Goal: Task Accomplishment & Management: Use online tool/utility

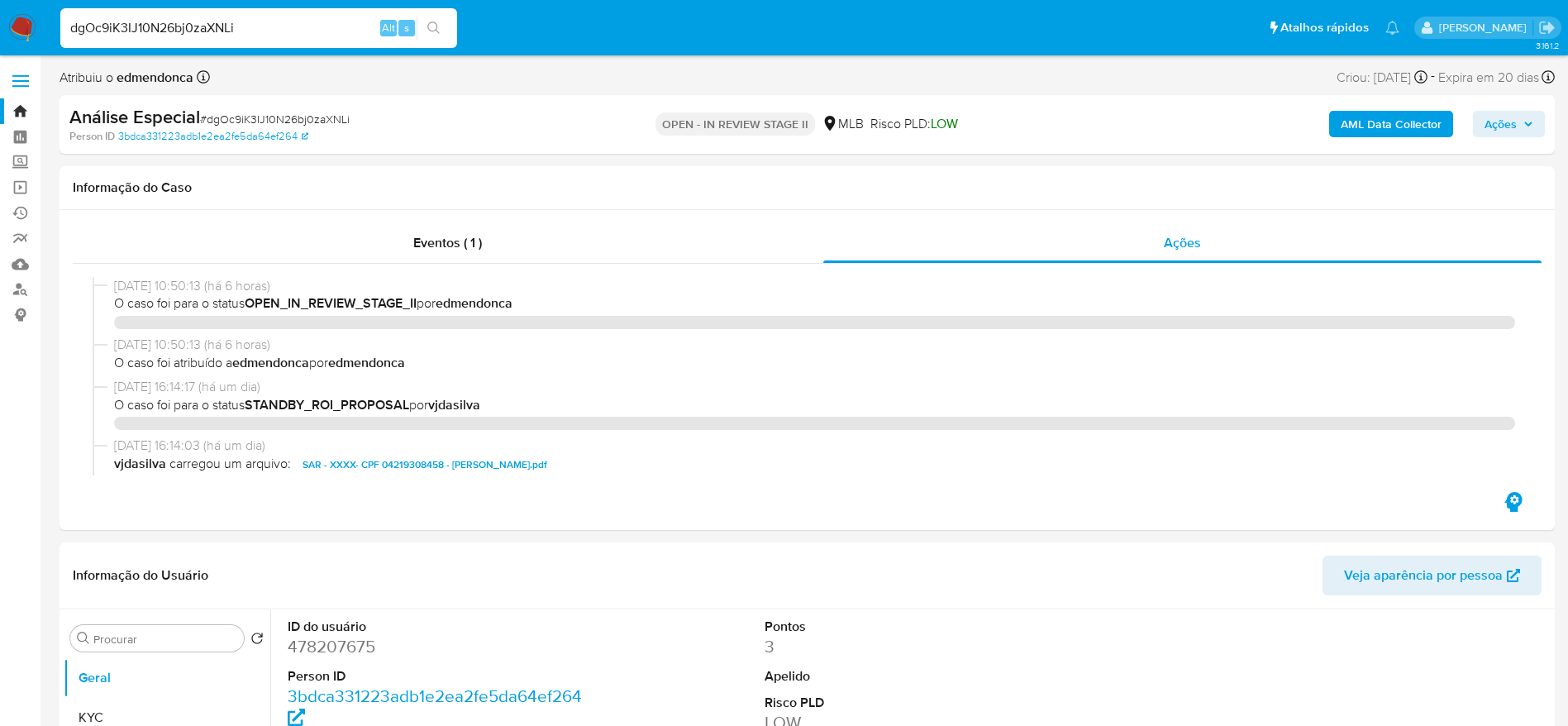
select select "10"
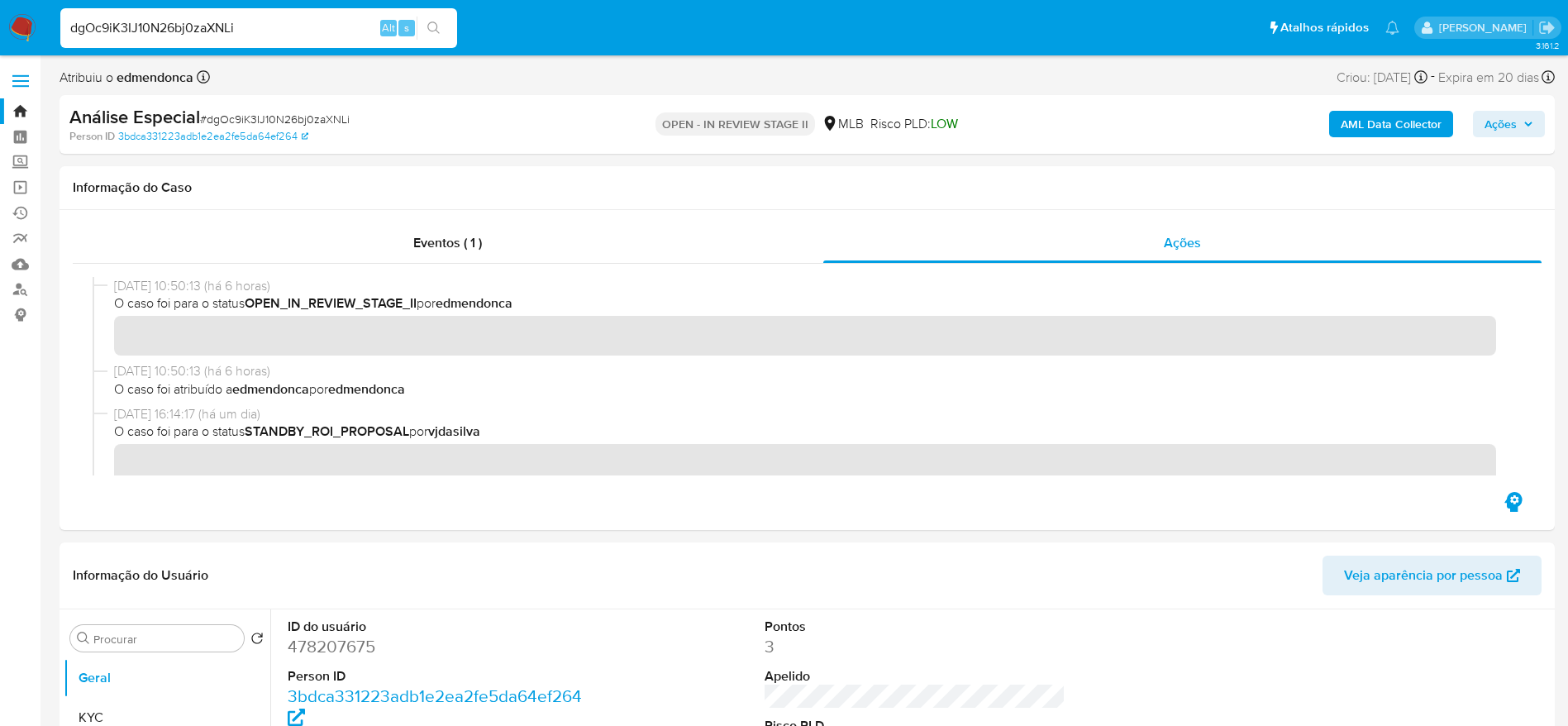
scroll to position [331, 0]
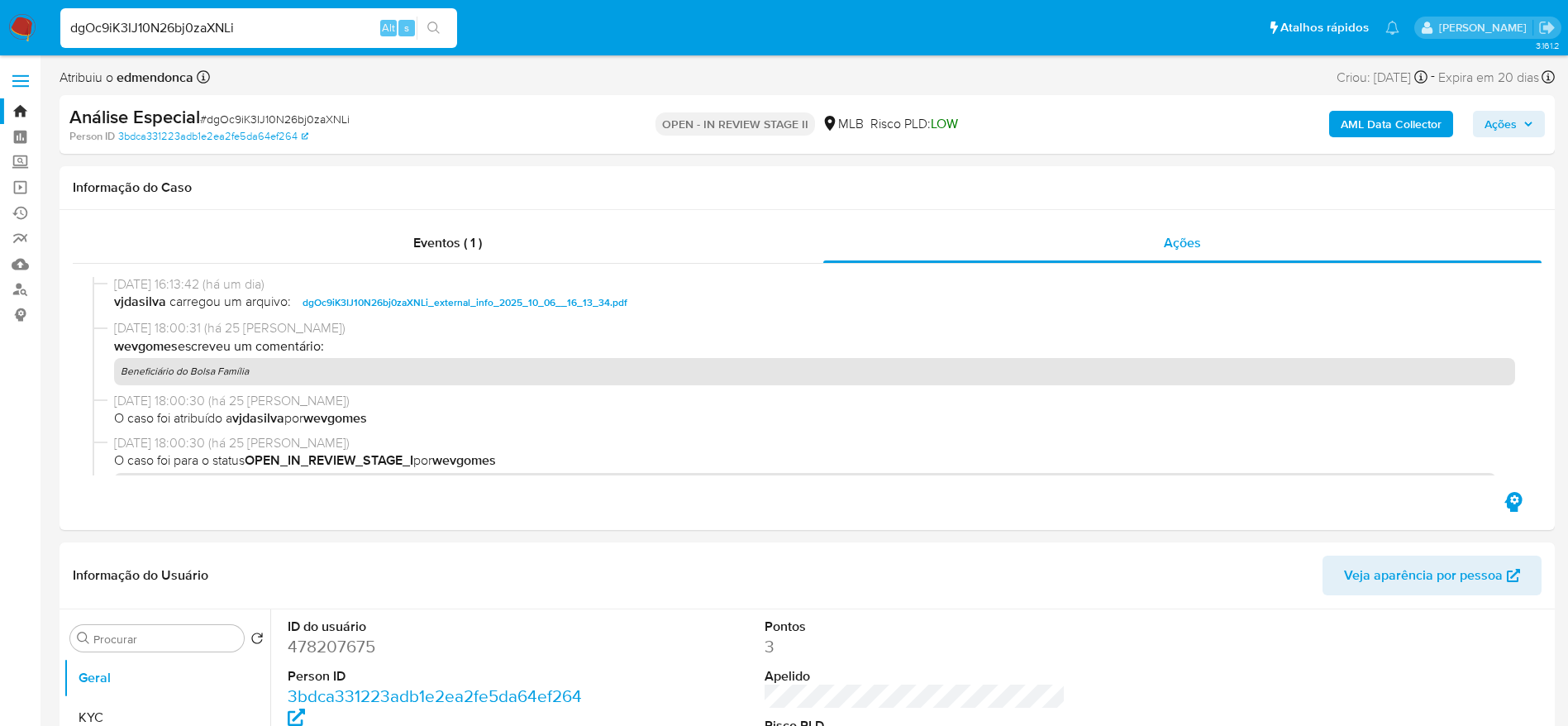
click at [211, 32] on input "dgOc9iK3IJ10N26bj0zaXNLi" at bounding box center [259, 28] width 397 height 21
paste input "r0acZJuhodUs3ebXKKa0gxAZ"
type input "r0acZJuhodUs3ebXKKa0gxAZ"
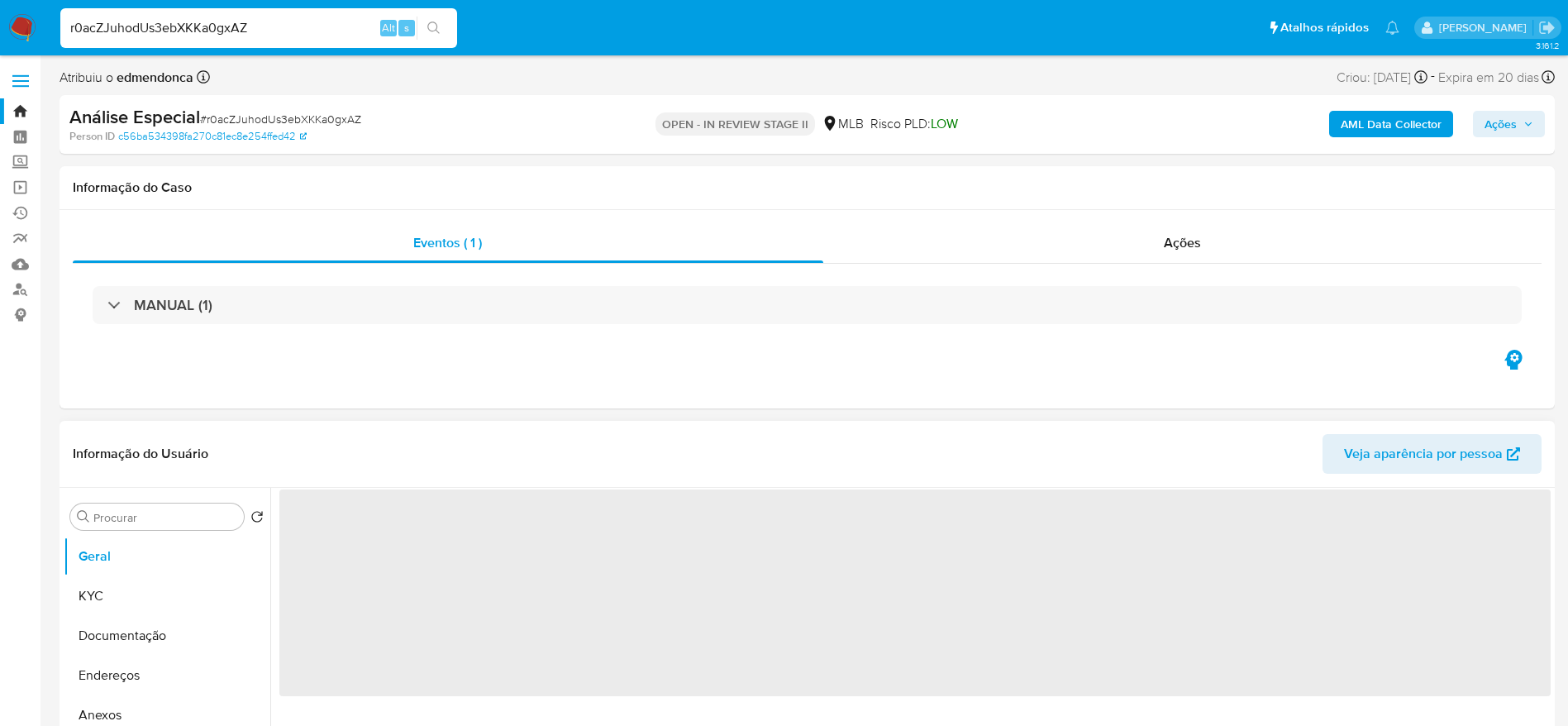
select select "10"
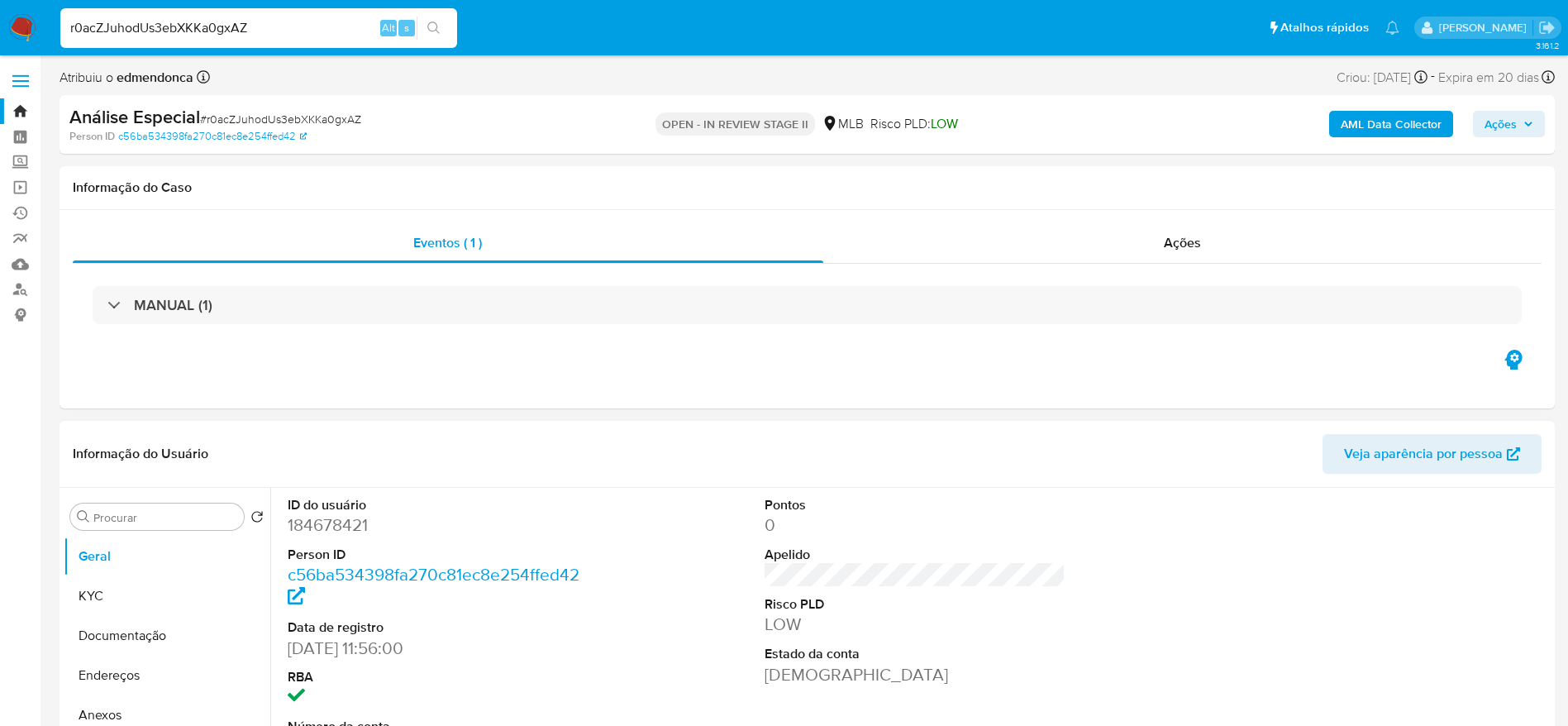
click at [223, 17] on input "r0acZJuhodUs3ebXKKa0gxAZ" at bounding box center [259, 28] width 397 height 21
click at [115, 640] on button "Documentação" at bounding box center [160, 635] width 194 height 40
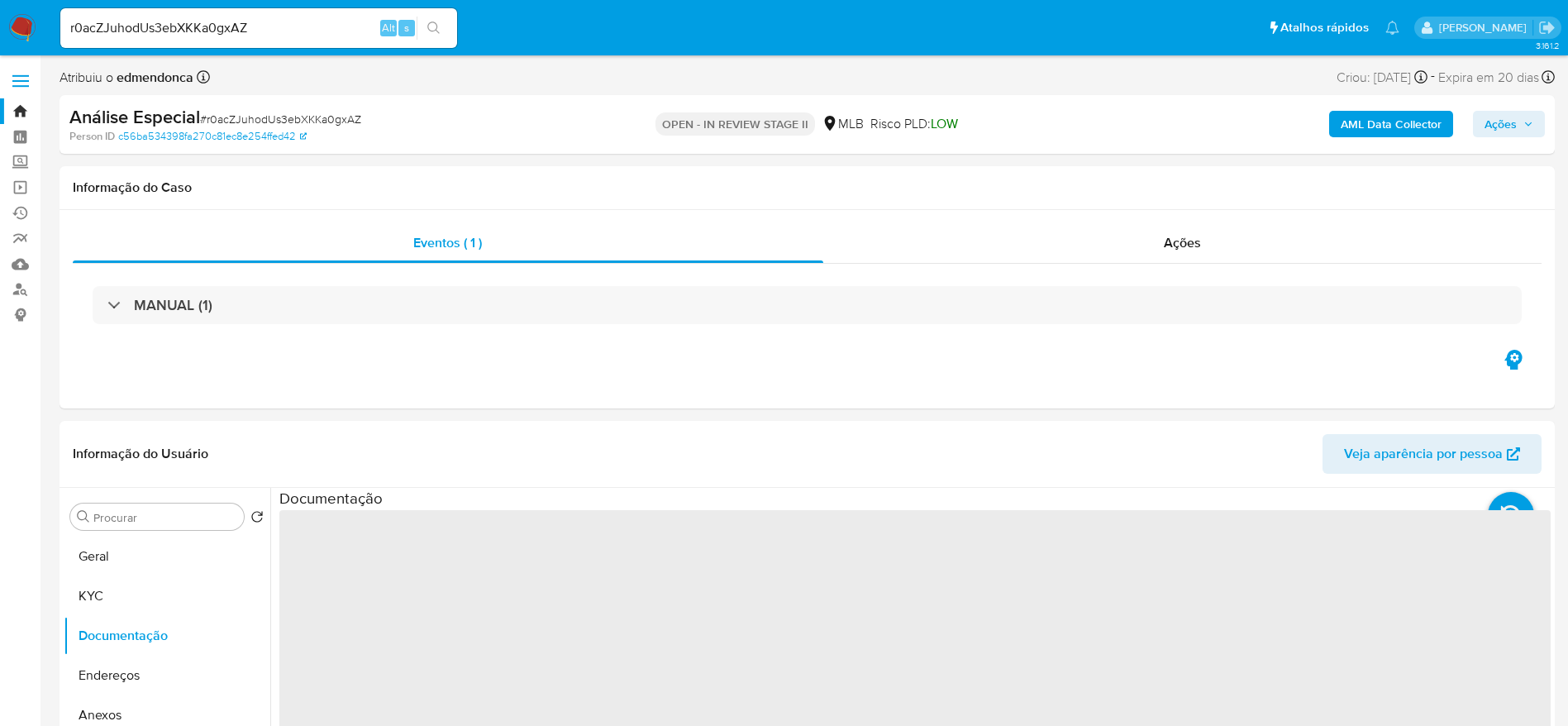
scroll to position [124, 0]
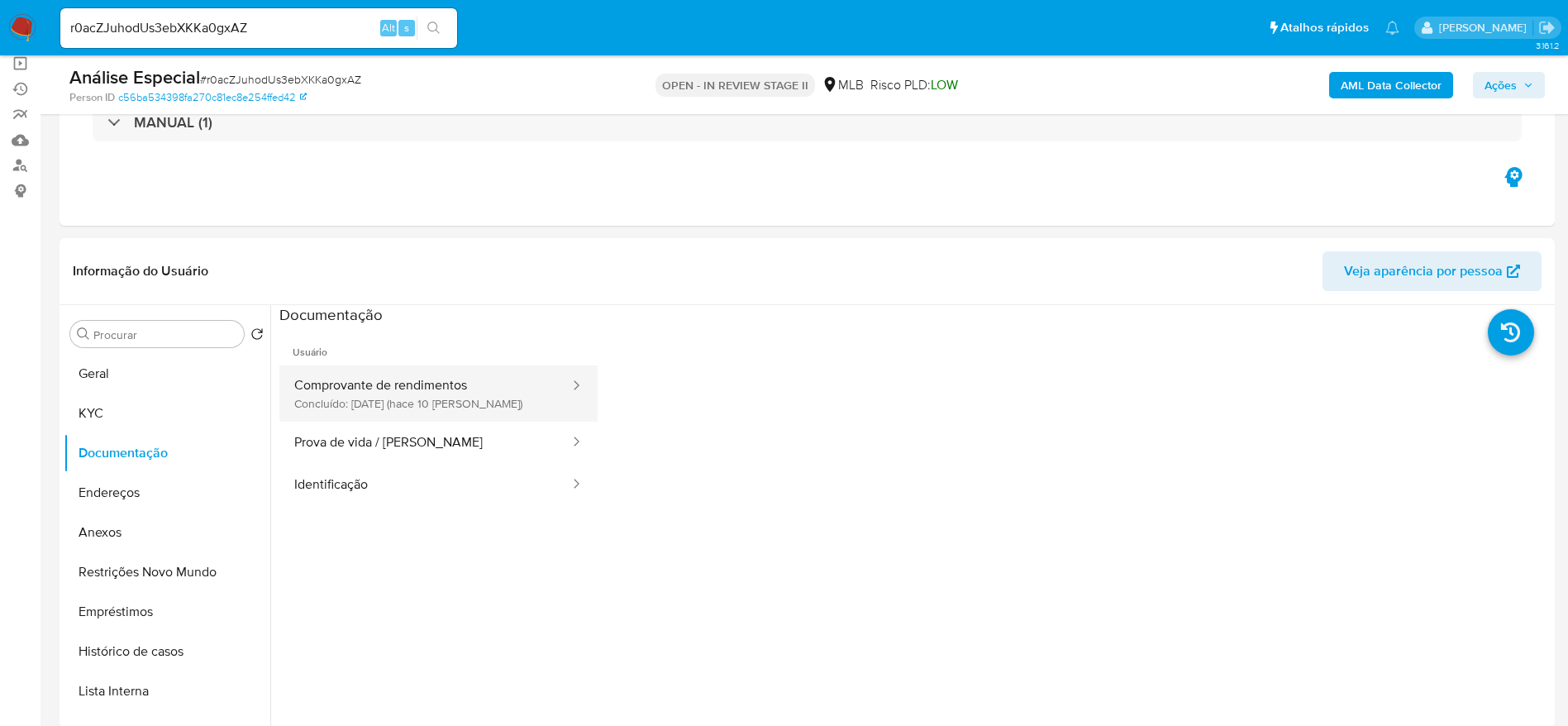
click at [472, 386] on button "Comprovante de rendimentos Concluído: 27/09/2025 (hace 10 días)" at bounding box center [425, 393] width 292 height 56
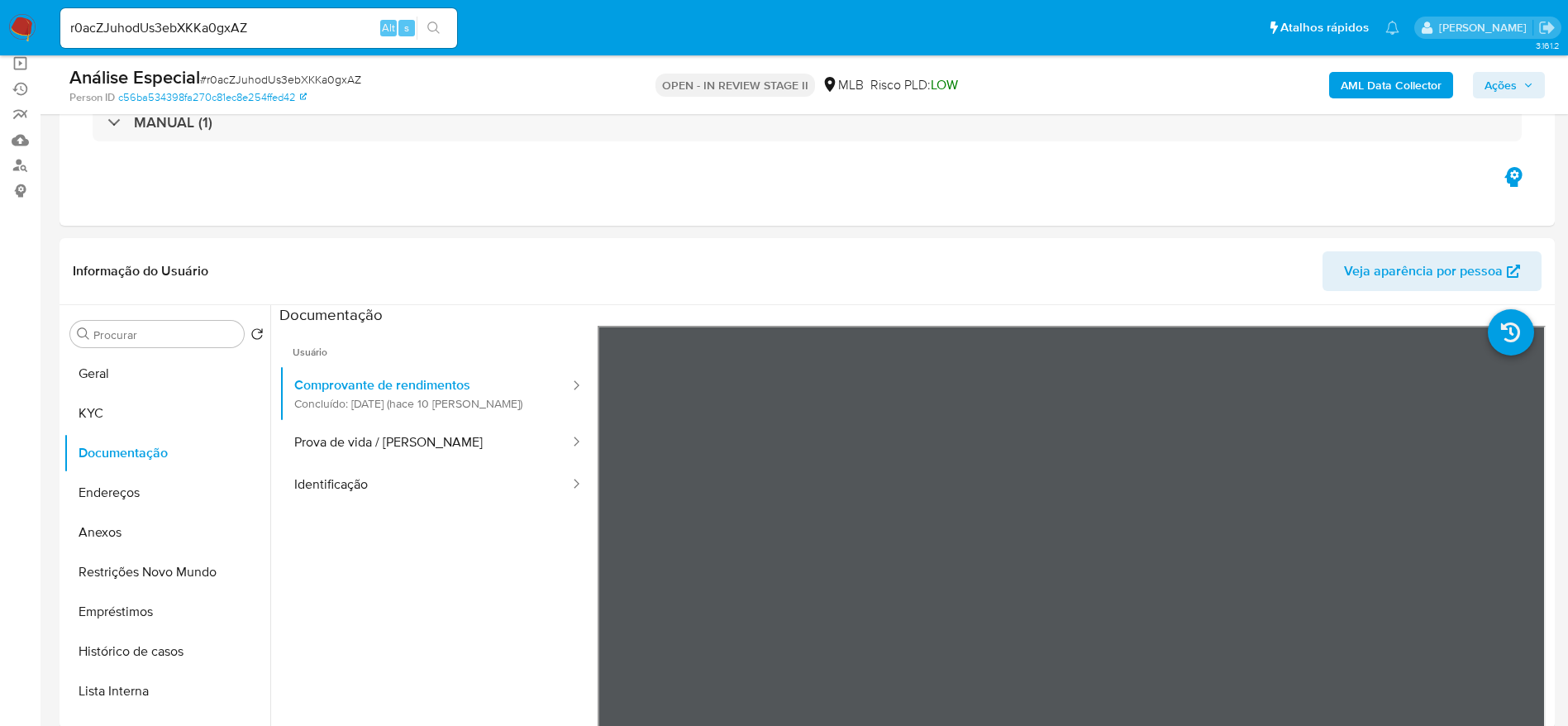
click at [304, 22] on input "r0acZJuhodUs3ebXKKa0gxAZ" at bounding box center [259, 28] width 397 height 21
click at [304, 23] on input "r0acZJuhodUs3ebXKKa0gxAZ" at bounding box center [259, 28] width 397 height 21
paste input "JauCClG6kW2GEuch6cI67MkI"
type input "JauCClG6kW2GEuch6cI67MkI"
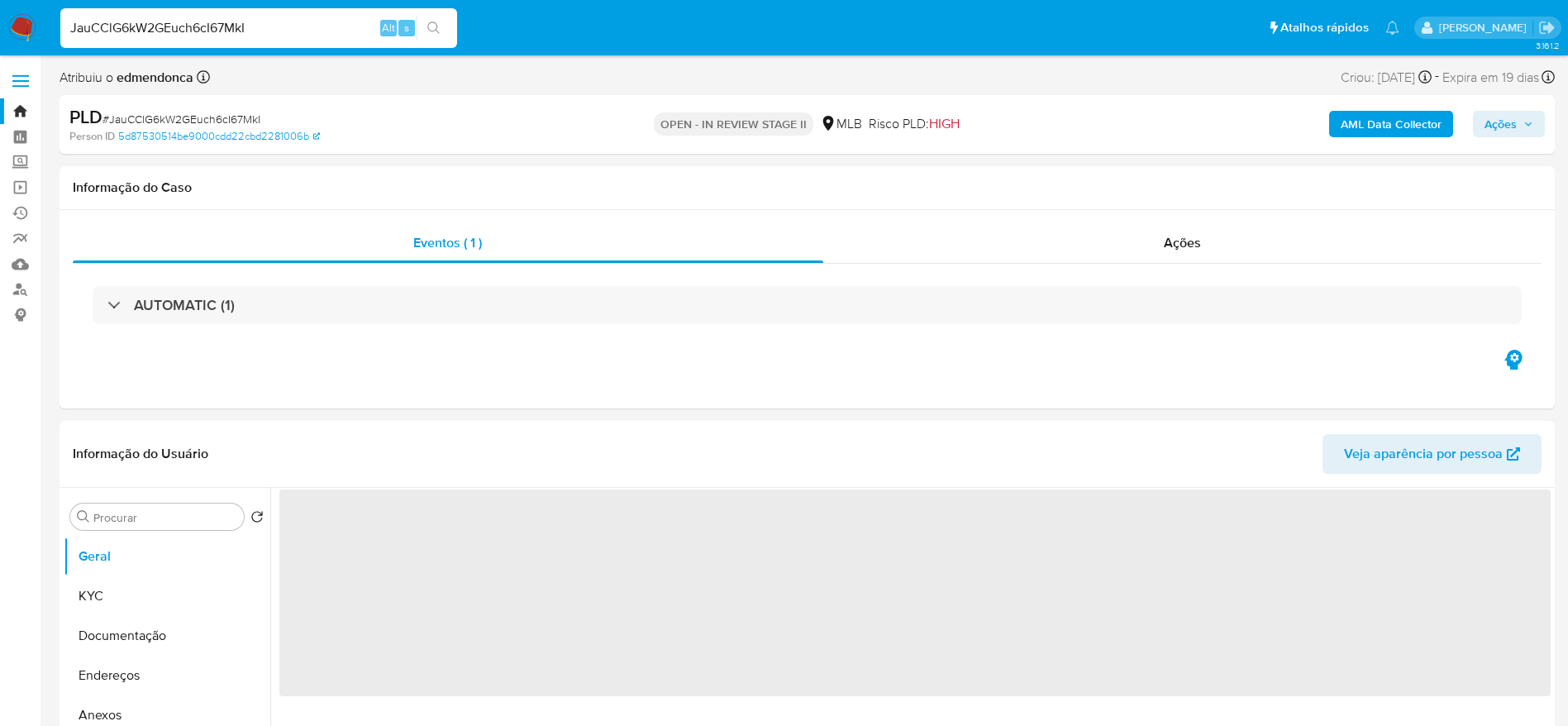
scroll to position [248, 0]
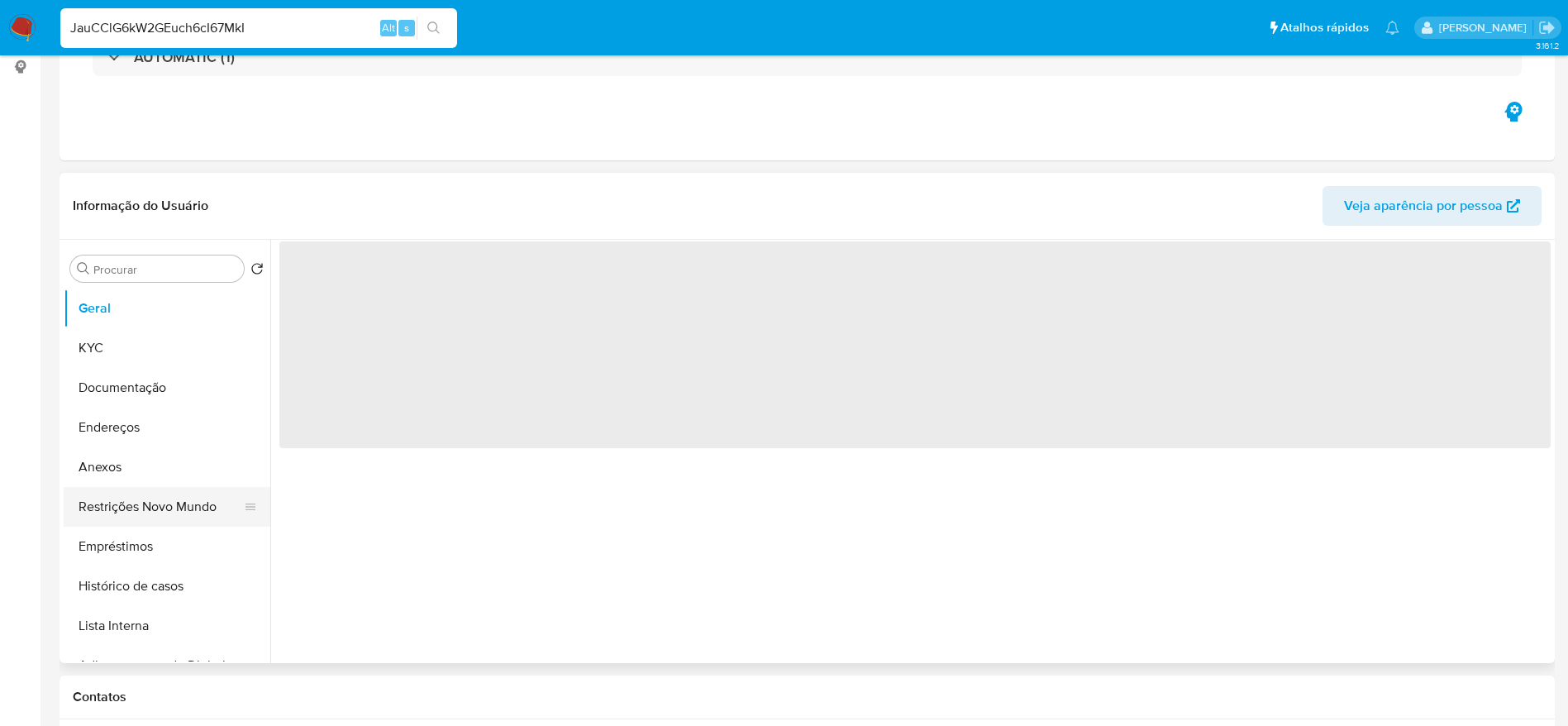
select select "10"
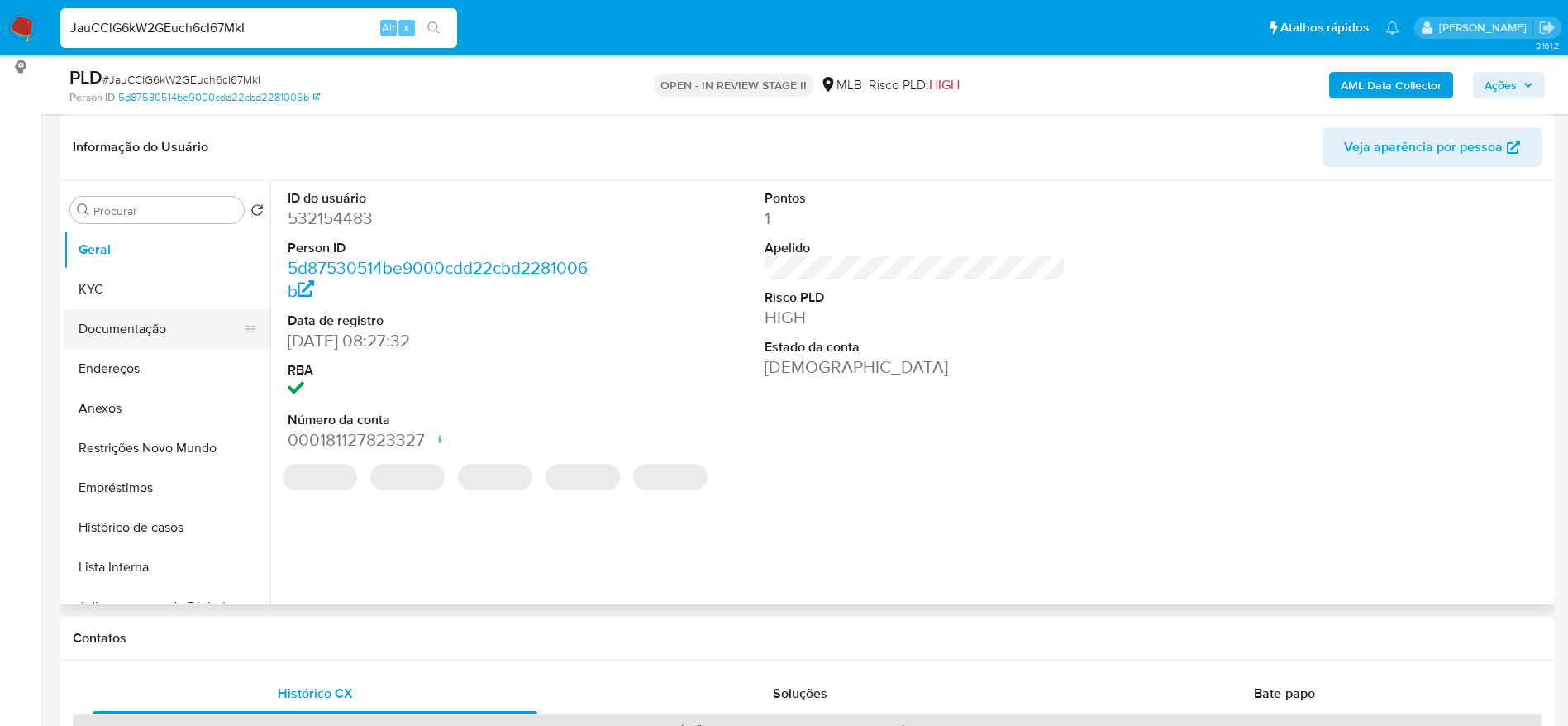
click at [113, 336] on button "Documentação" at bounding box center [160, 329] width 194 height 40
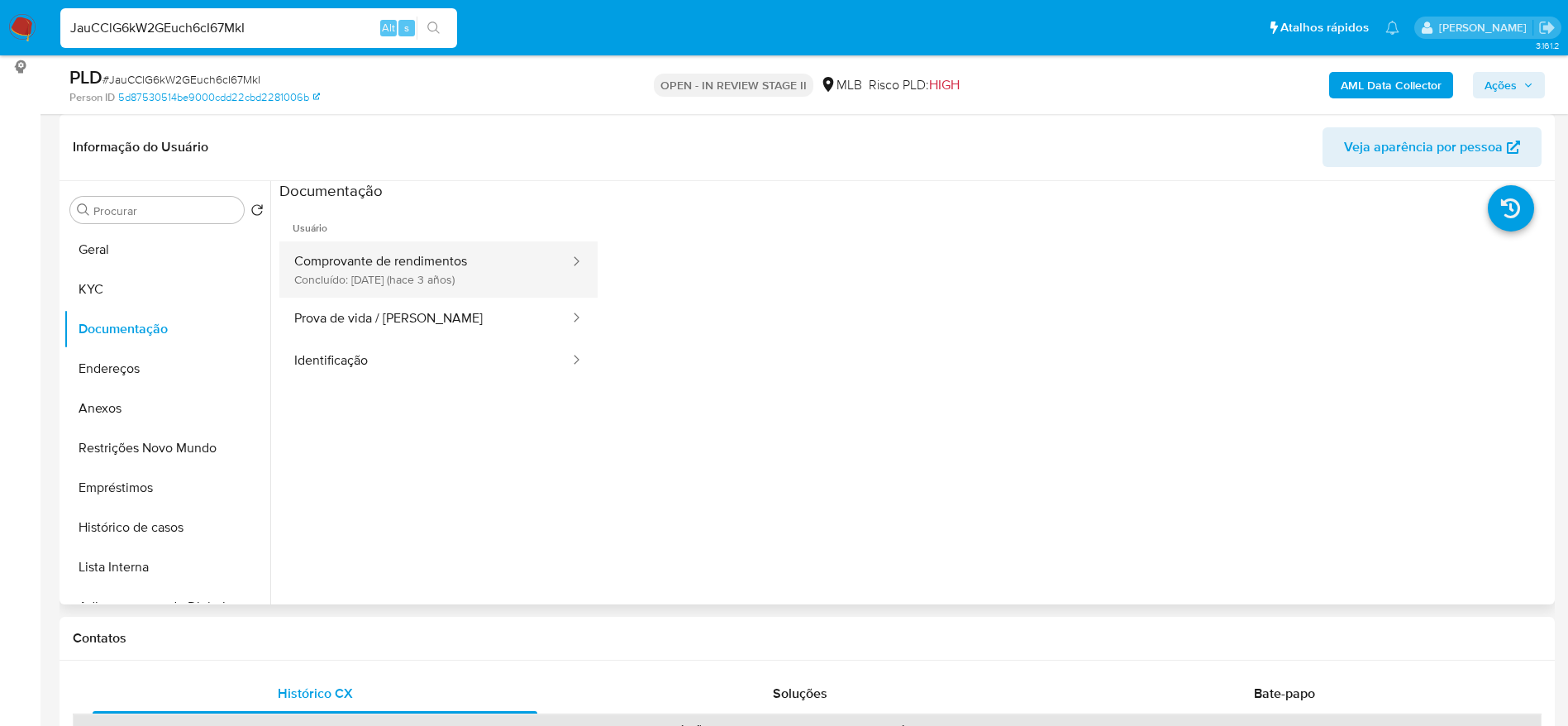
click at [412, 273] on button "Comprovante de rendimentos Concluído: 12/07/2022 (hace 3 años)" at bounding box center [425, 269] width 292 height 56
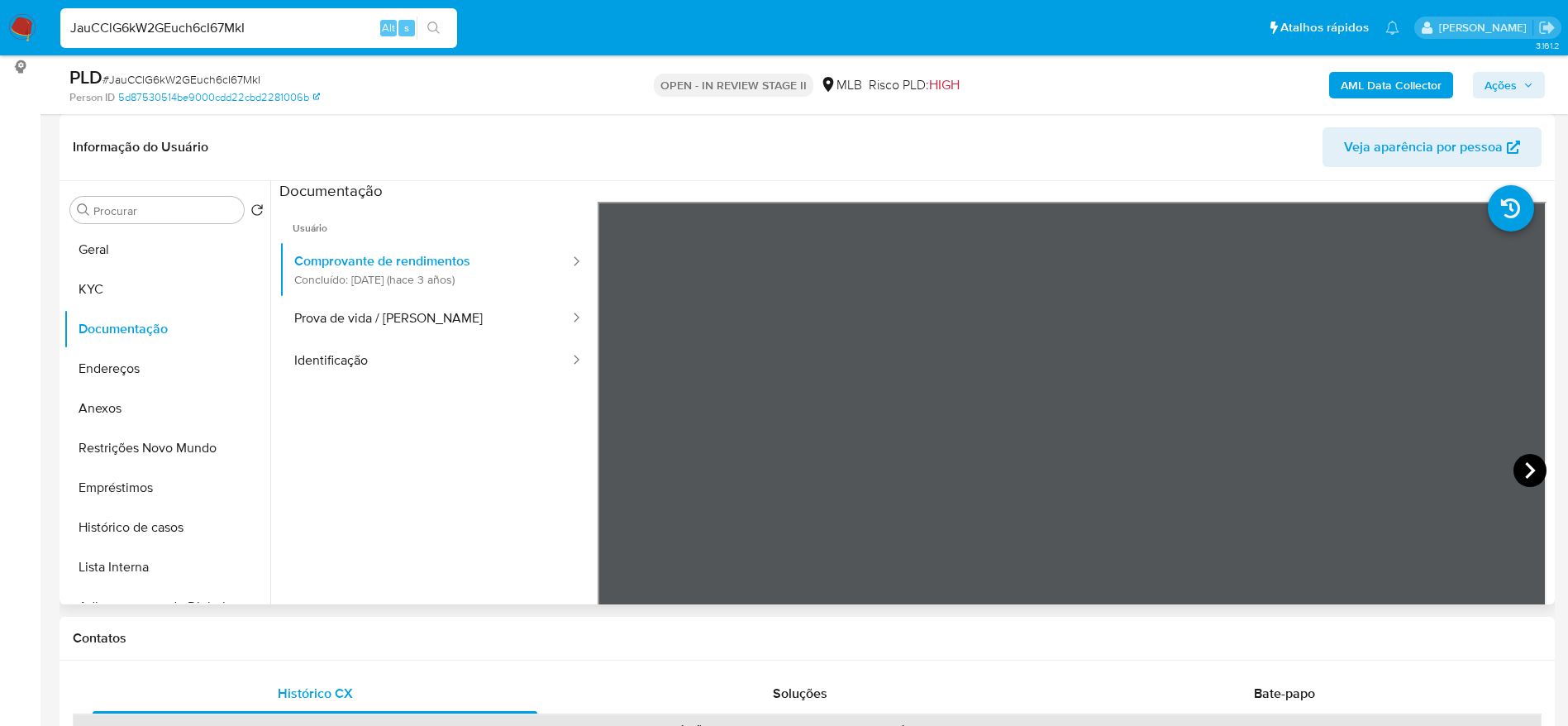
click at [1526, 466] on icon at bounding box center [1530, 471] width 33 height 33
click at [284, 18] on input "JauCClG6kW2GEuch6cI67MkI" at bounding box center [259, 28] width 397 height 21
paste input "riCOgadQb6ECpzuXLt2EyoYJ"
type input "riCOgadQb6ECpzuXLt2EyoYJ"
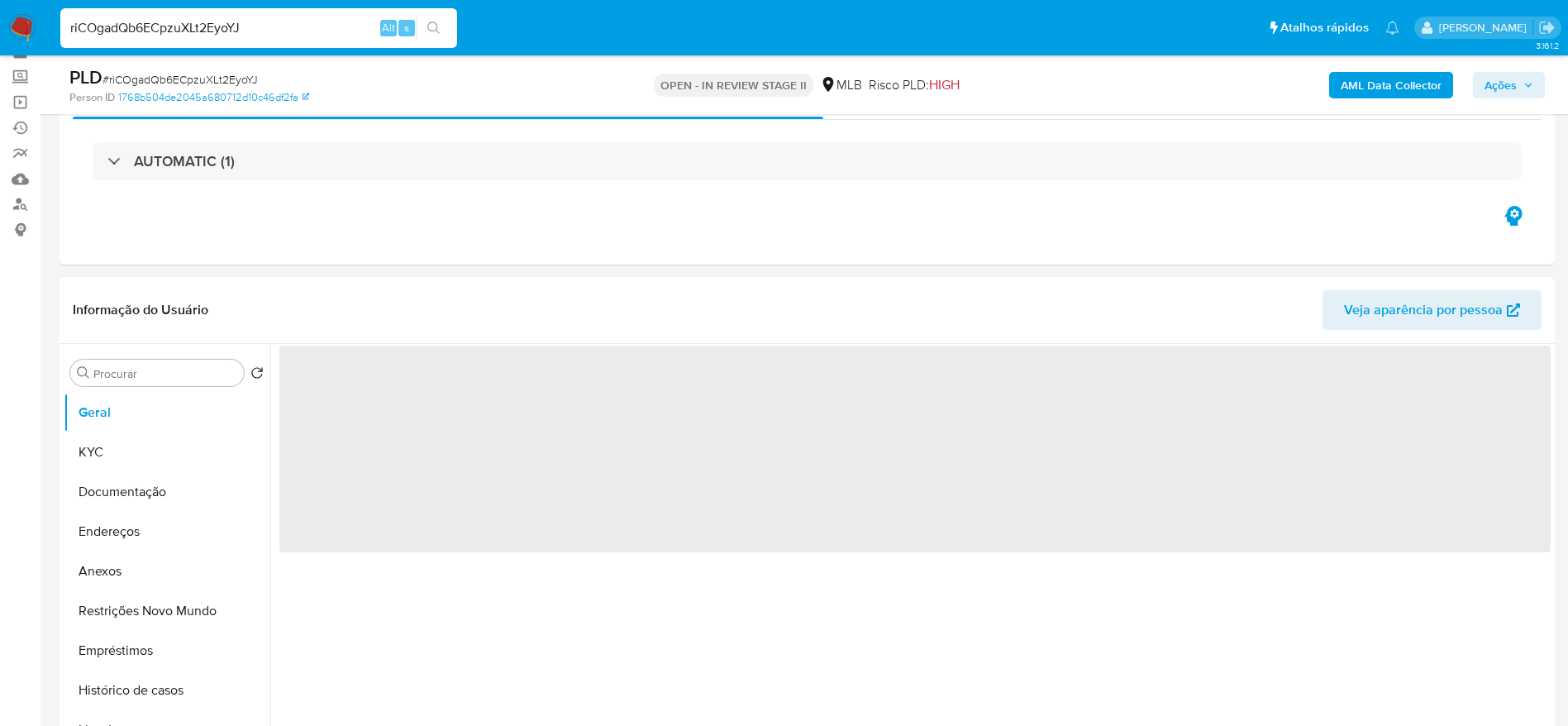
scroll to position [124, 0]
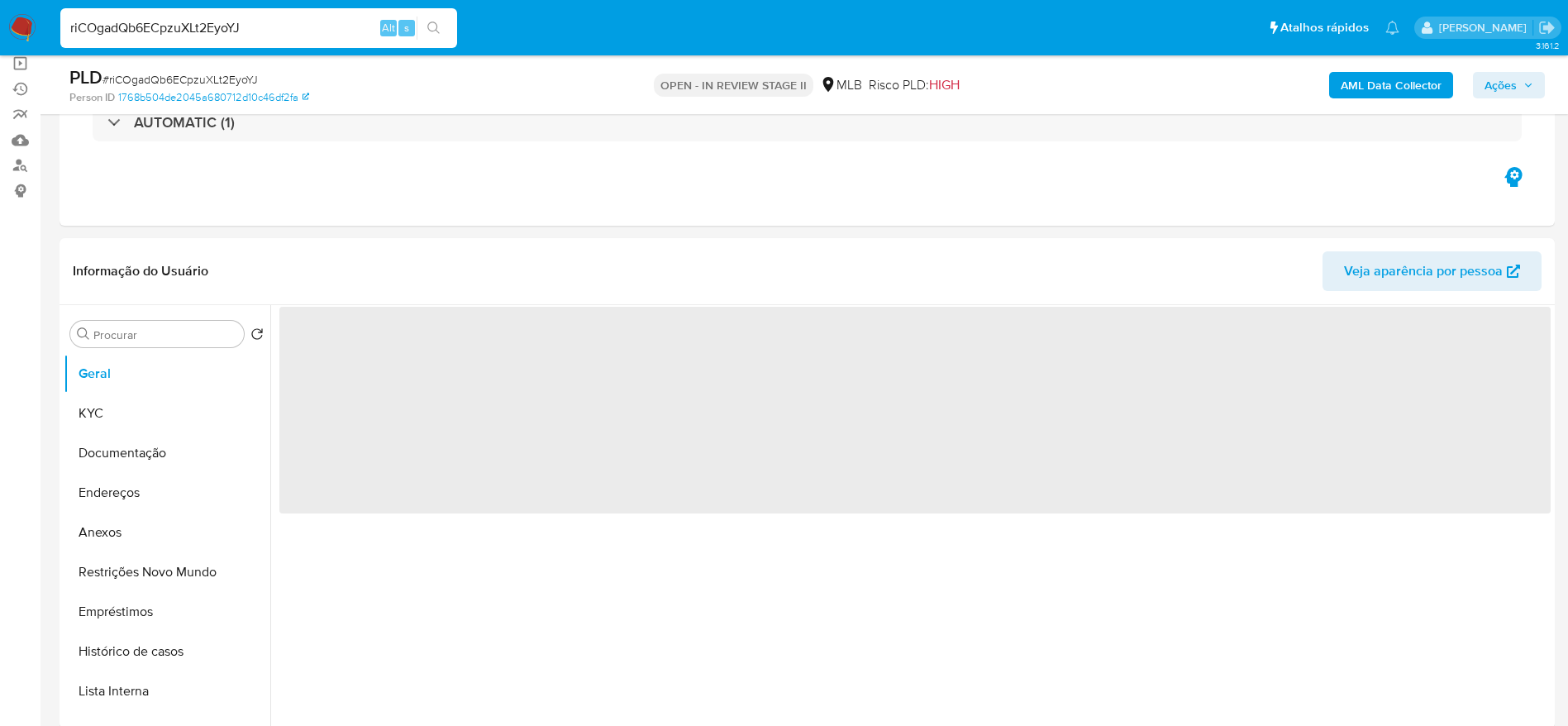
select select "10"
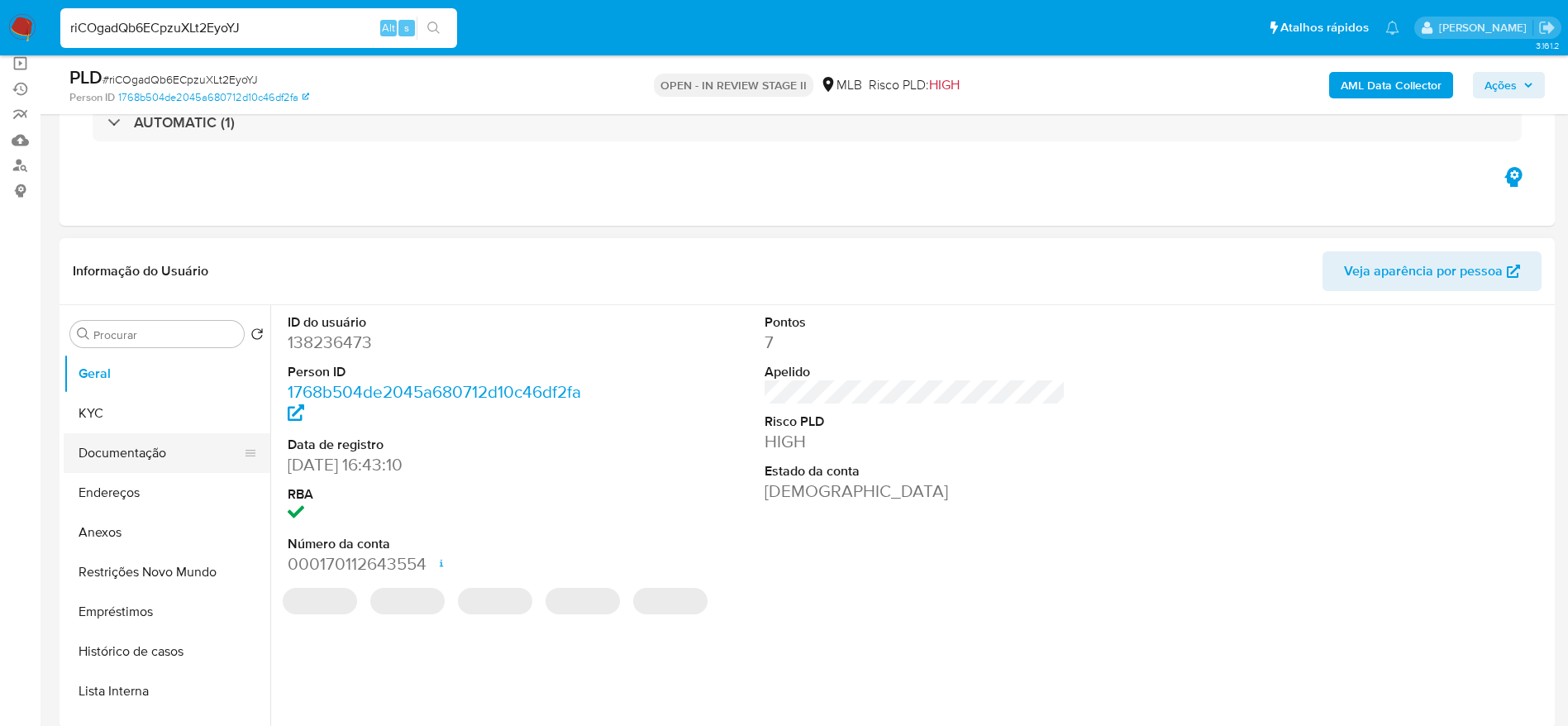
click at [87, 452] on button "Documentação" at bounding box center [160, 452] width 194 height 40
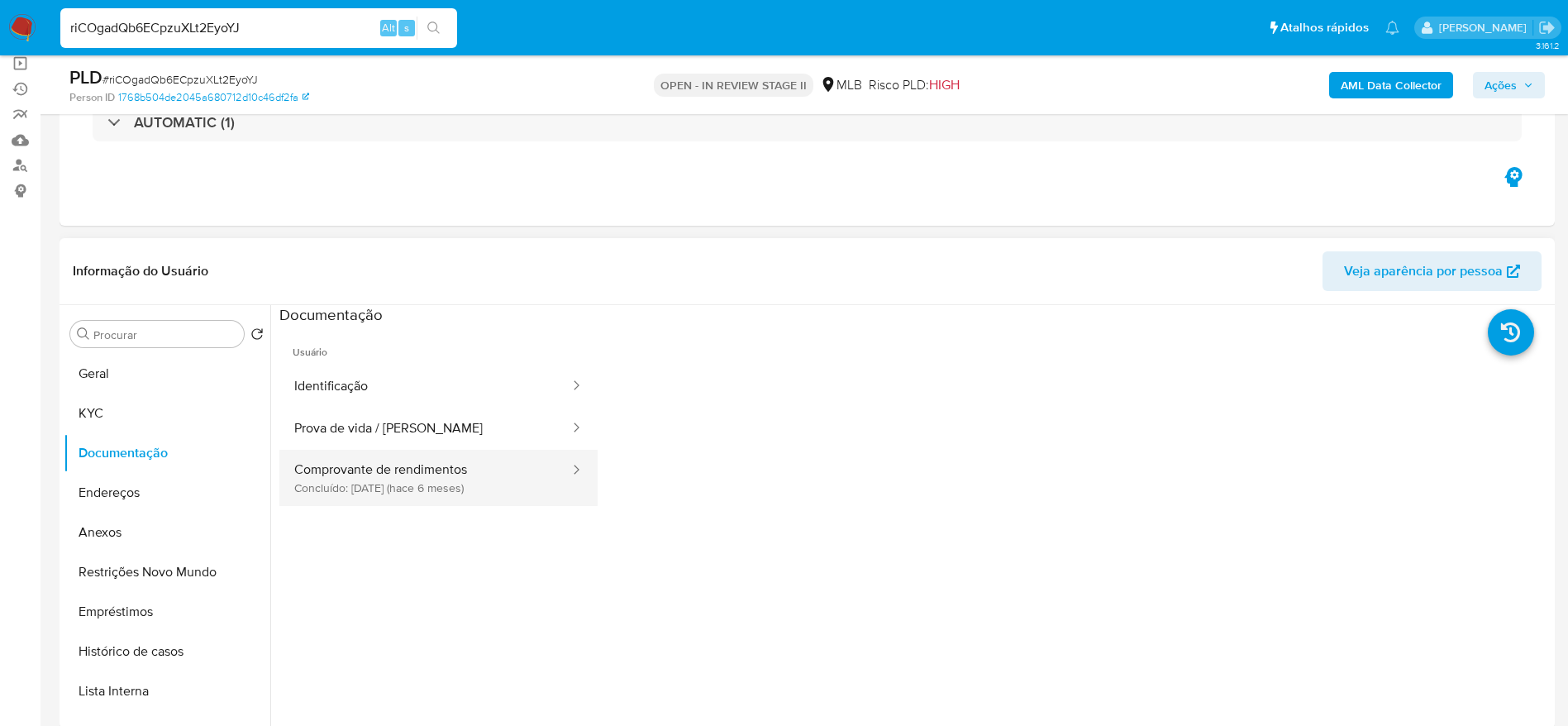
click at [408, 475] on button "Comprovante de rendimentos Concluído: 13/04/2025 (hace 6 meses)" at bounding box center [425, 477] width 292 height 56
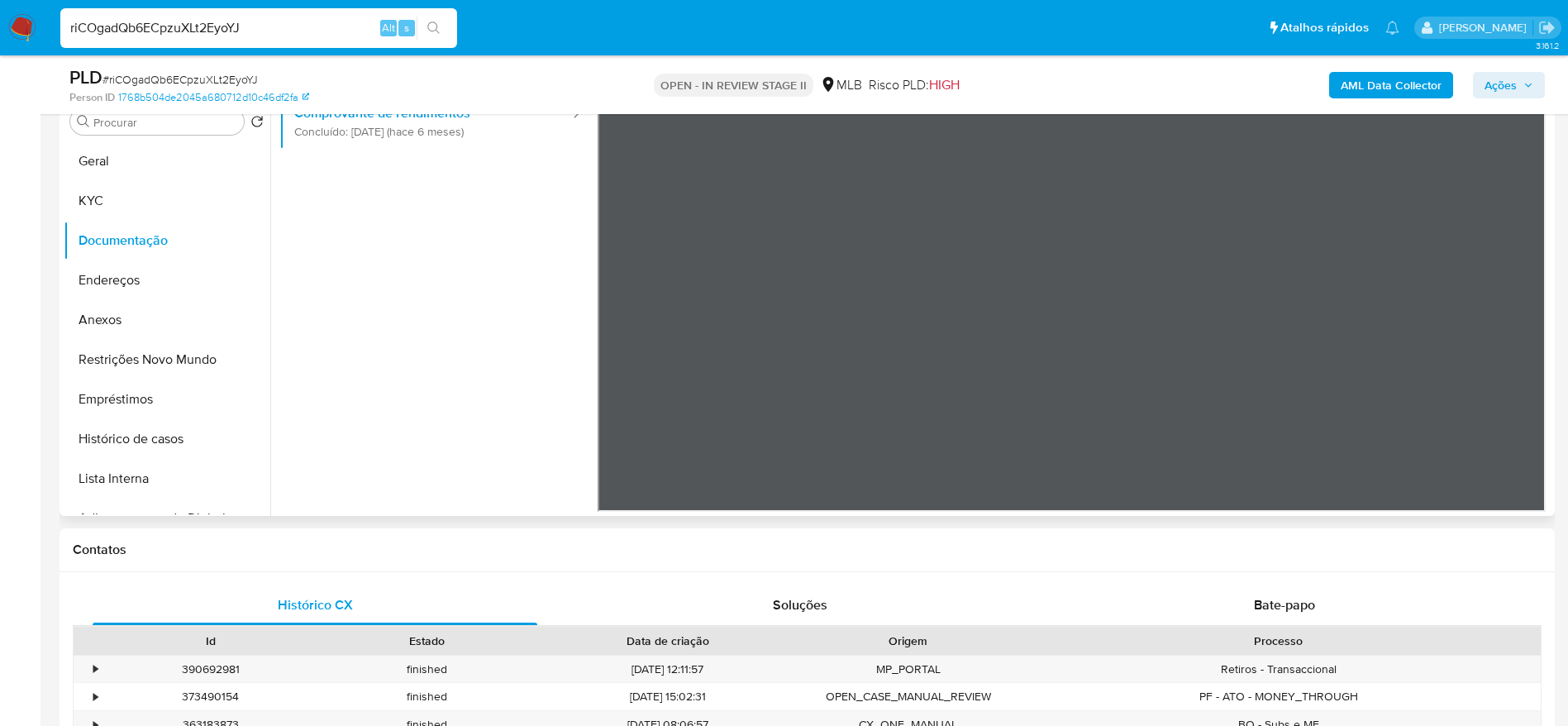
scroll to position [248, 0]
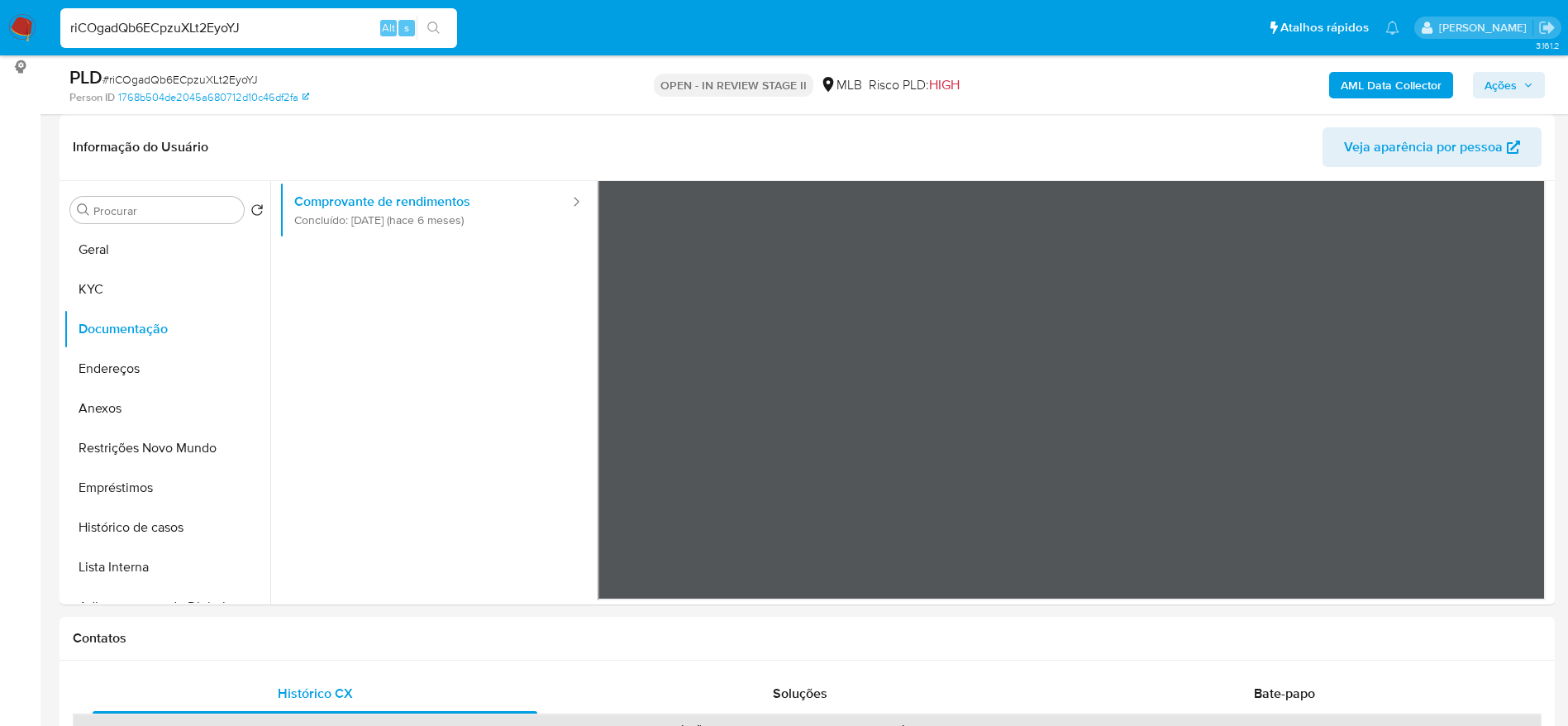
click at [345, 20] on input "riCOgadQb6ECpzuXLt2EyoYJ" at bounding box center [259, 28] width 397 height 21
paste input "PvBla1GLUxQfRQNGbXY94sAW"
type input "PvBla1GLUxQfRQNGbXY94sAW"
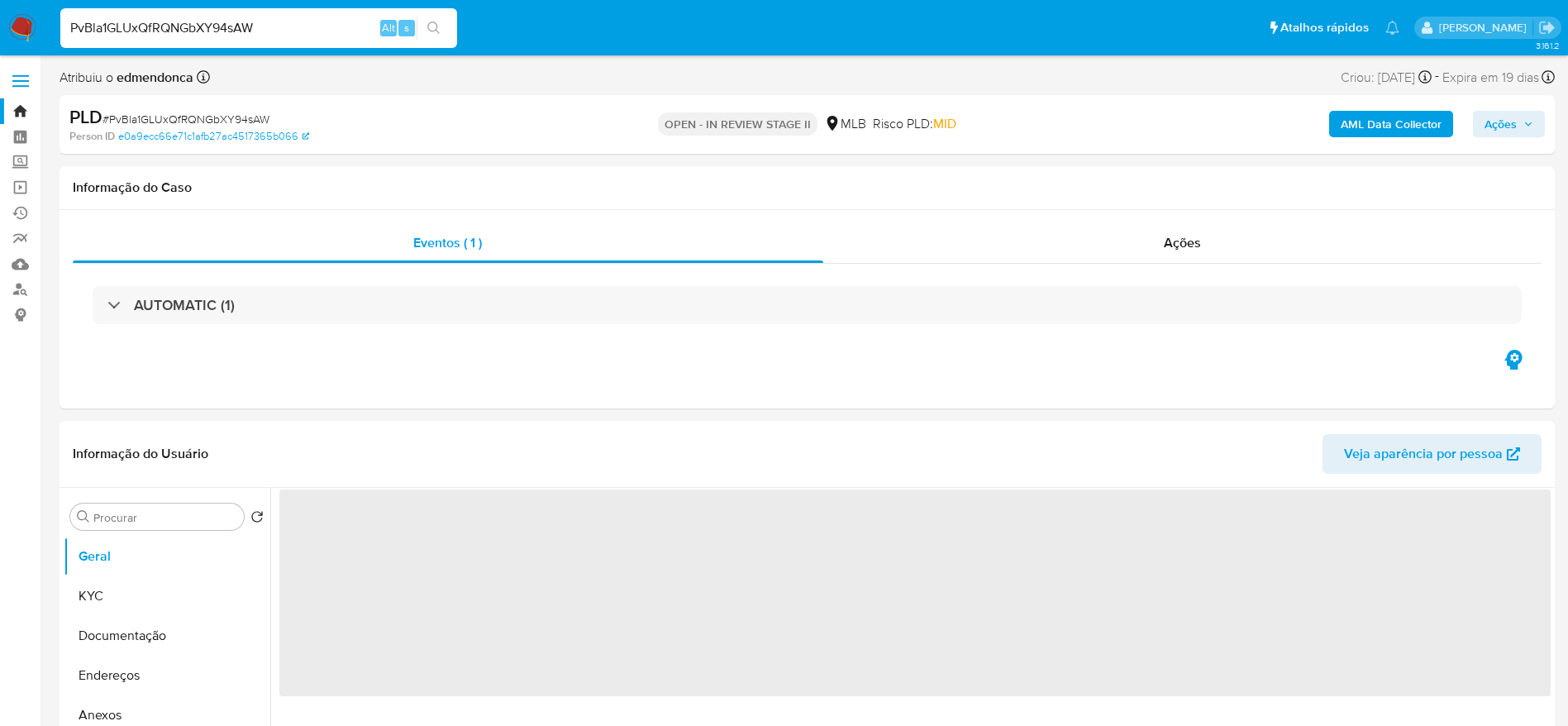
select select "10"
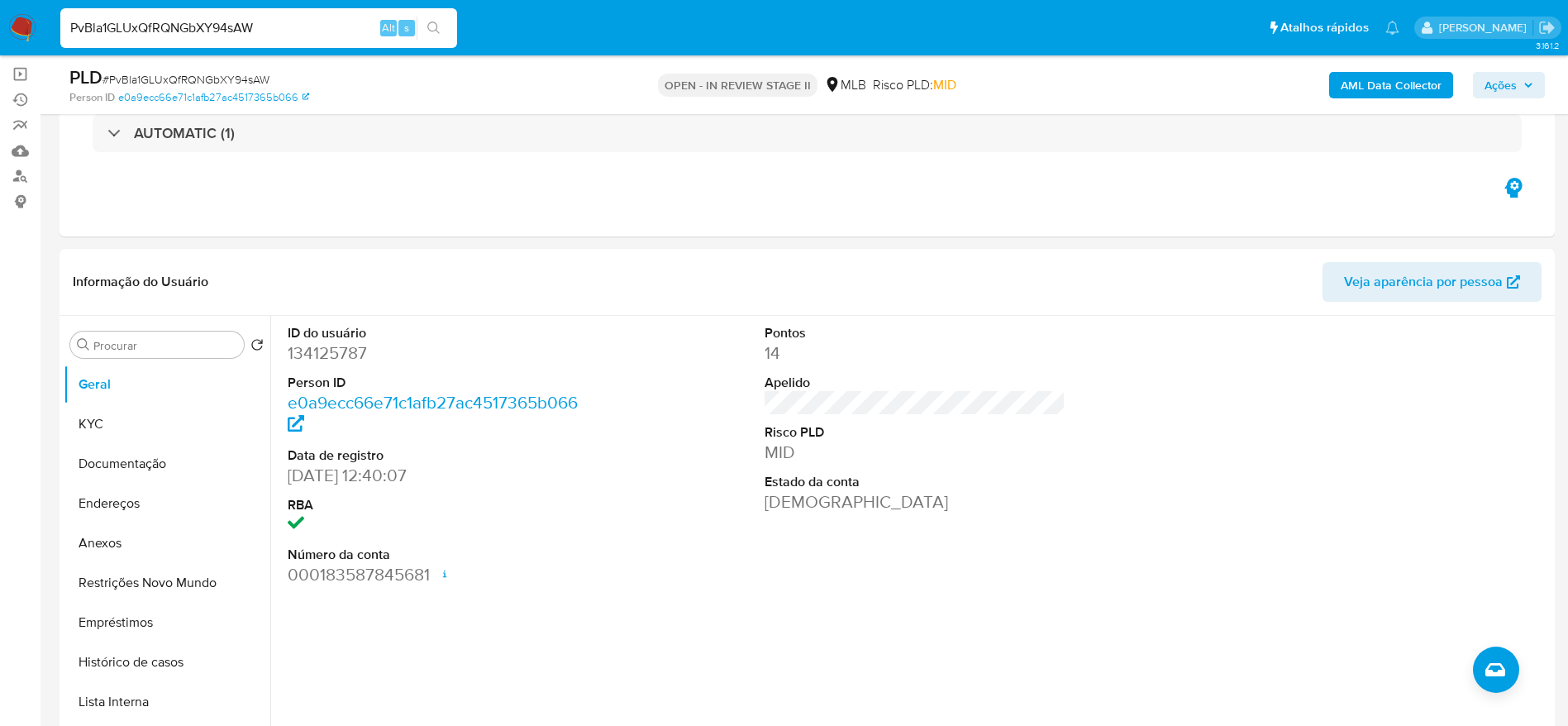
scroll to position [248, 0]
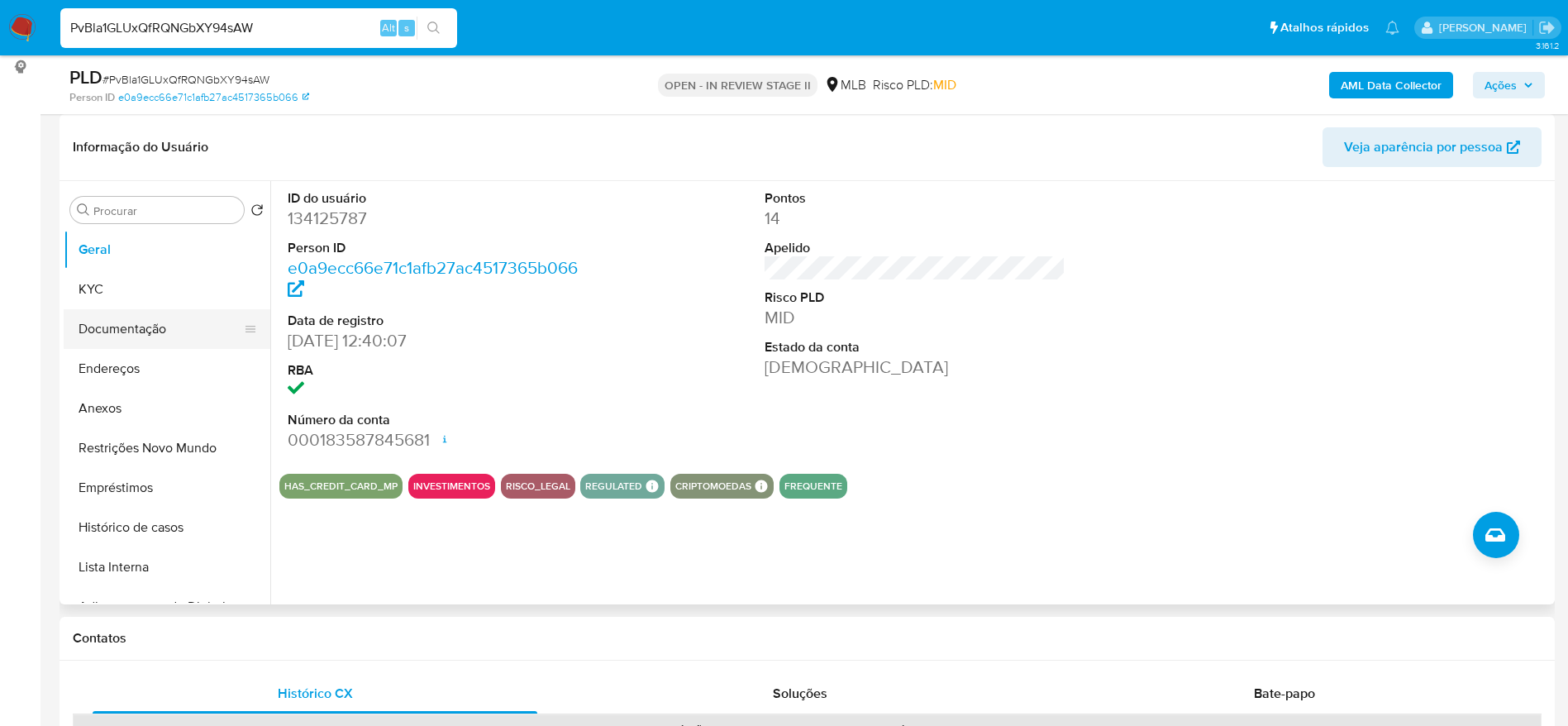
click at [105, 333] on button "Documentação" at bounding box center [160, 329] width 194 height 40
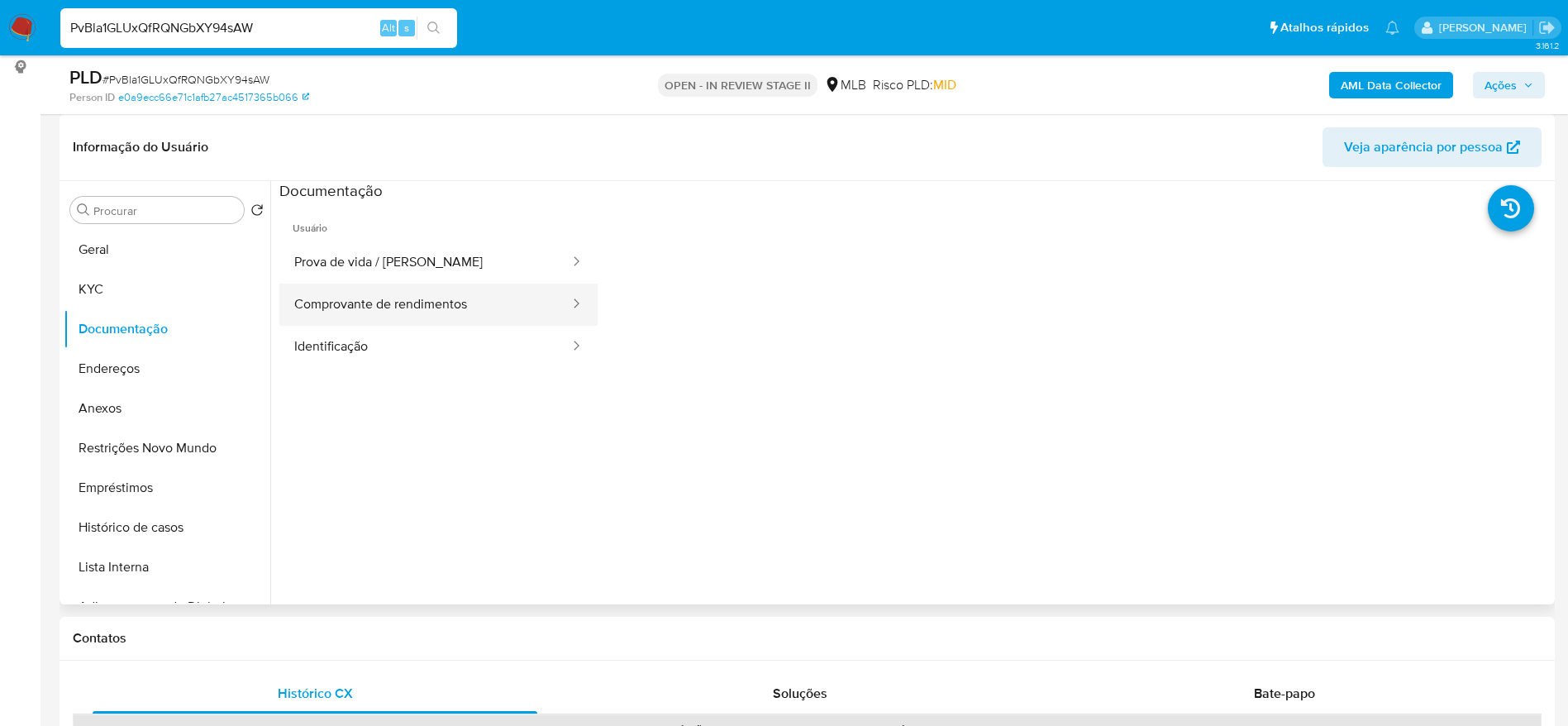
click at [408, 309] on button "Comprovante de rendimentos" at bounding box center [425, 305] width 292 height 42
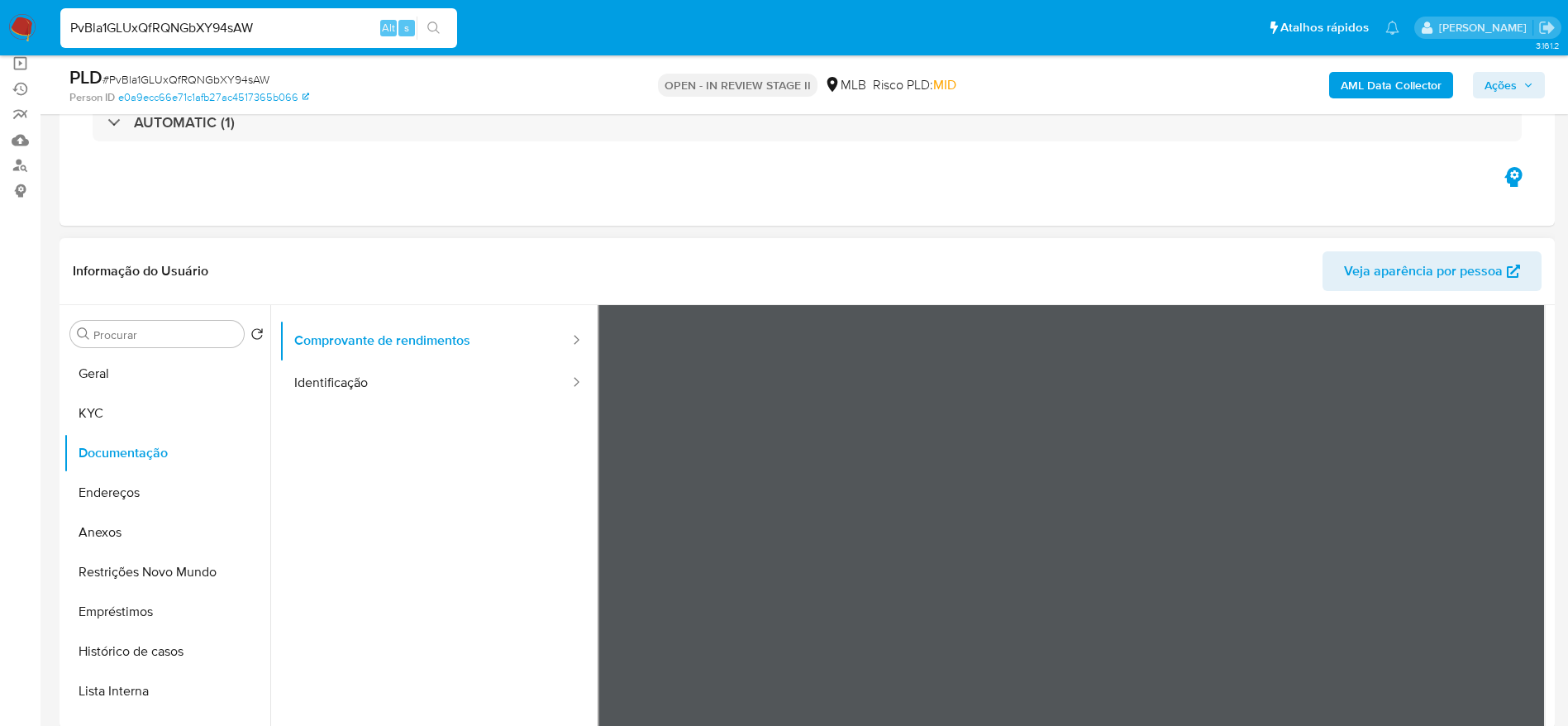
scroll to position [124, 0]
click at [345, 23] on input "PvBla1GLUxQfRQNGbXY94sAW" at bounding box center [259, 28] width 397 height 21
paste input "bDTDOLsIRKXlMASWPa2B1bKo"
type input "bDTDOLsIRKXlMASWPa2B1bKo"
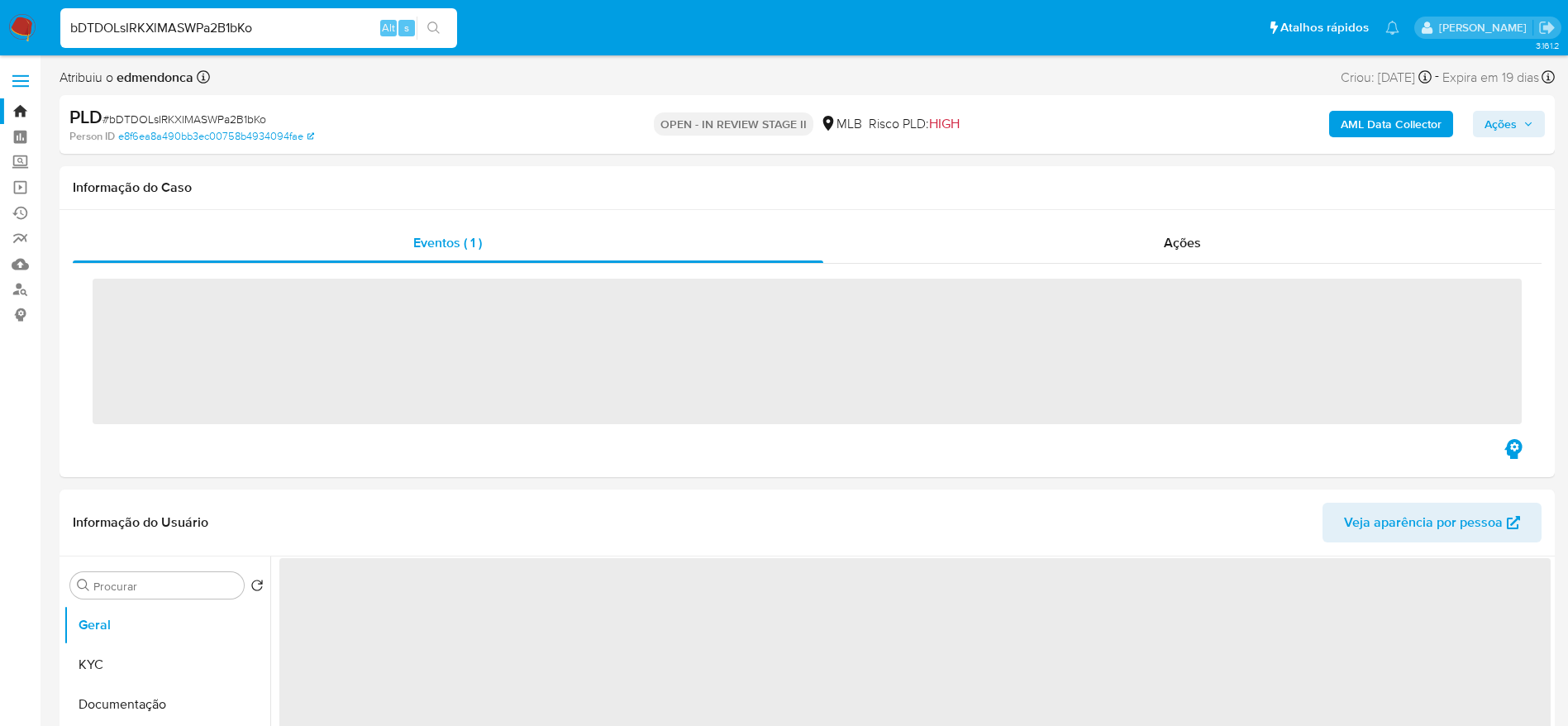
select select "10"
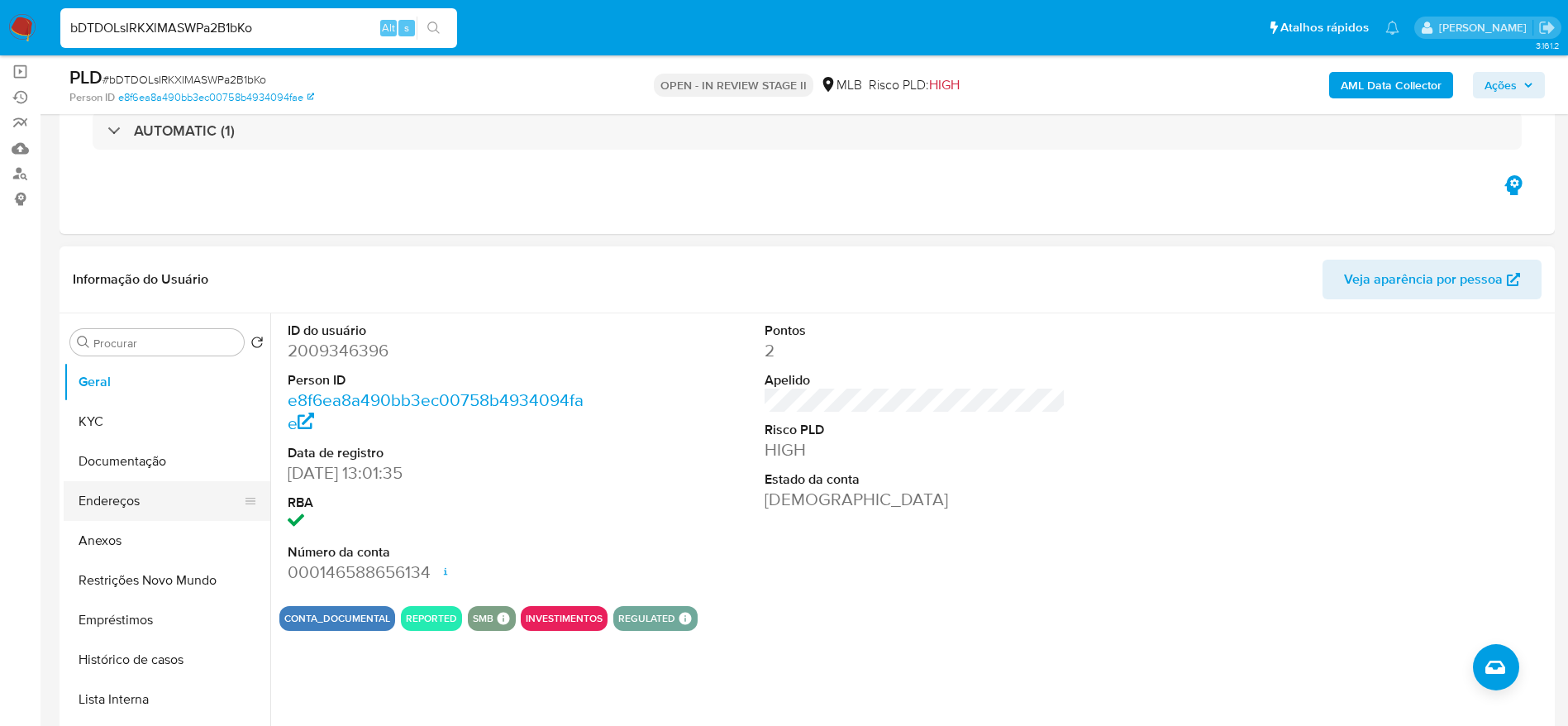
scroll to position [248, 0]
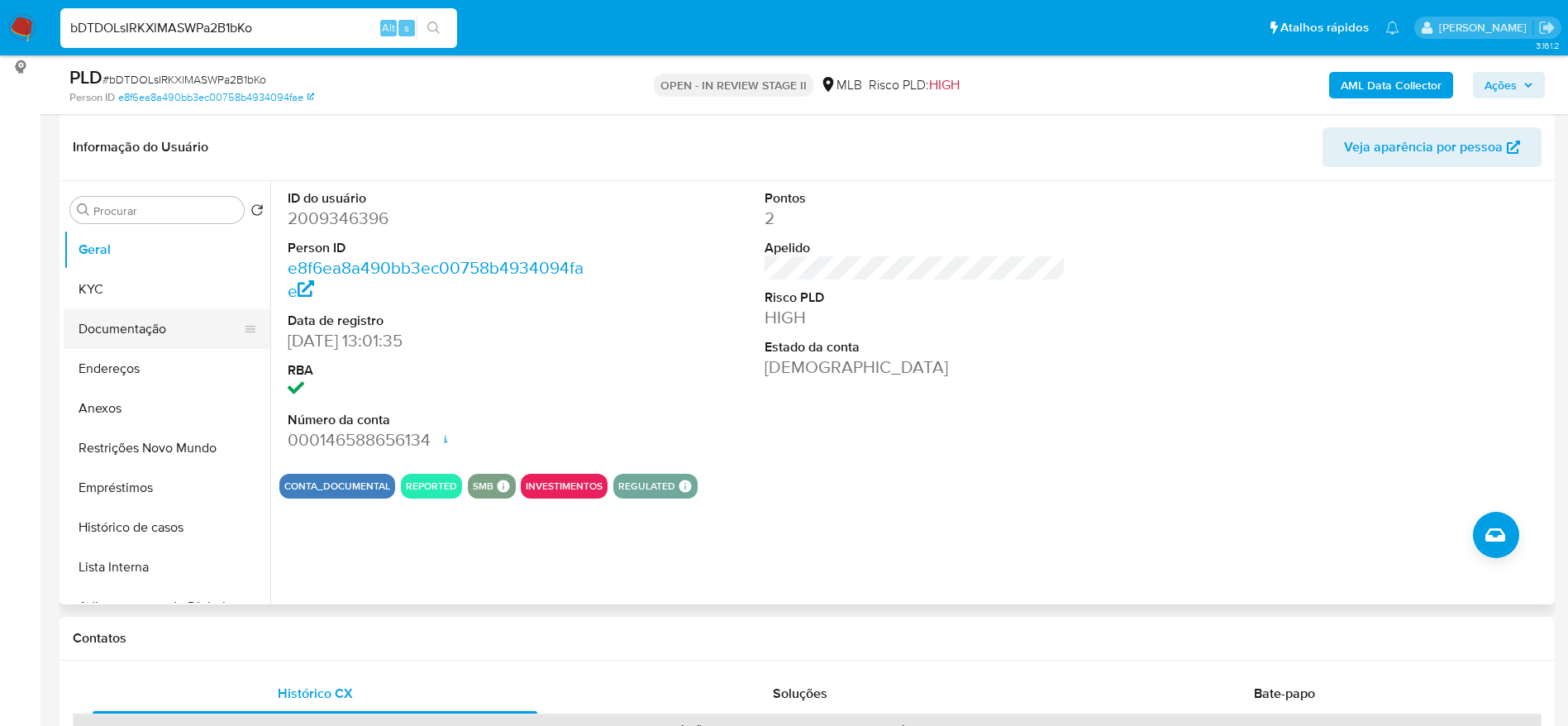
click at [171, 338] on button "Documentação" at bounding box center [160, 329] width 194 height 40
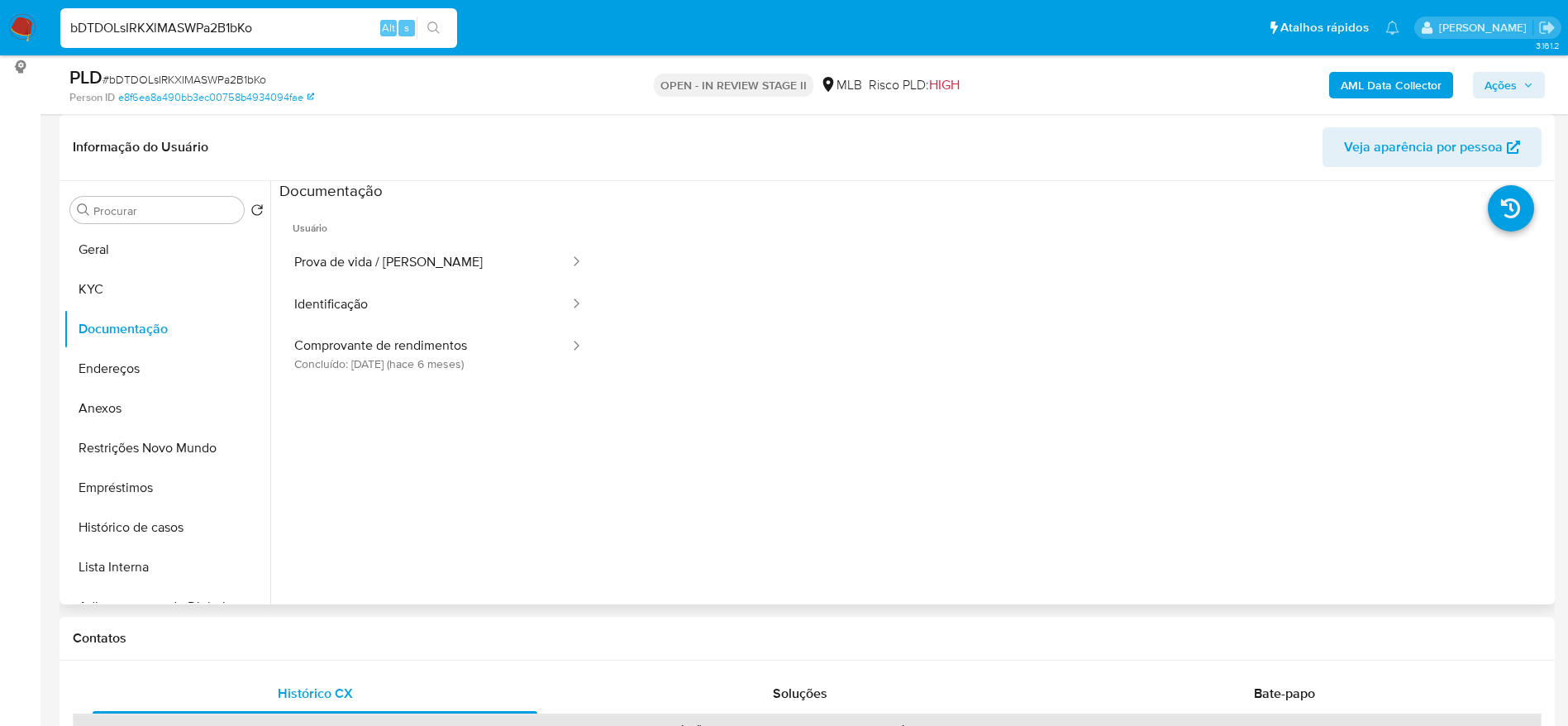
click at [398, 383] on ul "Usuário Prova de vida / Selfie Identificação Comprovante de rendimentos Concluí…" at bounding box center [439, 440] width 318 height 476
click at [409, 345] on button "Comprovante de rendimentos Concluído: 14/04/2025 (hace 6 meses)" at bounding box center [425, 354] width 292 height 56
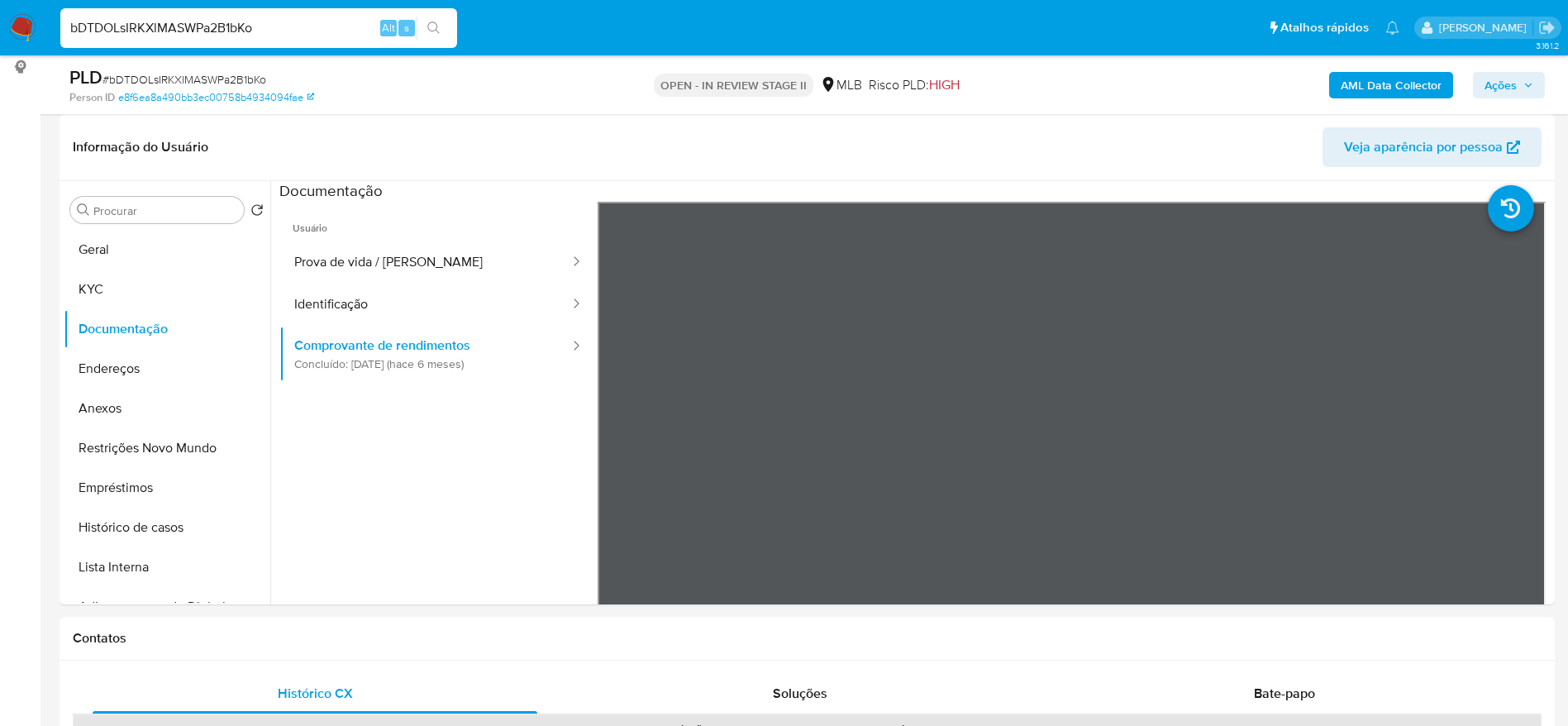
click at [316, 28] on input "bDTDOLsIRKXlMASWPa2B1bKo" at bounding box center [259, 28] width 397 height 21
paste input "2003786344"
type input "2003786344"
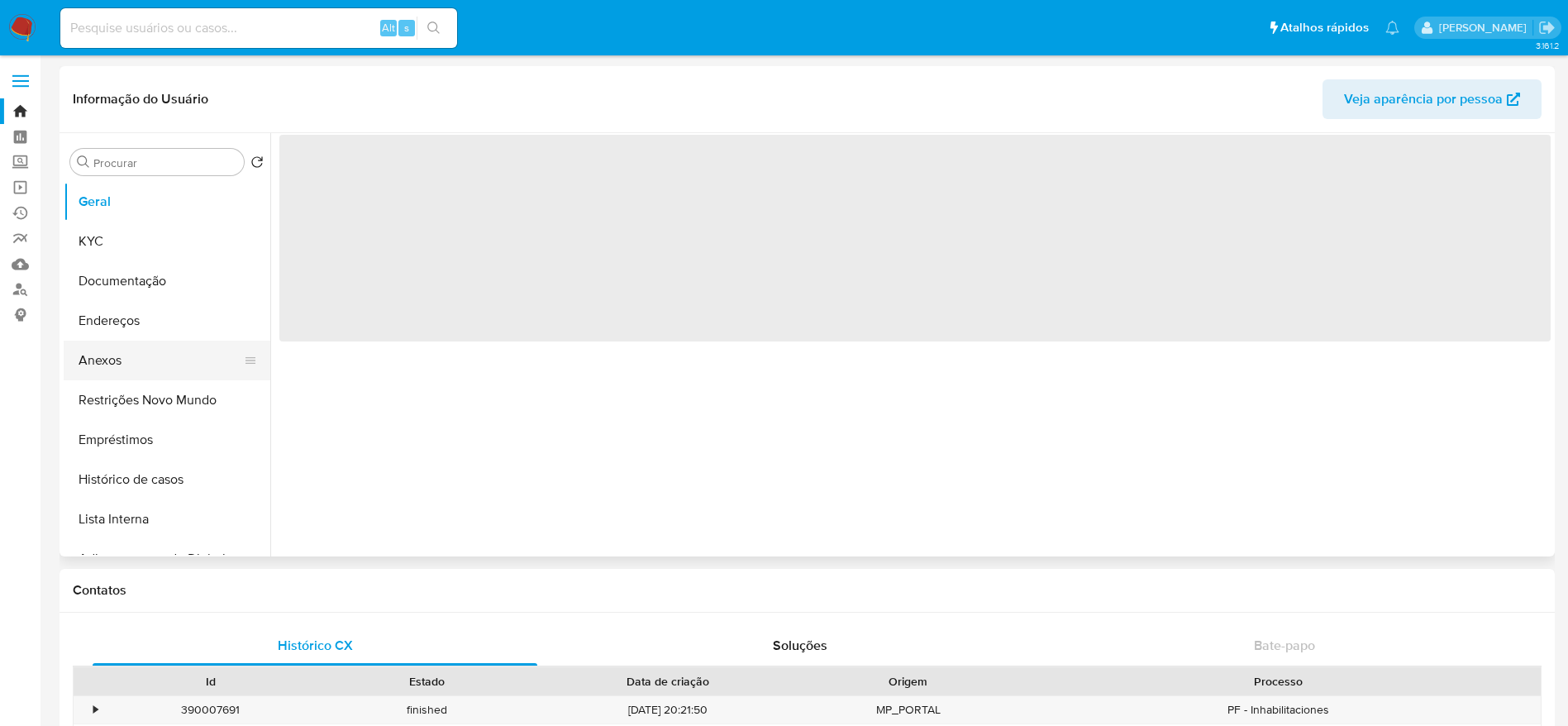
select select "10"
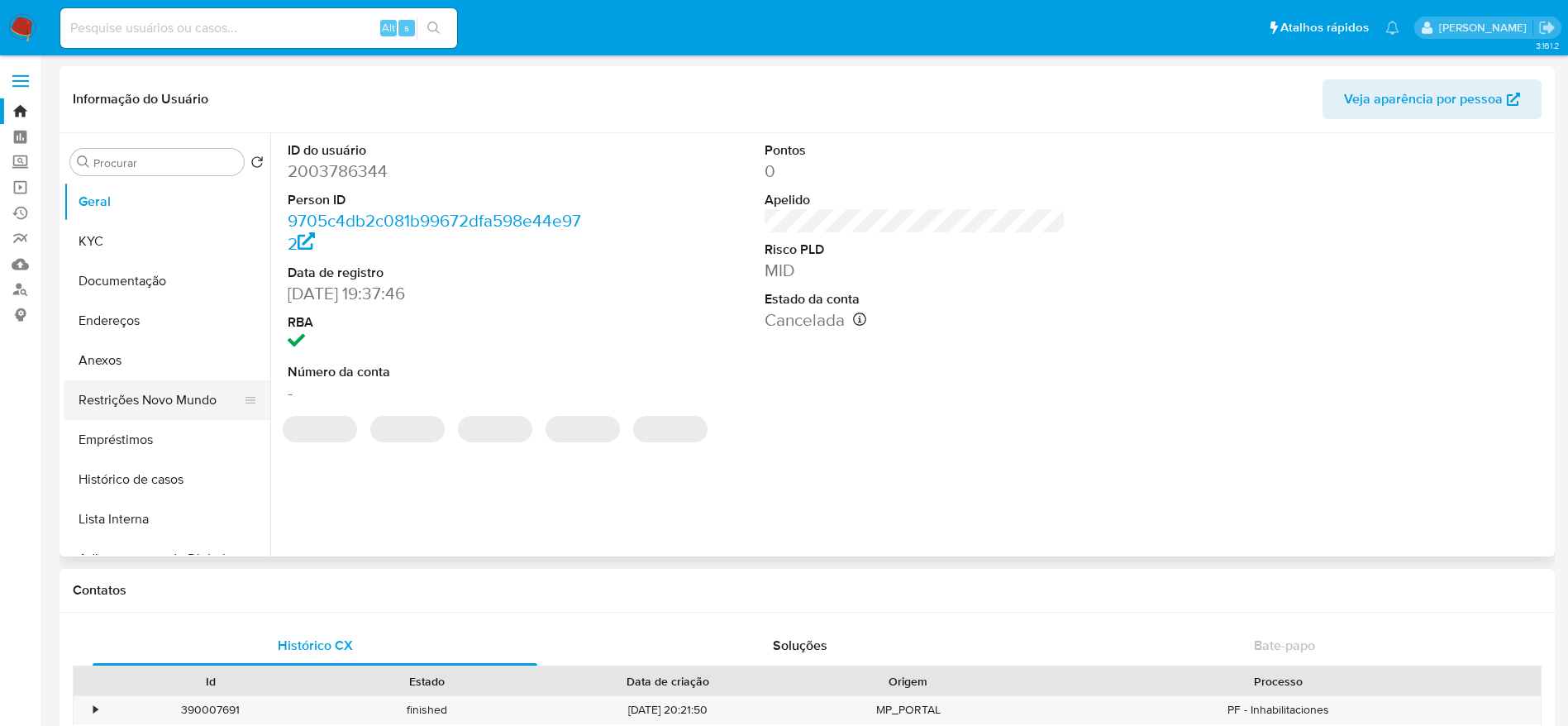
click at [130, 395] on button "Restrições Novo Mundo" at bounding box center [160, 399] width 194 height 40
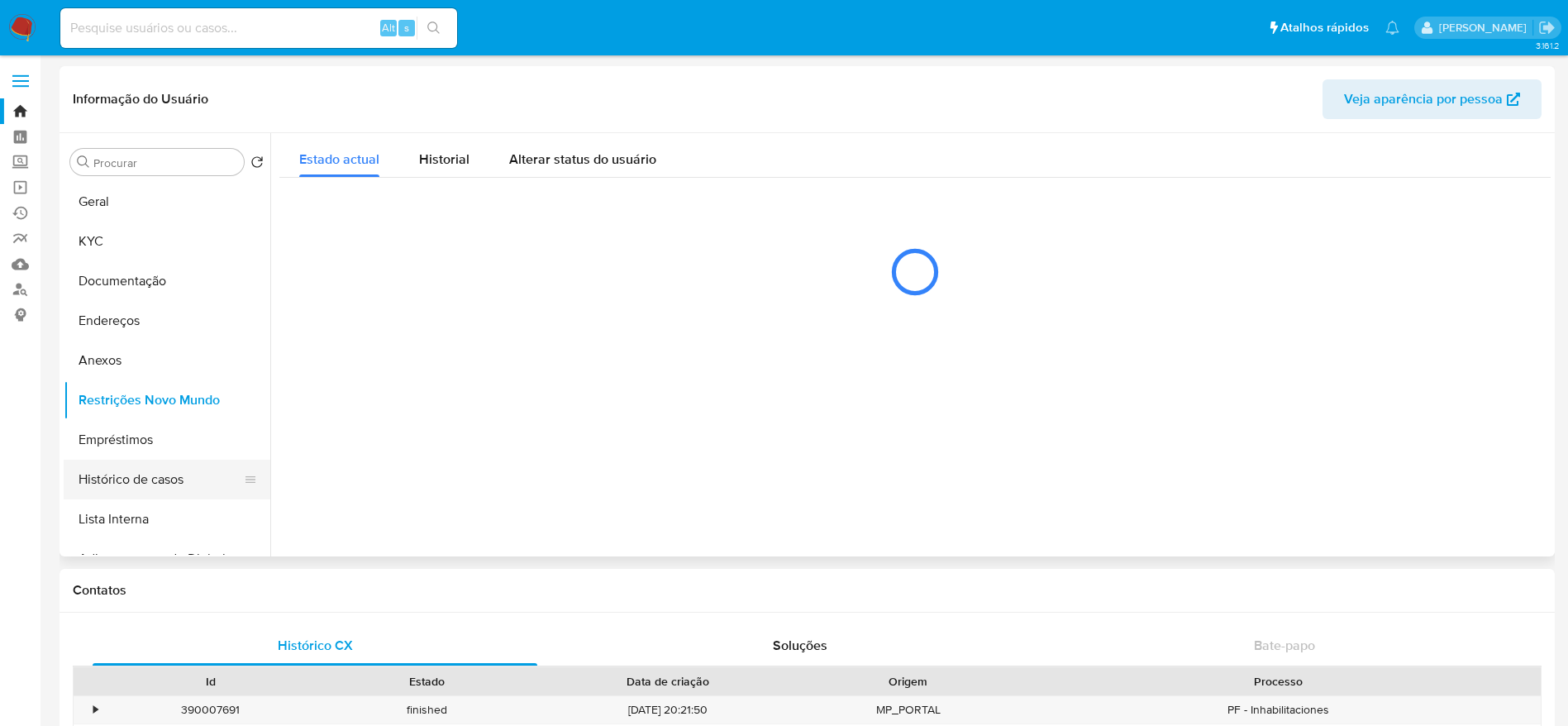
click at [119, 485] on button "Histórico de casos" at bounding box center [160, 479] width 194 height 40
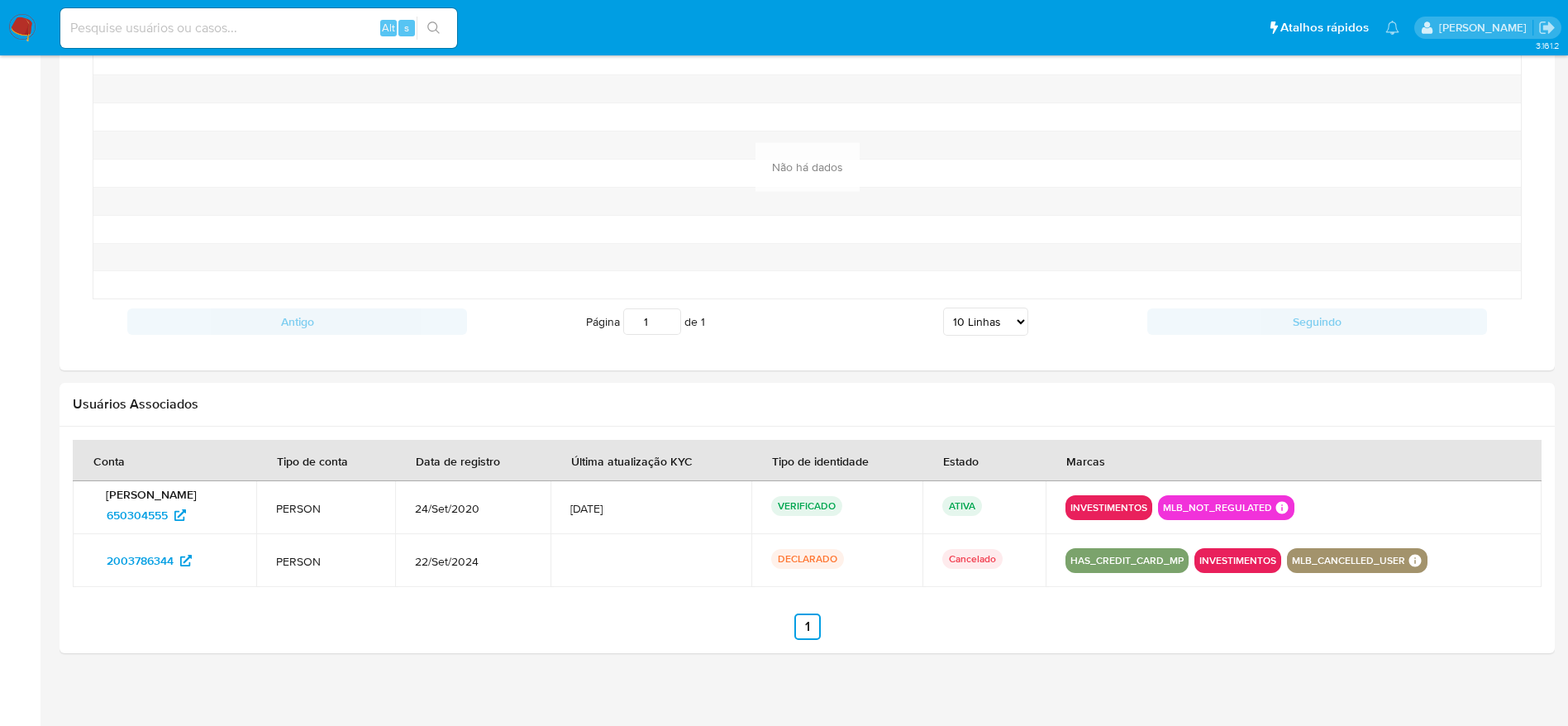
scroll to position [1323, 0]
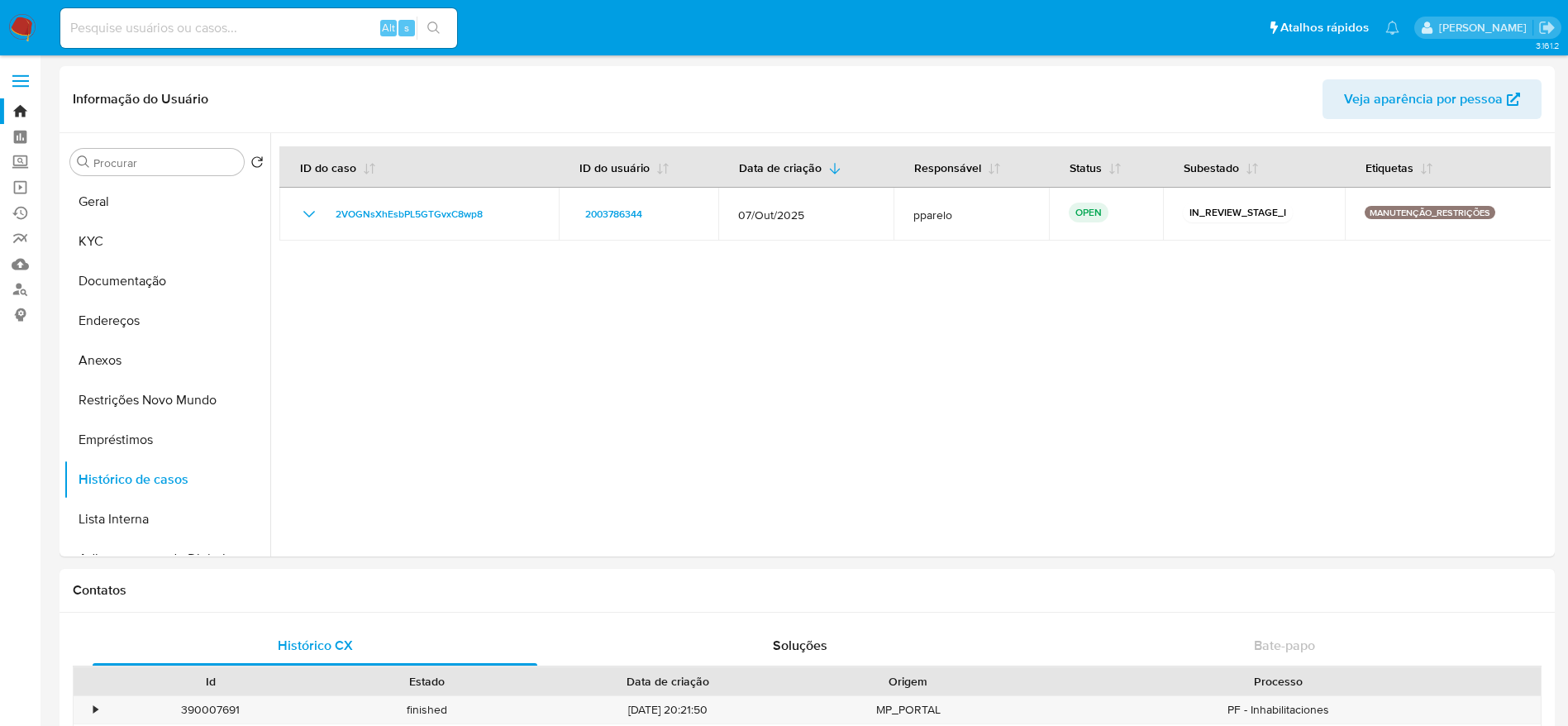
select select "10"
click at [128, 401] on button "Restrições Novo Mundo" at bounding box center [160, 399] width 194 height 40
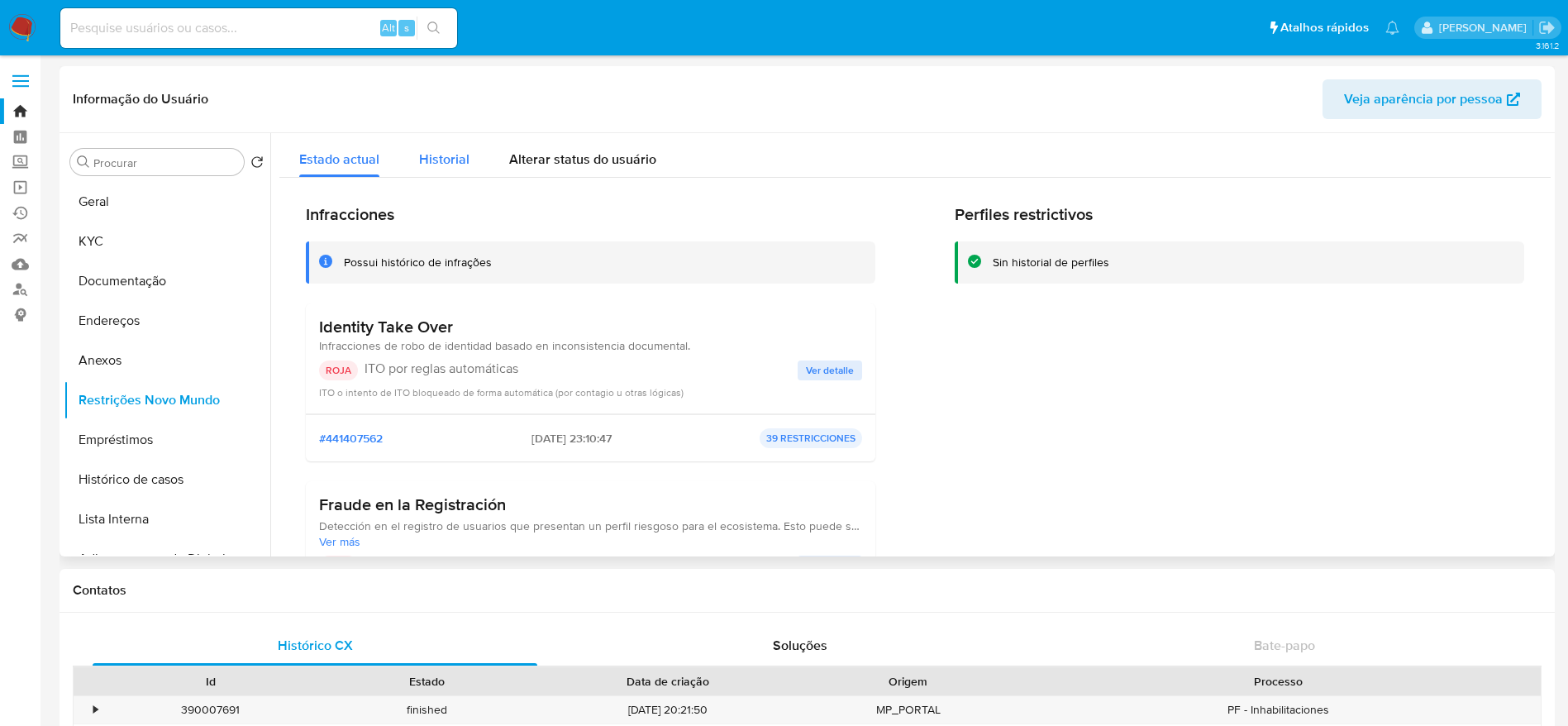
click at [437, 156] on span "Historial" at bounding box center [445, 159] width 50 height 19
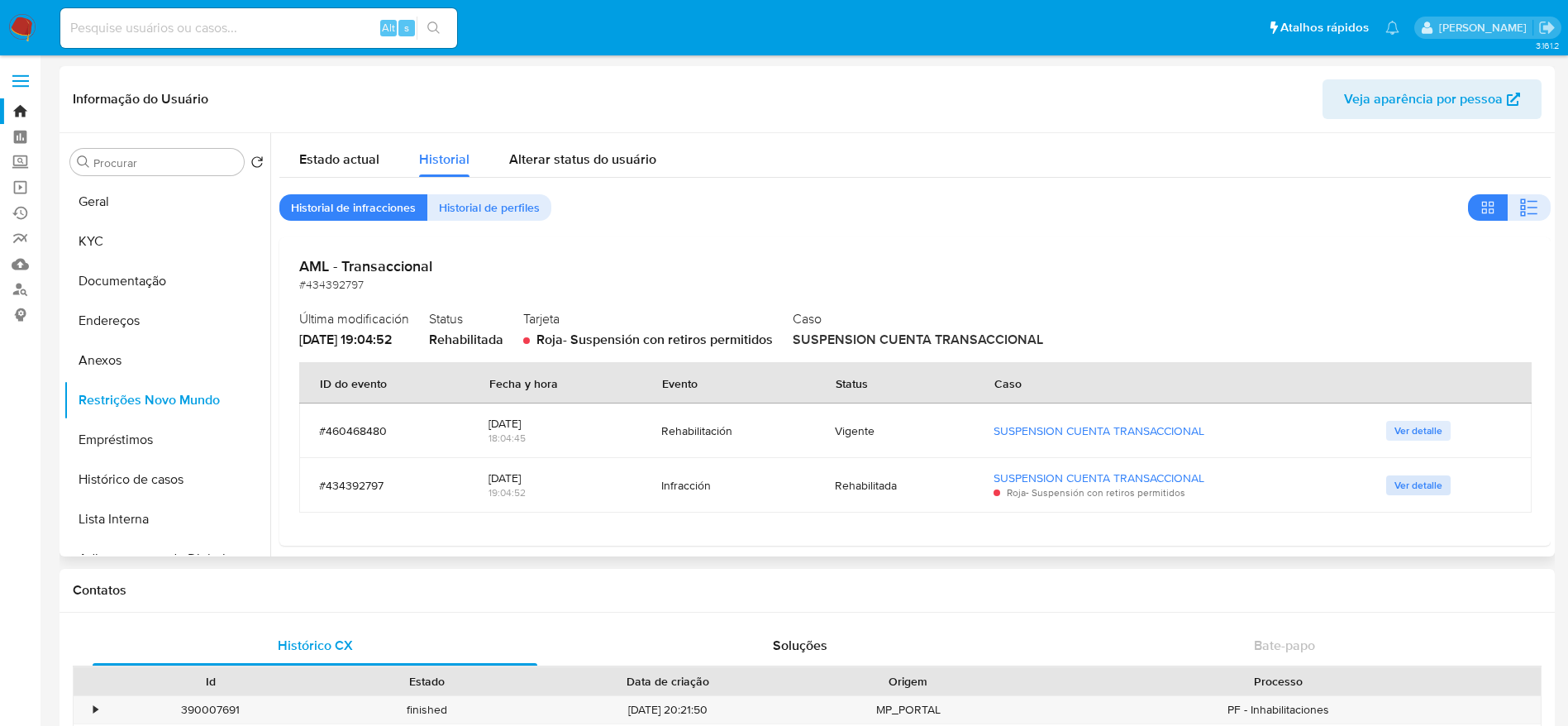
click at [1417, 490] on span "Ver detalle" at bounding box center [1419, 485] width 48 height 16
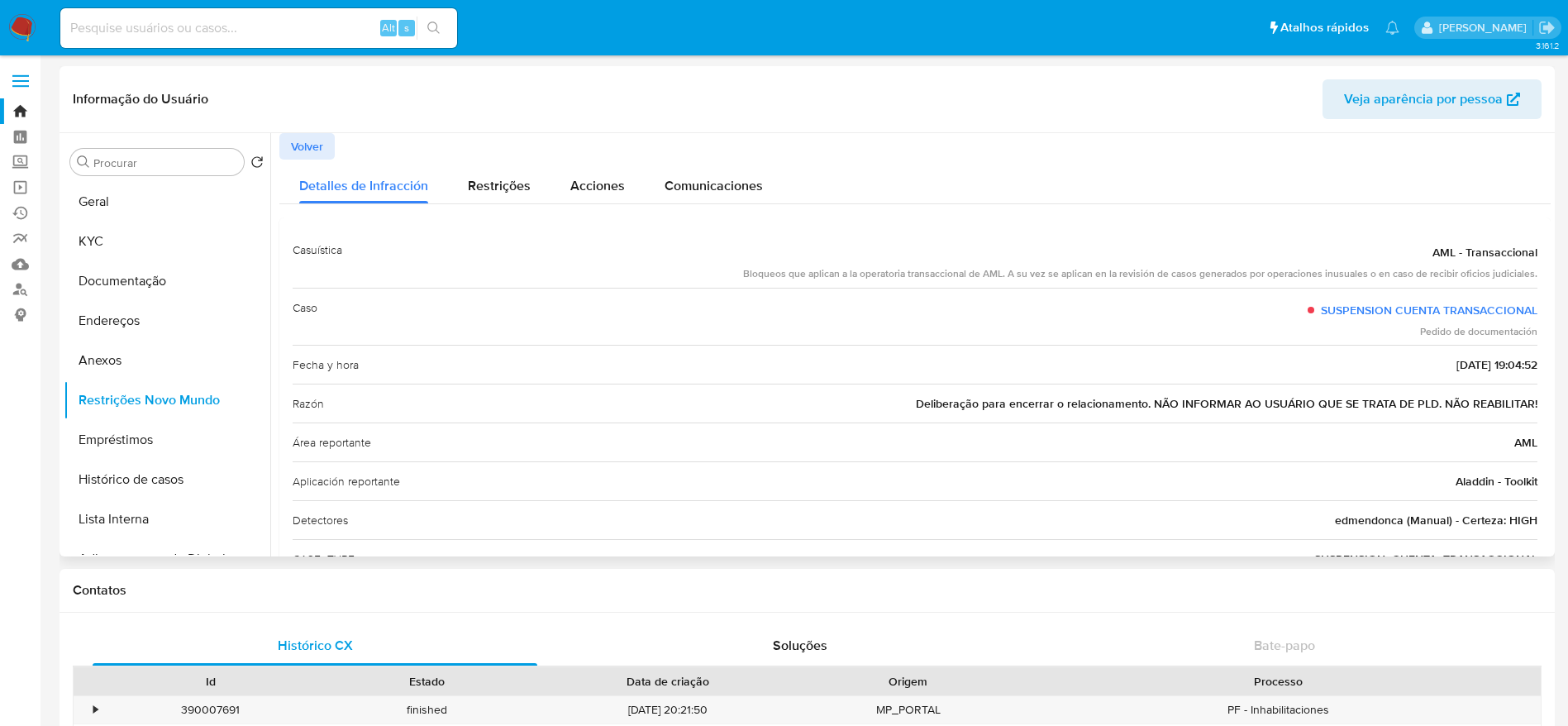
click at [309, 157] on span "Volver" at bounding box center [307, 147] width 32 height 23
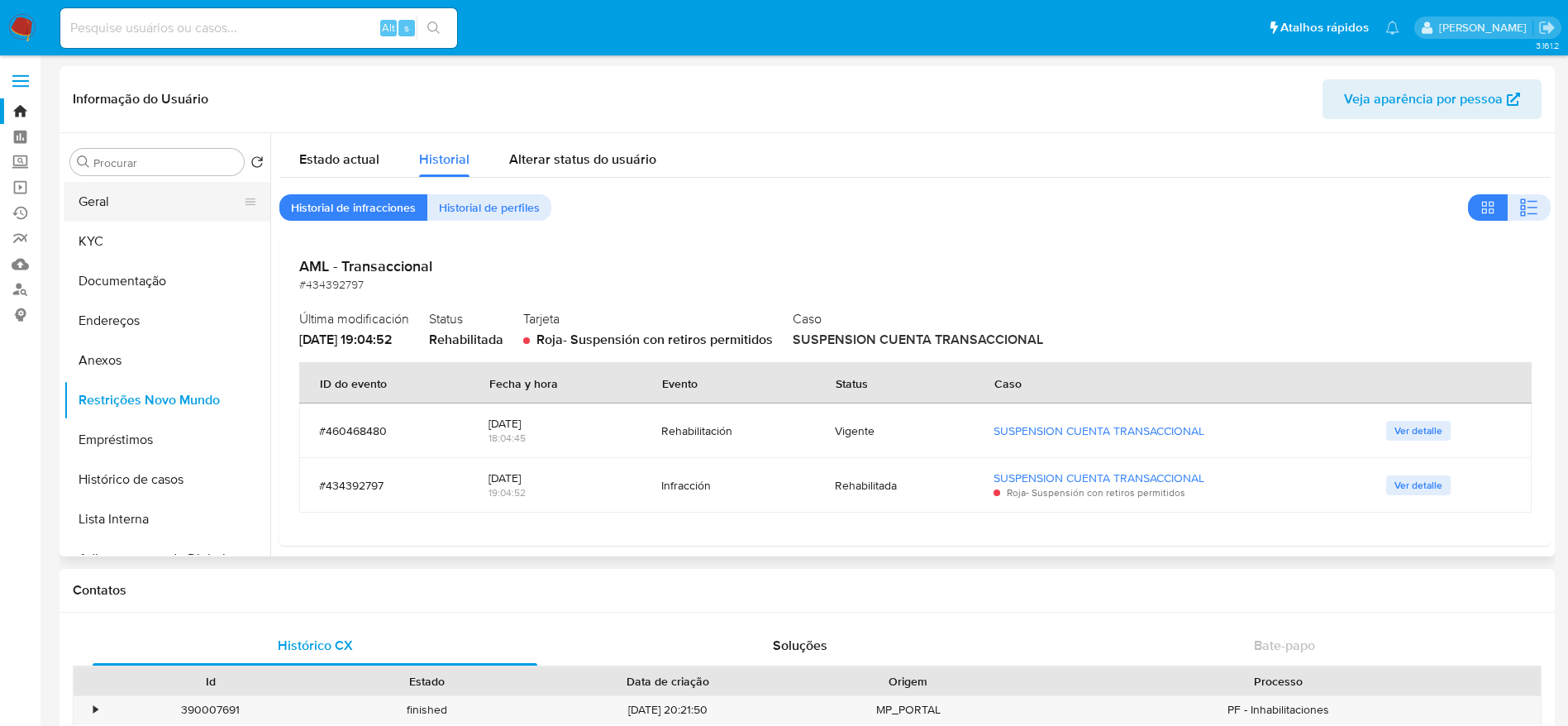
click at [99, 205] on button "Geral" at bounding box center [160, 202] width 194 height 40
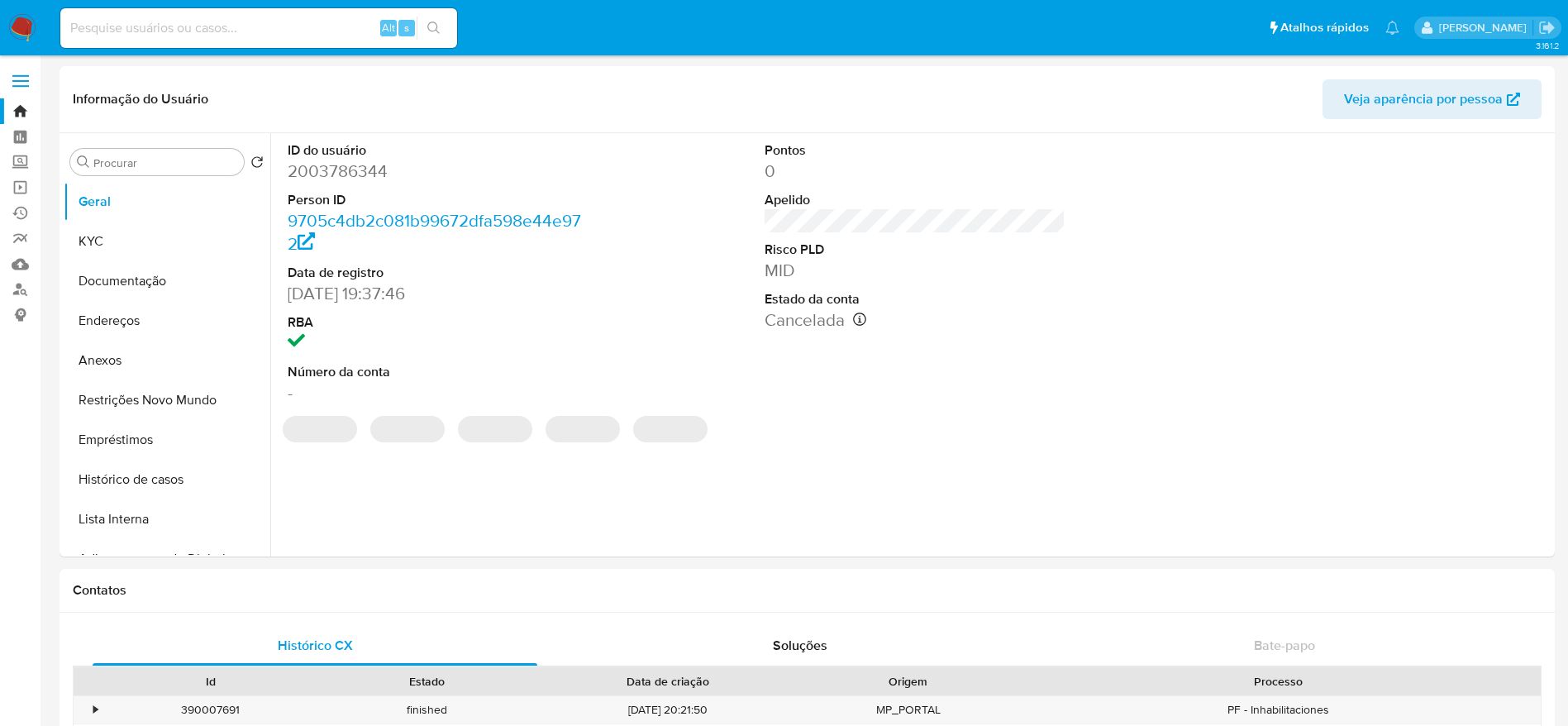
click at [338, 173] on dd "2003786344" at bounding box center [438, 171] width 302 height 23
copy dd "2003786344"
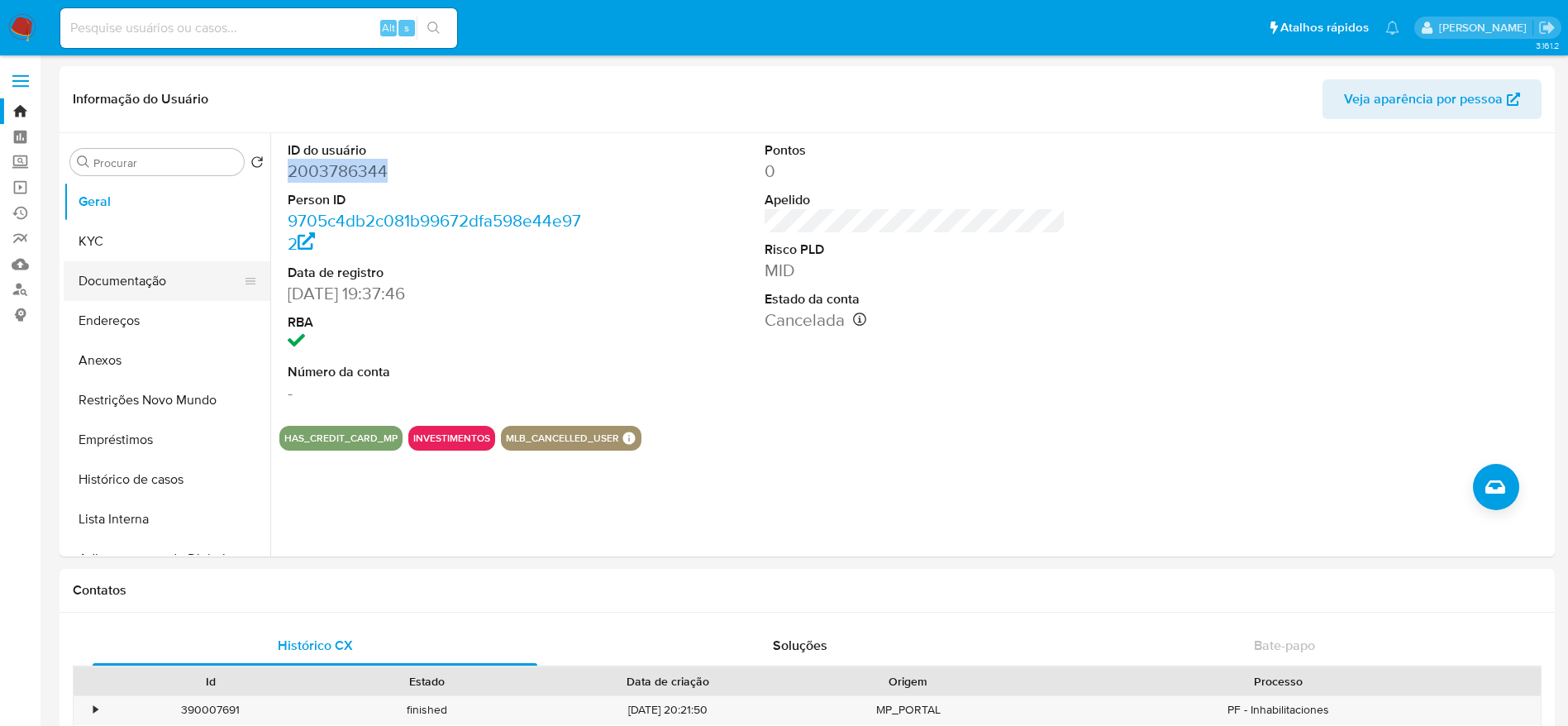
click at [130, 280] on button "Documentação" at bounding box center [160, 281] width 194 height 40
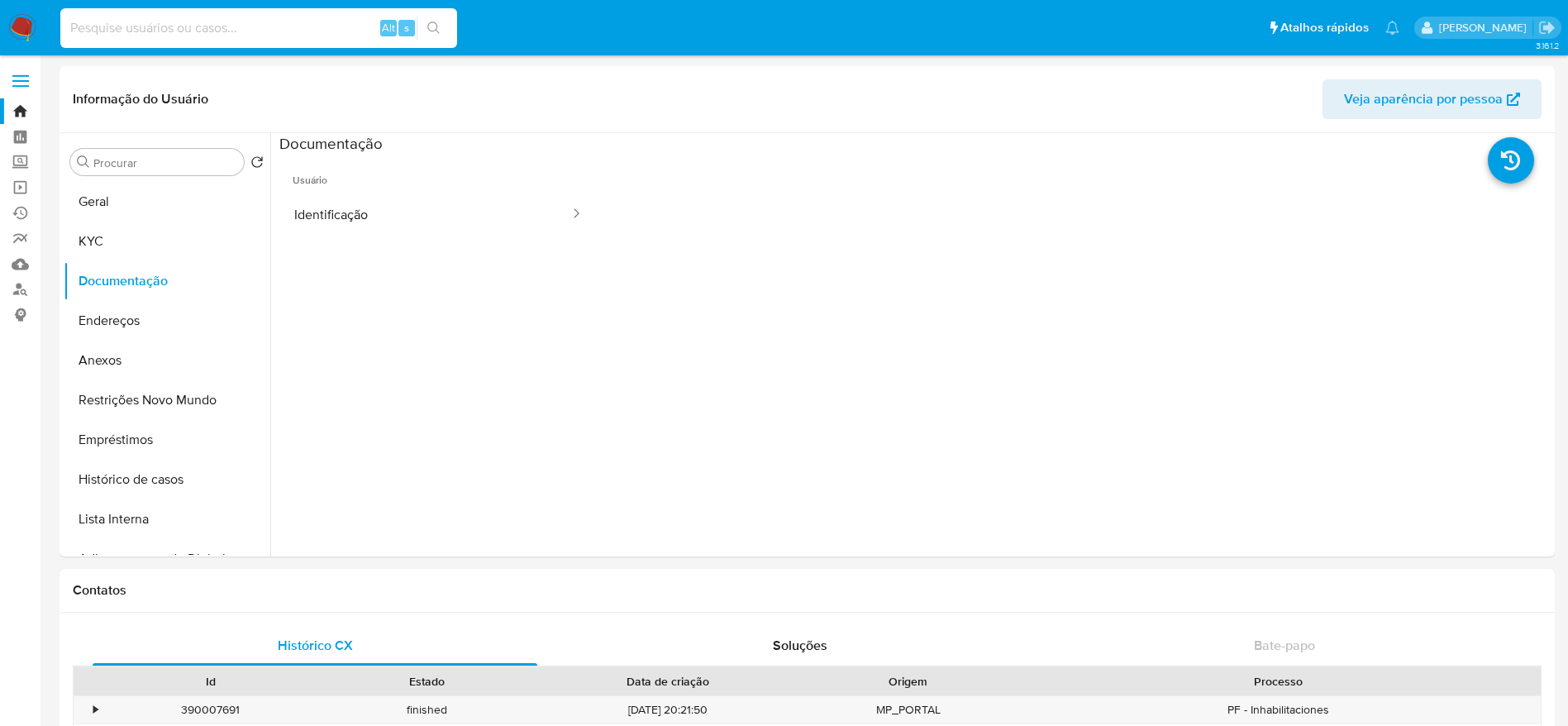
click at [334, 35] on input at bounding box center [259, 28] width 397 height 21
paste input "LFSEAejiudPOiDtSPdwChrBq"
type input "LFSEAejiudPOiDtSPdwChrBq"
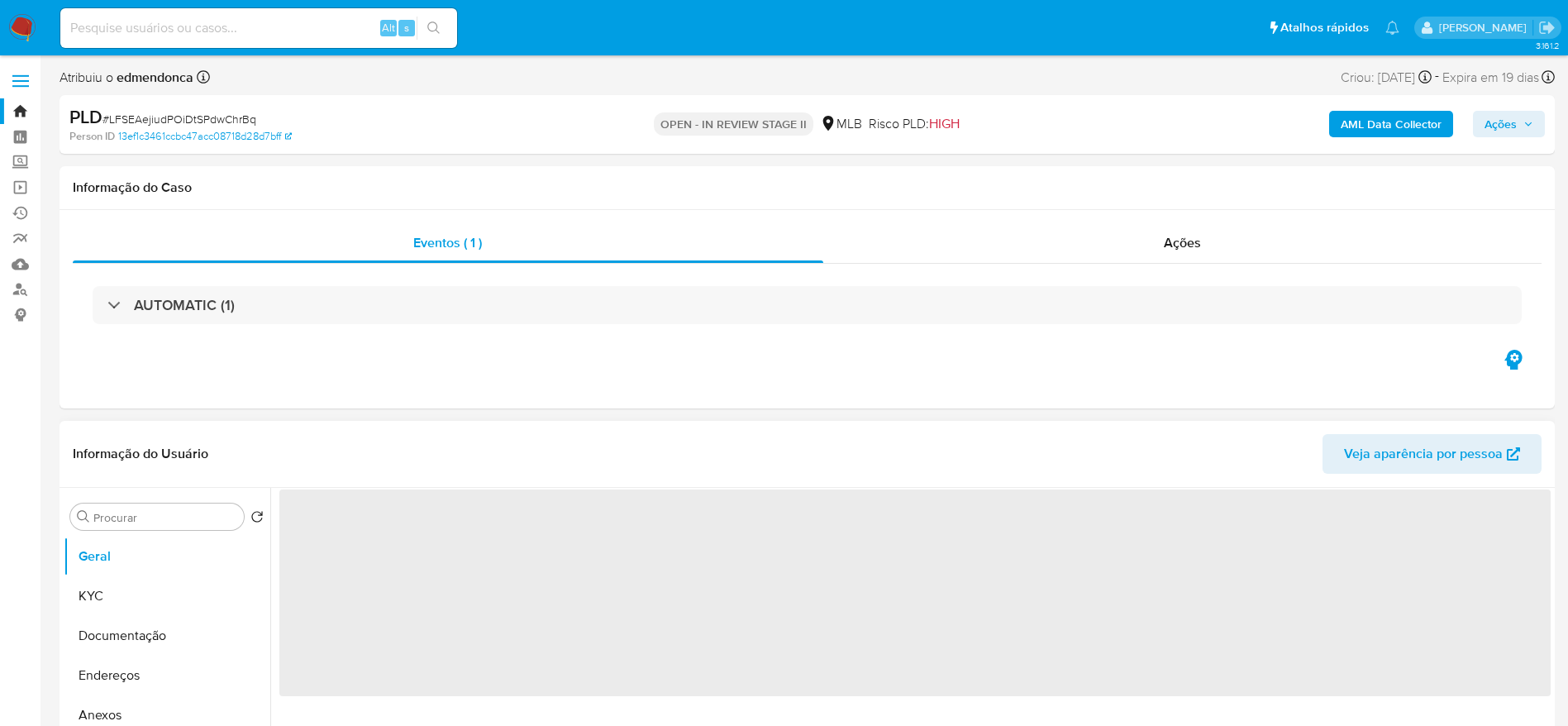
select select "10"
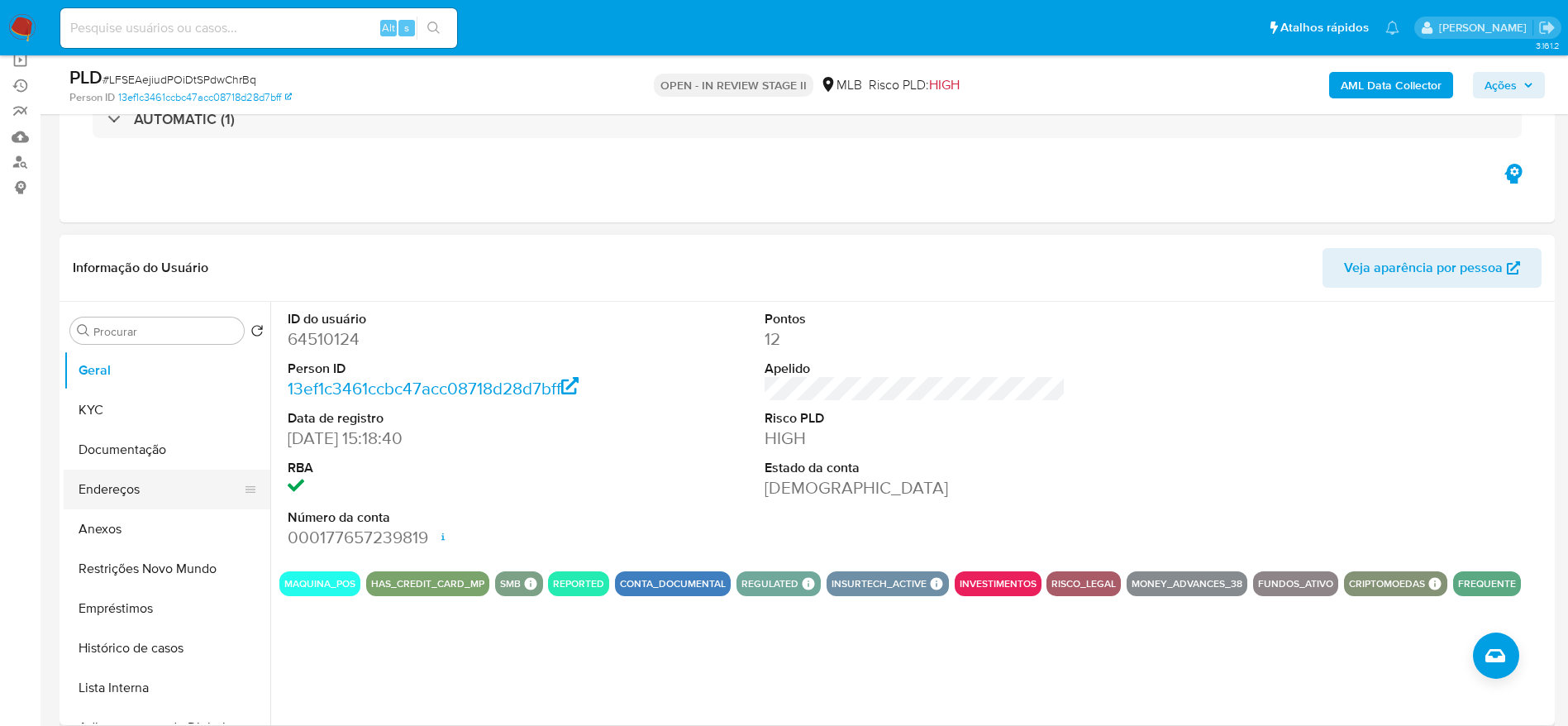
scroll to position [248, 0]
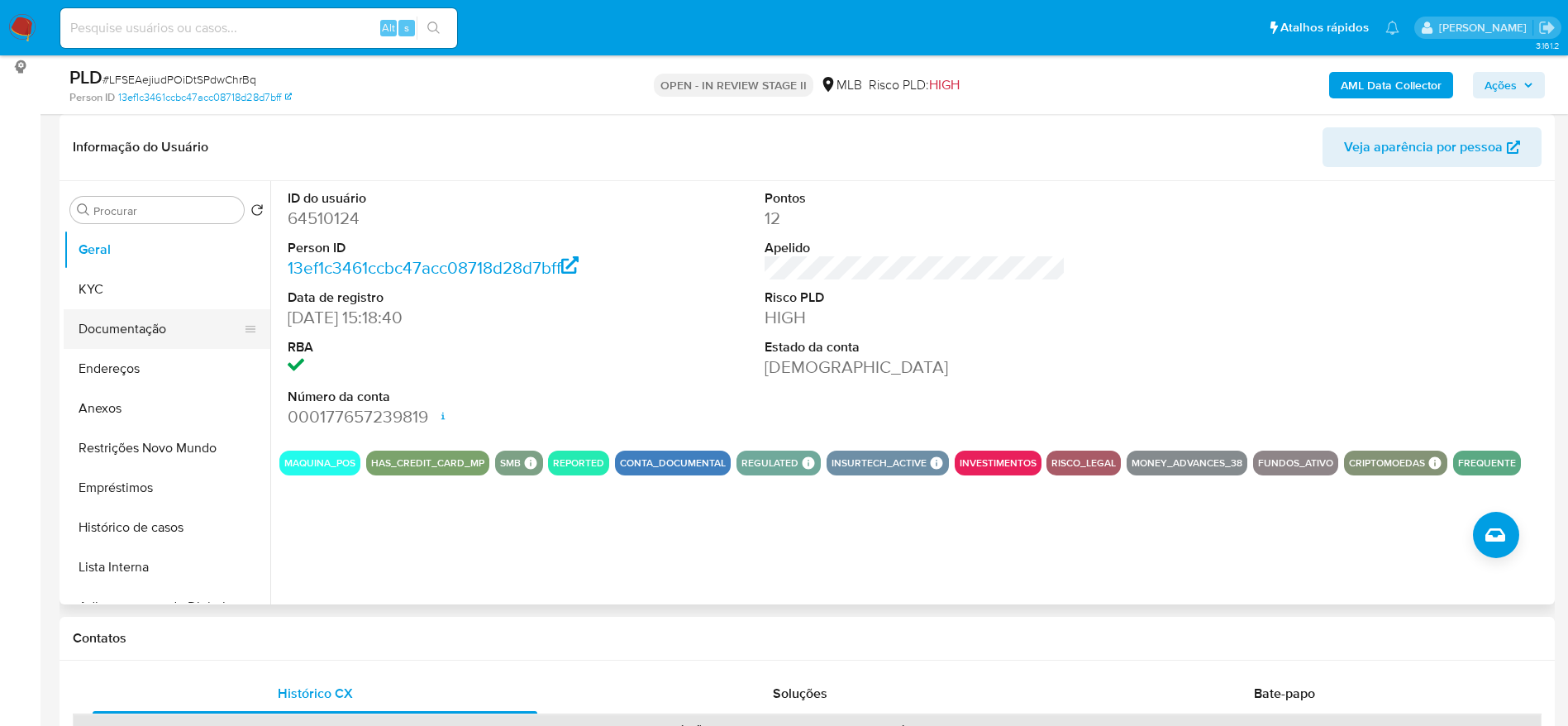
click at [149, 331] on button "Documentação" at bounding box center [160, 329] width 194 height 40
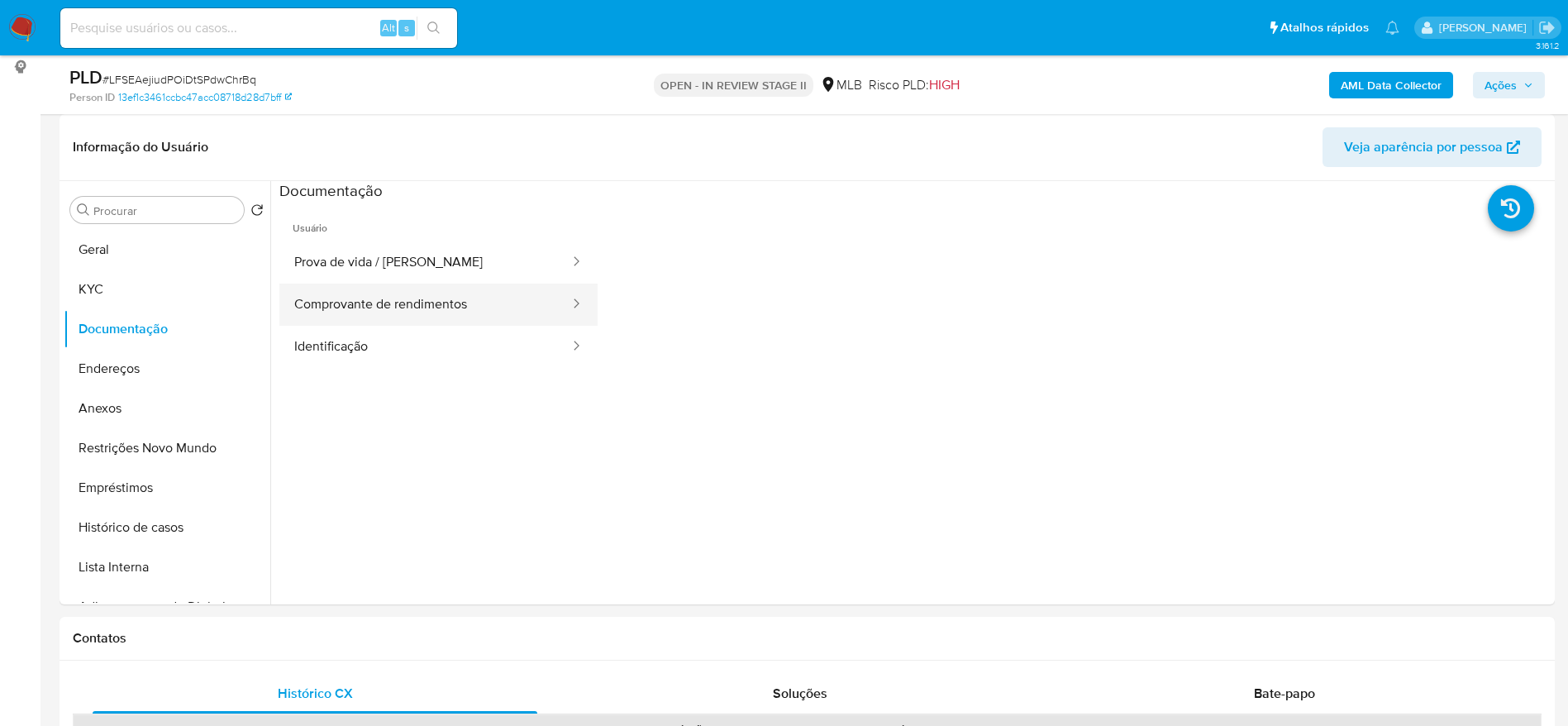
click at [473, 303] on button "Comprovante de rendimentos" at bounding box center [425, 305] width 292 height 42
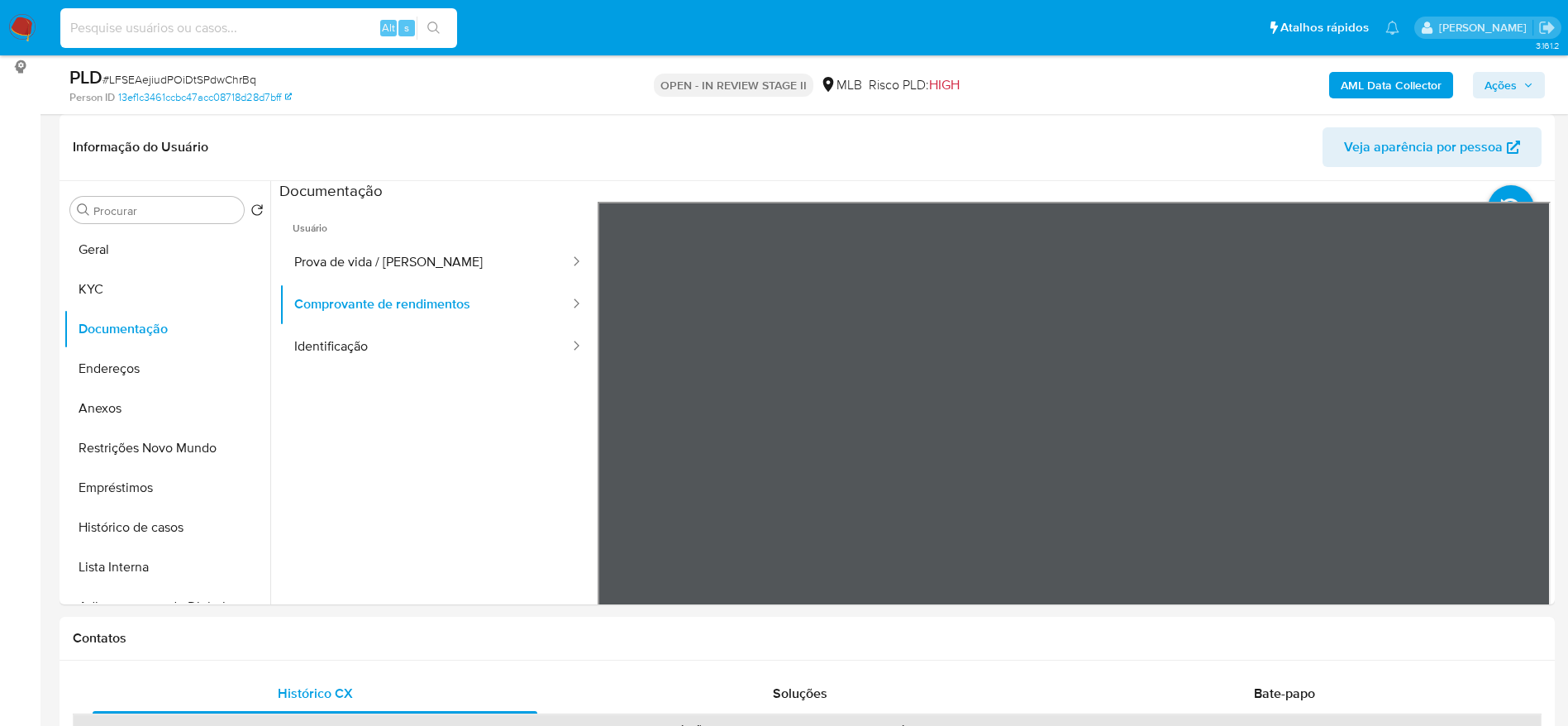
click at [246, 23] on input at bounding box center [259, 28] width 397 height 21
paste input "iniV512KoDvcZBEvYPyBtjET"
type input "iniV512KoDvcZBEvYPyBtjET"
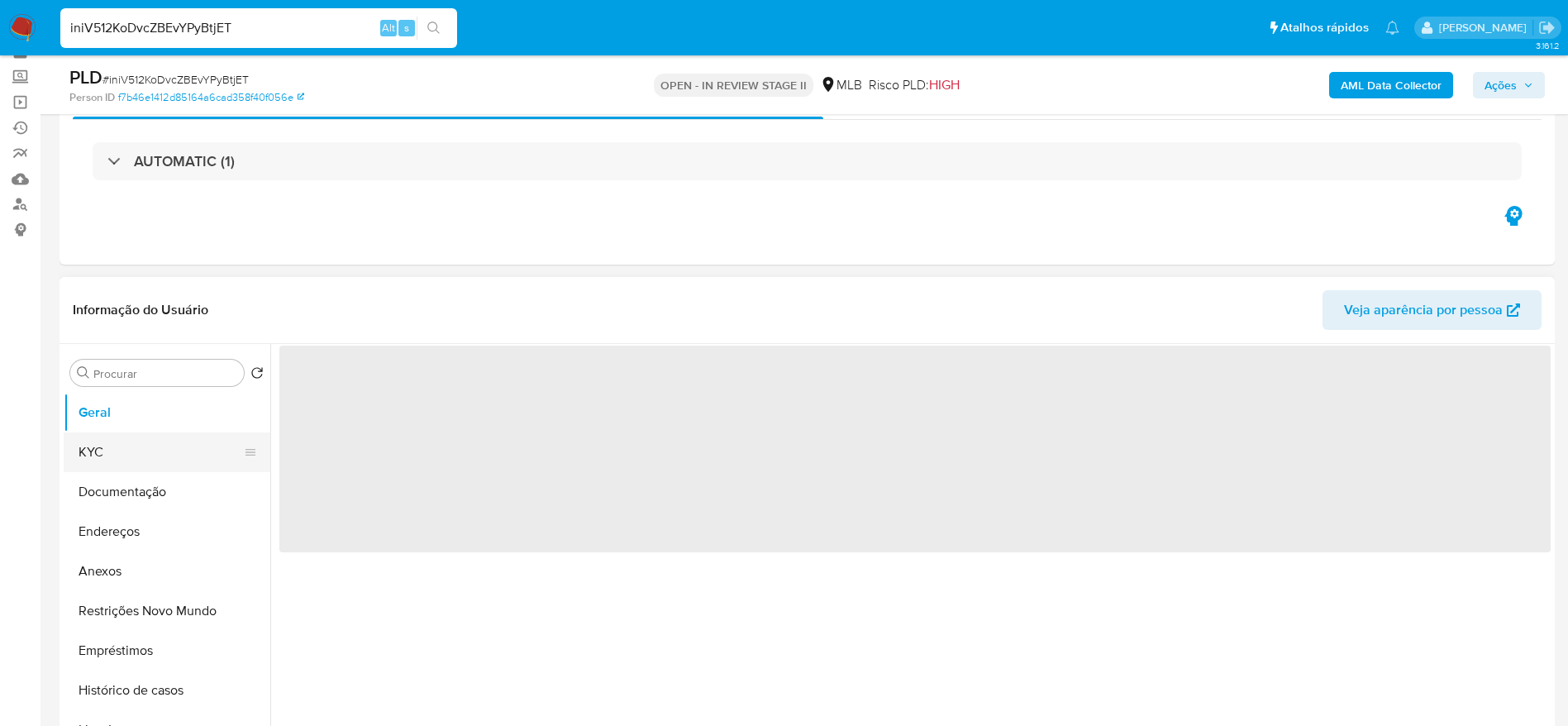
scroll to position [124, 0]
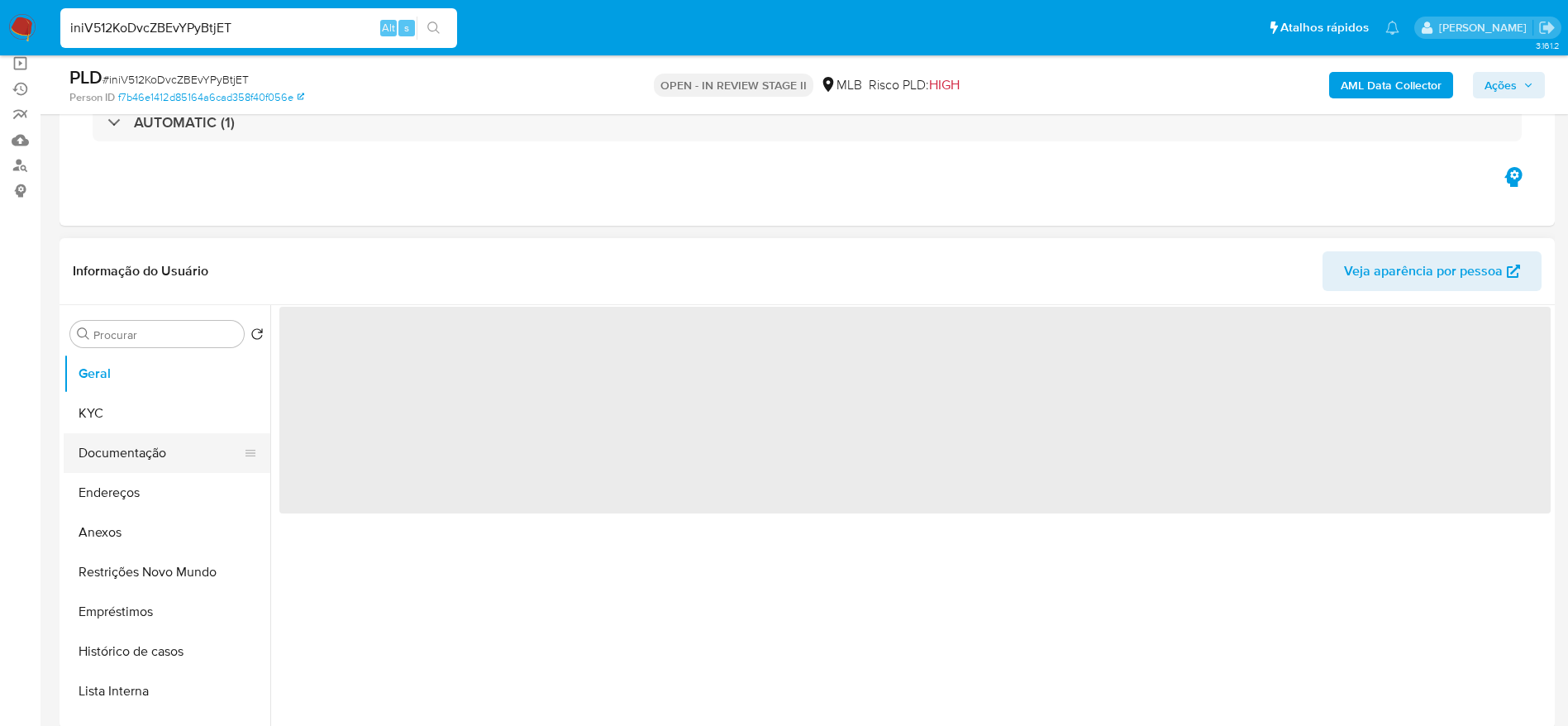
click at [123, 455] on button "Documentação" at bounding box center [160, 452] width 194 height 40
select select "10"
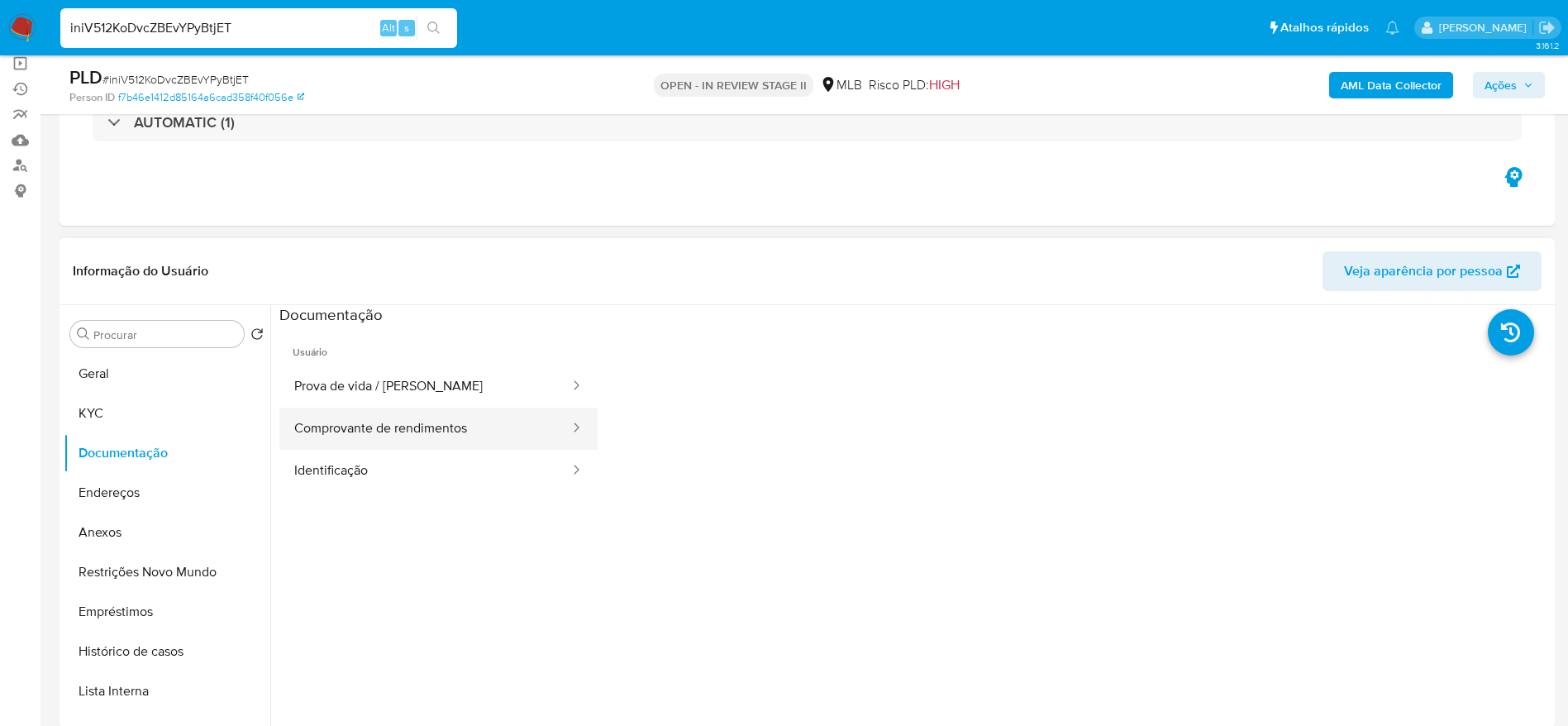
click at [444, 412] on button "Comprovante de rendimentos" at bounding box center [425, 429] width 292 height 42
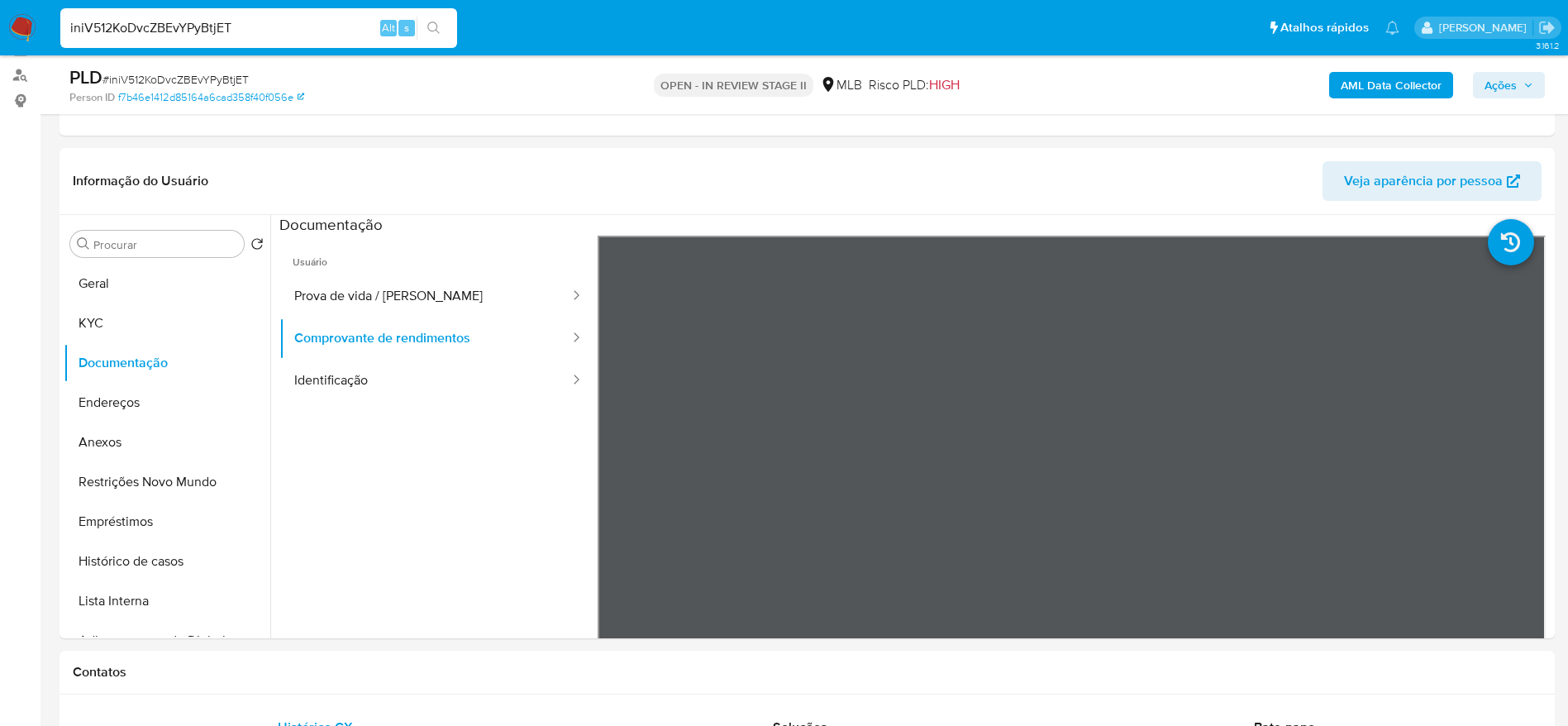
scroll to position [248, 0]
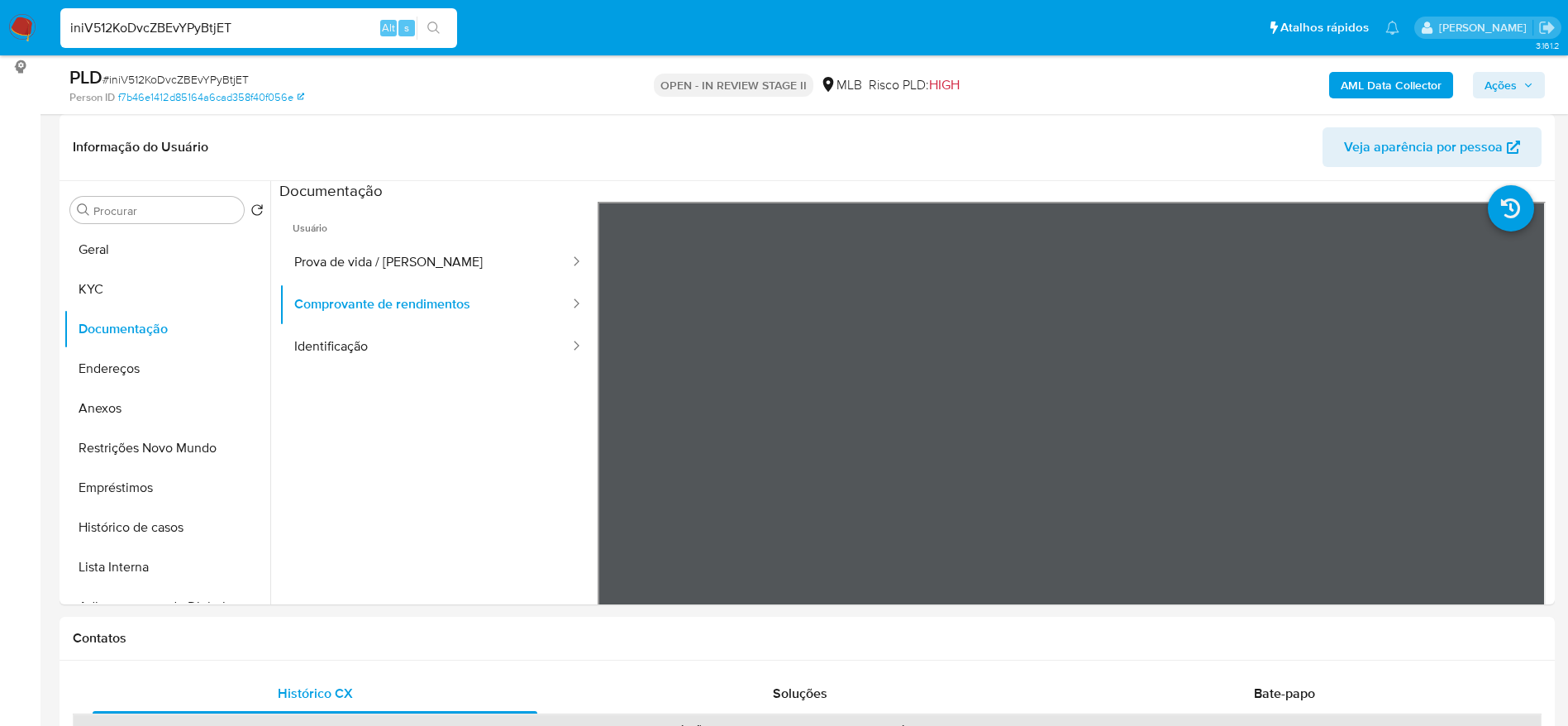
click at [237, 33] on input "iniV512KoDvcZBEvYPyBtjET" at bounding box center [259, 28] width 397 height 21
paste input "JauCClG6kW2GEuch6cI67MkI"
type input "JauCClG6kW2GEuch6cI67MkI"
click at [366, 116] on div "Informação do Usuário Veja aparência por pessoa" at bounding box center [807, 147] width 1496 height 67
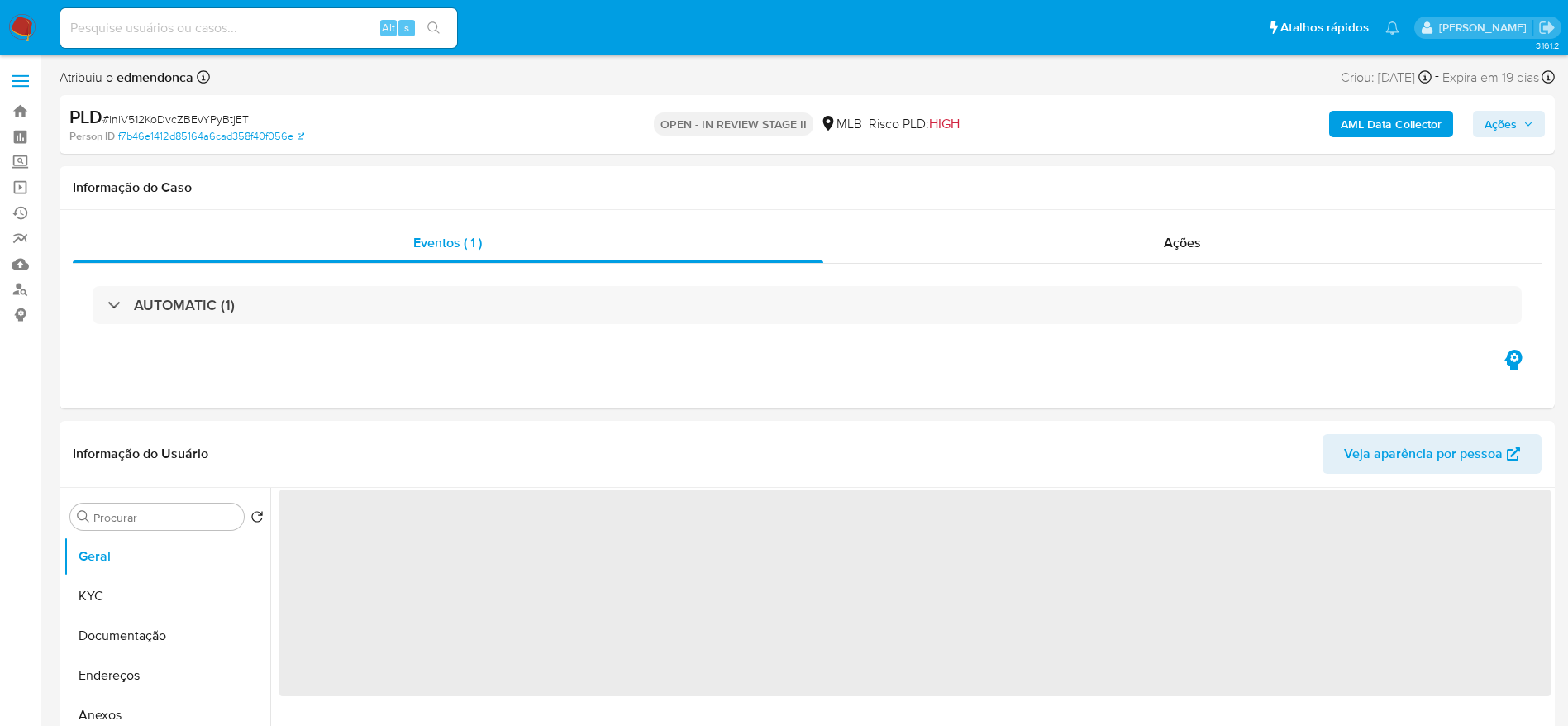
select select "10"
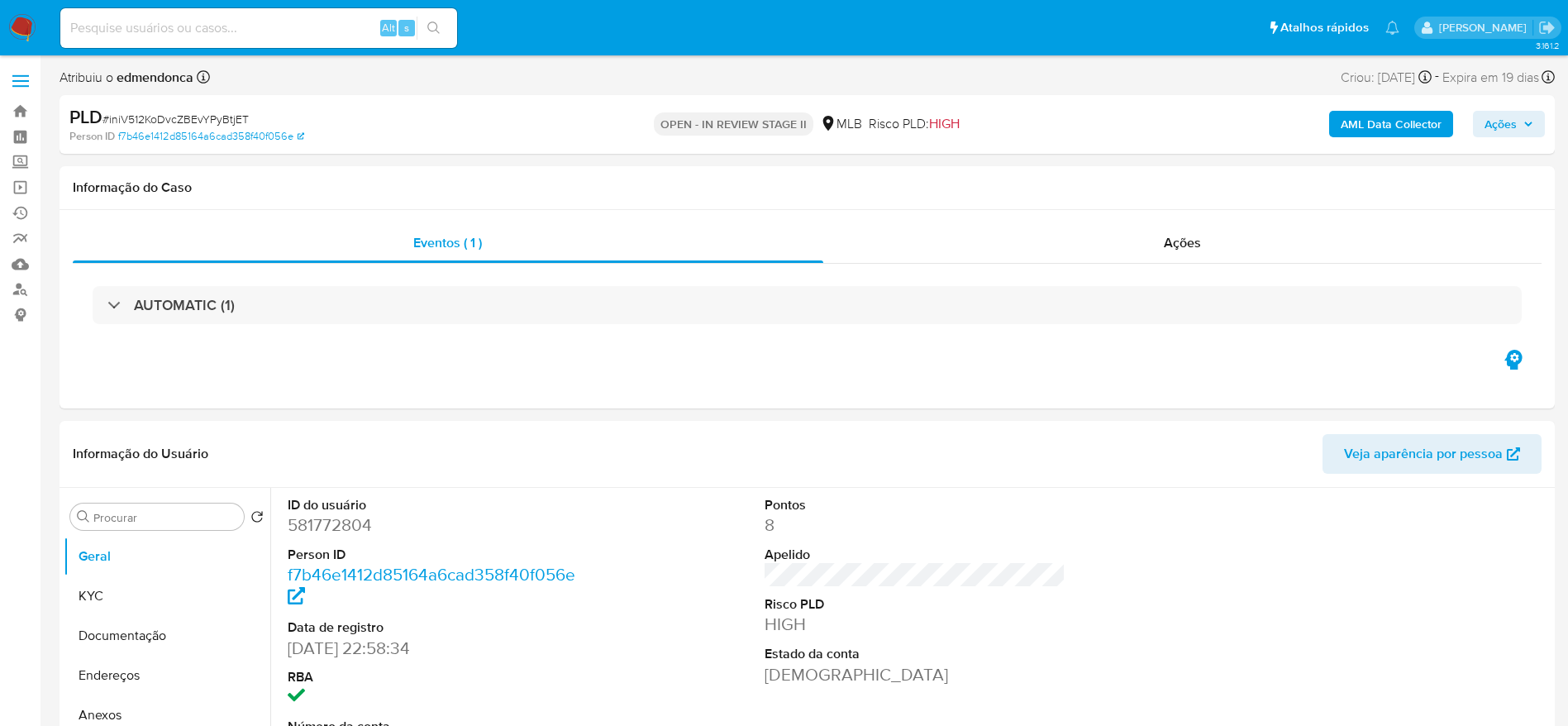
click at [216, 29] on input at bounding box center [259, 28] width 397 height 21
paste input "JauCClG6kW2GEuch6cI67MkI"
type input "JauCClG6kW2GEuch6cI67MkI"
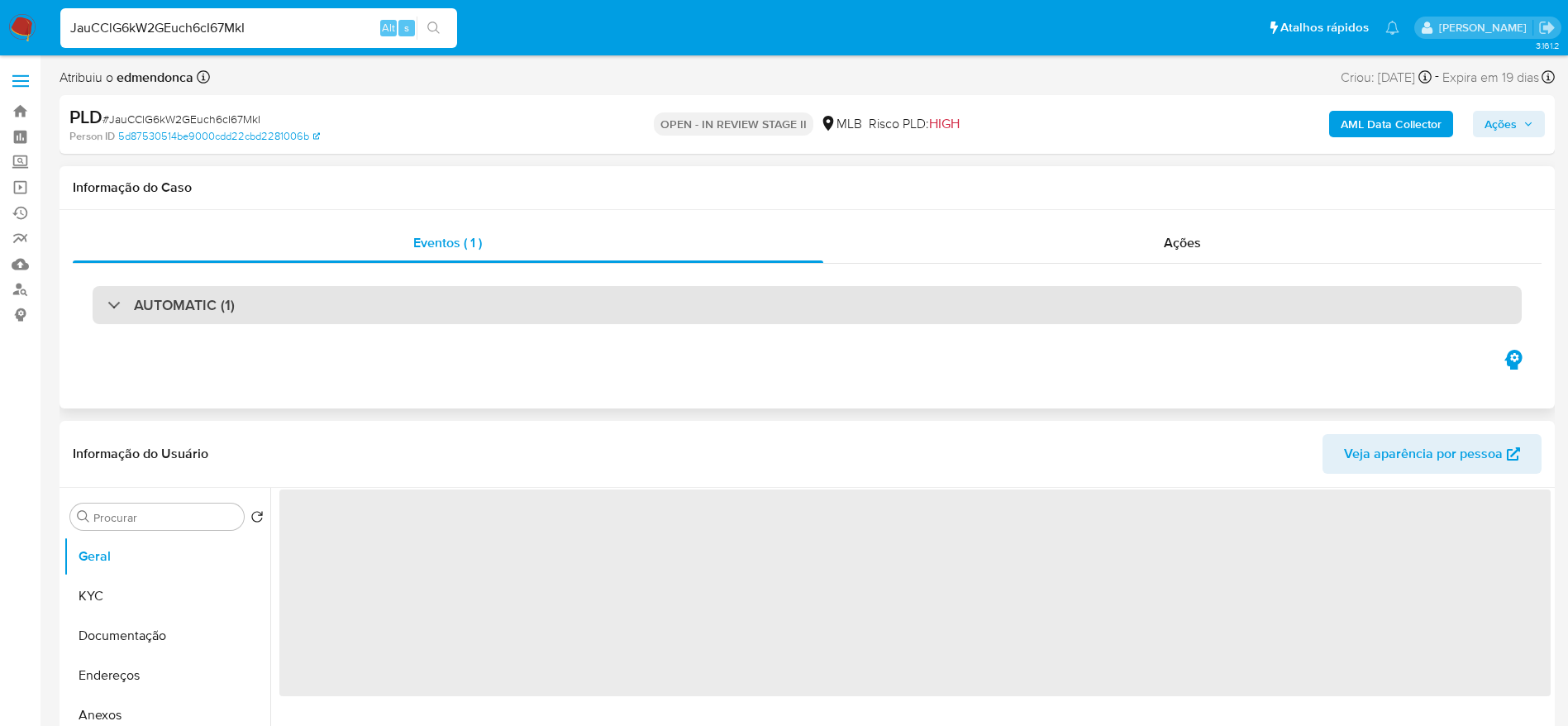
click at [180, 309] on h3 "AUTOMATIC (1)" at bounding box center [184, 305] width 101 height 18
select select "10"
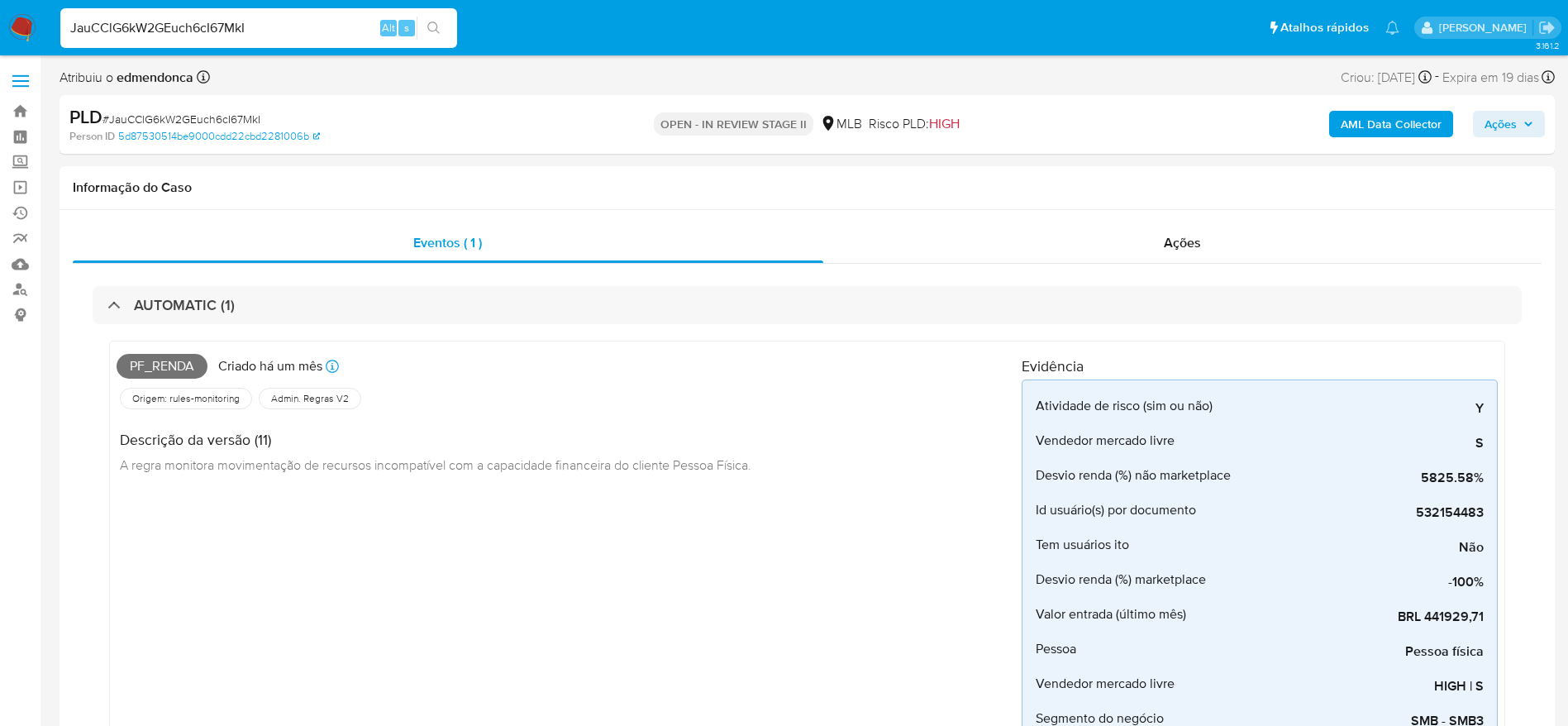
click at [240, 24] on input "JauCClG6kW2GEuch6cI67MkI" at bounding box center [259, 28] width 397 height 21
paste input "riCOgadQb6ECpzuXLt2EyoYJ"
type input "riCOgadQb6ECpzuXLt2EyoYJ"
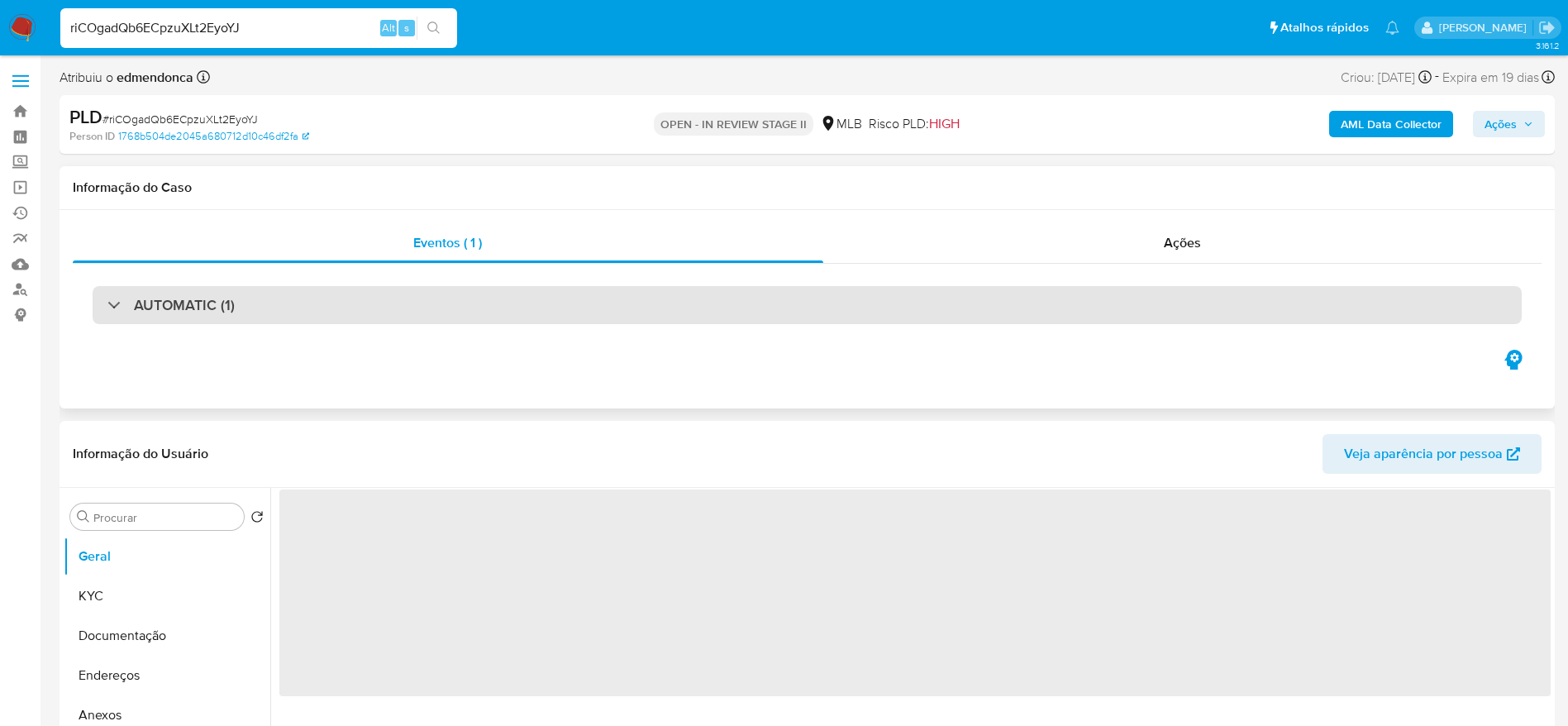
click at [159, 304] on h3 "AUTOMATIC (1)" at bounding box center [184, 305] width 101 height 18
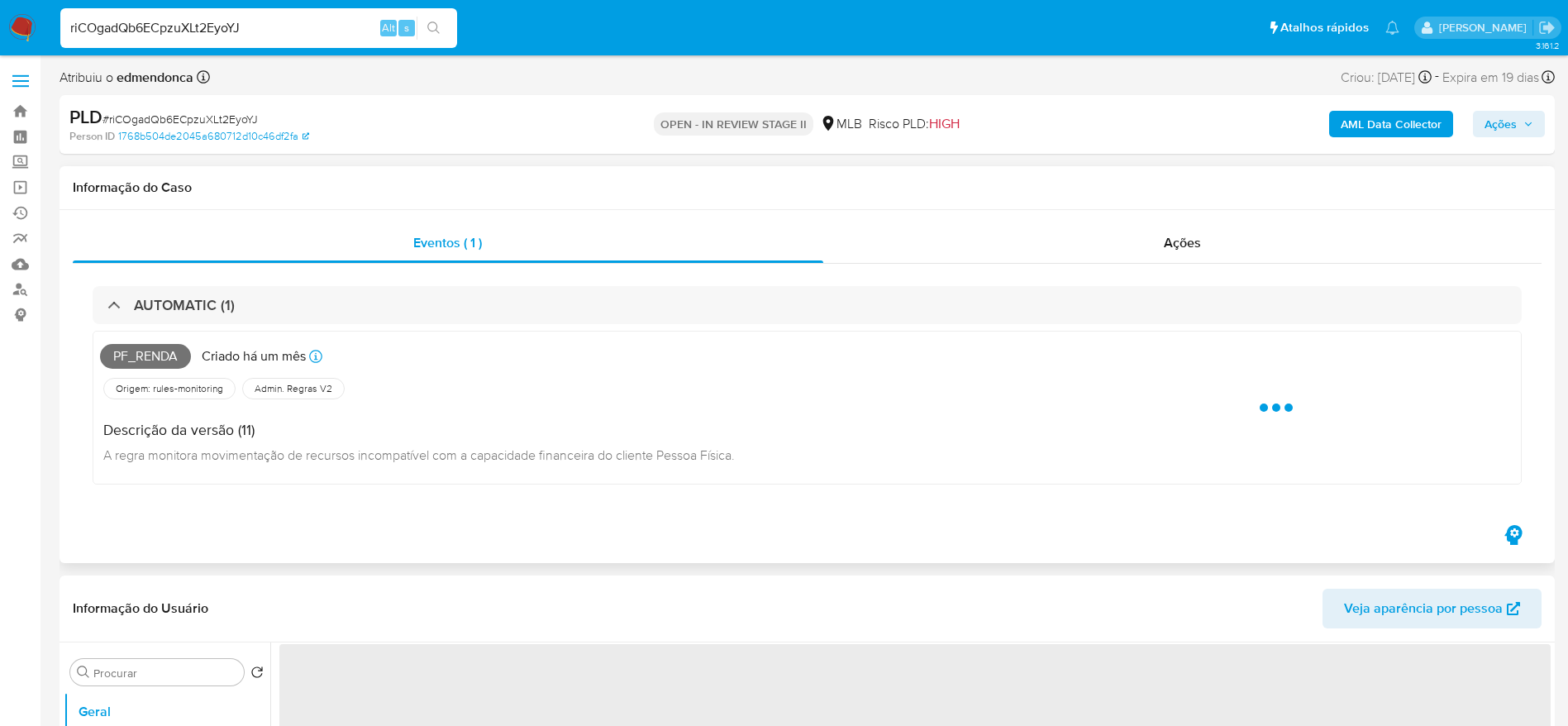
select select "10"
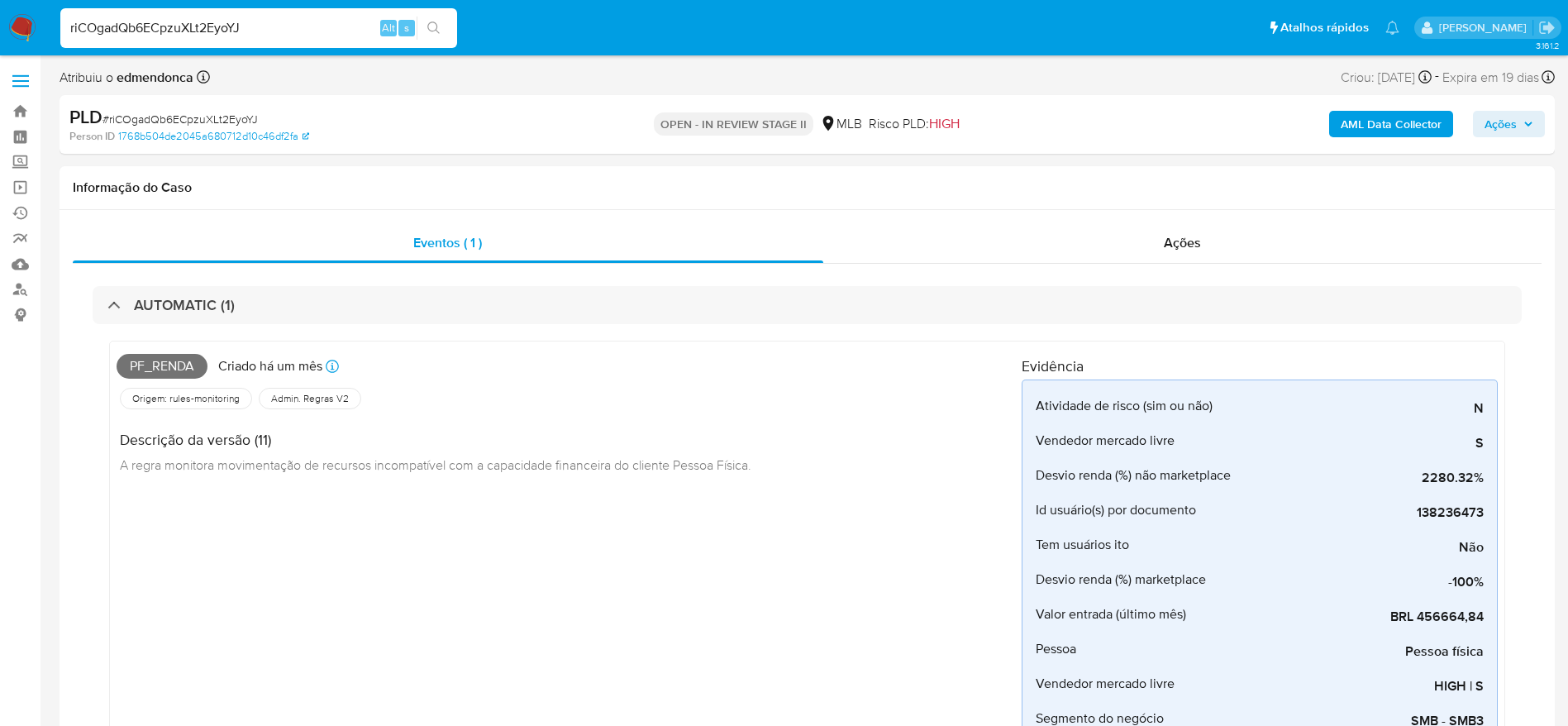
click at [253, 23] on input "riCOgadQb6ECpzuXLt2EyoYJ" at bounding box center [259, 28] width 397 height 21
paste input "PvBla1GLUxQfRQNGbXY94sAW"
type input "PvBla1GLUxQfRQNGbXY94sAW"
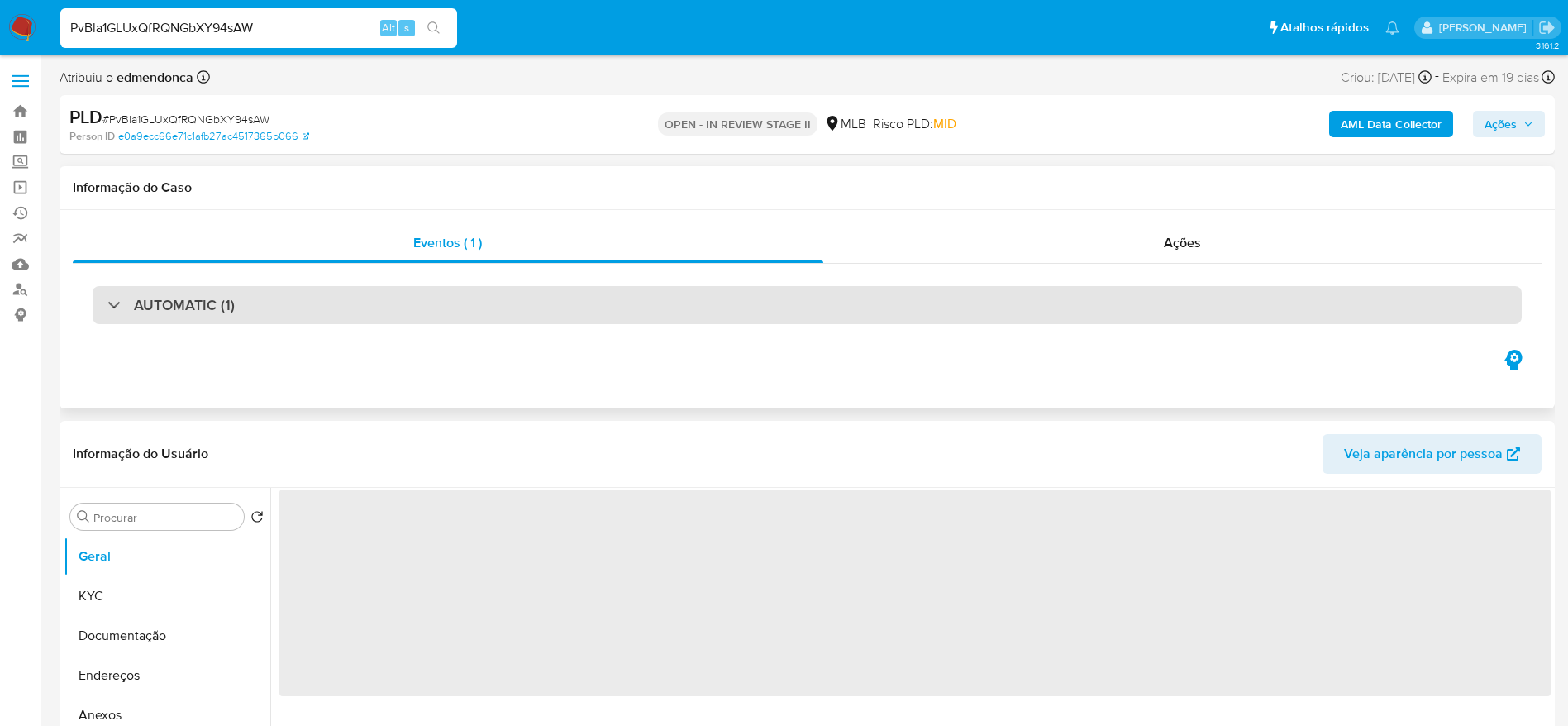
click at [123, 315] on div "AUTOMATIC (1)" at bounding box center [807, 305] width 1429 height 38
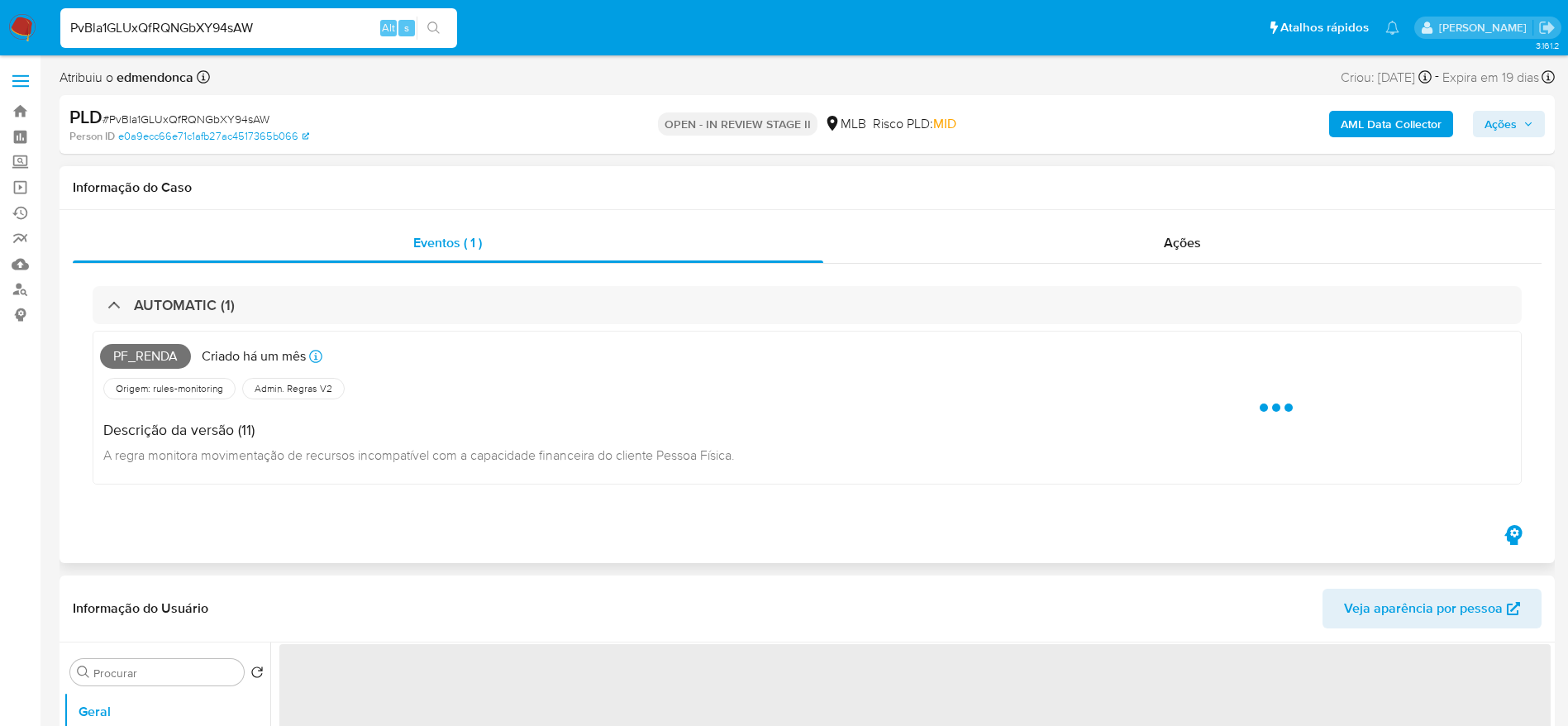
select select "10"
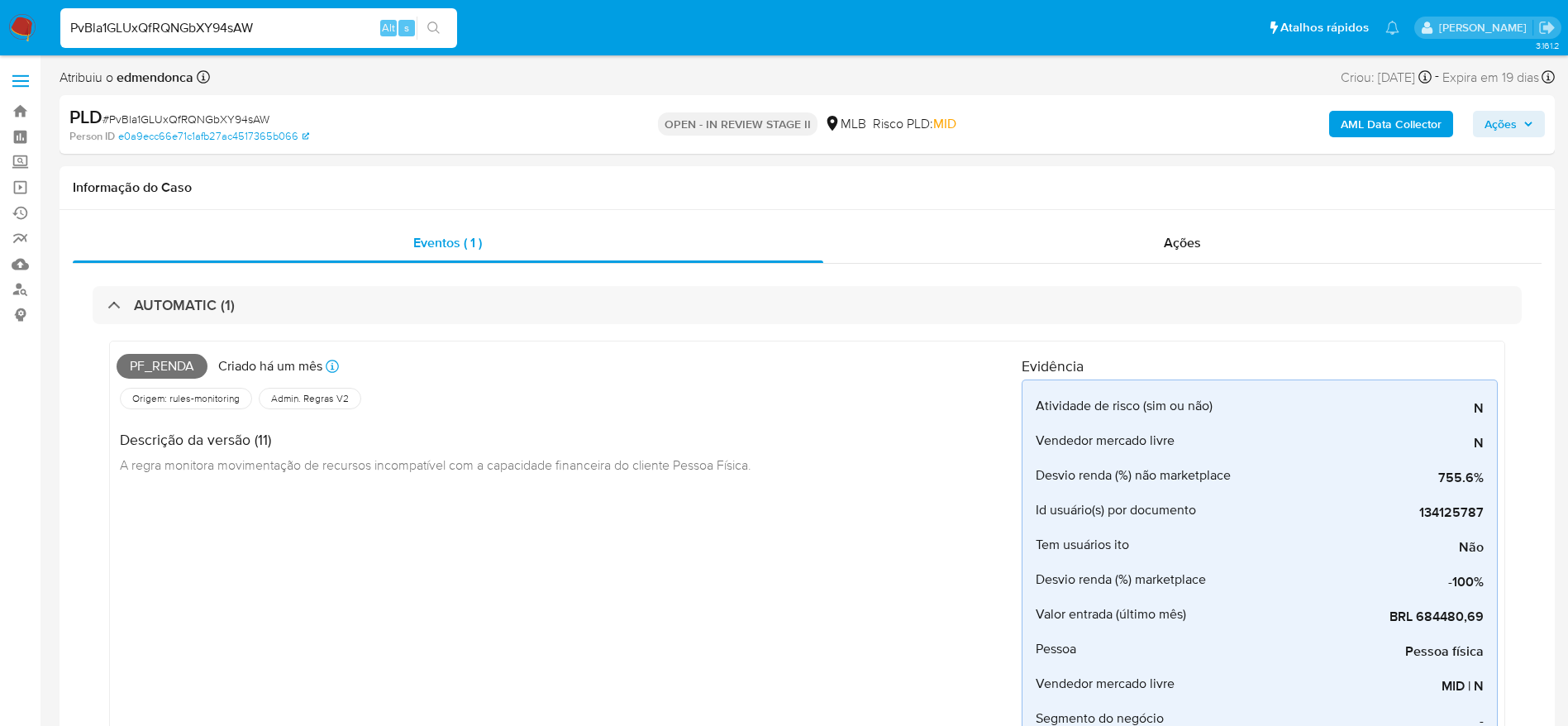
click at [193, 32] on input "PvBla1GLUxQfRQNGbXY94sAW" at bounding box center [259, 28] width 397 height 21
paste input "bDTDOLsIRKXlMASWPa2B1bKo"
type input "bDTDOLsIRKXlMASWPa2B1bKo"
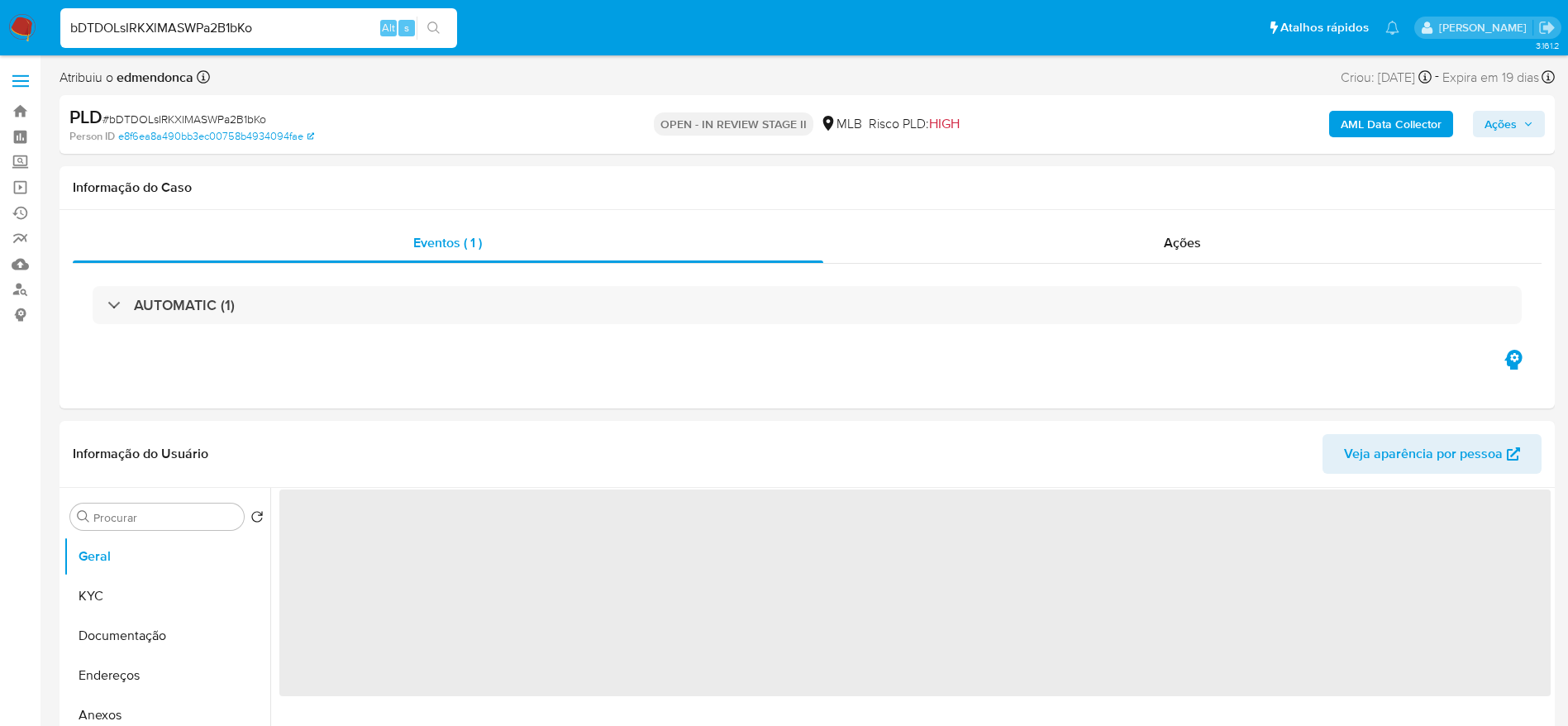
select select "10"
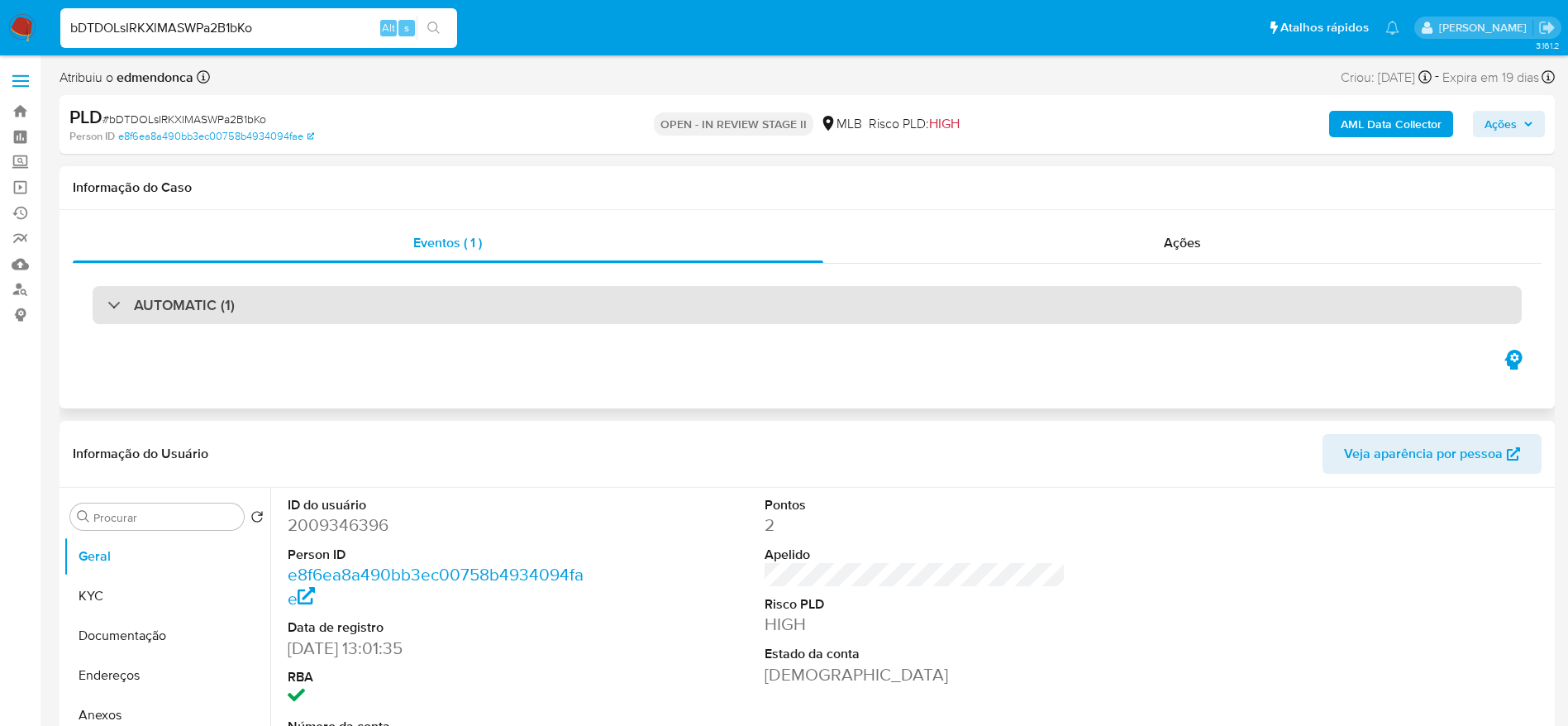
click at [240, 304] on div "AUTOMATIC (1)" at bounding box center [807, 305] width 1429 height 38
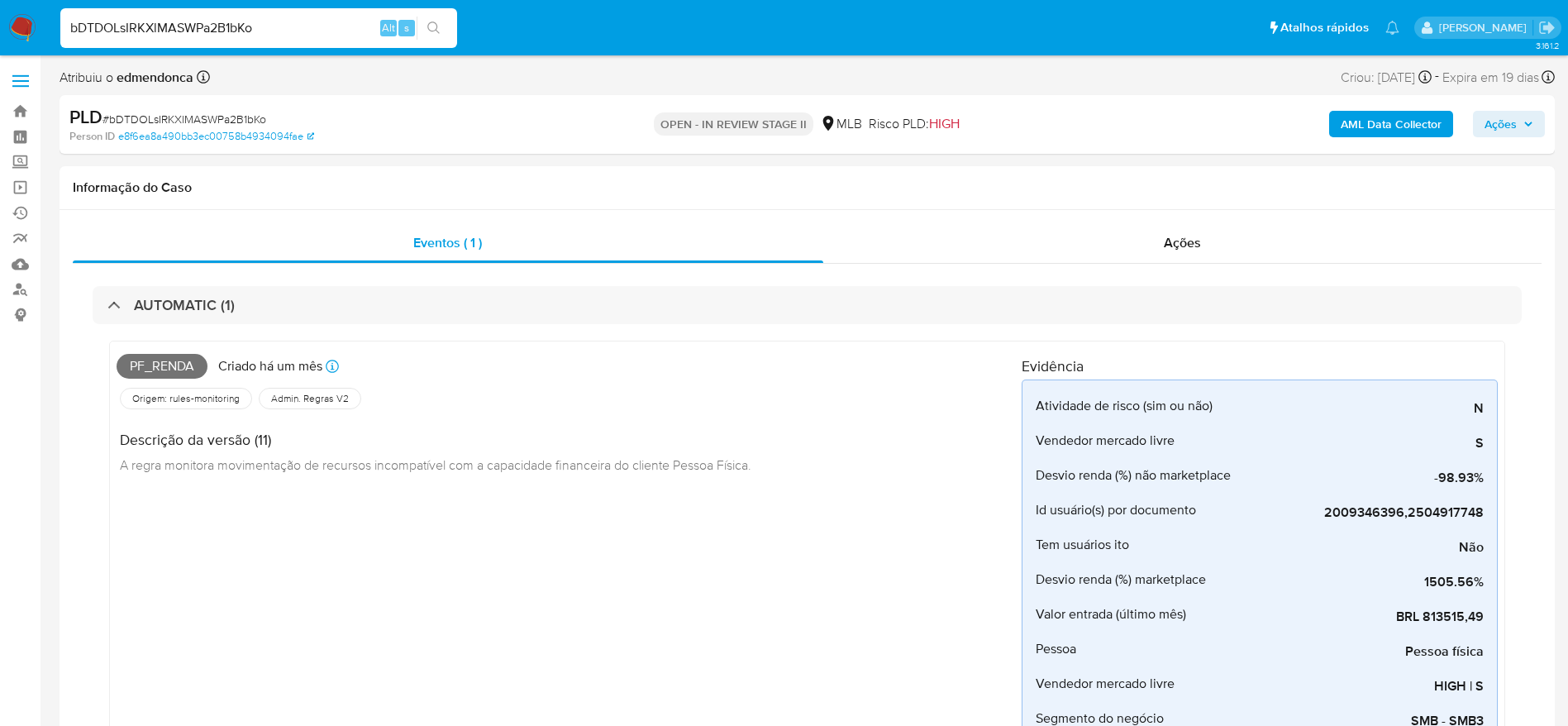
click at [188, 29] on input "bDTDOLsIRKXlMASWPa2B1bKo" at bounding box center [259, 28] width 397 height 21
paste input "LFSEAejiudPOiDtSPdwChrBq"
type input "LFSEAejiudPOiDtSPdwChrBq"
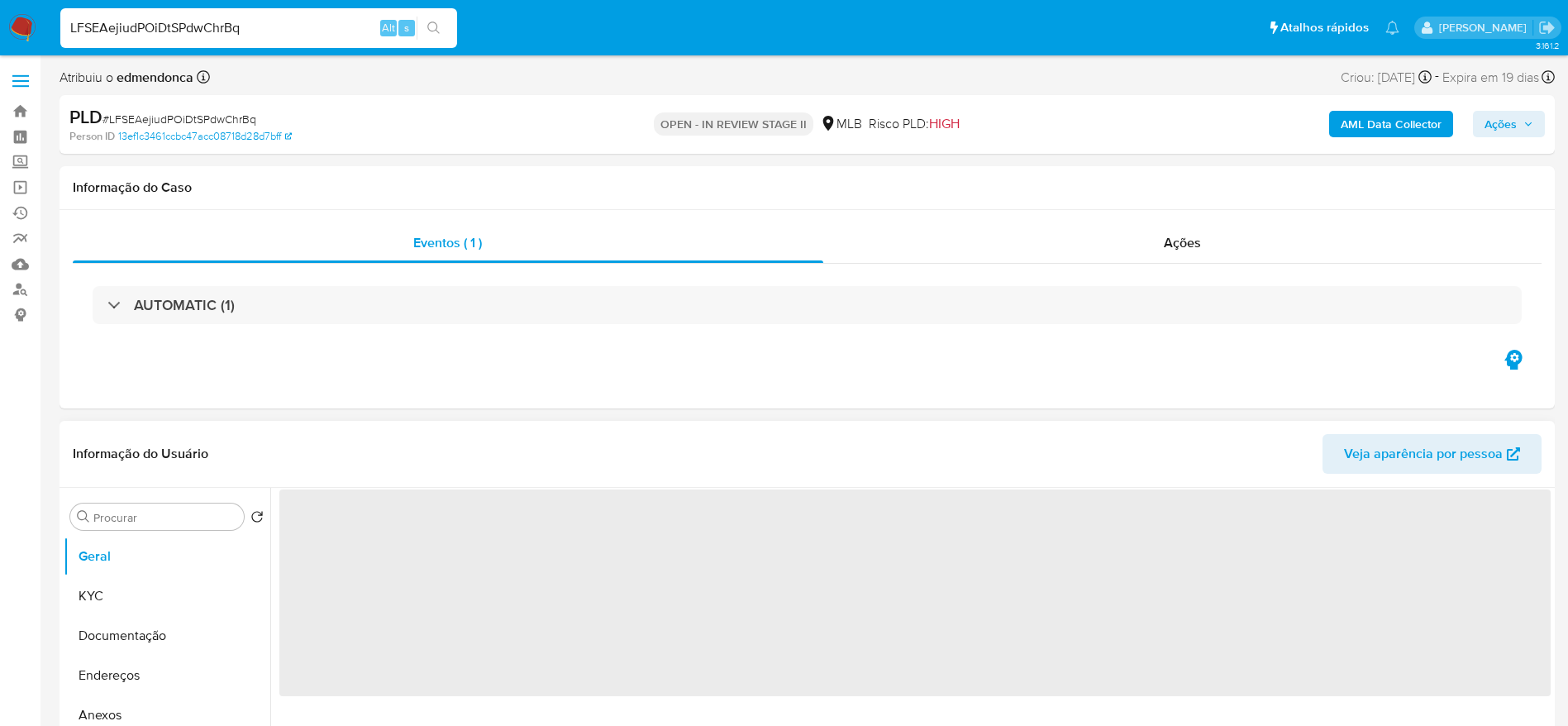
select select "10"
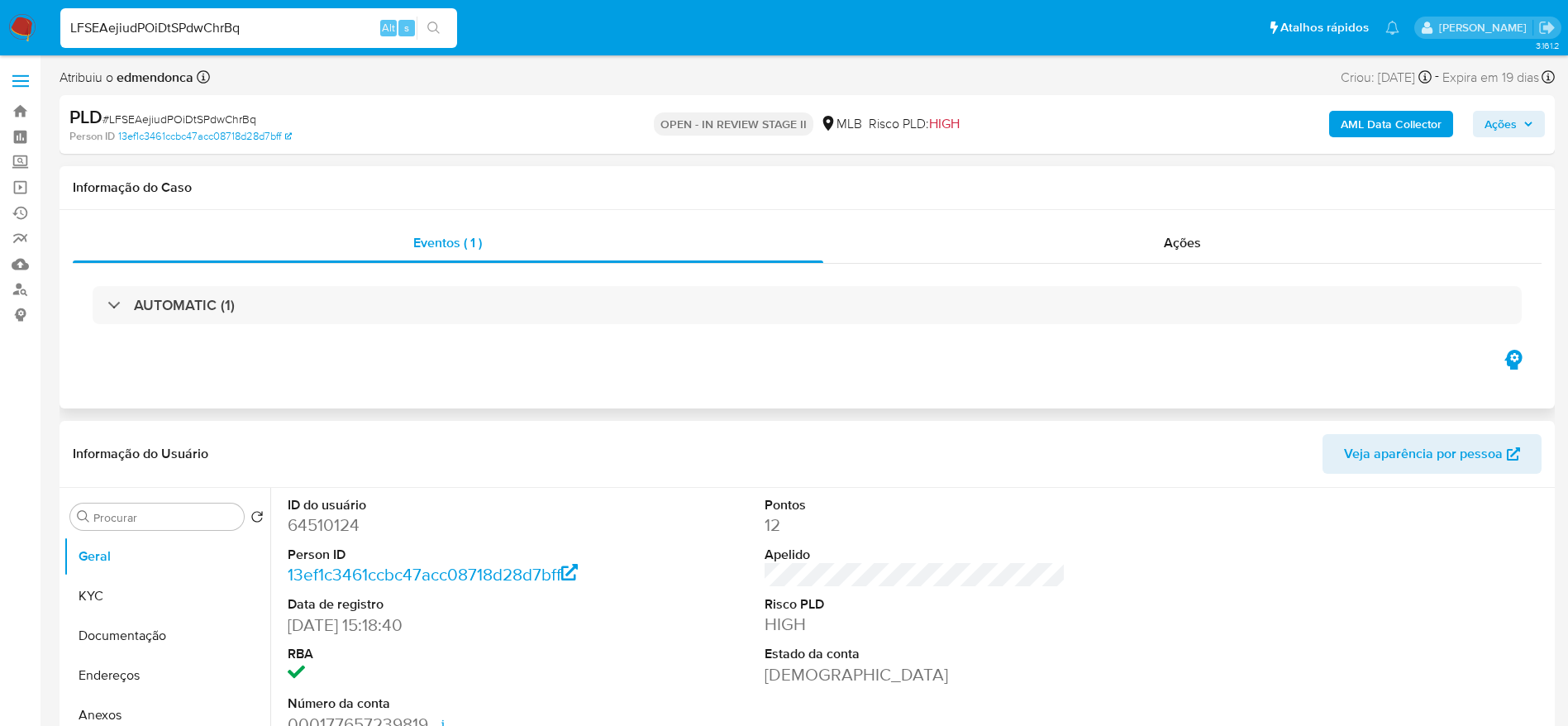
click at [236, 332] on div "AUTOMATIC (1)" at bounding box center [806, 305] width 1469 height 83
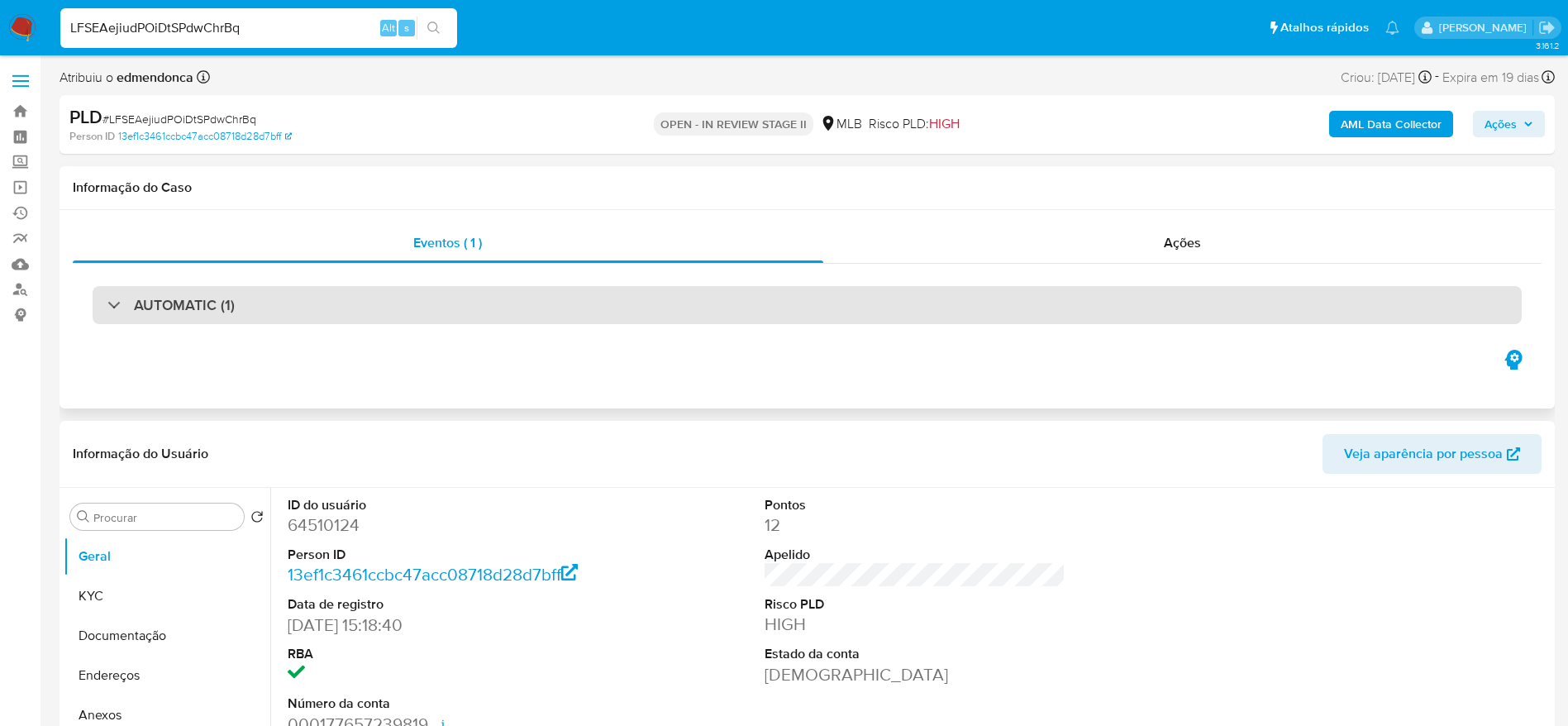
click at [240, 311] on div "AUTOMATIC (1)" at bounding box center [807, 305] width 1429 height 38
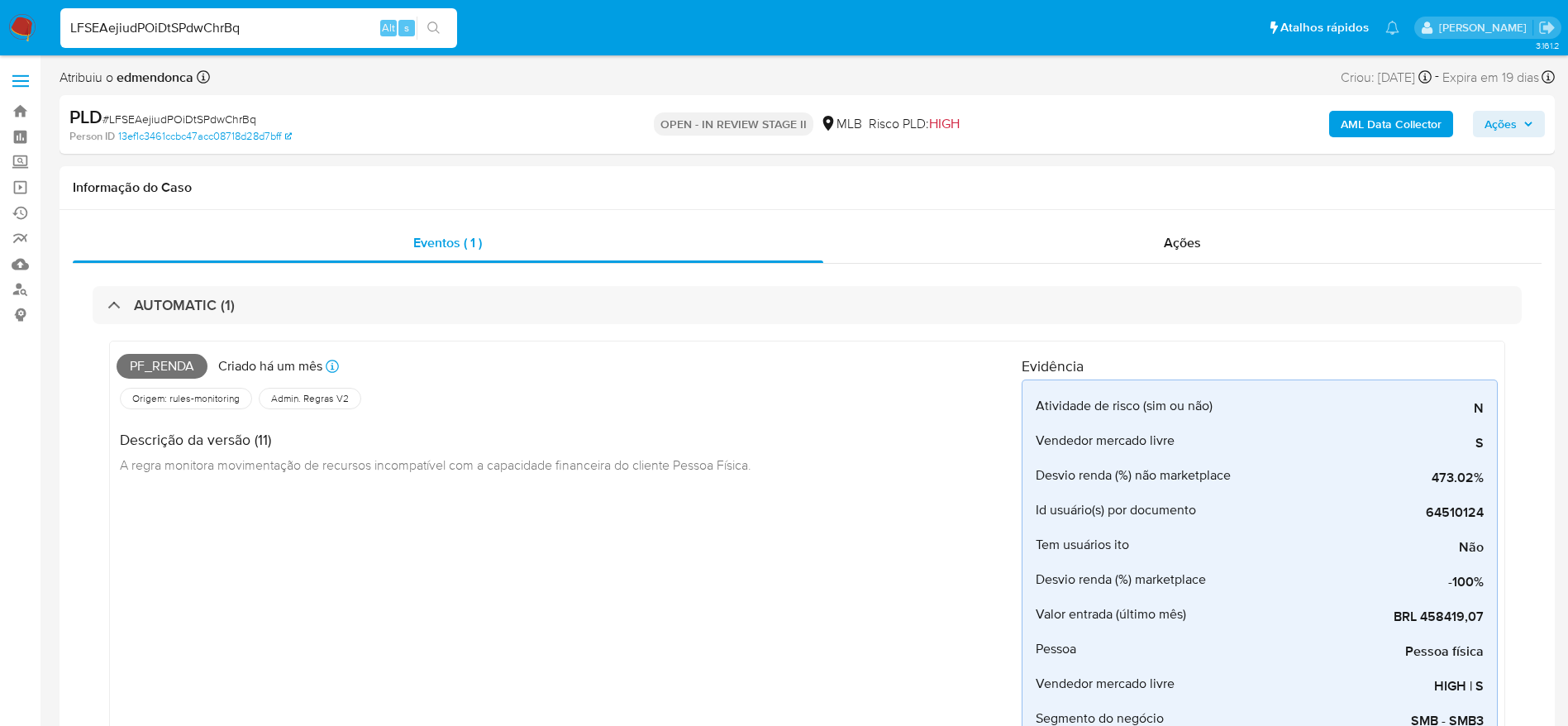
select select "10"
click at [309, 18] on input "LFSEAejiudPOiDtSPdwChrBq" at bounding box center [259, 28] width 397 height 21
paste input "iniV512KoDvcZBEvYPyBtjET"
type input "iniV512KoDvcZBEvYPyBtjET"
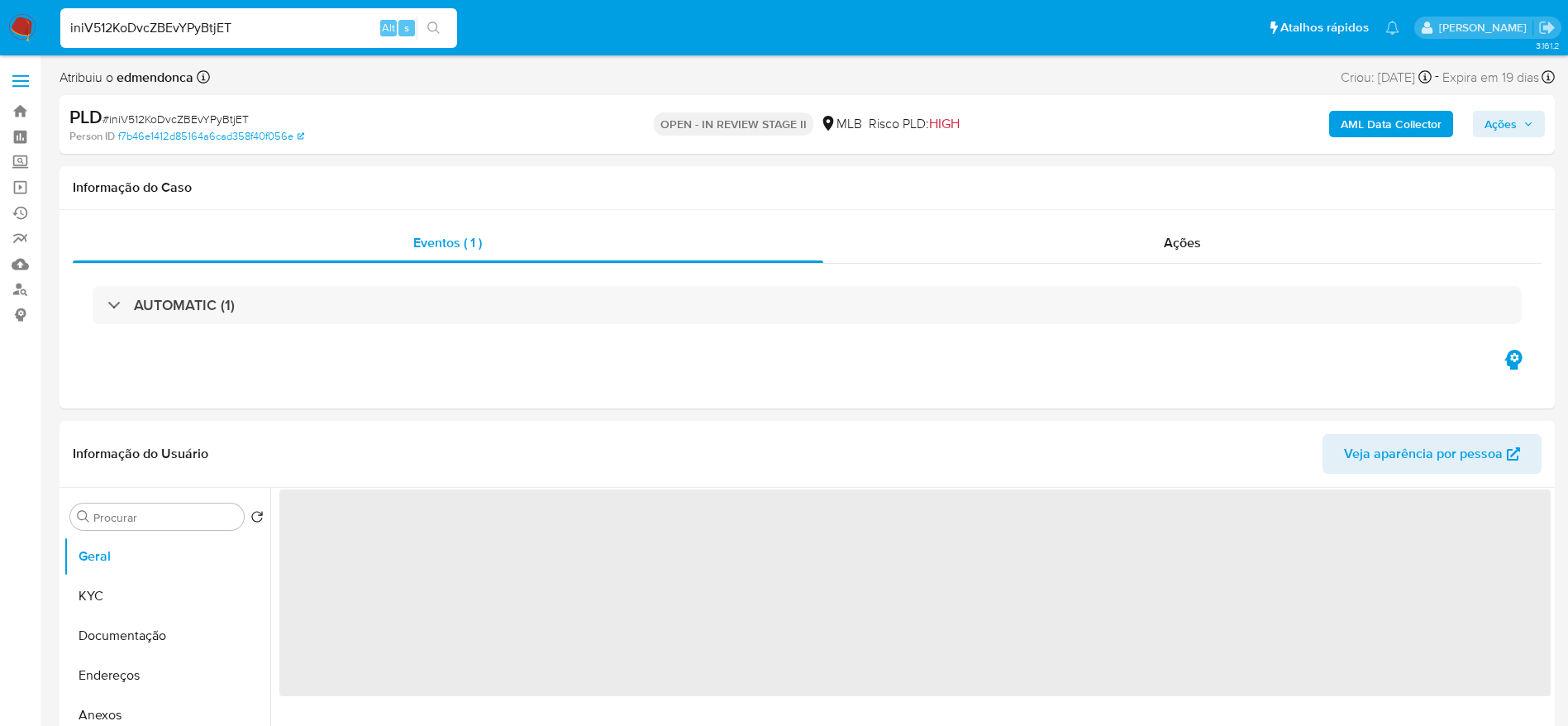
click at [146, 316] on div "AUTOMATIC (1)" at bounding box center [807, 305] width 1429 height 38
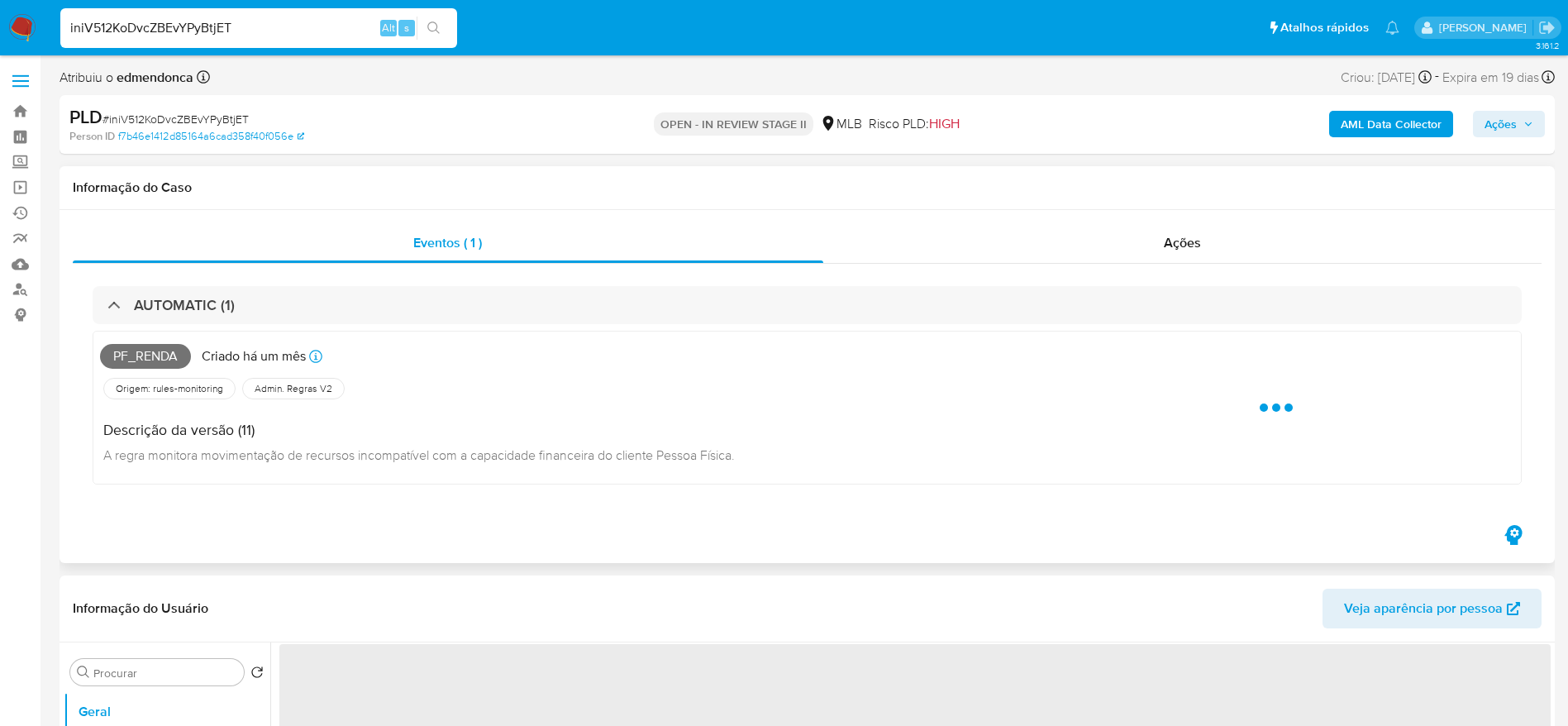
select select "10"
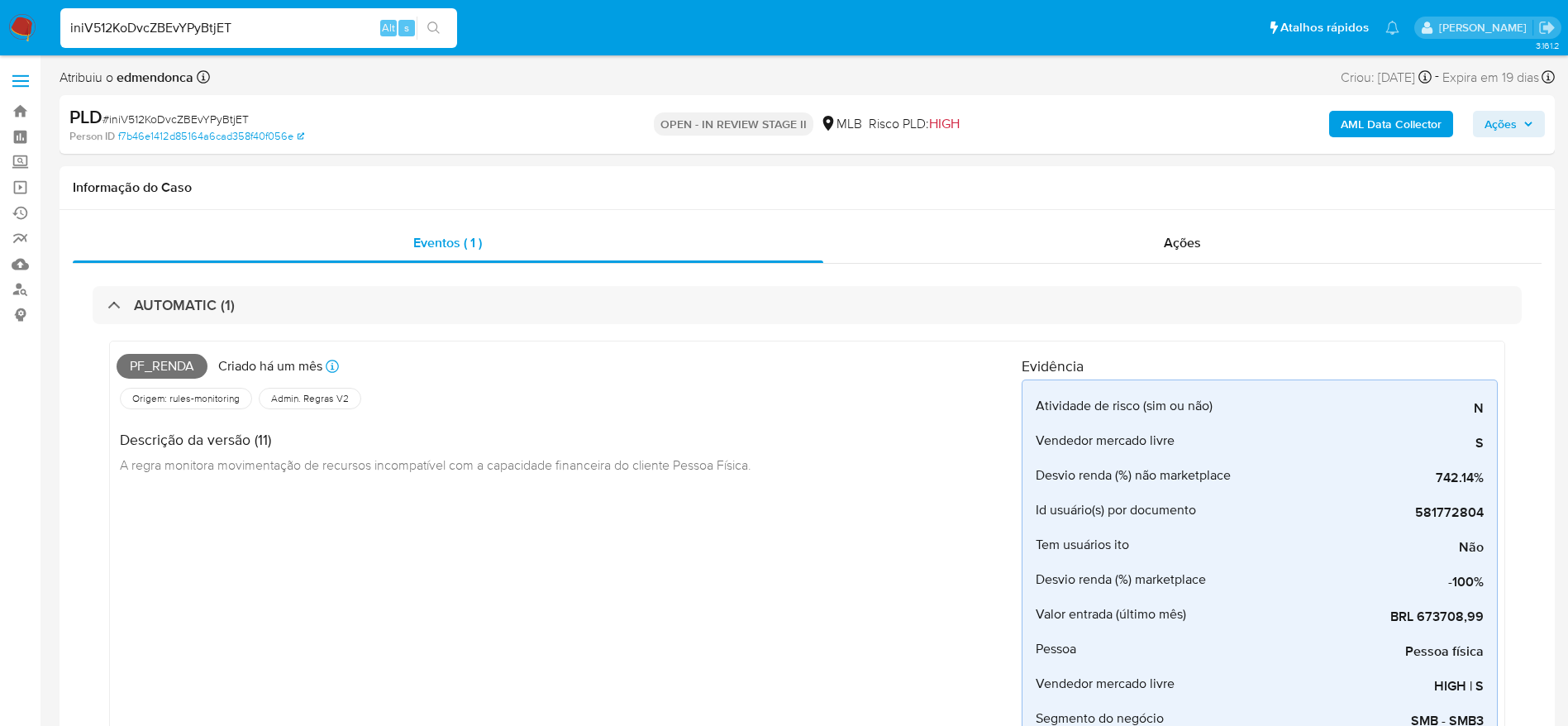
click at [271, 22] on input "iniV512KoDvcZBEvYPyBtjET" at bounding box center [259, 28] width 397 height 21
paste input "jbGdbgmh3Pf2SBP4GazQGAQU"
type input "jbGdbgmh3Pf2SBP4GazQGAQU"
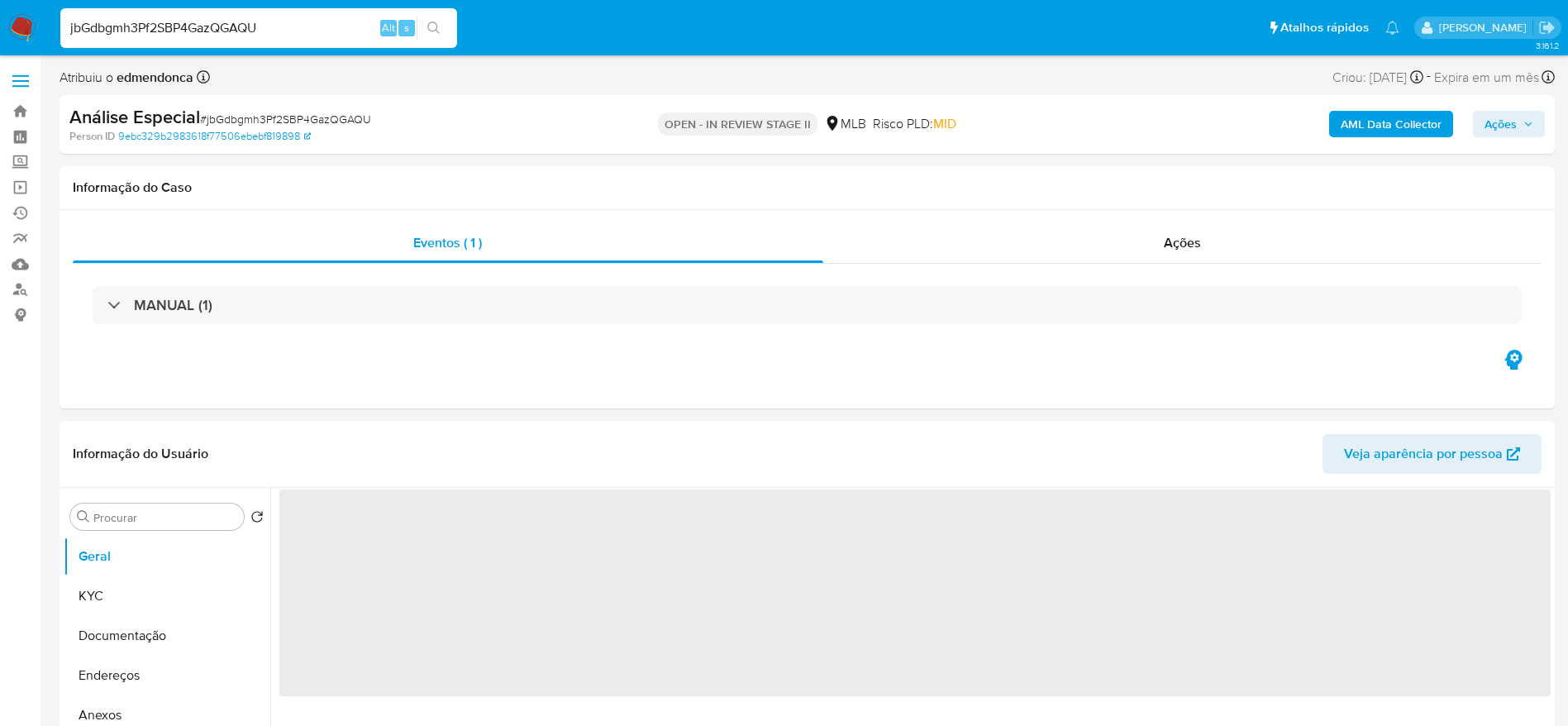
select select "10"
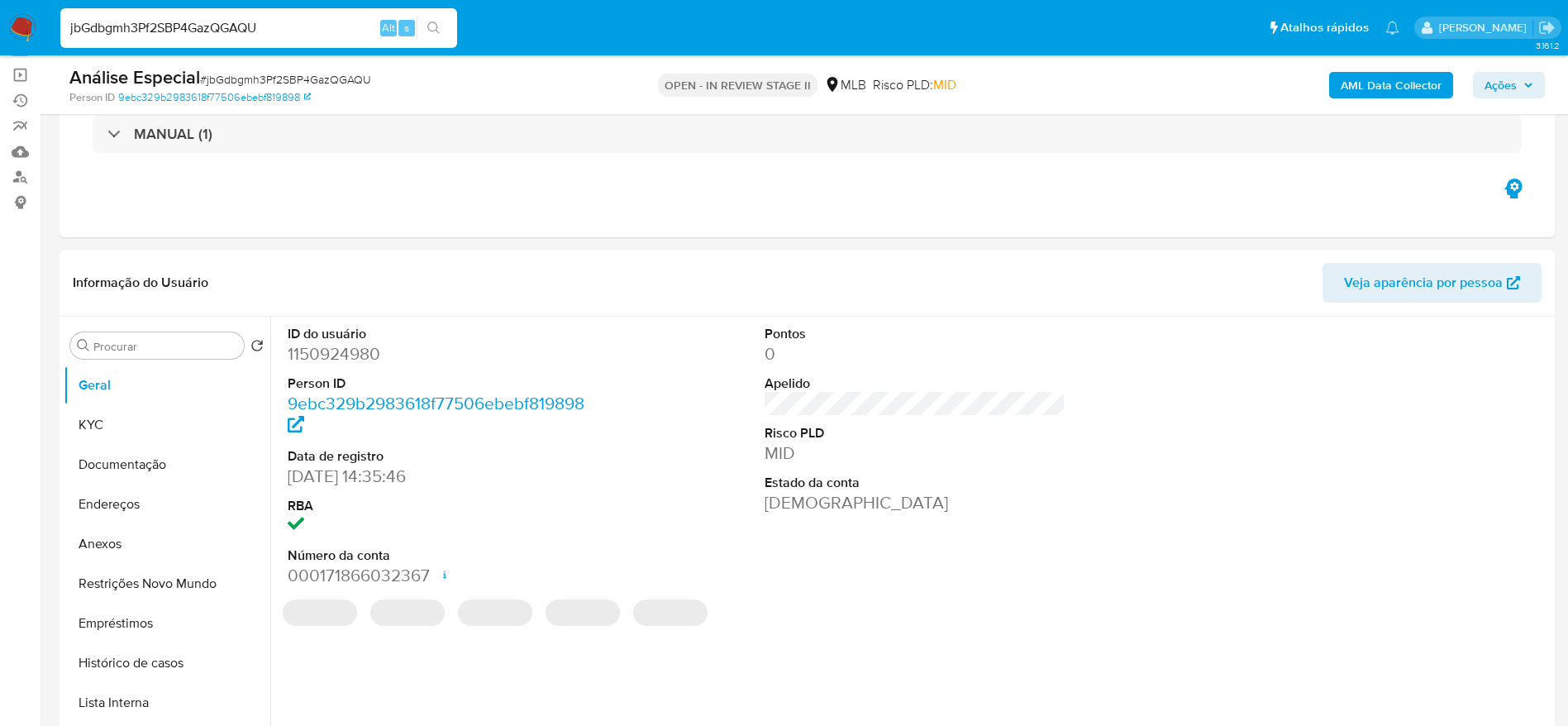
scroll to position [124, 0]
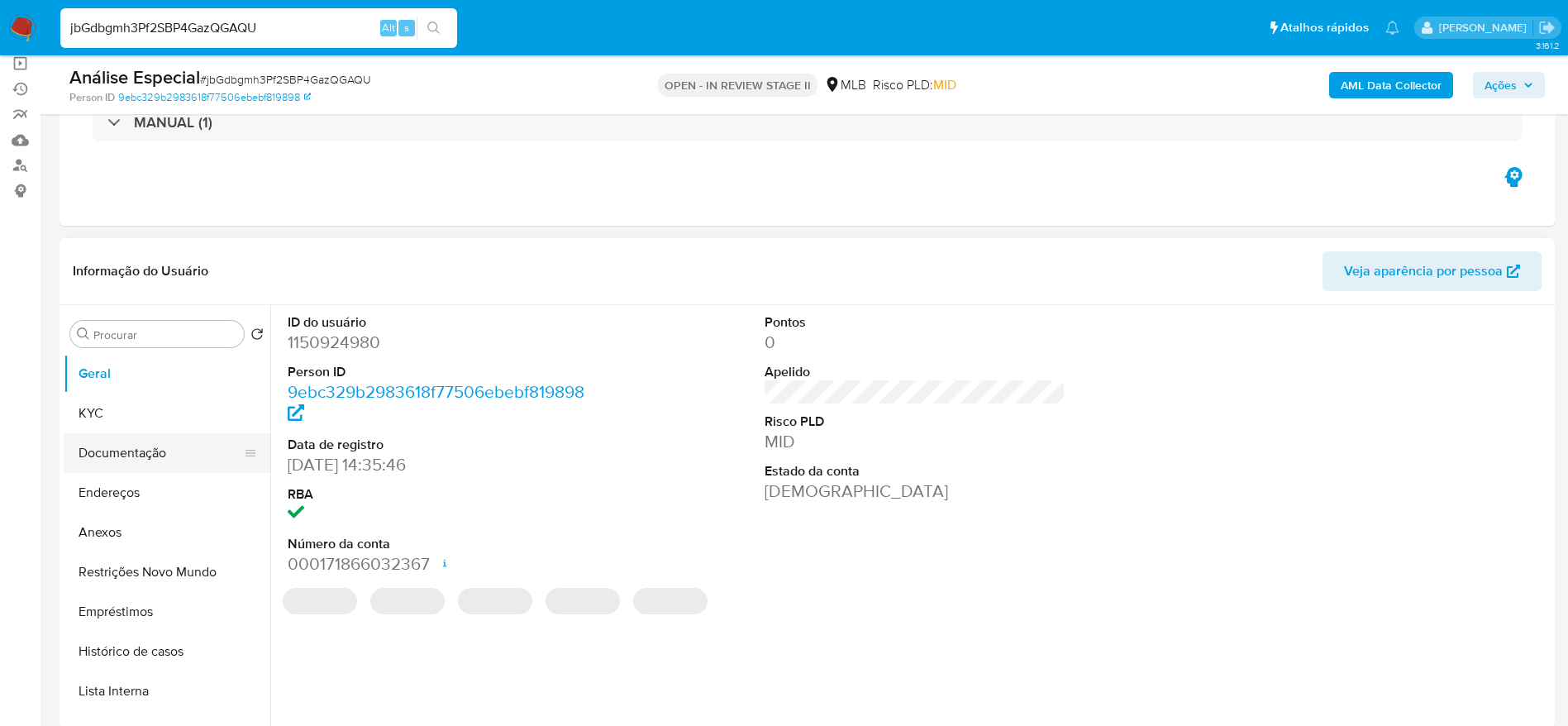
click at [125, 459] on button "Documentação" at bounding box center [160, 452] width 194 height 40
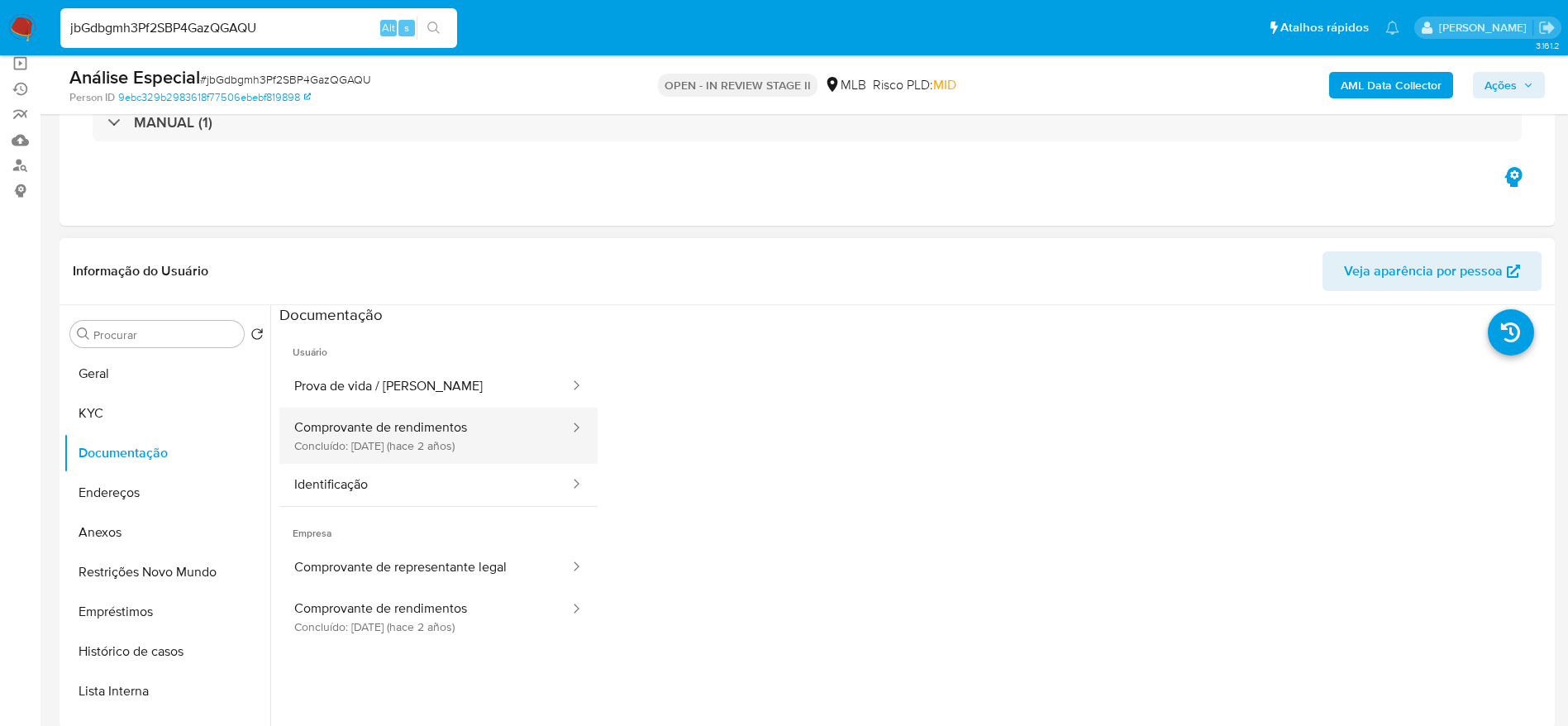
click at [459, 442] on button "Comprovante de rendimentos Concluído: 16/06/2023 (hace 2 años)" at bounding box center [425, 436] width 292 height 56
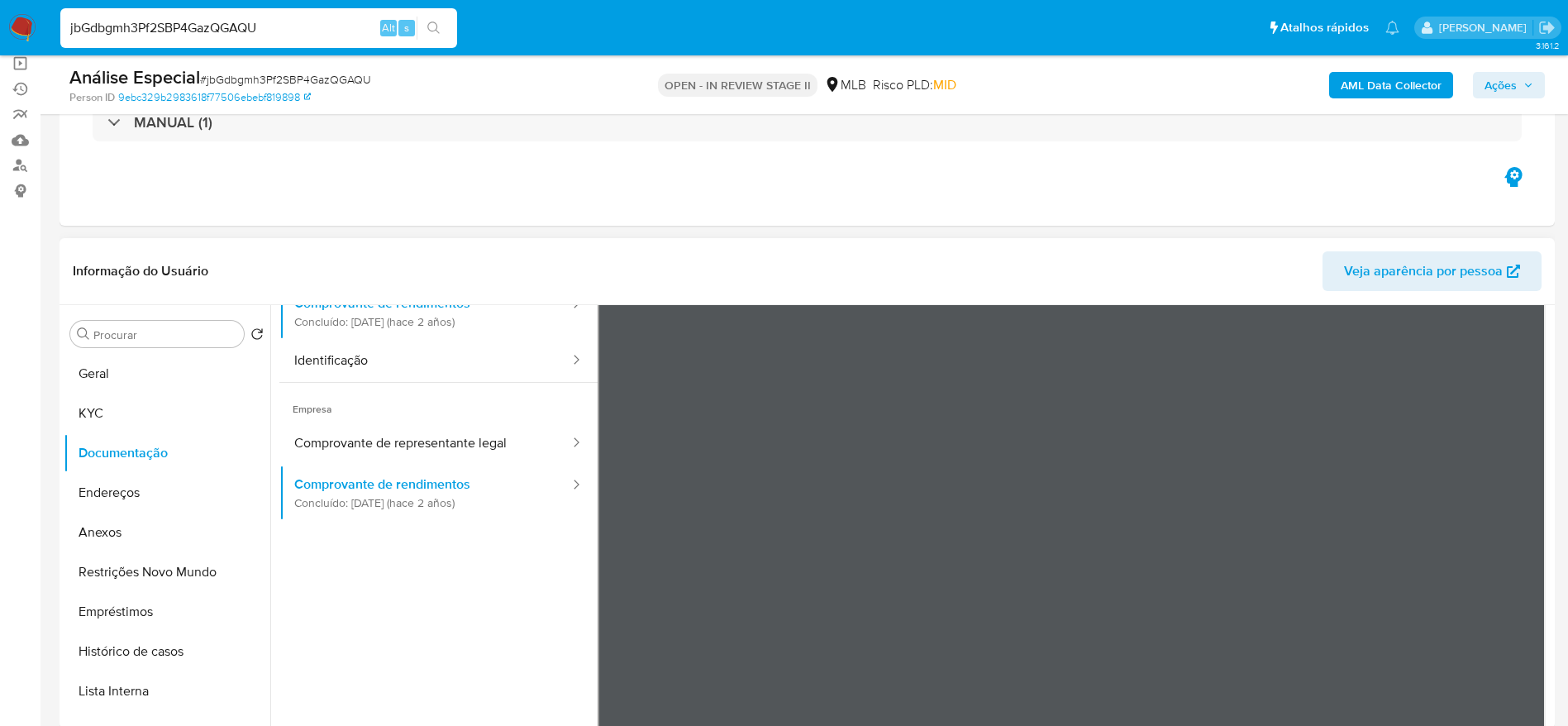
click at [427, 638] on ul "Usuário Prova de vida / Selfie Comprovante de rendimentos Concluído: 16/06/2023…" at bounding box center [439, 440] width 318 height 476
click at [309, 30] on input "jbGdbgmh3Pf2SBP4GazQGAQU" at bounding box center [259, 28] width 397 height 21
paste input "OMNjZaosBtfu5qe1AzWcntsG"
type input "OMNjZaosBtfu5qe1AzWcntsG"
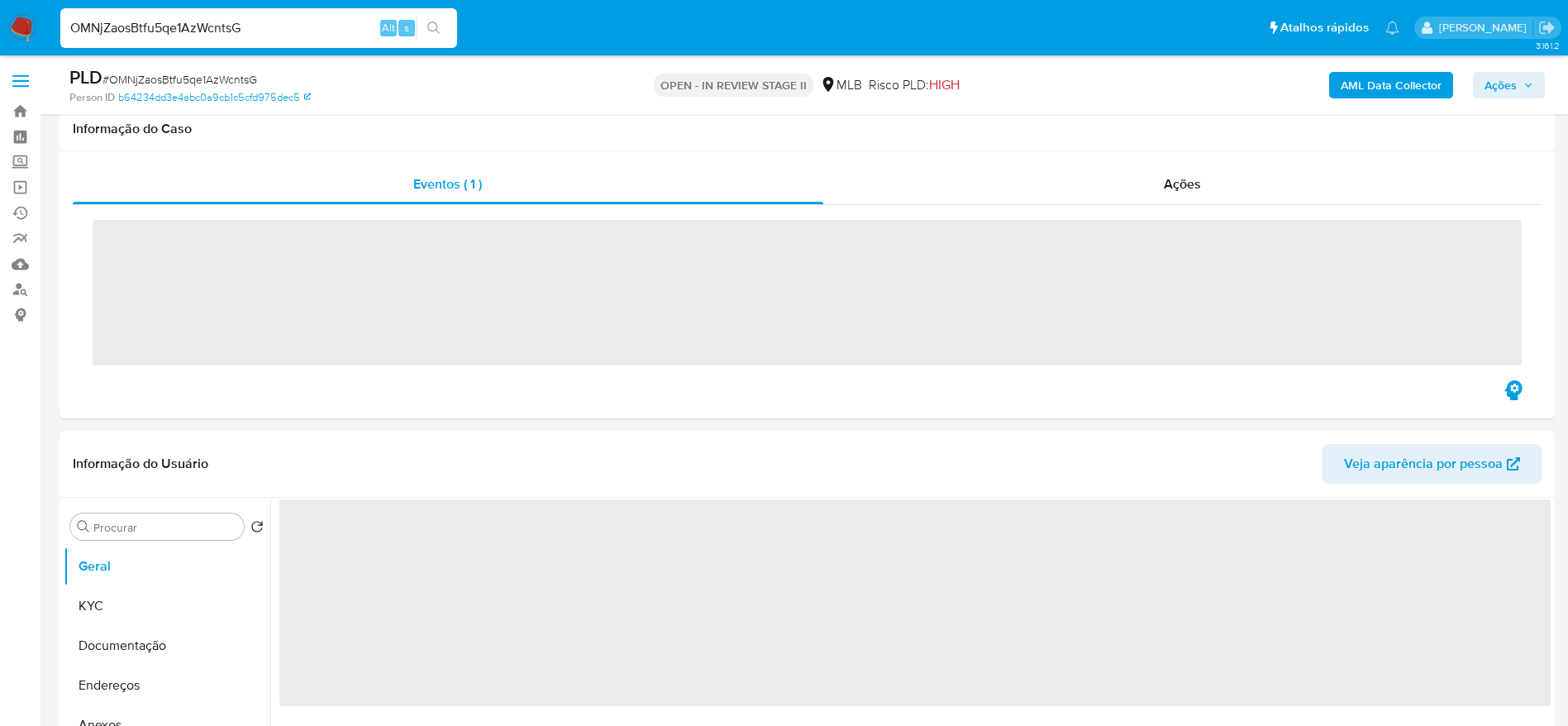
scroll to position [496, 0]
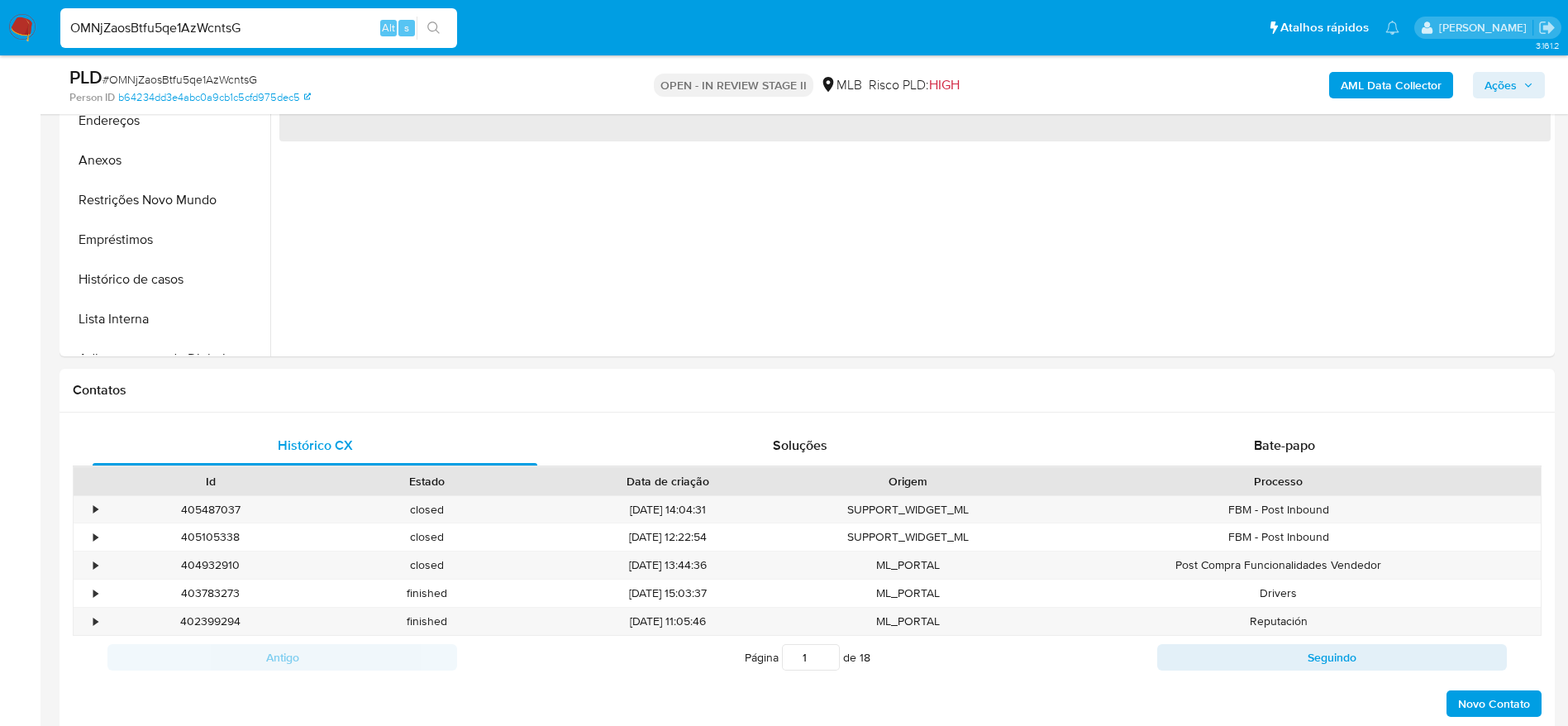
select select "10"
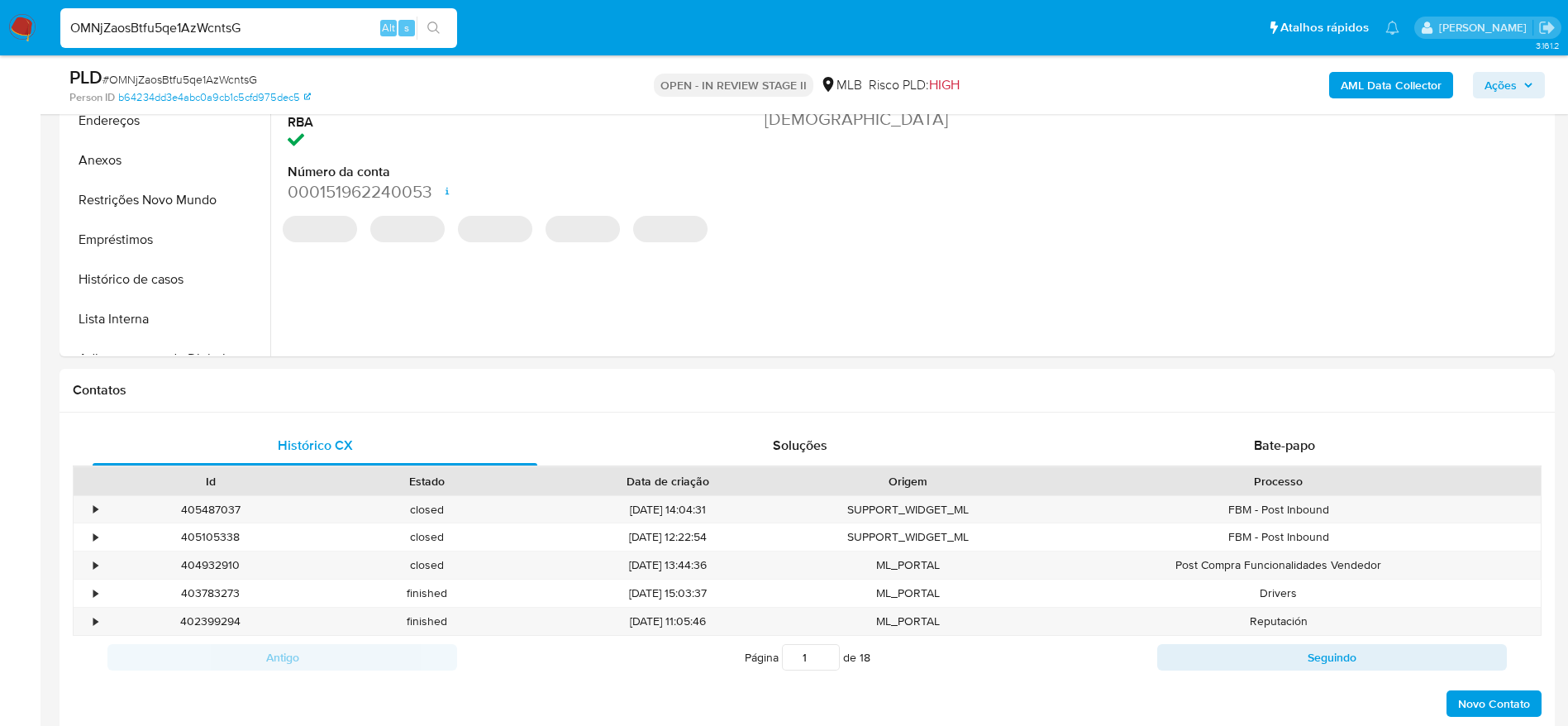
scroll to position [372, 0]
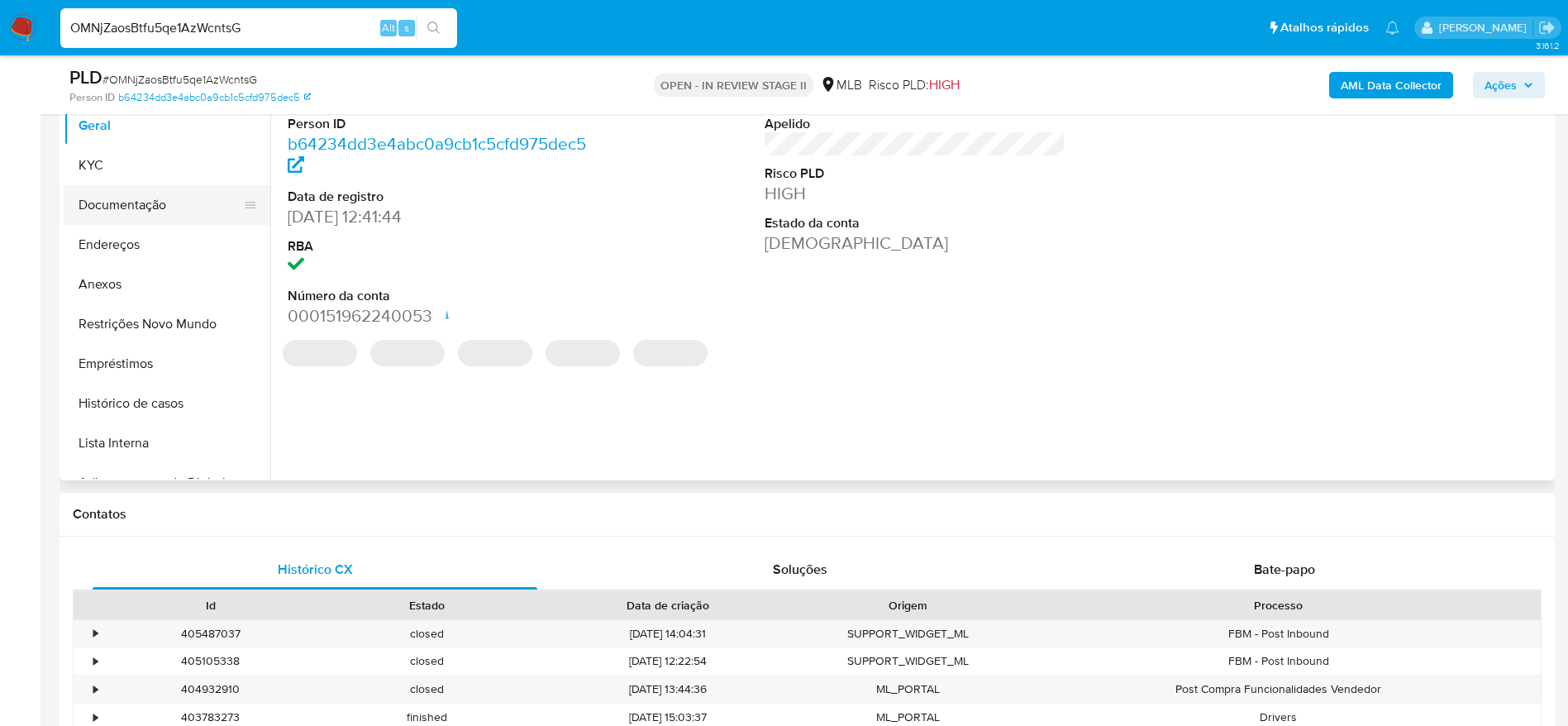
click at [158, 211] on button "Documentação" at bounding box center [160, 204] width 194 height 40
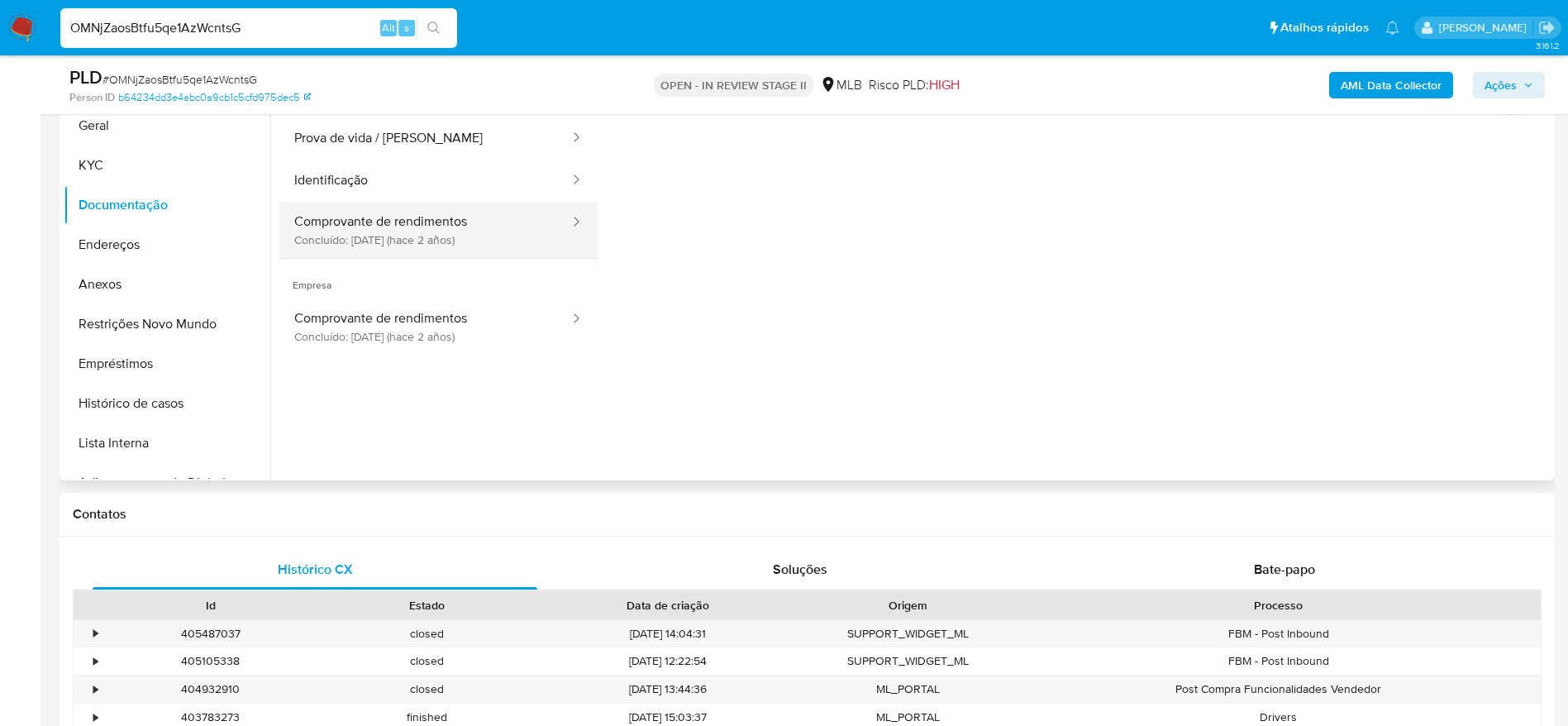
click at [457, 252] on button "Comprovante de rendimentos Concluído: 18/06/2023 (hace 2 años)" at bounding box center [425, 229] width 292 height 56
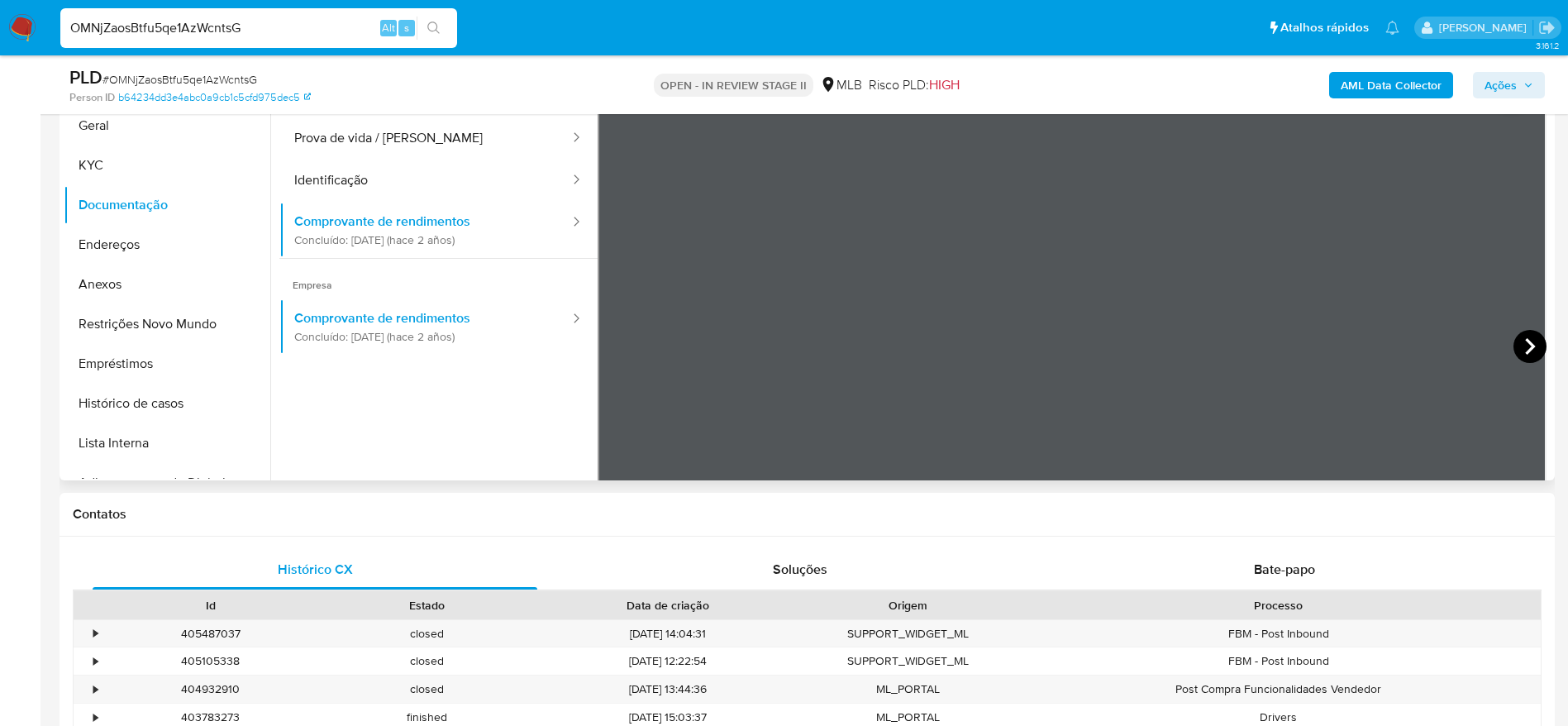
click at [1528, 332] on icon at bounding box center [1530, 346] width 33 height 33
click at [1527, 352] on icon at bounding box center [1530, 346] width 33 height 33
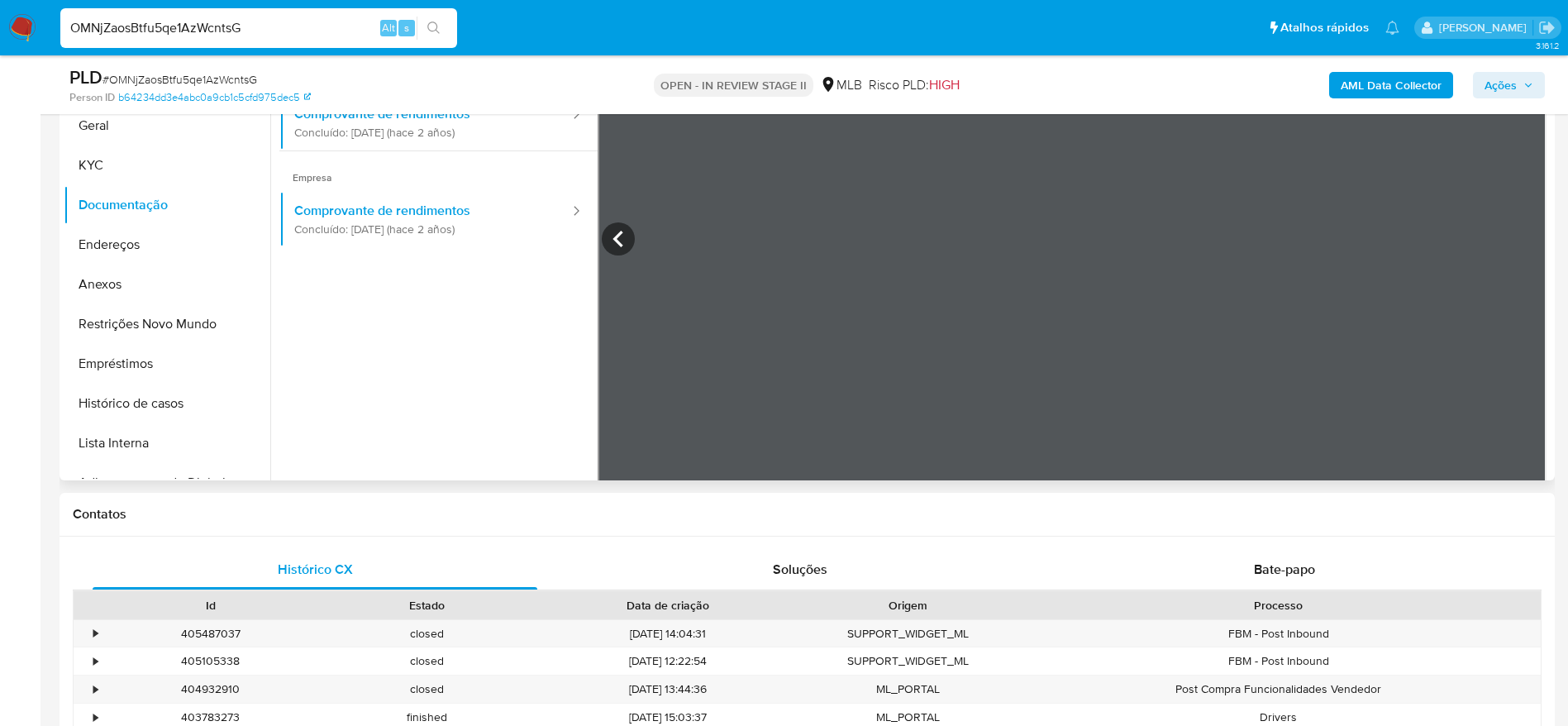
scroll to position [144, 0]
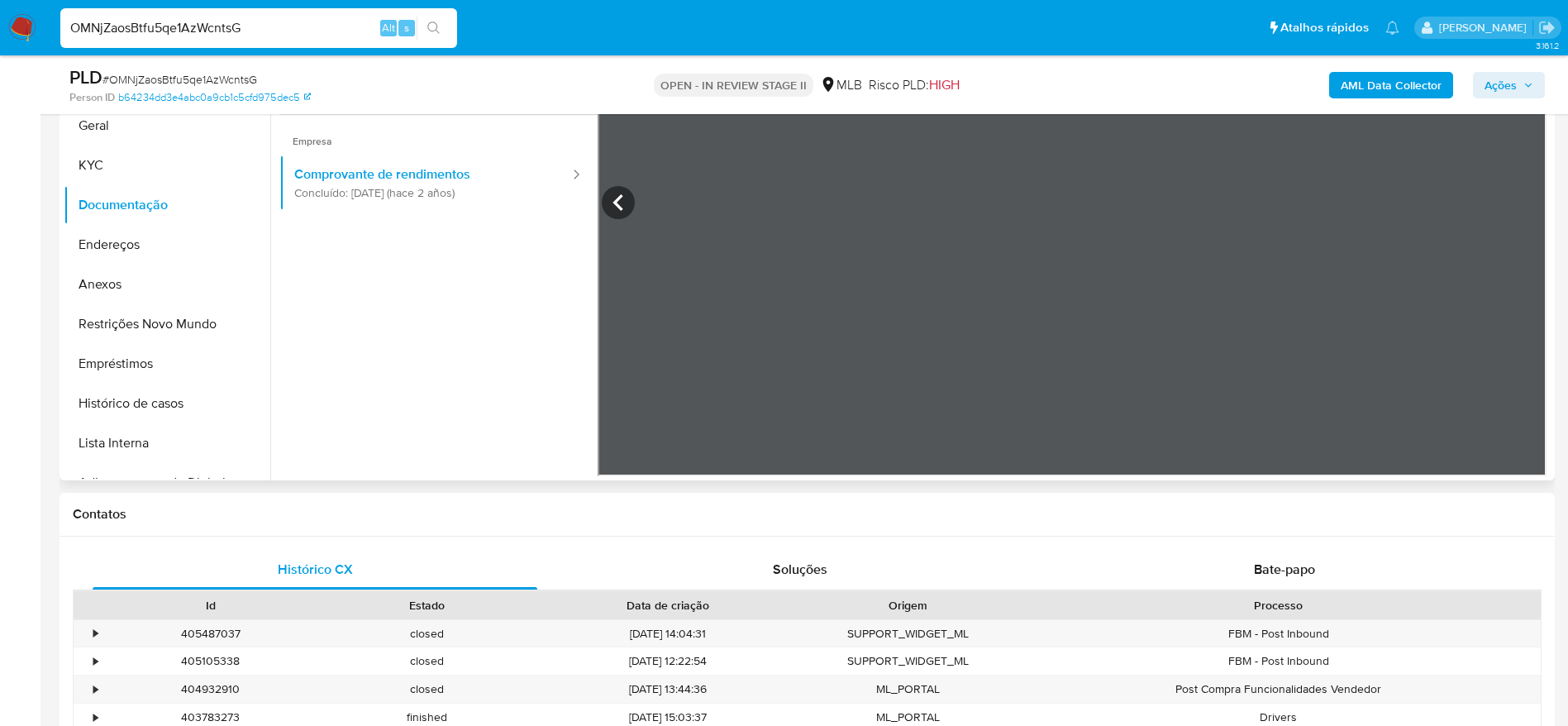
click at [333, 34] on input "OMNjZaosBtfu5qe1AzWcntsG" at bounding box center [259, 28] width 397 height 21
paste input "WzKkzMesbFxIxOrFKGyOCpjz"
type input "WzKkzMesbFxIxOrFKGyOCpjz"
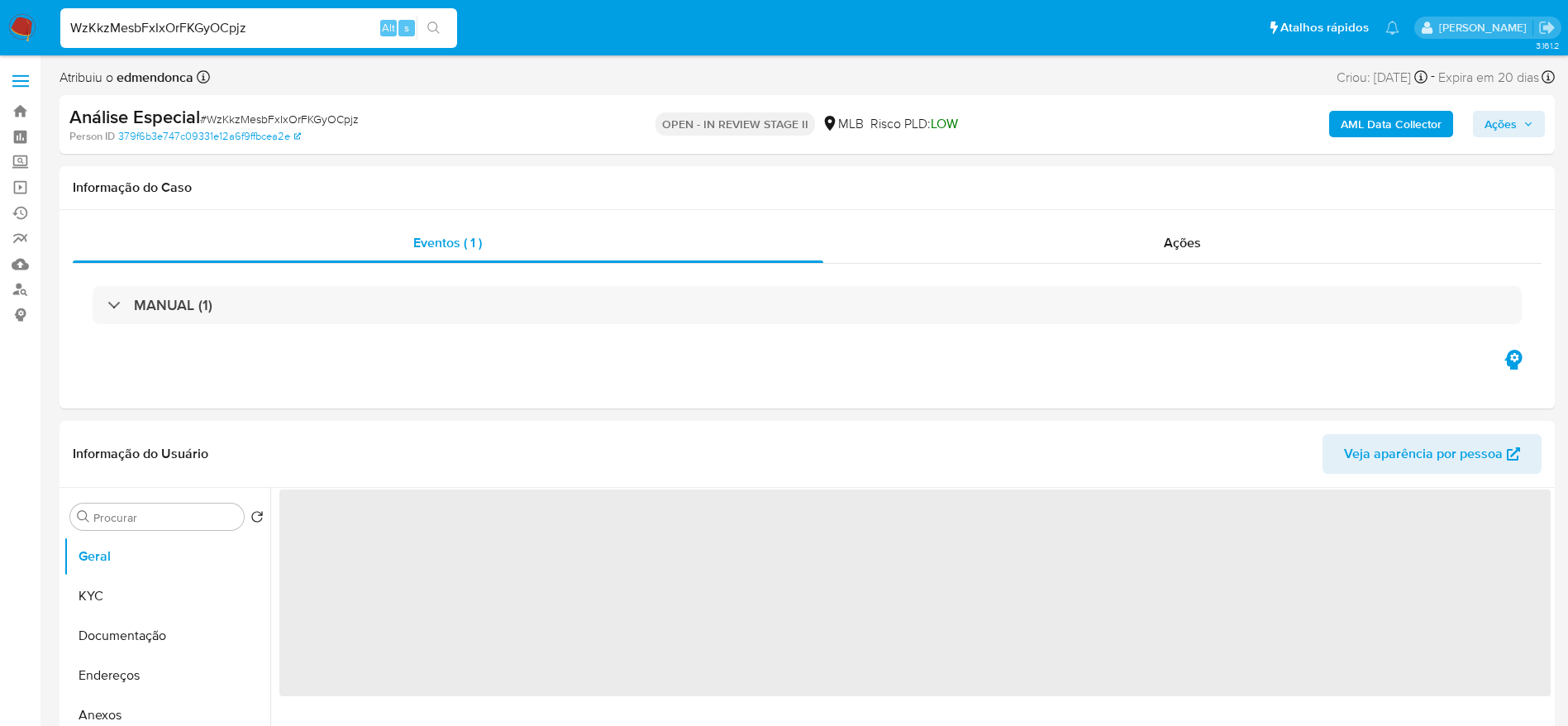
select select "10"
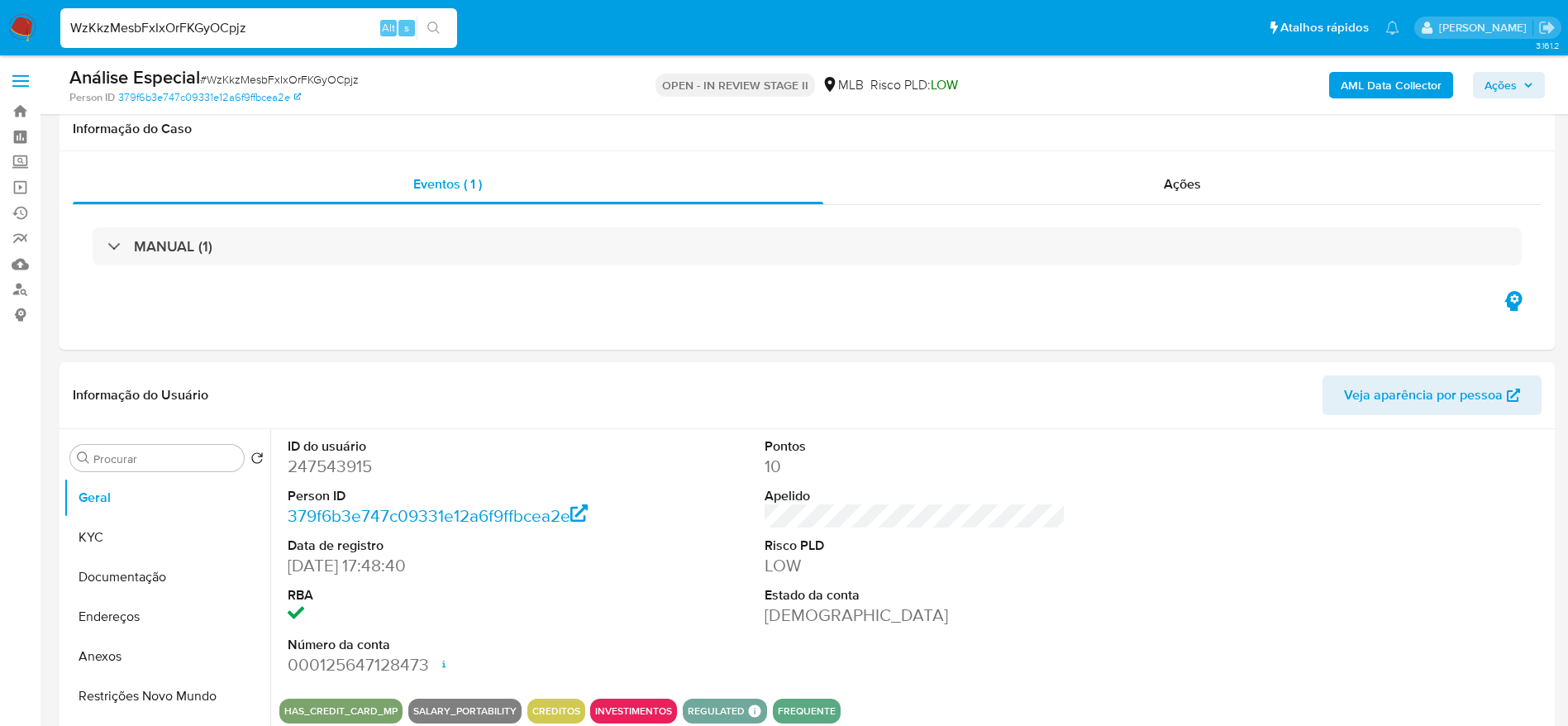
scroll to position [248, 0]
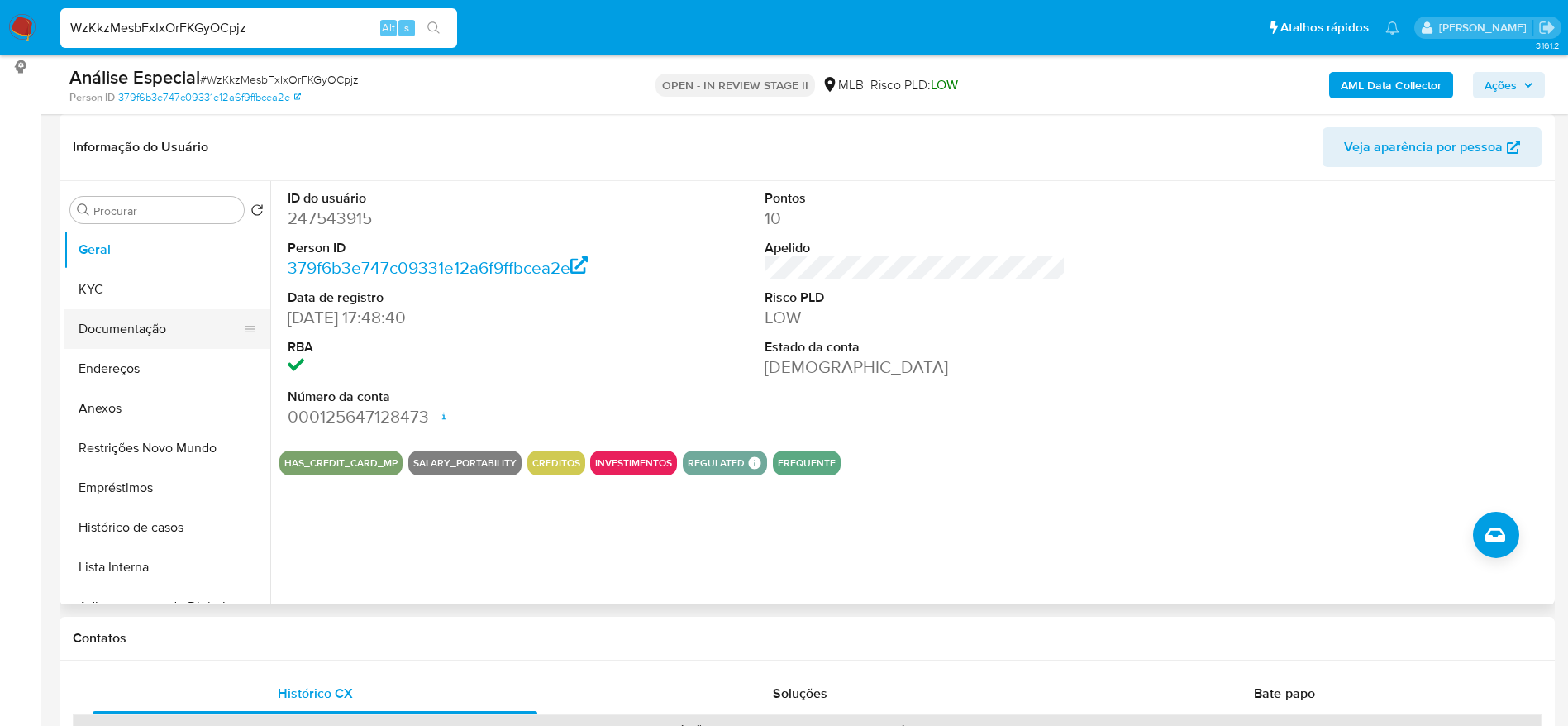
click at [122, 319] on button "Documentação" at bounding box center [160, 329] width 194 height 40
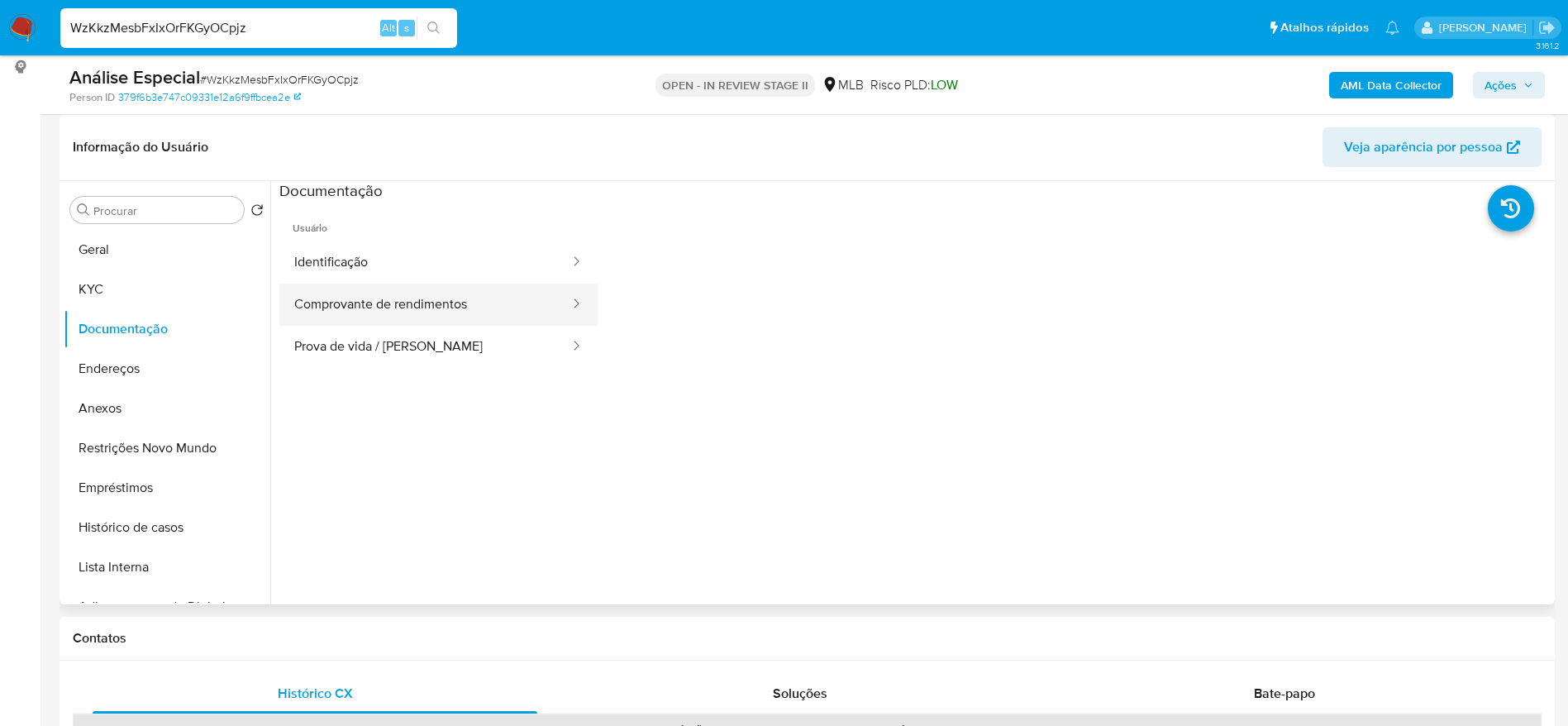
click at [487, 310] on button "Comprovante de rendimentos" at bounding box center [425, 305] width 292 height 42
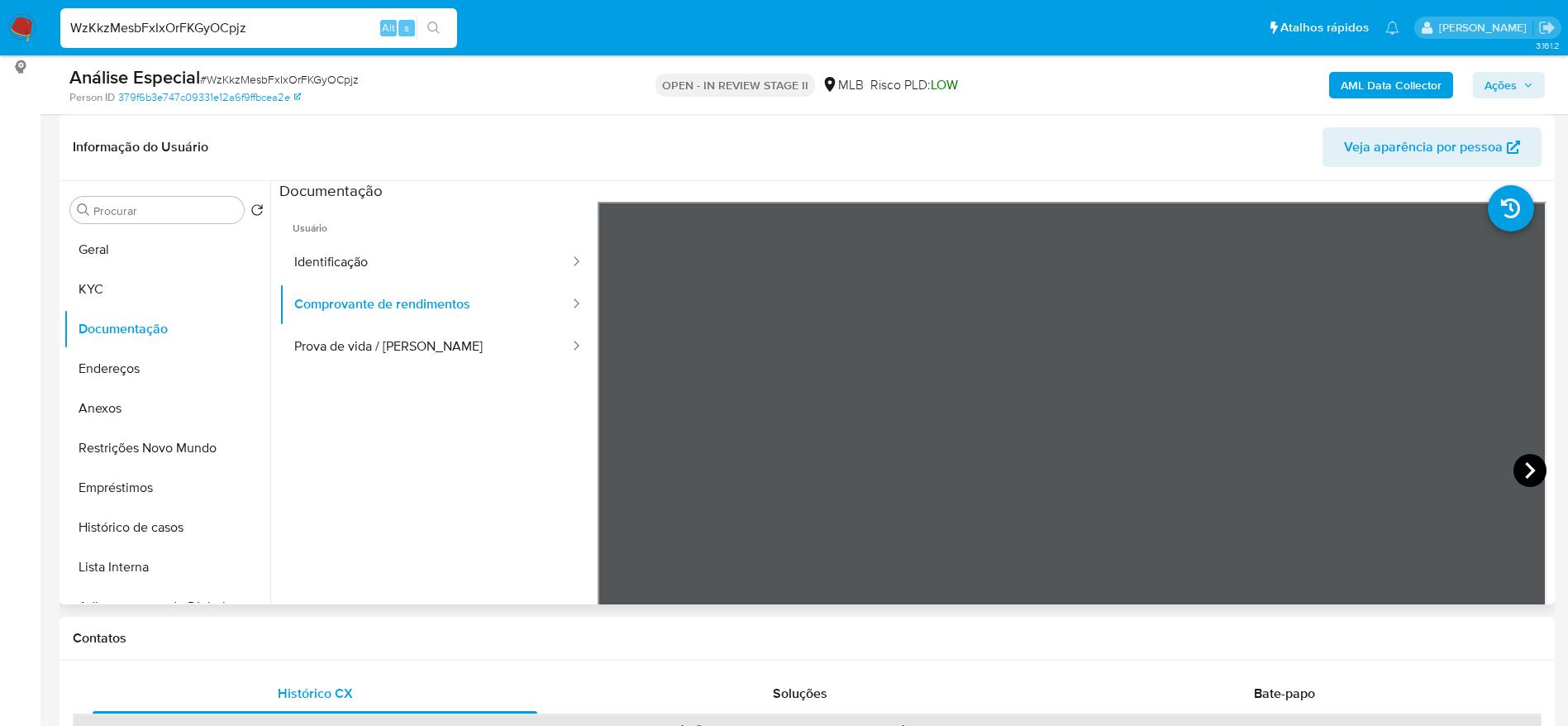
click at [1520, 466] on icon at bounding box center [1530, 471] width 33 height 33
click at [1521, 466] on icon at bounding box center [1530, 471] width 33 height 33
click at [332, 29] on input "WzKkzMesbFxIxOrFKGyOCpjz" at bounding box center [259, 28] width 397 height 21
paste input "ikVW5VmoTX8hDakQrFxLJdL6"
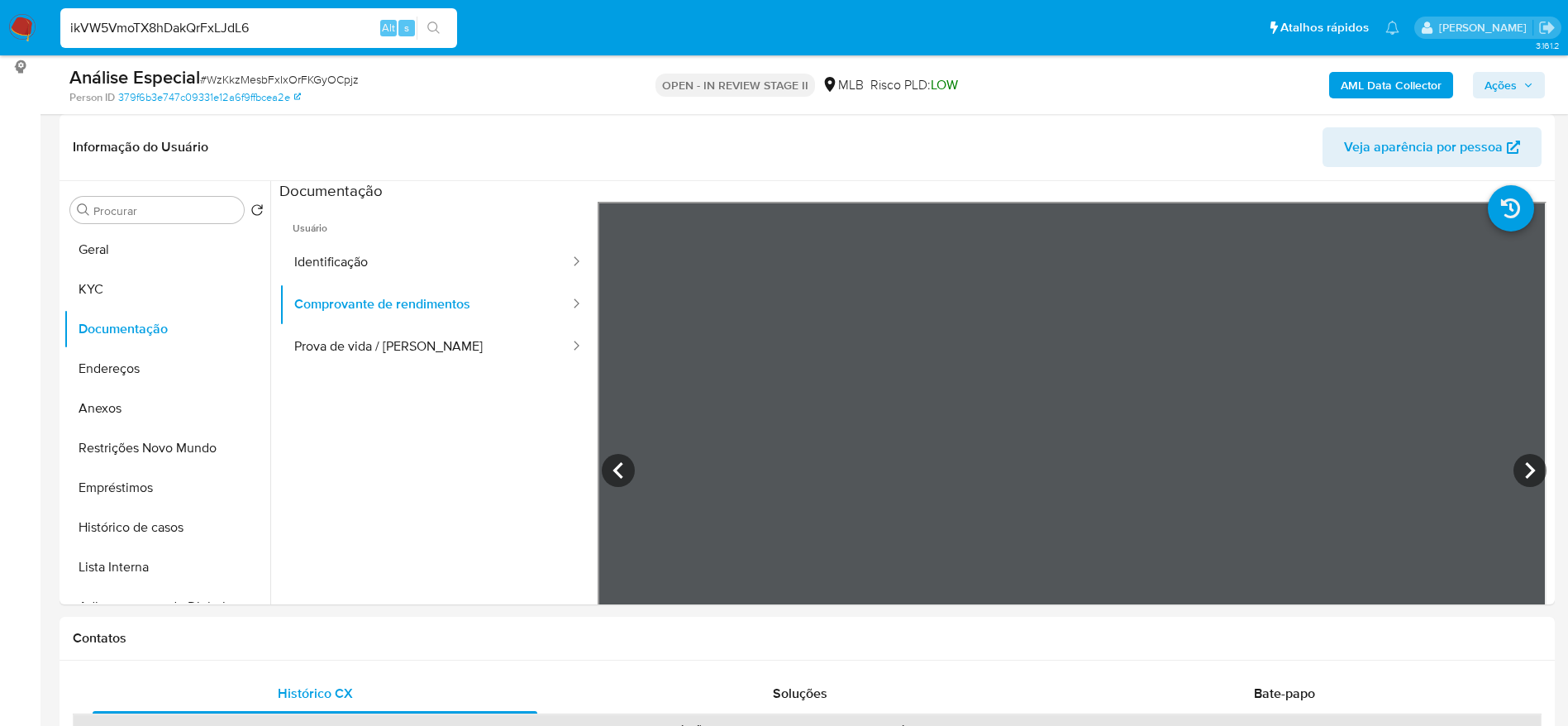
type input "ikVW5VmoTX8hDakQrFxLJdL6"
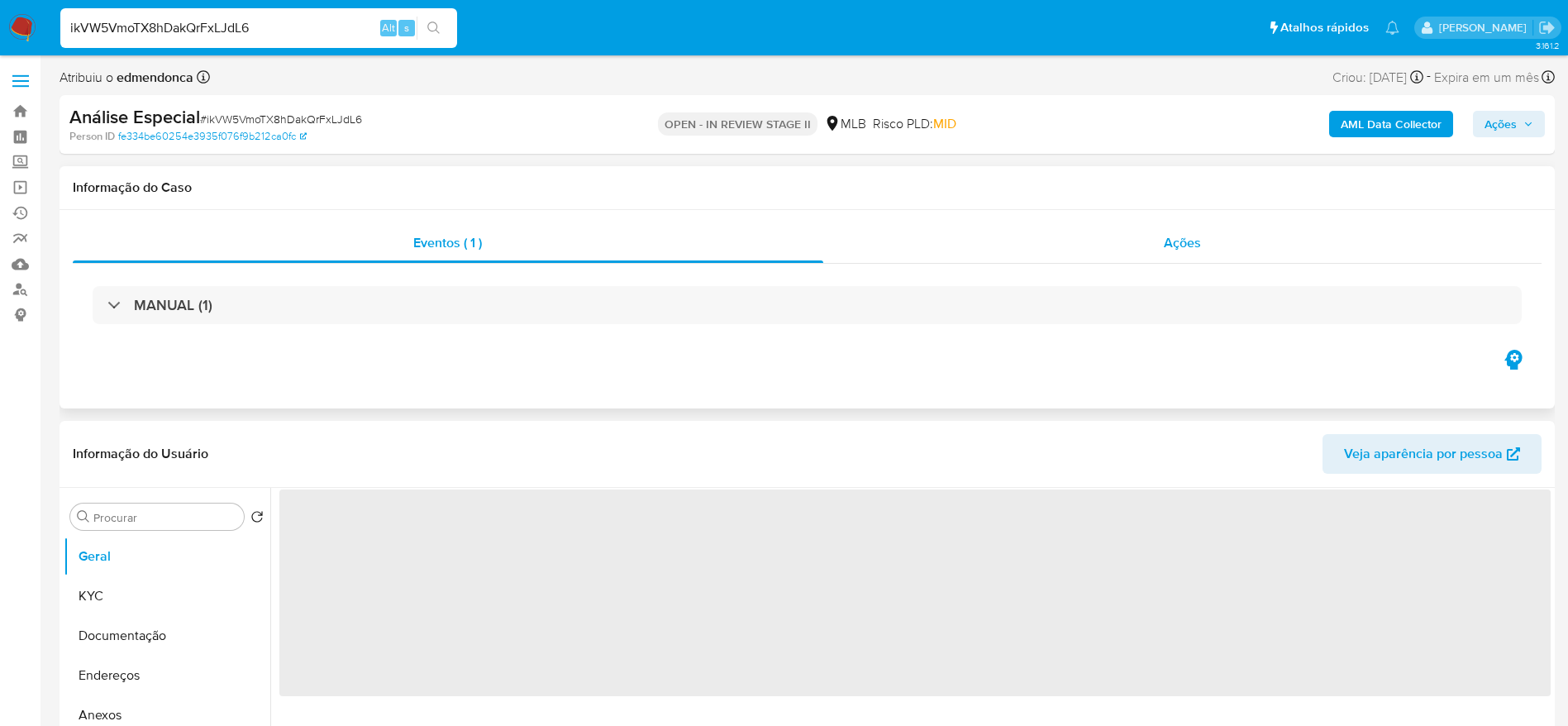
click at [1035, 254] on div "Ações" at bounding box center [1183, 242] width 719 height 40
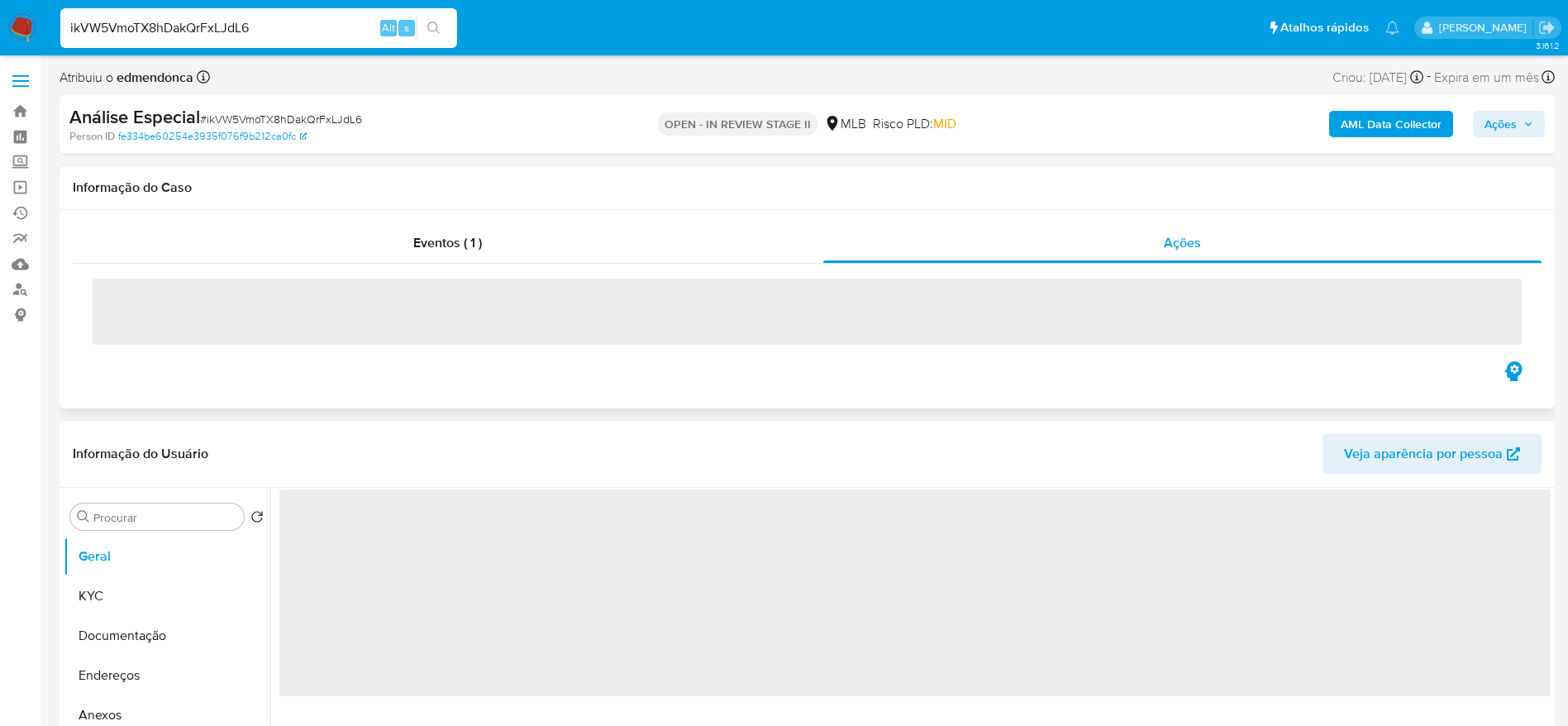
select select "10"
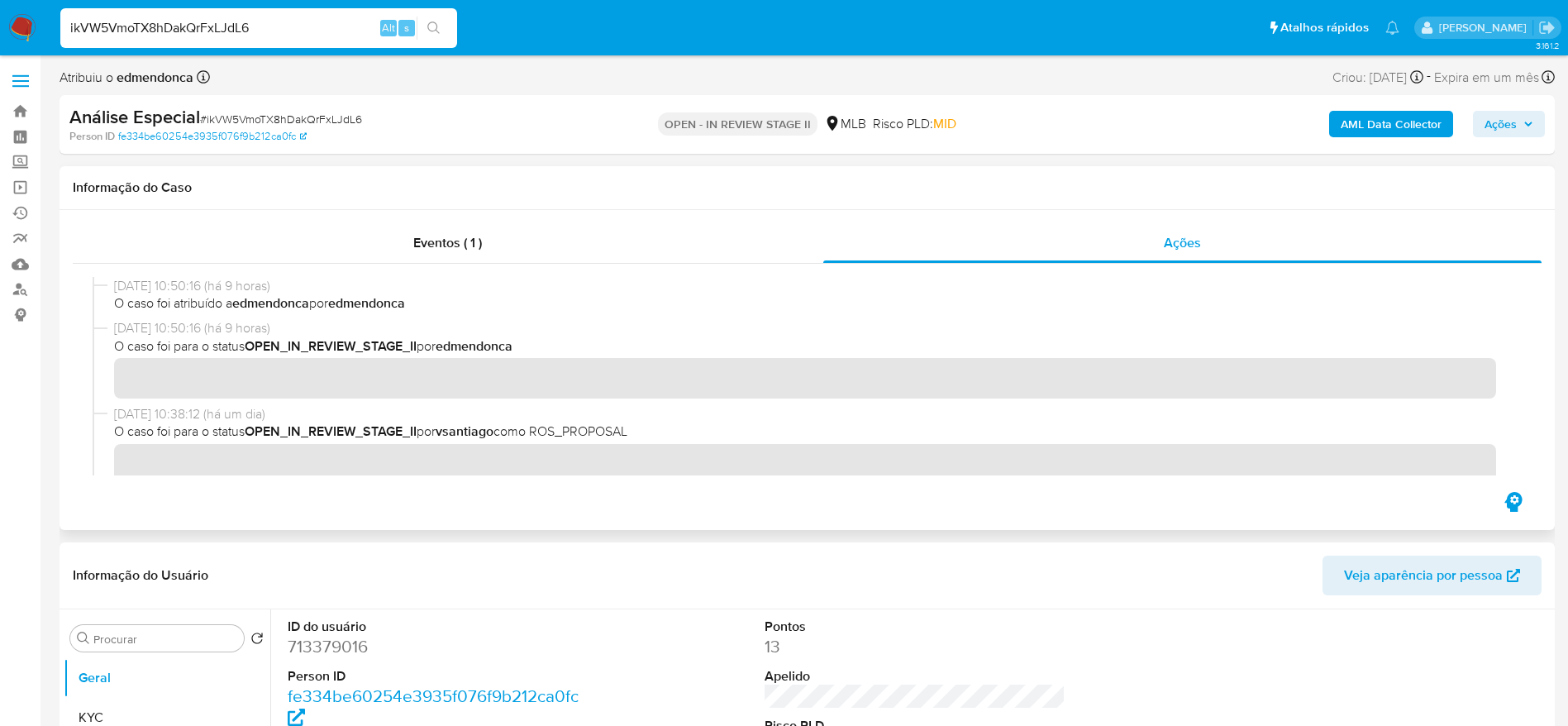
scroll to position [406, 0]
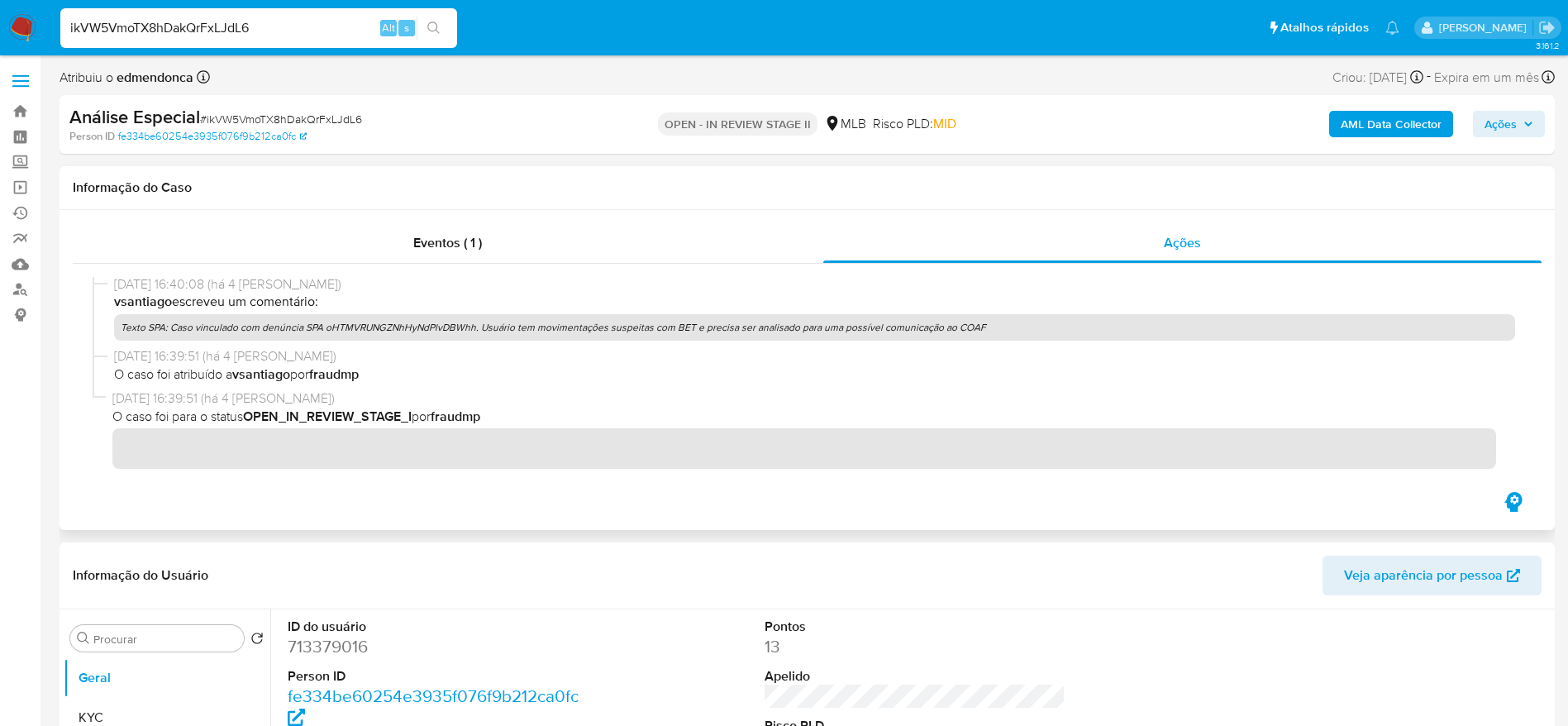
drag, startPoint x: 987, startPoint y: 323, endPoint x: 120, endPoint y: 329, distance: 867.0
click at [120, 329] on p "Texto SPA: Caso vinculado com denúncia SPA oHTMVRUNGZNhHyNdPlvDBWhh. Usuário te…" at bounding box center [814, 327] width 1401 height 26
click at [286, 342] on div "03/10/2025 16:40:08 (há 4 dias) vsantiago escreveu um comentário: Texto SPA: Ca…" at bounding box center [807, 310] width 1429 height 72
drag, startPoint x: 169, startPoint y: 329, endPoint x: 178, endPoint y: 329, distance: 9.0
click at [169, 328] on p "Texto SPA: Caso vinculado com denúncia SPA oHTMVRUNGZNhHyNdPlvDBWhh. Usuário te…" at bounding box center [814, 327] width 1401 height 26
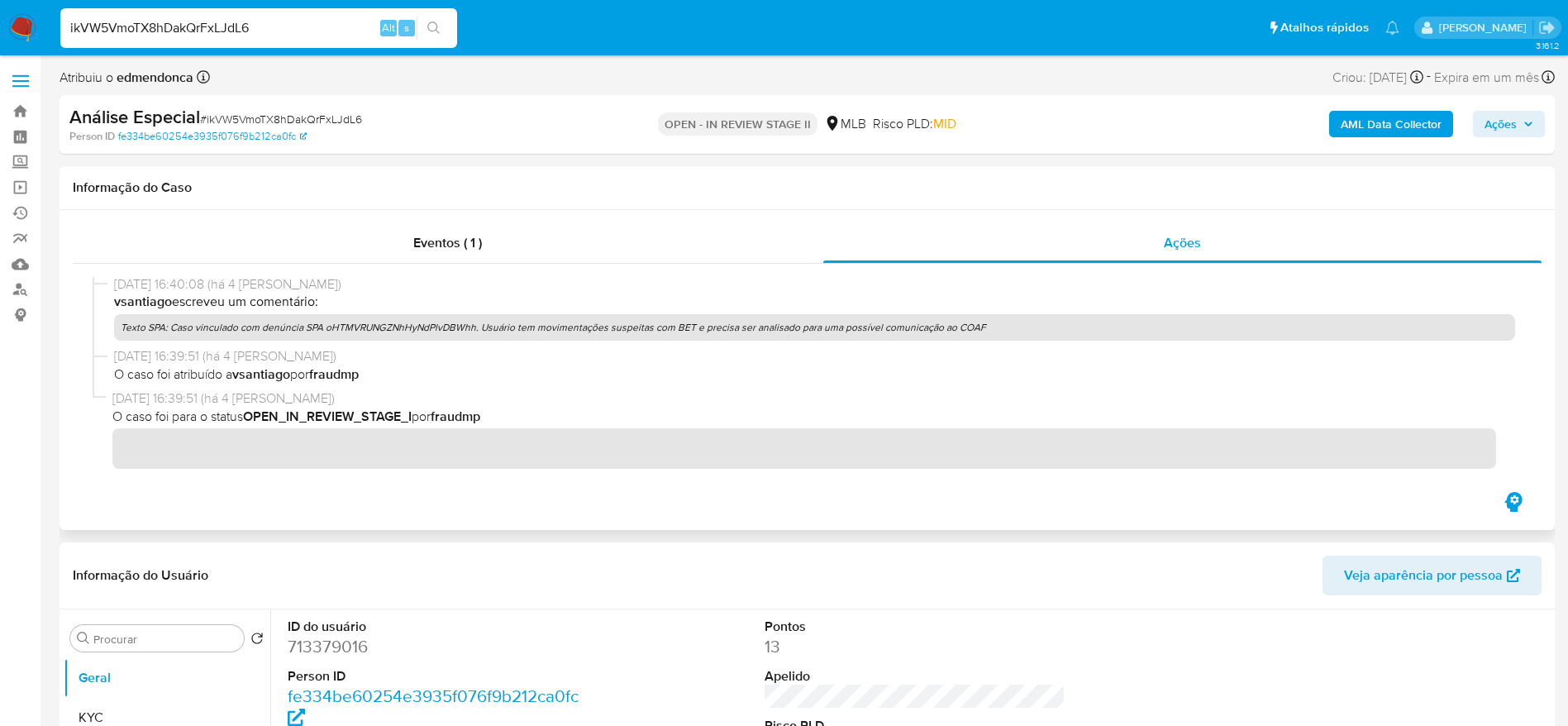
click at [181, 330] on p "Texto SPA: Caso vinculado com denúncia SPA oHTMVRUNGZNhHyNdPlvDBWhh. Usuário te…" at bounding box center [814, 327] width 1401 height 26
drag, startPoint x: 171, startPoint y: 323, endPoint x: 982, endPoint y: 324, distance: 811.0
click at [982, 324] on p "Texto SPA: Caso vinculado com denúncia SPA oHTMVRUNGZNhHyNdPlvDBWhh. Usuário te…" at bounding box center [814, 327] width 1401 height 26
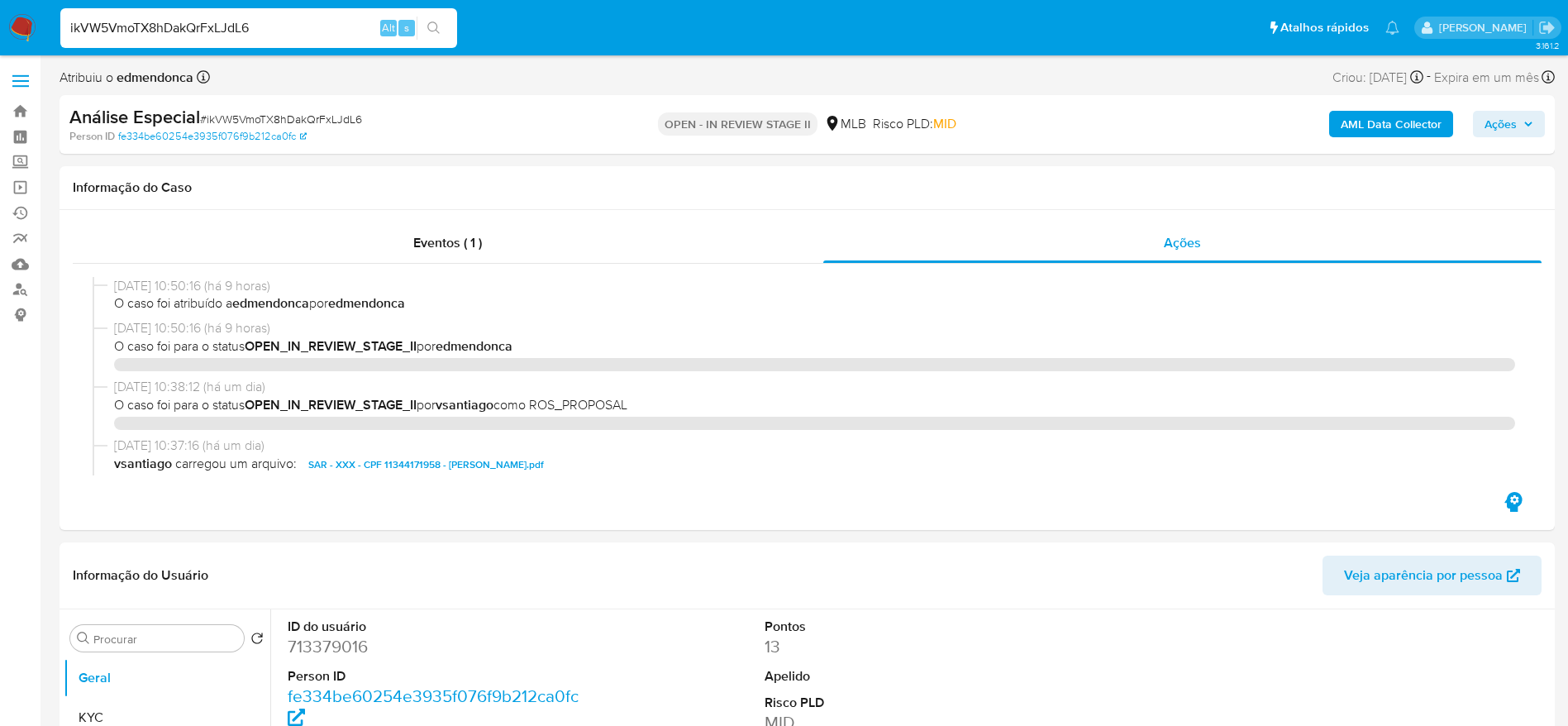
select select "10"
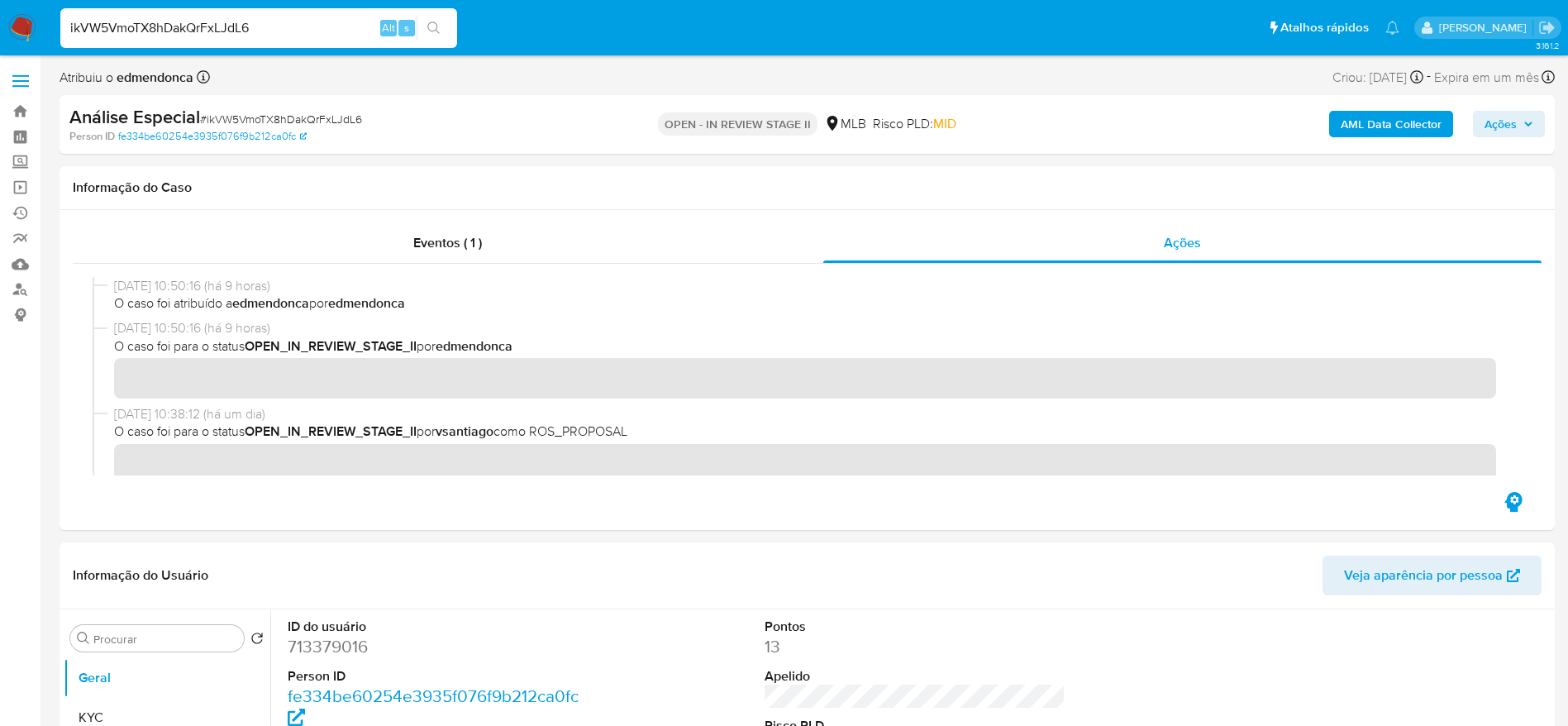
scroll to position [406, 0]
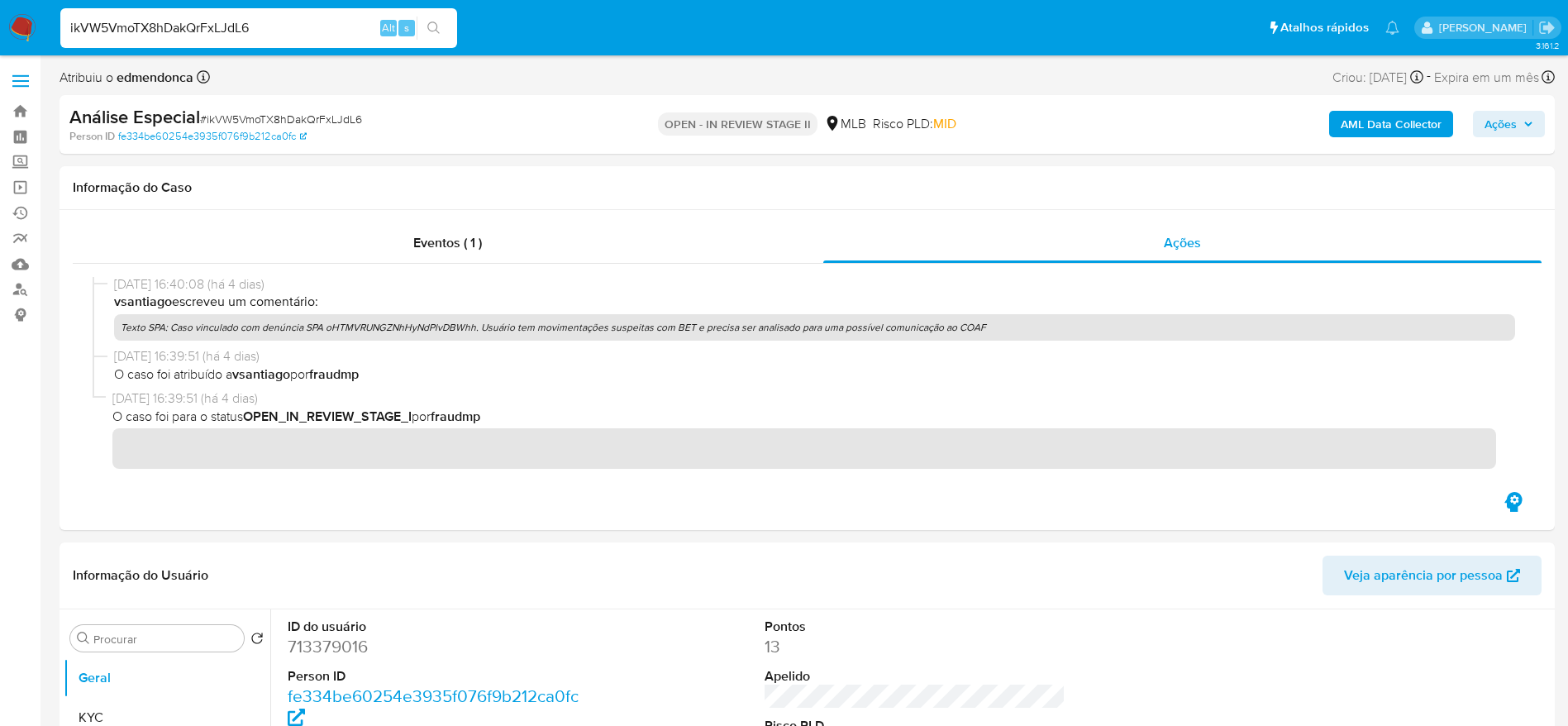
click at [283, 25] on input "ikVW5VmoTX8hDakQrFxLJdL6" at bounding box center [259, 28] width 397 height 21
paste input "2PJ0UHTJpze5xyRkEzYRdp2w"
type input "2PJ0UHTJpze5xyRkEzYRdp2w"
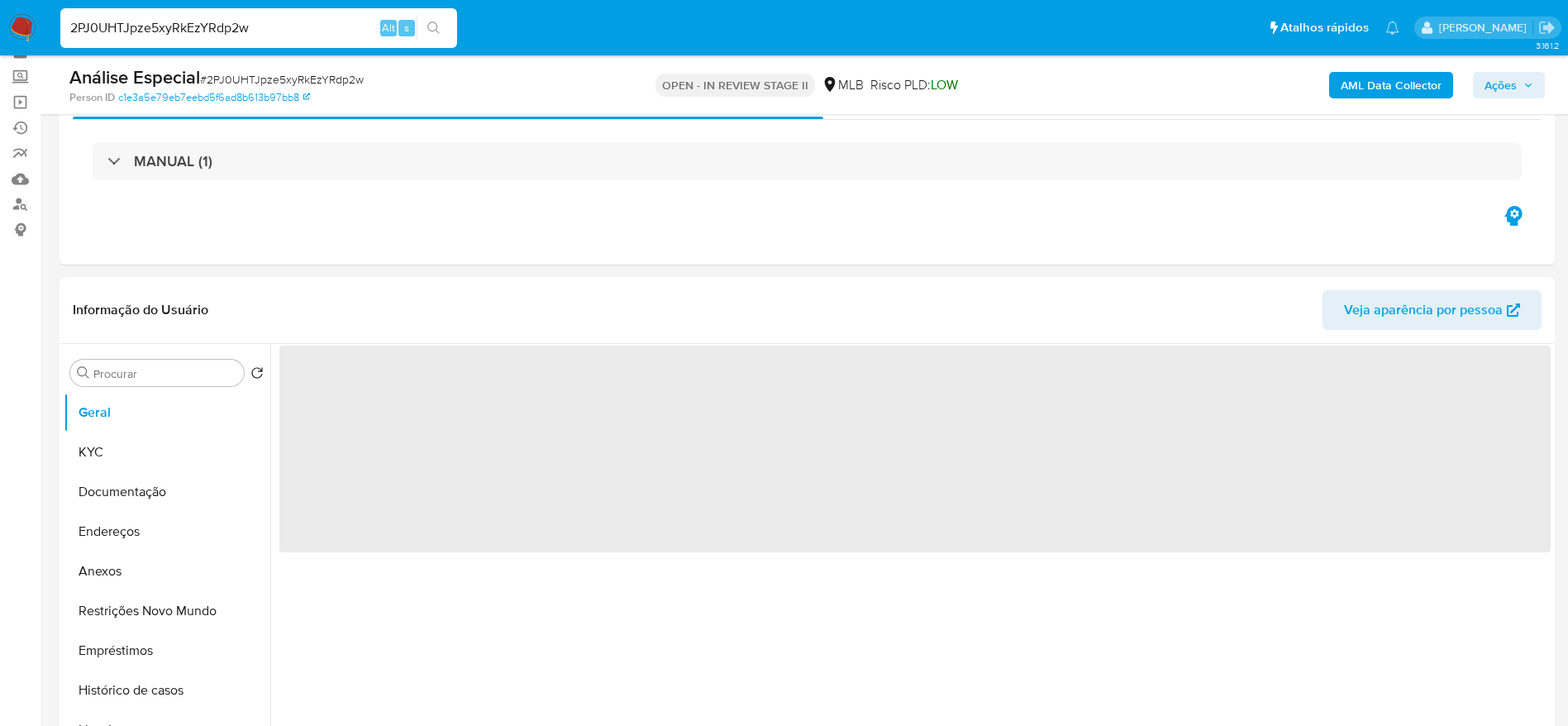
scroll to position [248, 0]
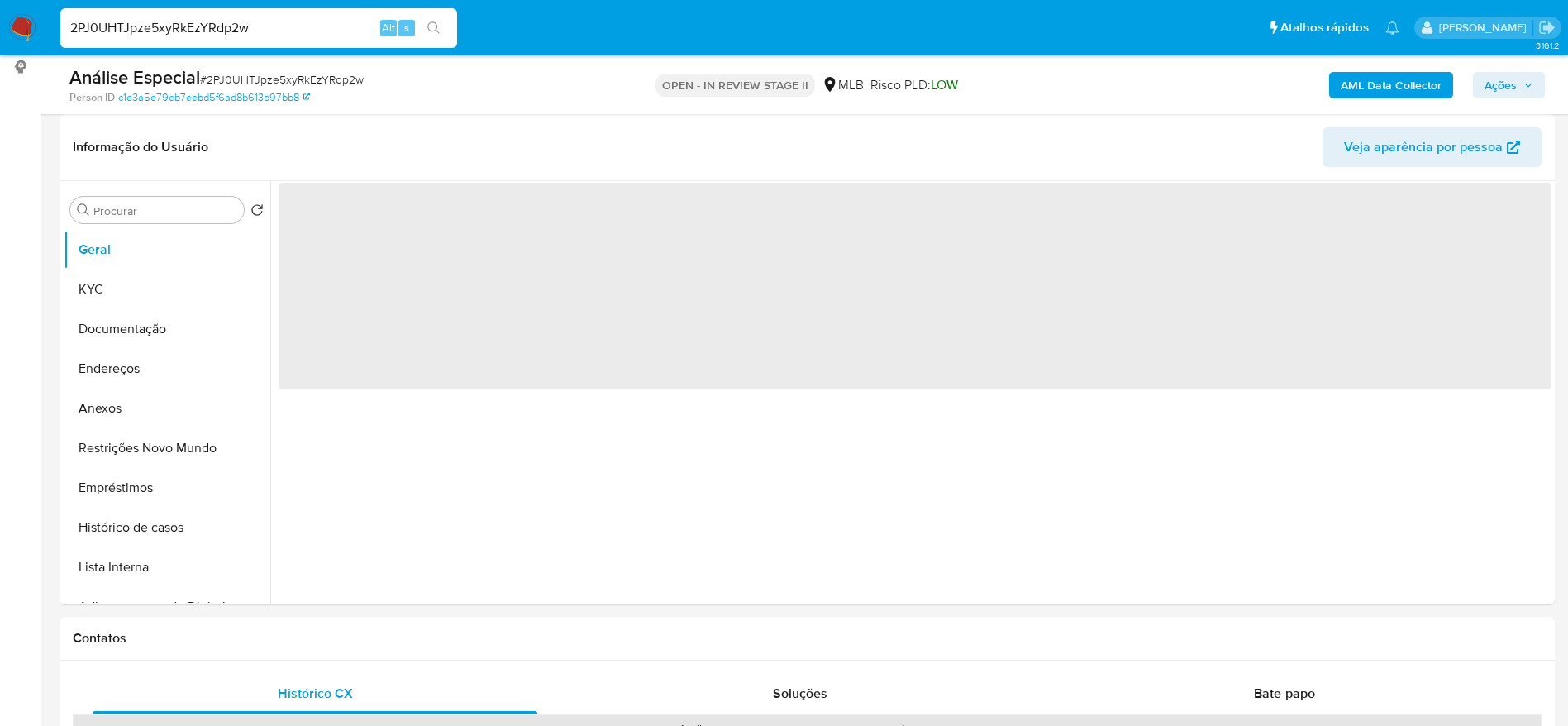
select select "10"
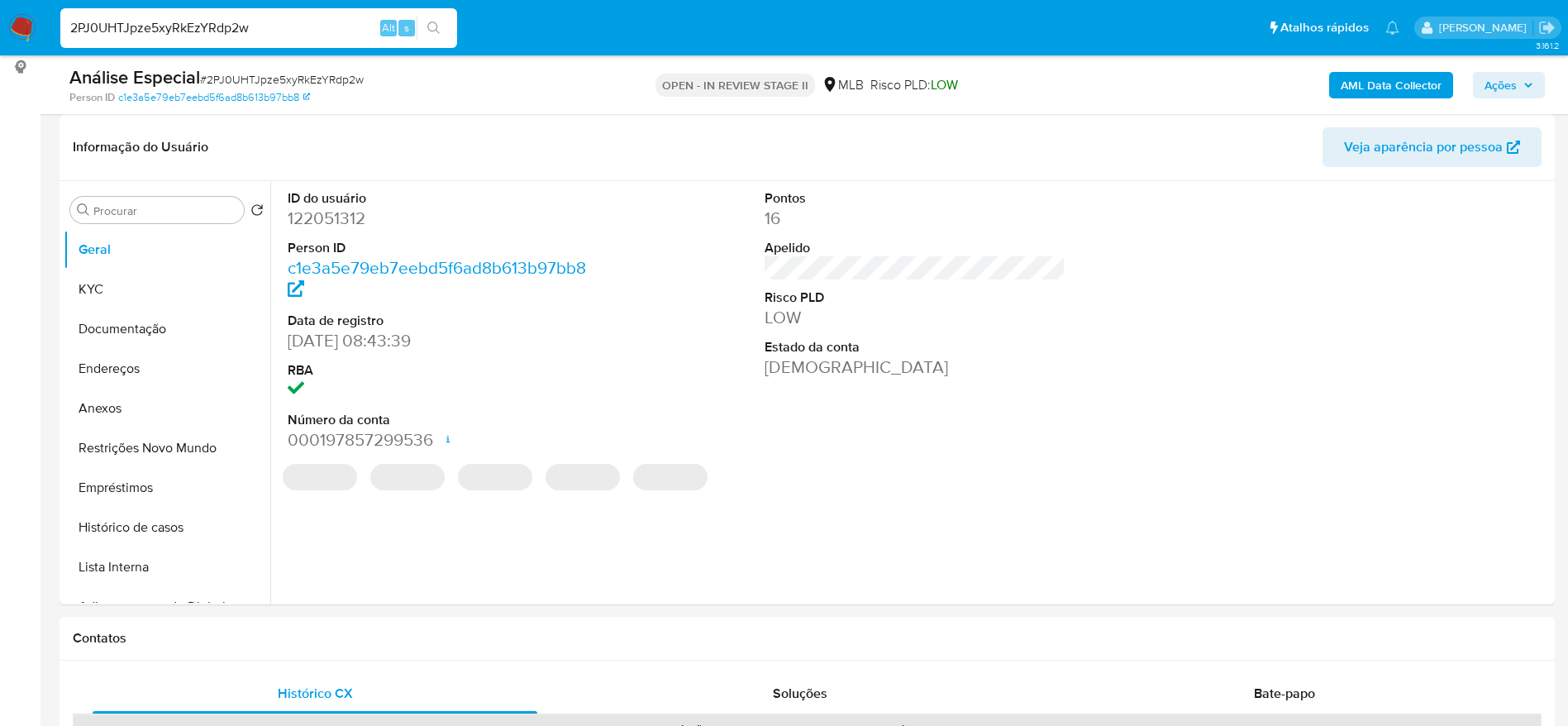
scroll to position [0, 0]
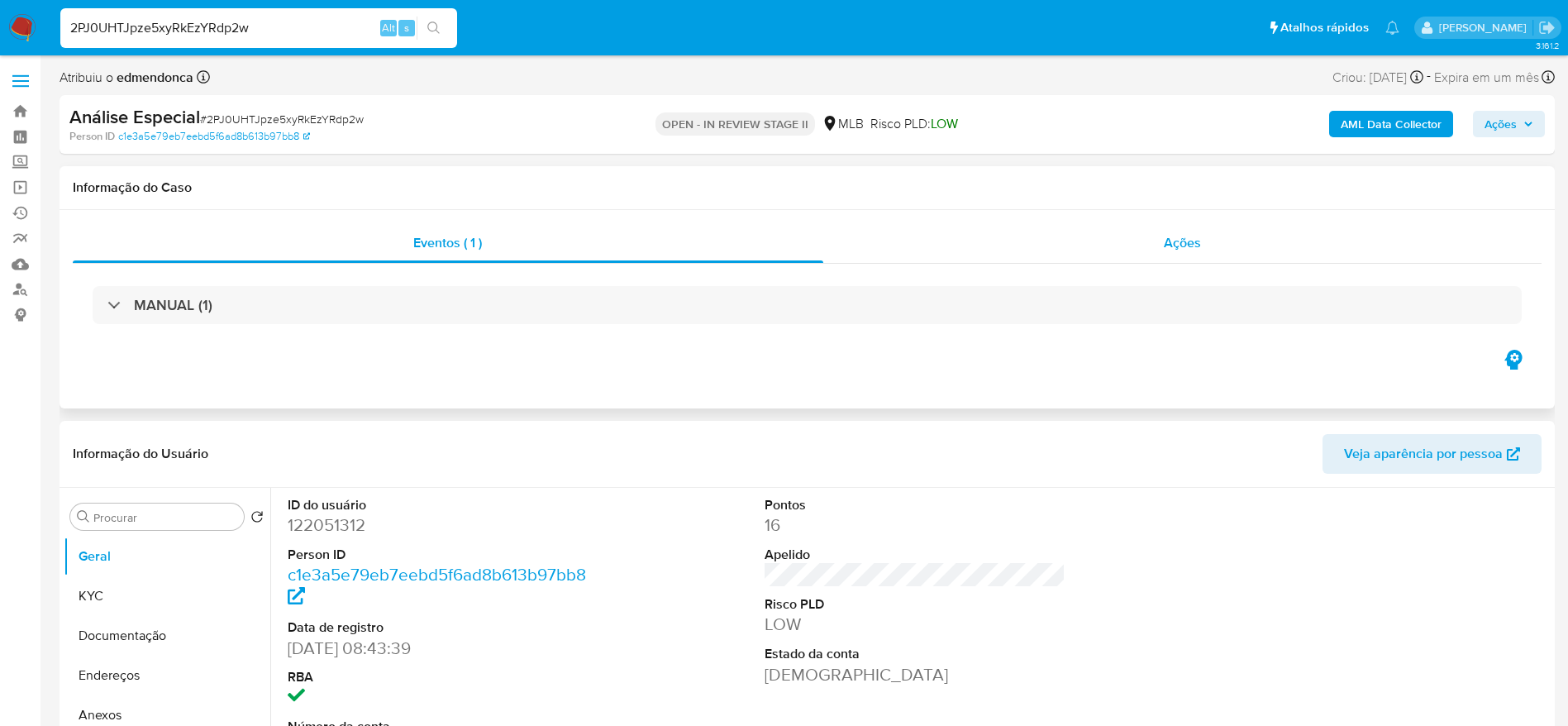
click at [1295, 237] on div "Ações" at bounding box center [1183, 242] width 719 height 40
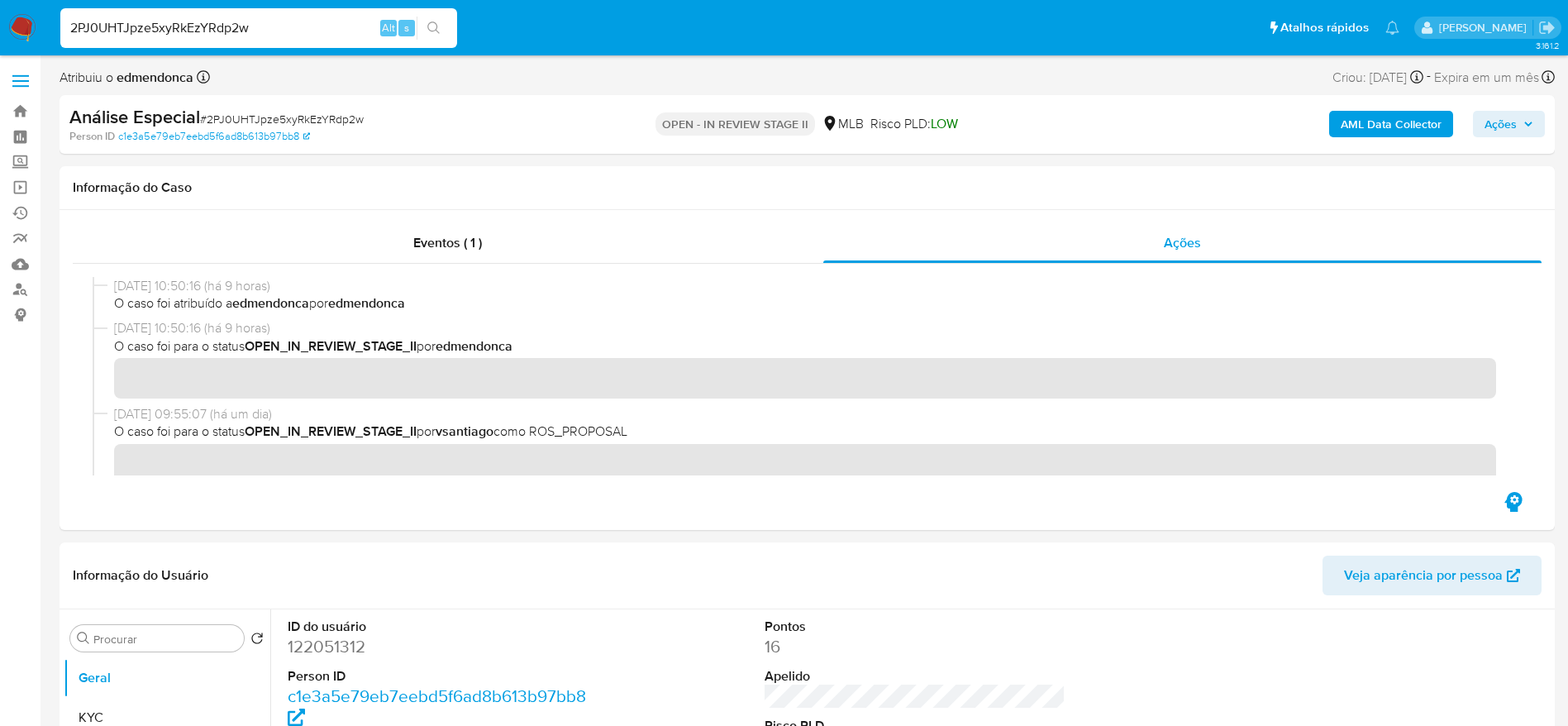
scroll to position [406, 0]
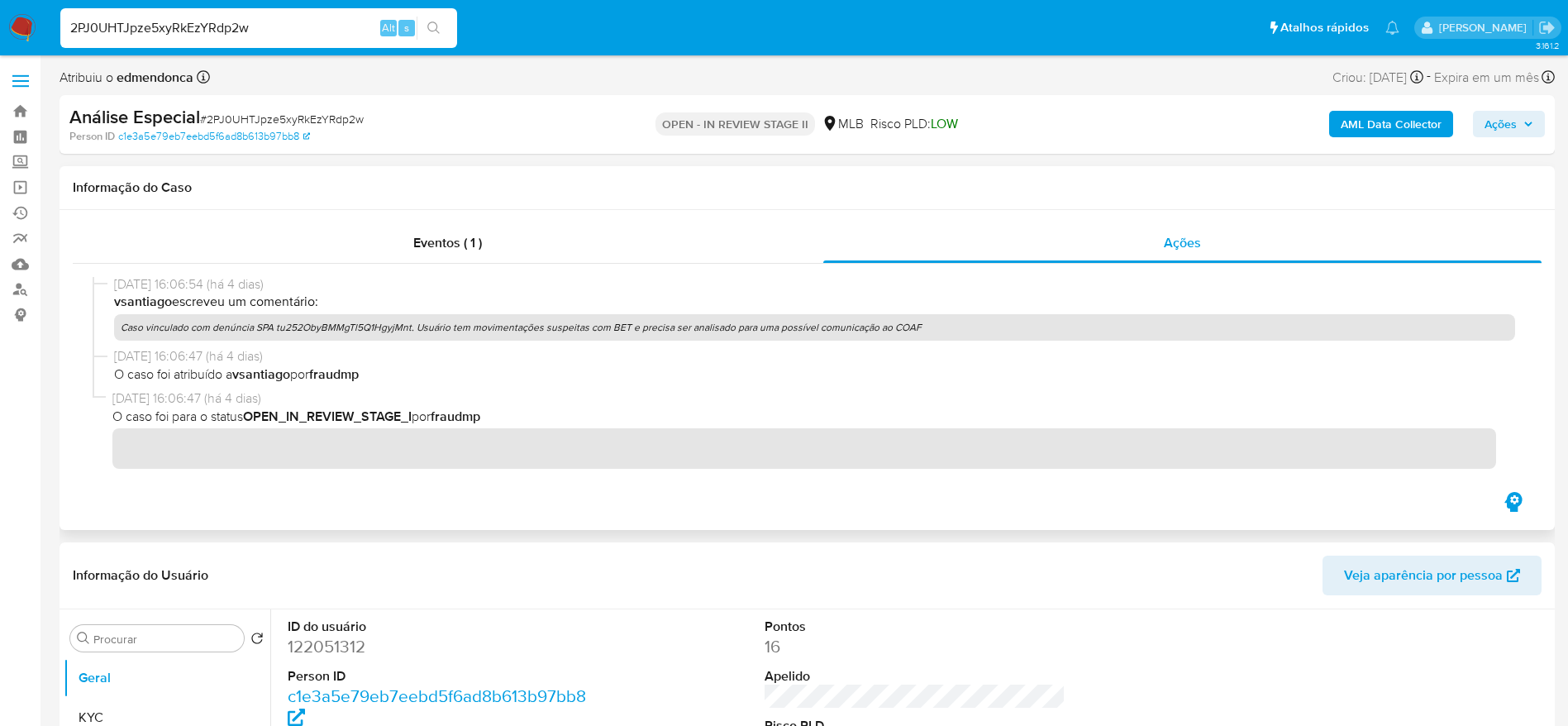
drag, startPoint x: 936, startPoint y: 325, endPoint x: 122, endPoint y: 324, distance: 814.0
click at [122, 324] on p "Caso vinculado com denúncia SPA tu252ObyBMMgTl5Q1HgyjMnt. Usuário tem movimenta…" at bounding box center [814, 327] width 1401 height 26
click at [308, 25] on input "2PJ0UHTJpze5xyRkEzYRdp2w" at bounding box center [259, 28] width 397 height 21
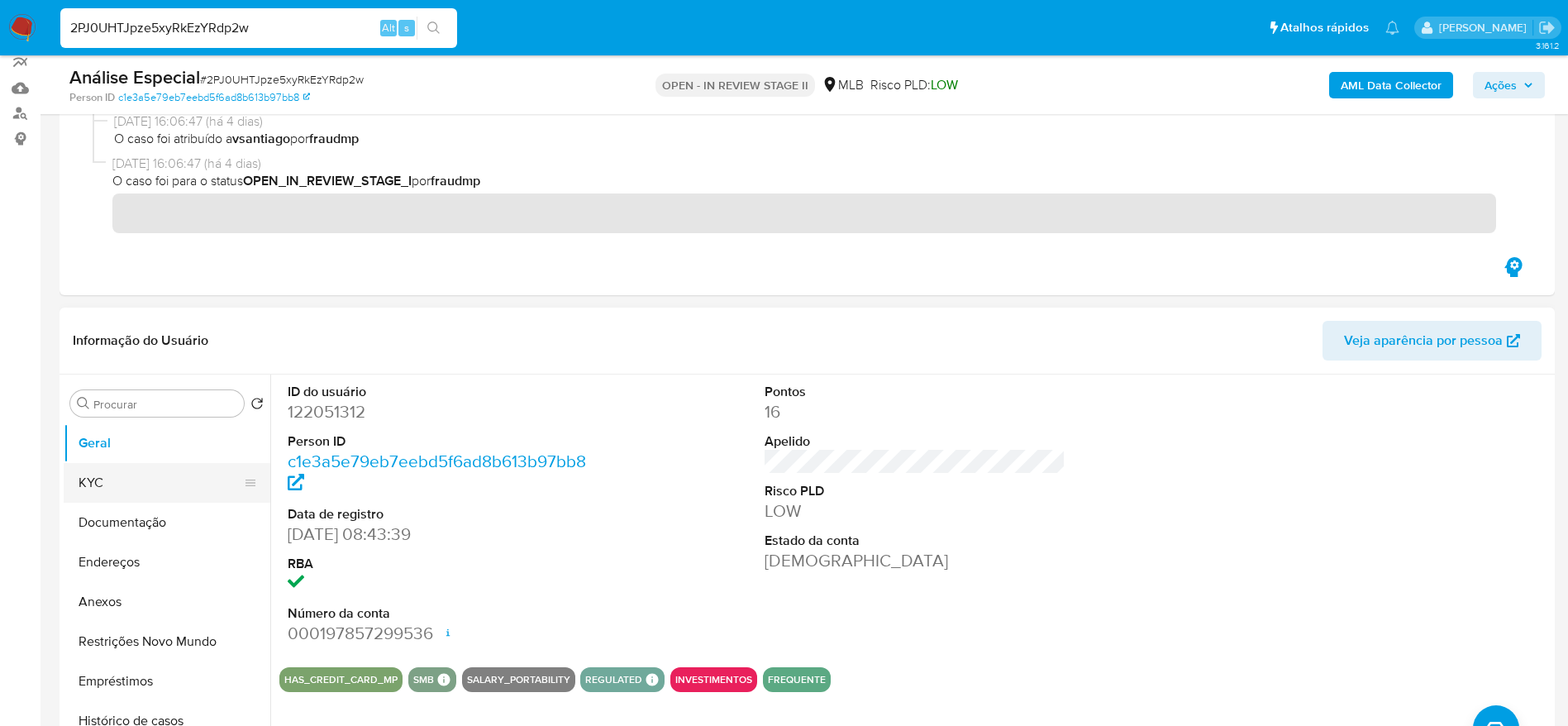
scroll to position [248, 0]
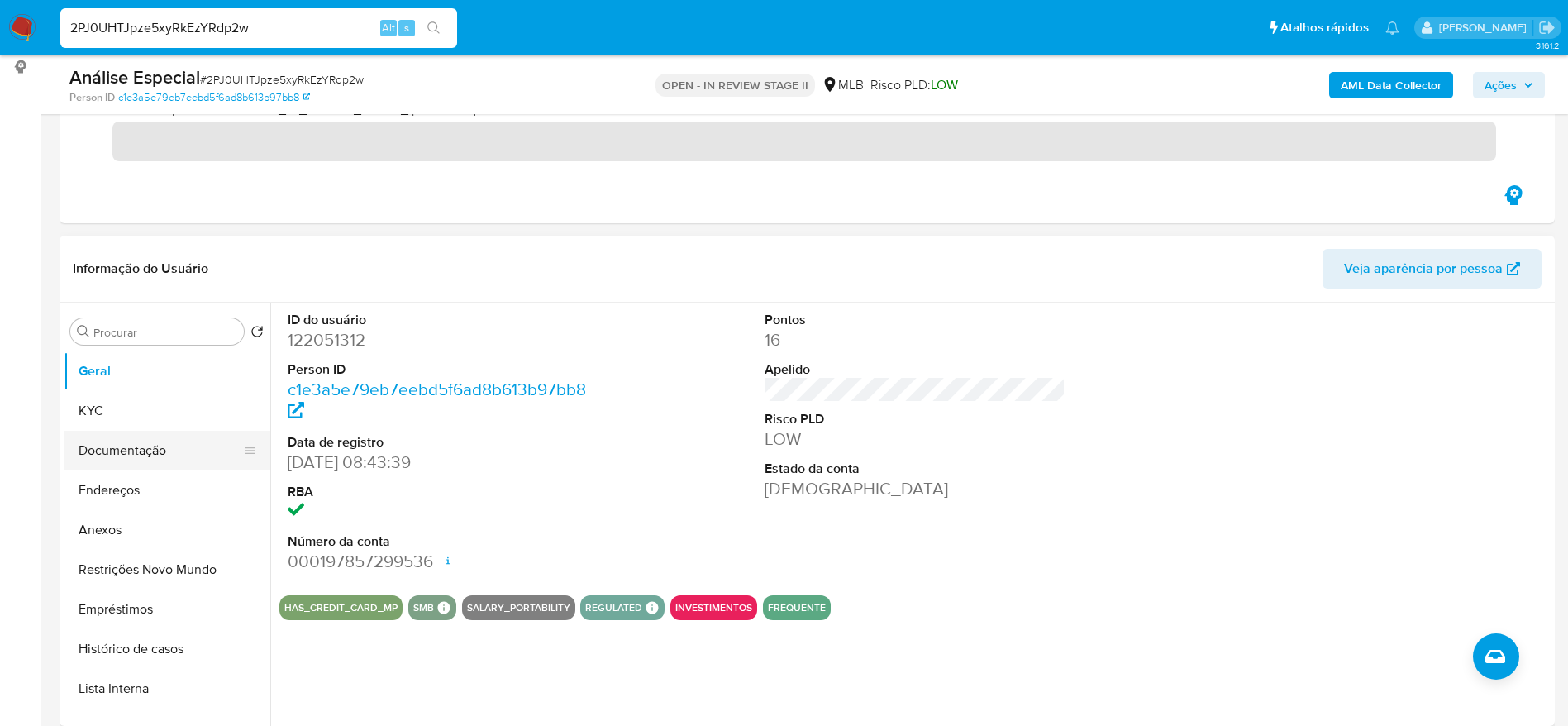
click at [140, 458] on button "Documentação" at bounding box center [160, 450] width 194 height 40
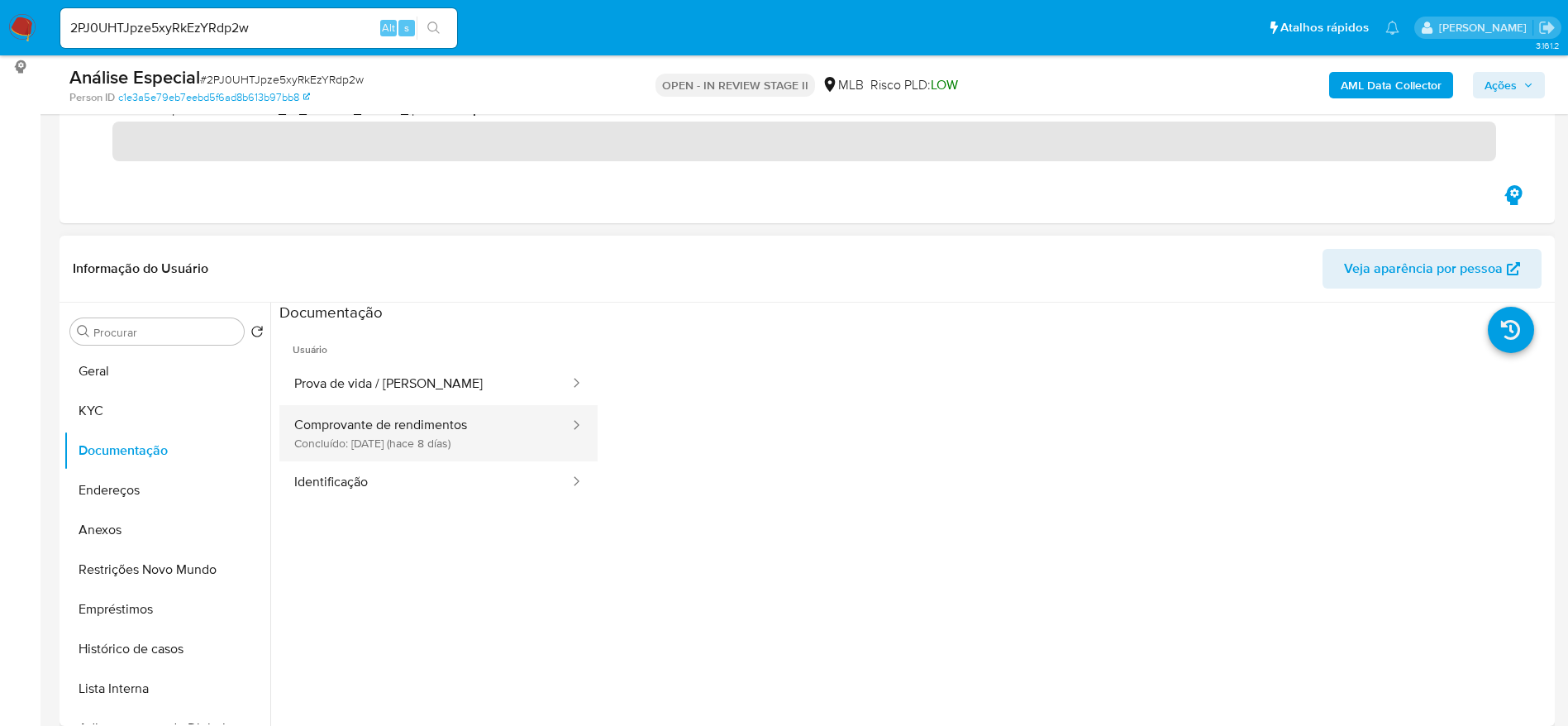
click at [373, 415] on button "Comprovante de rendimentos Concluído: 29/09/2025 (hace 8 días)" at bounding box center [425, 433] width 292 height 56
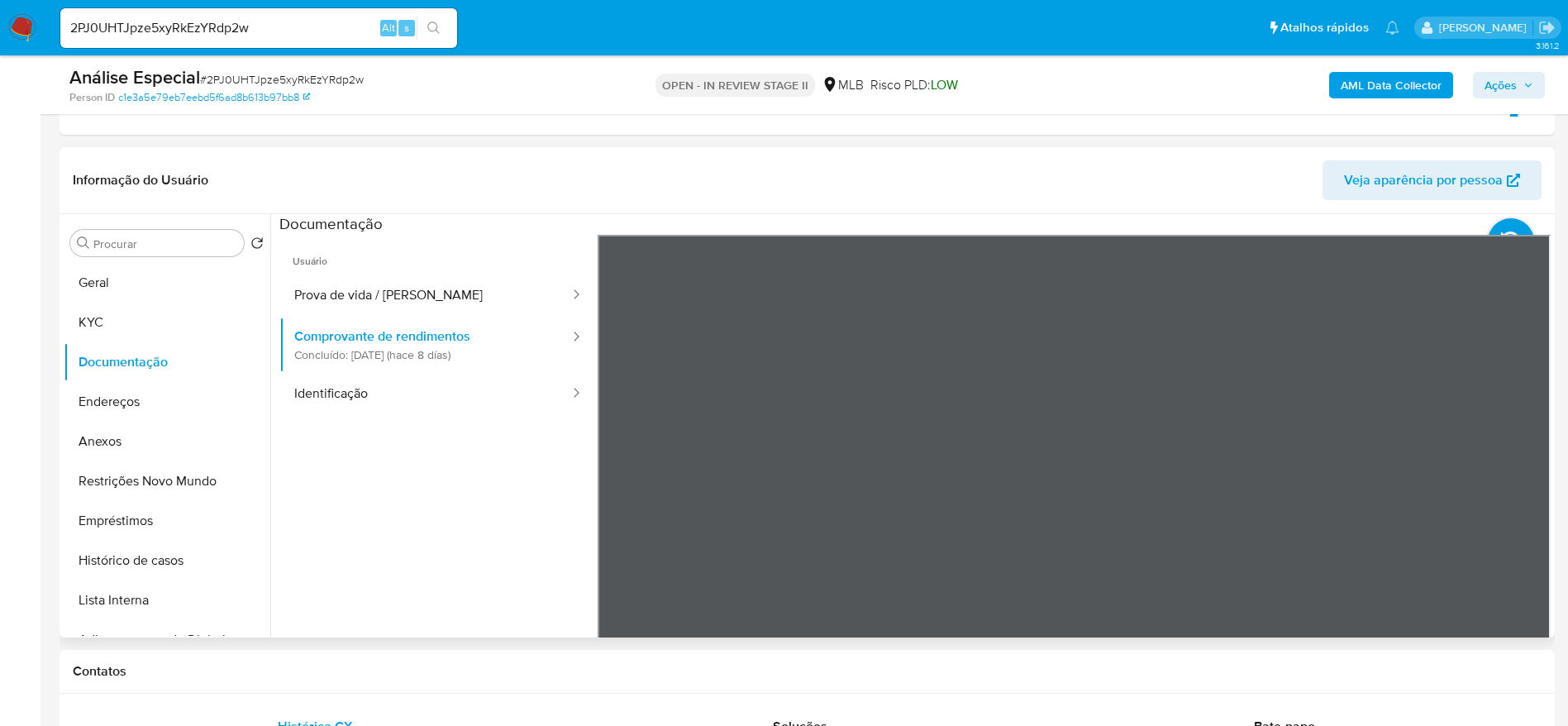
scroll to position [372, 0]
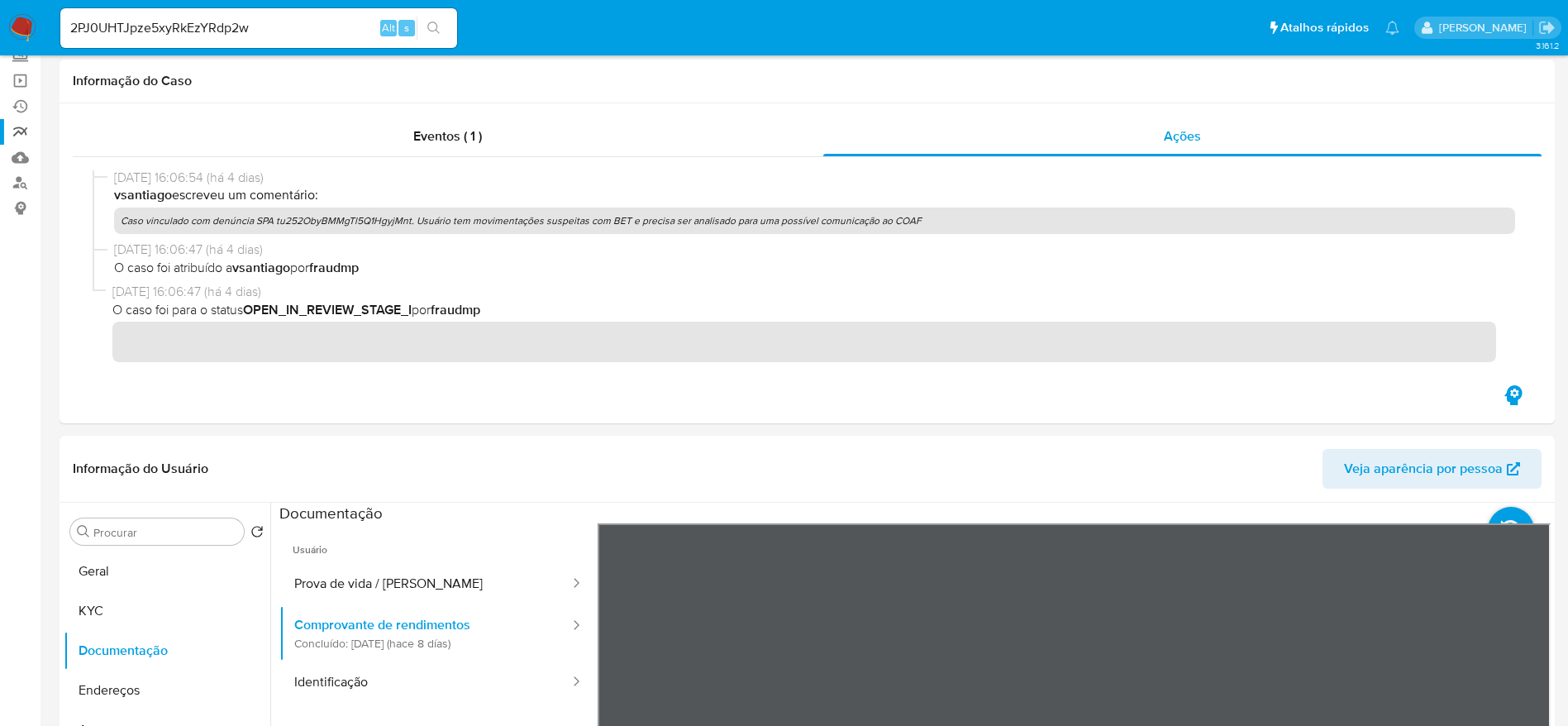
scroll to position [0, 0]
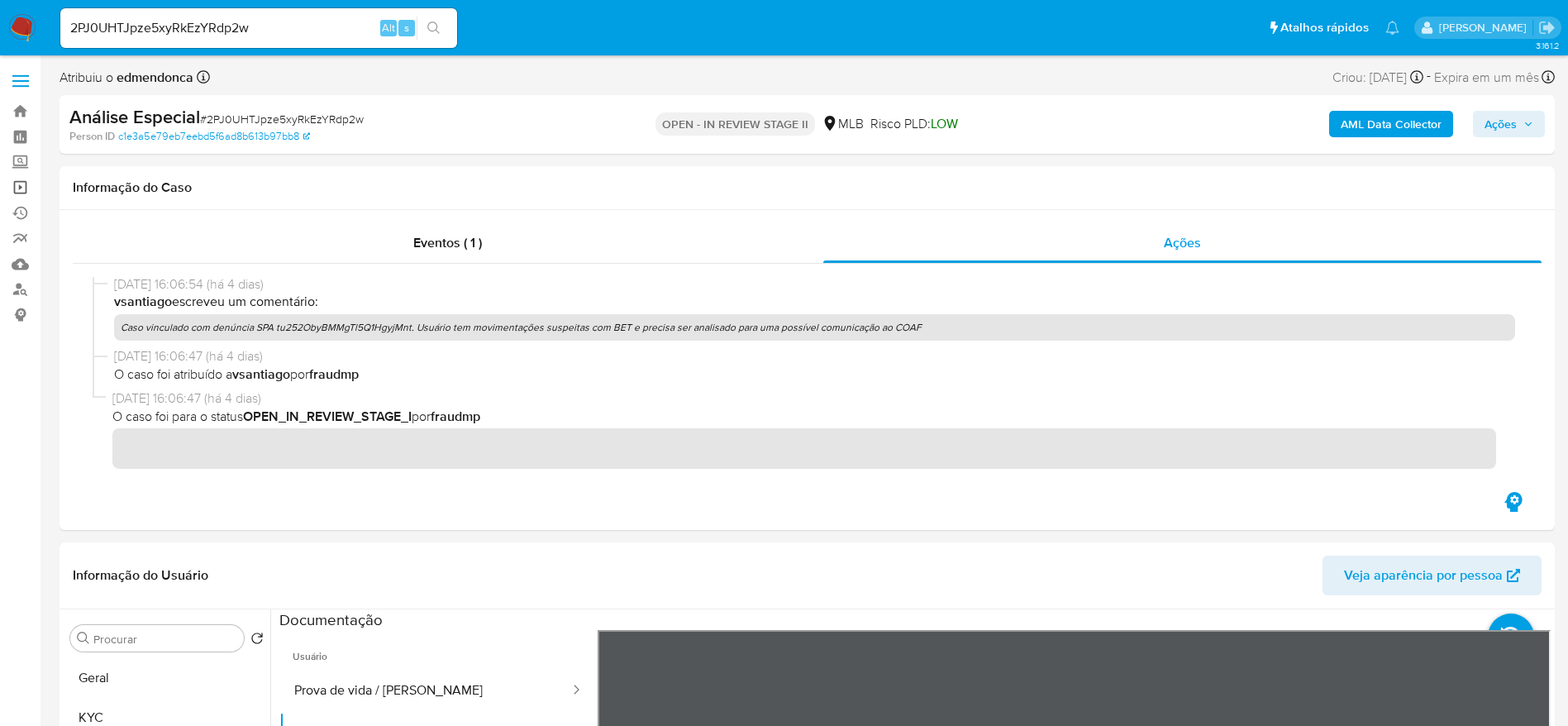
click at [16, 186] on link "Operações em massa" at bounding box center [98, 187] width 197 height 26
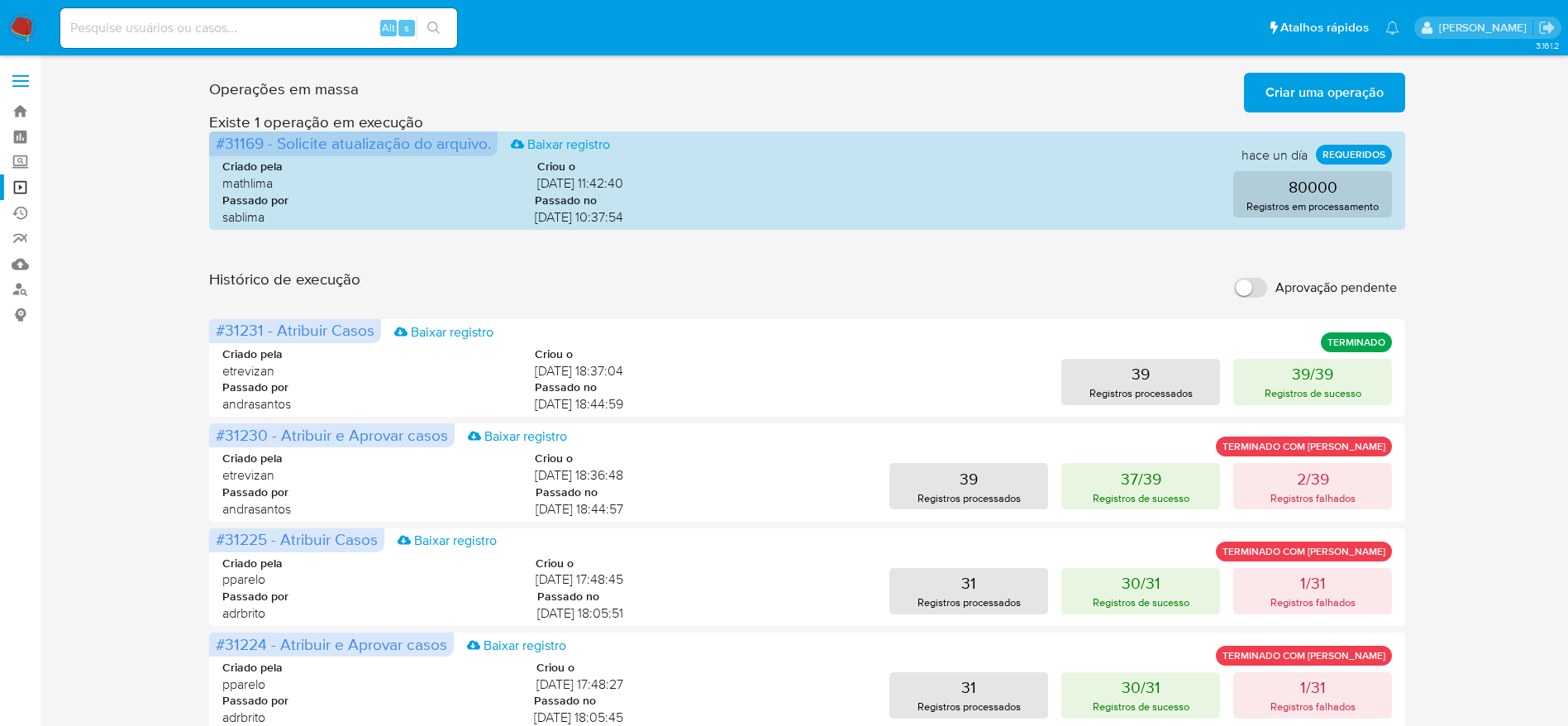
click at [1308, 96] on span "Criar uma operação" at bounding box center [1325, 93] width 119 height 37
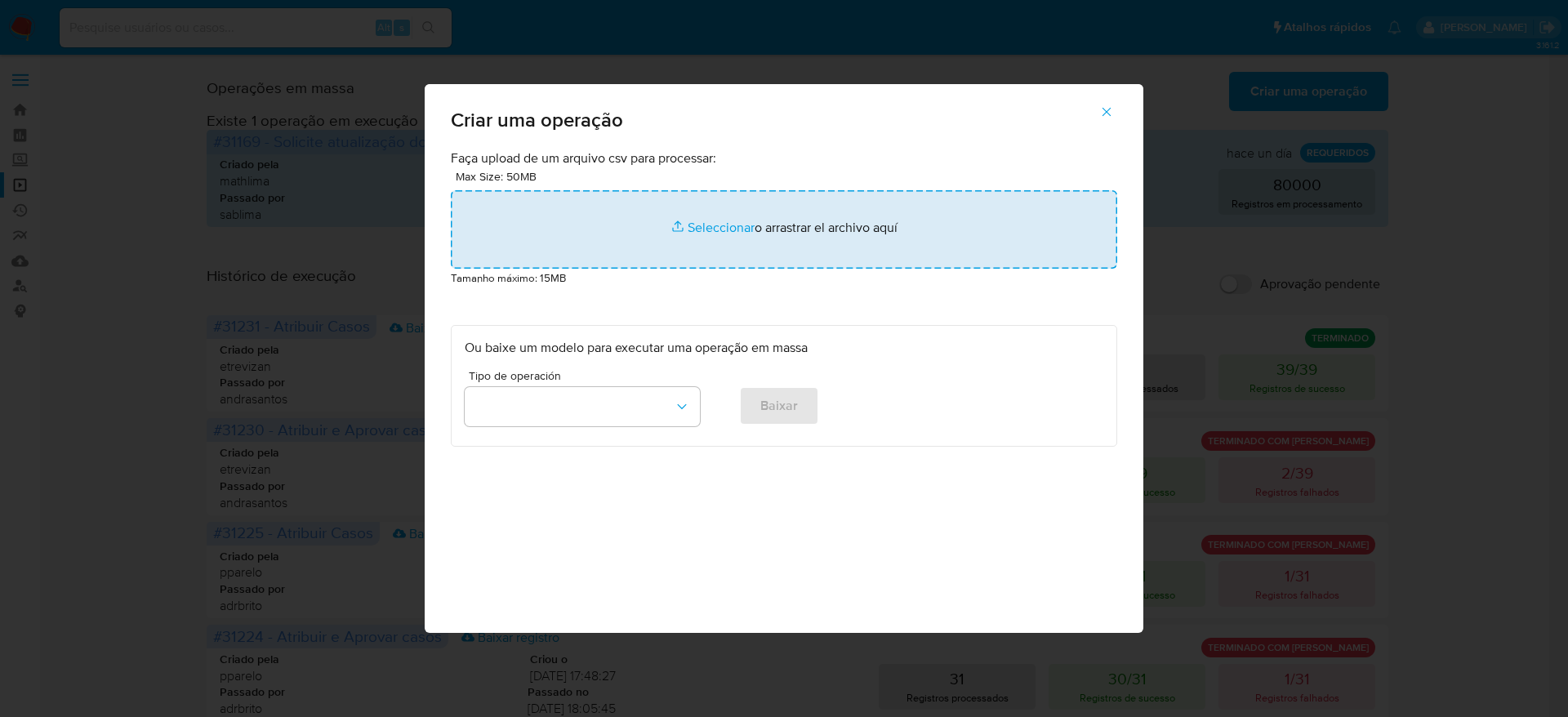
click at [687, 249] on input "file" at bounding box center [784, 229] width 667 height 78
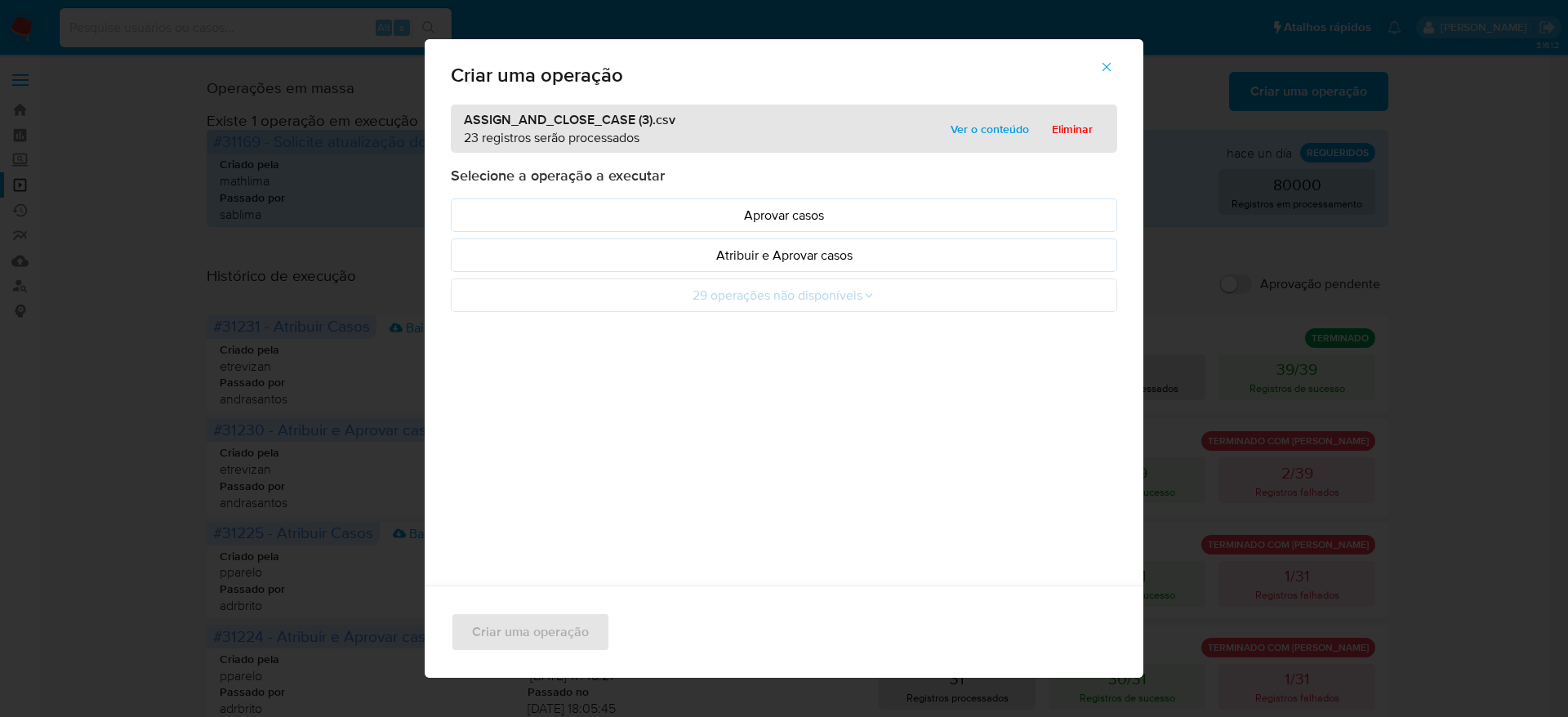
click at [975, 134] on span "Ver o conteúdo" at bounding box center [990, 129] width 78 height 23
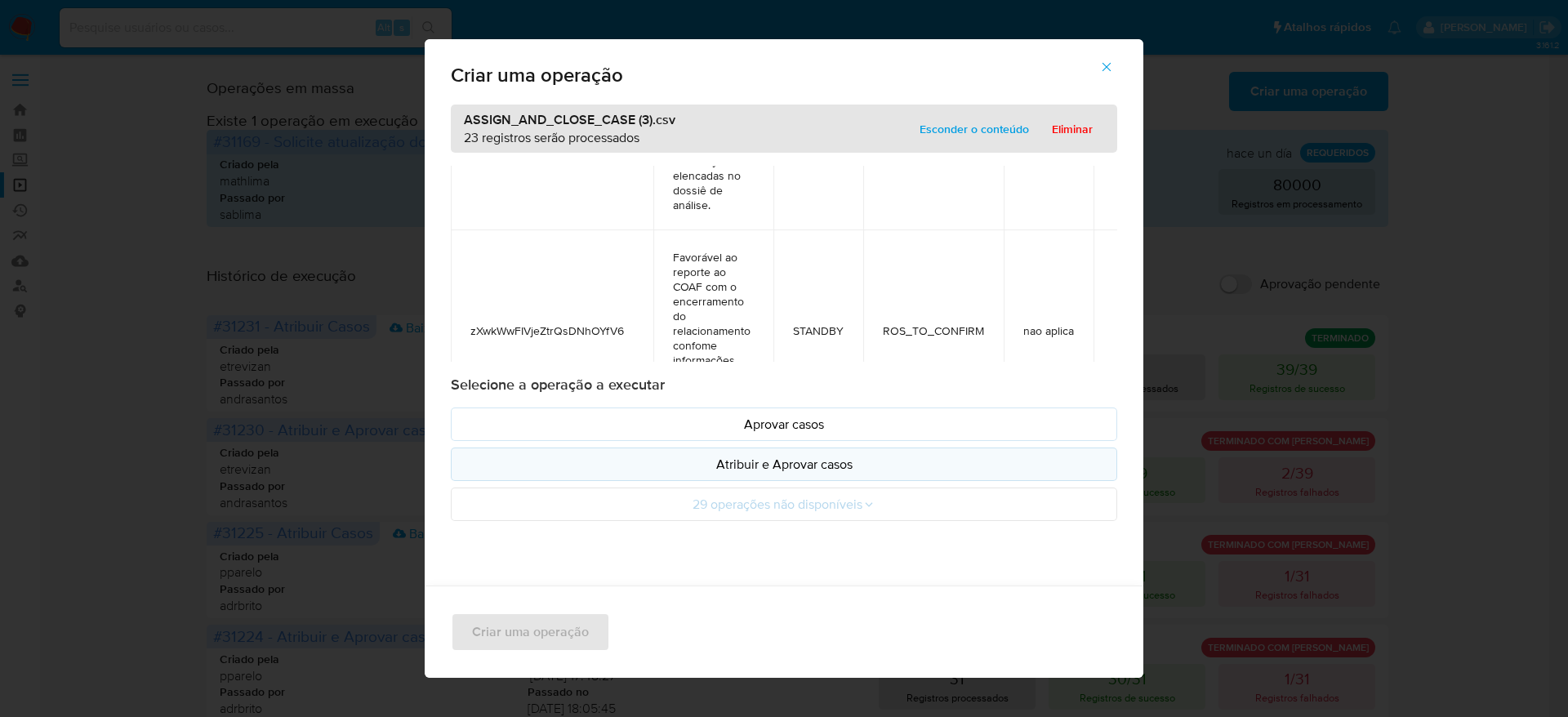
scroll to position [2081, 0]
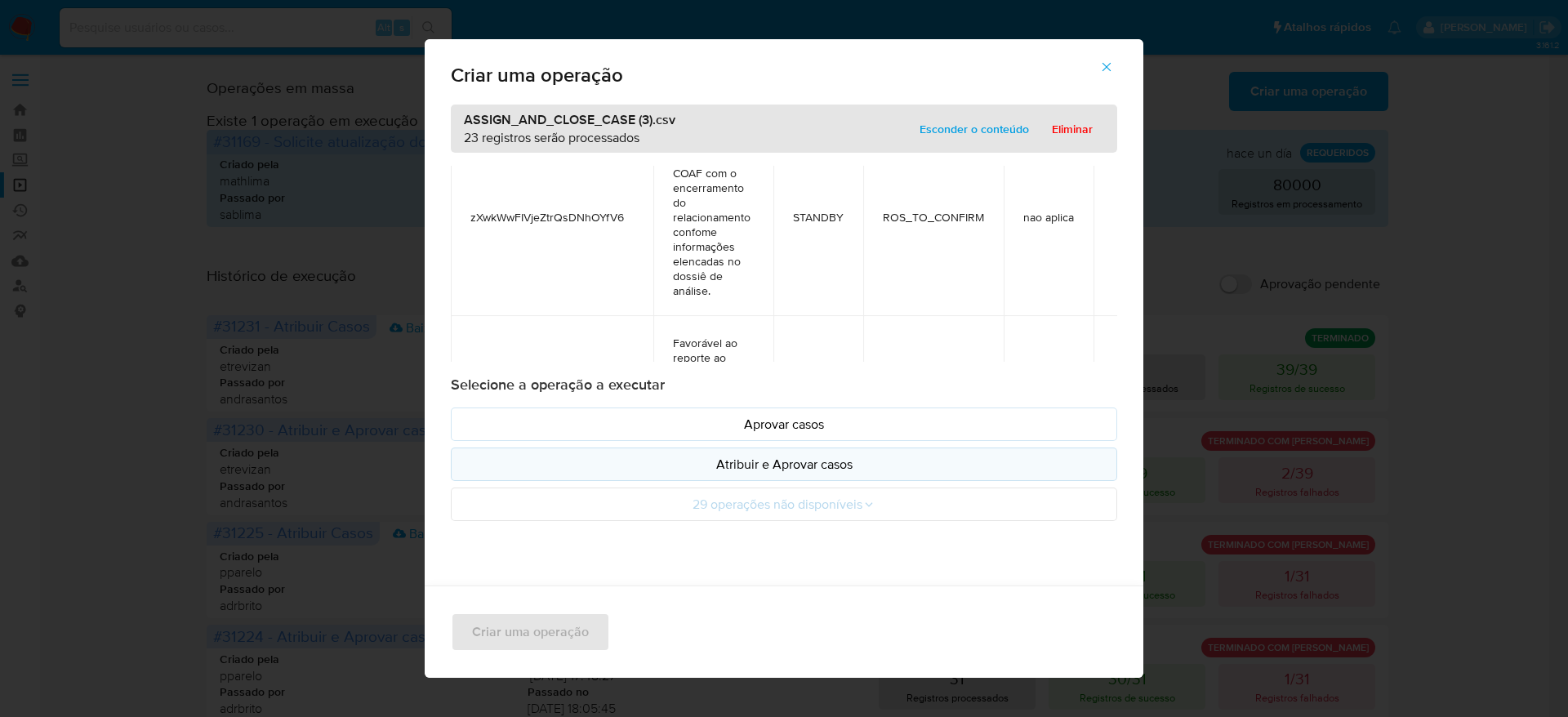
click at [790, 455] on p "Atribuir e Aprovar casos" at bounding box center [784, 465] width 638 height 19
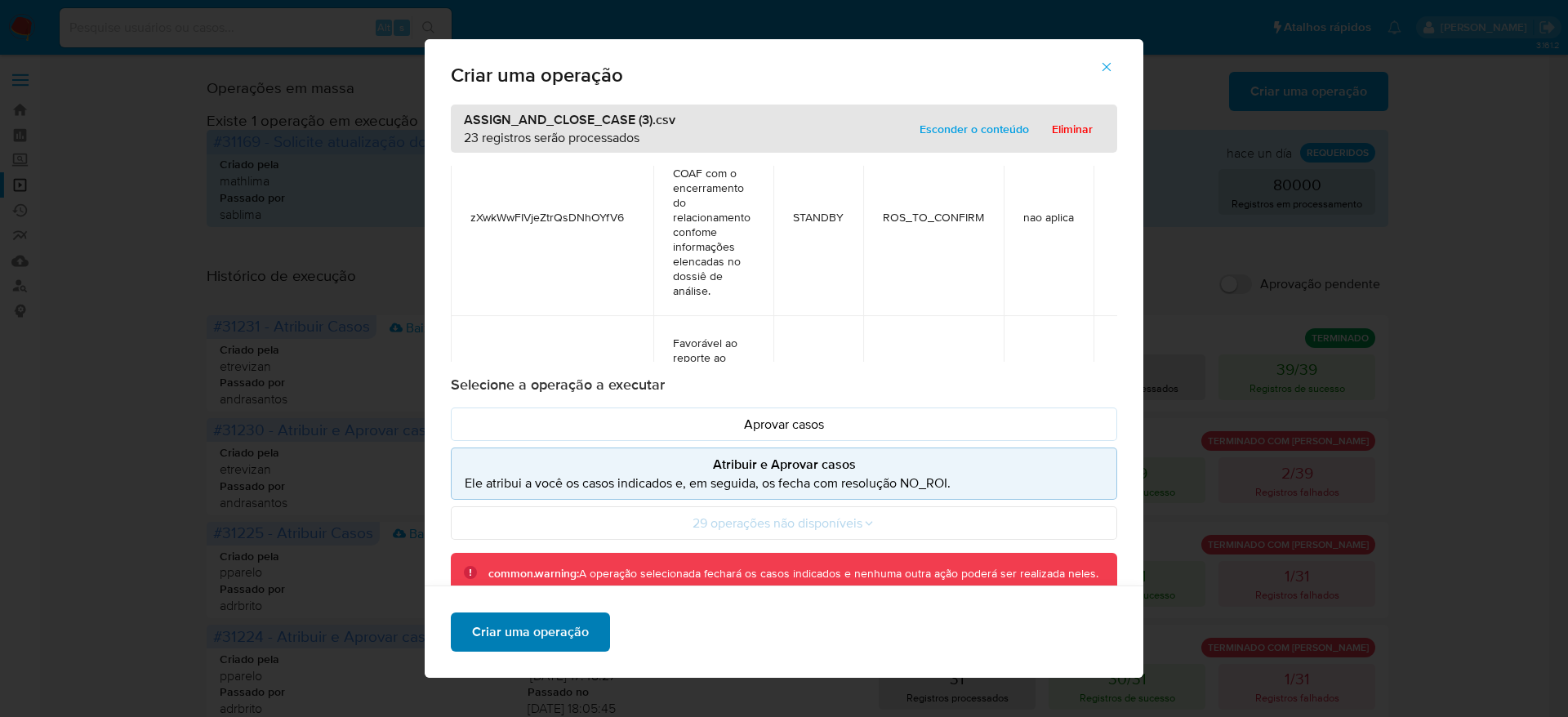
click at [505, 638] on span "Criar uma operação" at bounding box center [531, 632] width 117 height 36
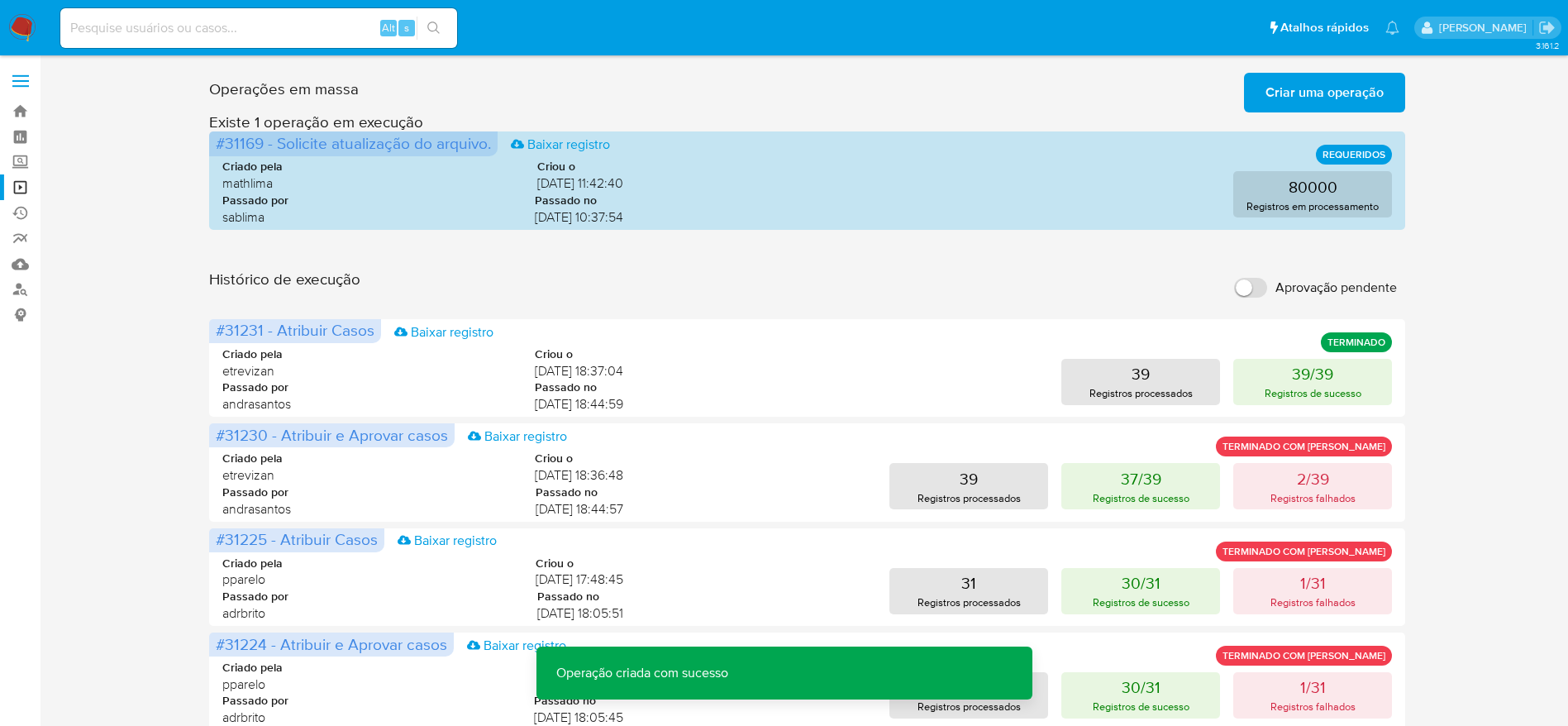
click at [1323, 109] on span "Criar uma operação" at bounding box center [1325, 93] width 119 height 37
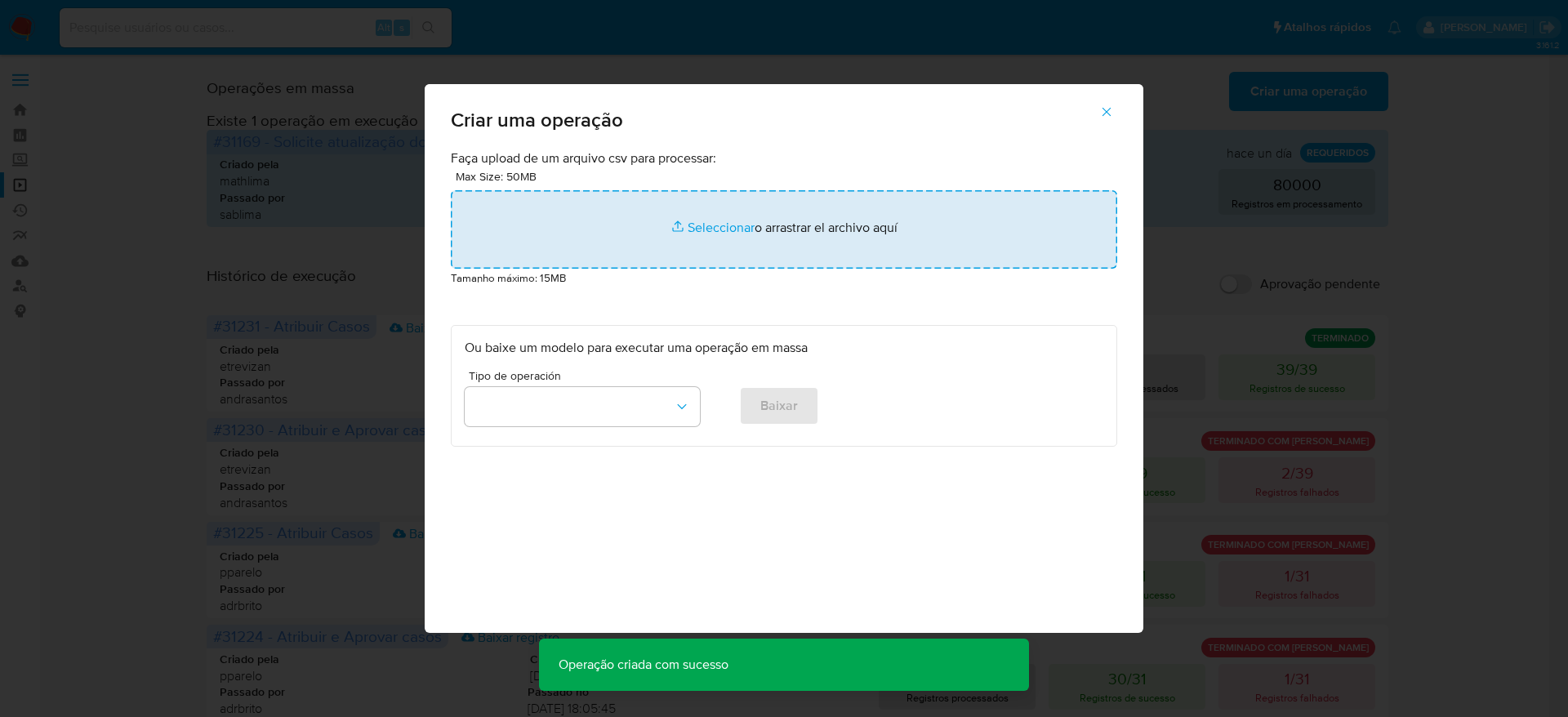
click at [718, 223] on input "file" at bounding box center [784, 229] width 667 height 78
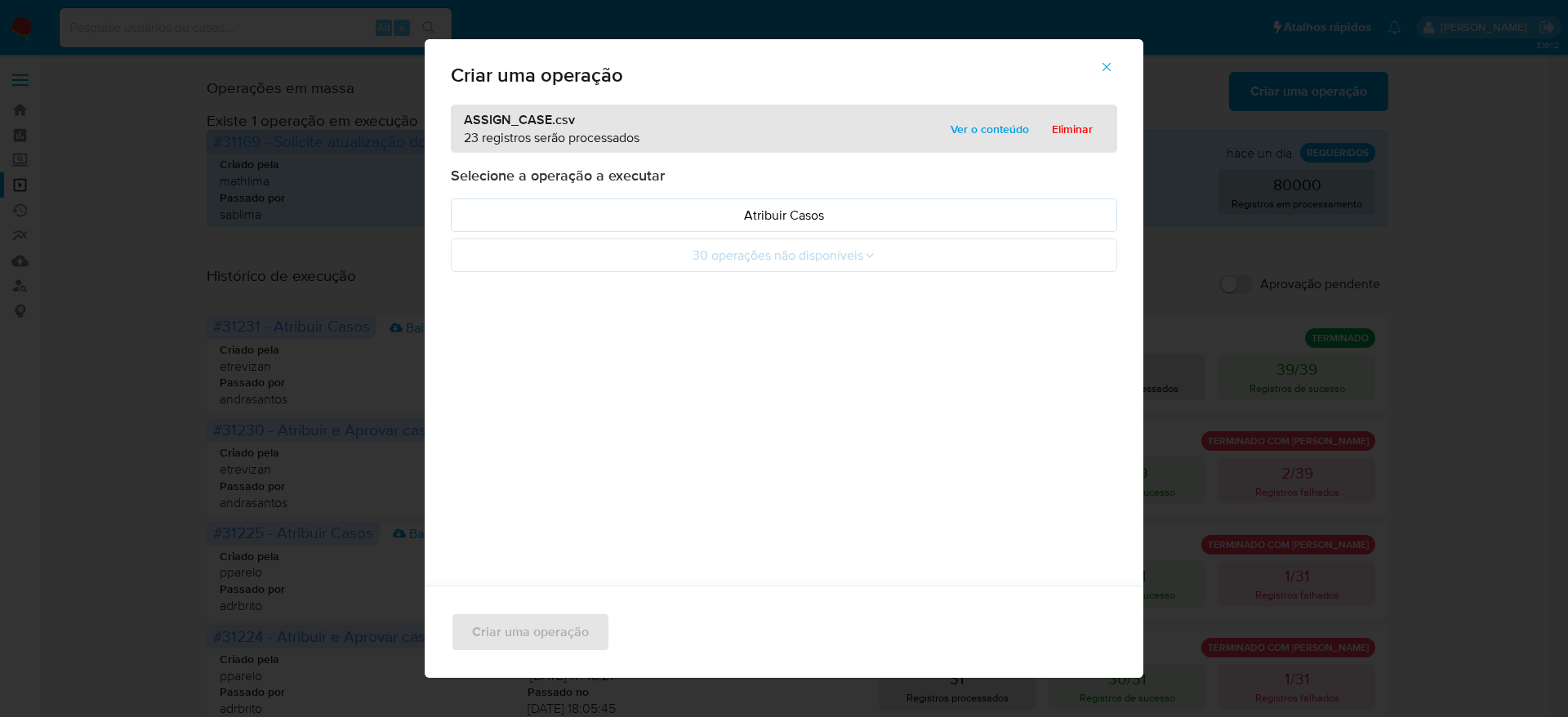
click at [971, 135] on span "Ver o conteúdo" at bounding box center [990, 129] width 78 height 23
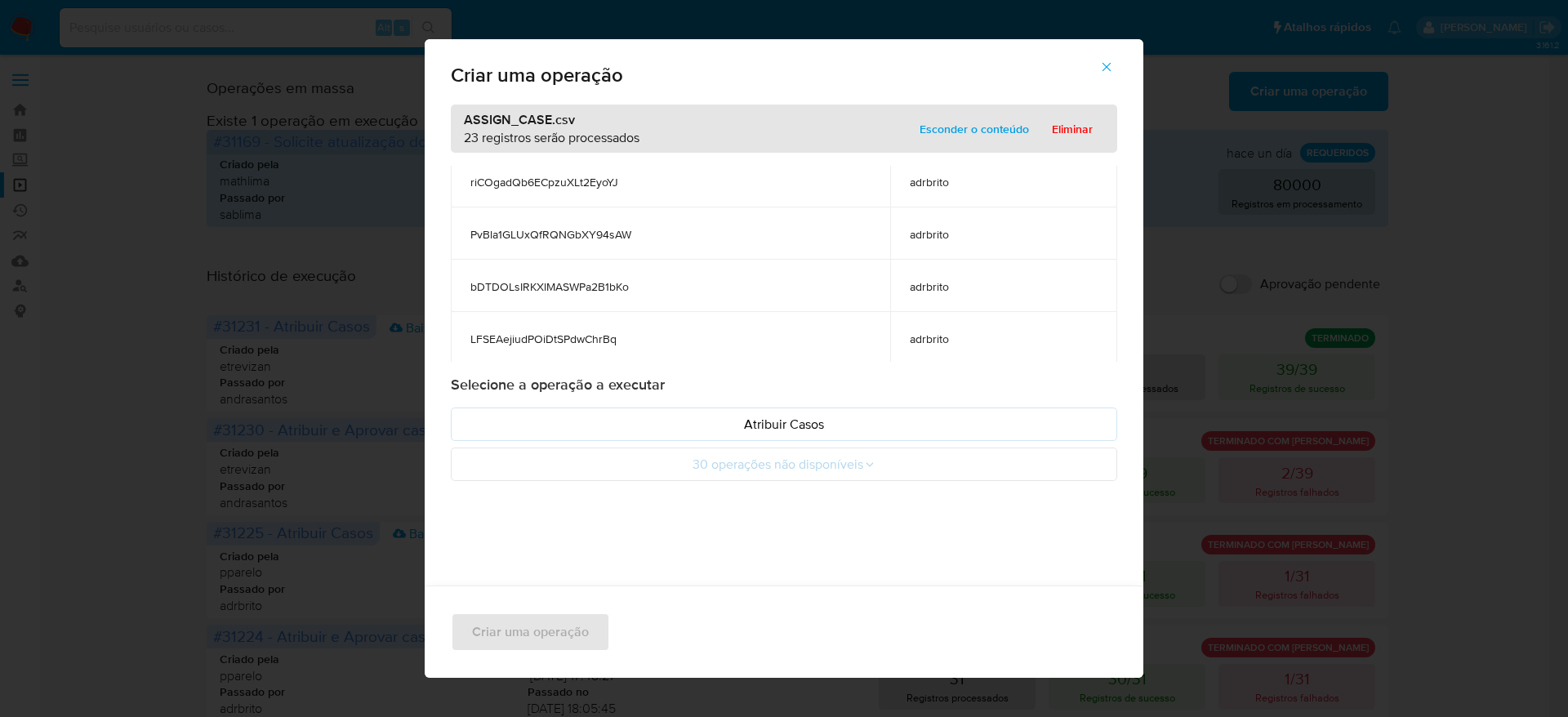
scroll to position [980, 0]
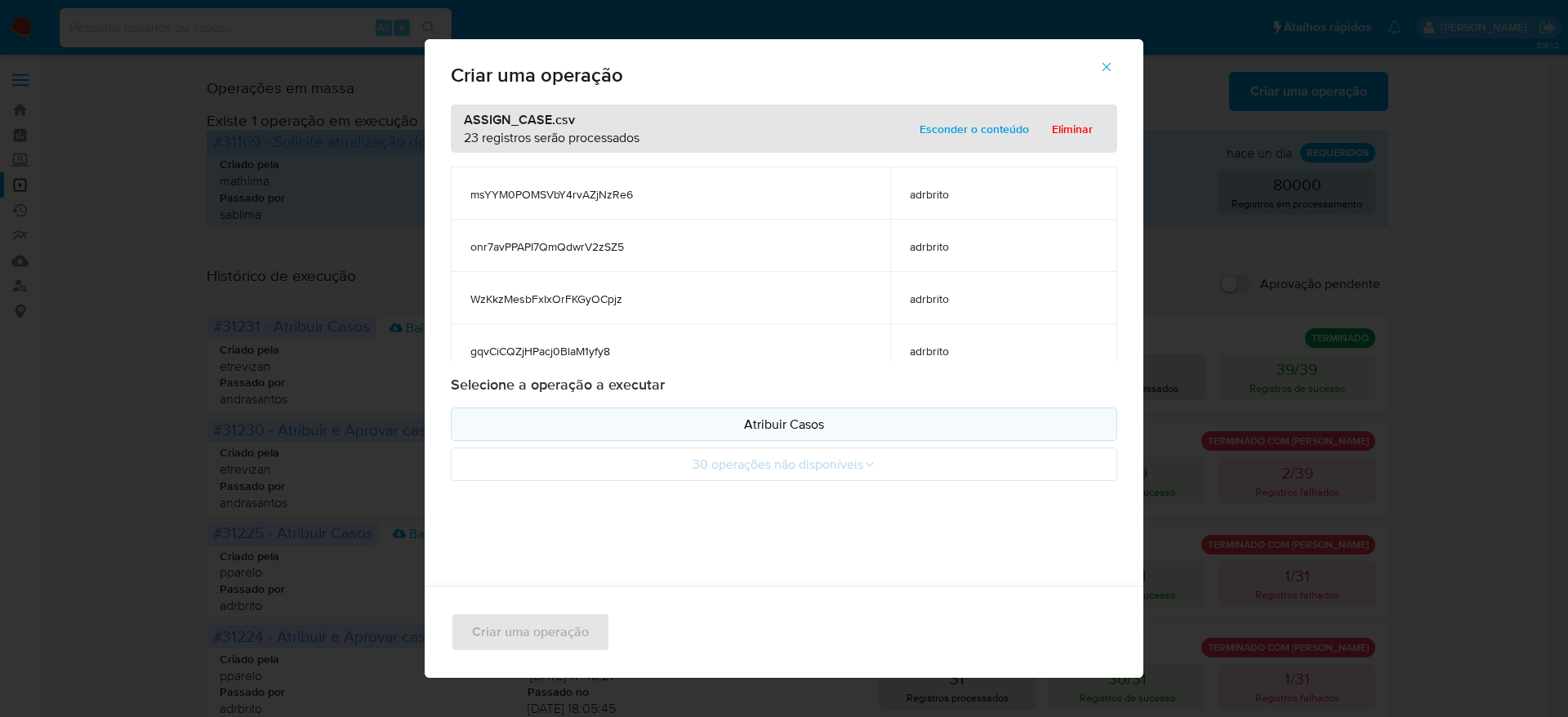
click at [901, 408] on button "Atribuir Casos" at bounding box center [784, 424] width 667 height 33
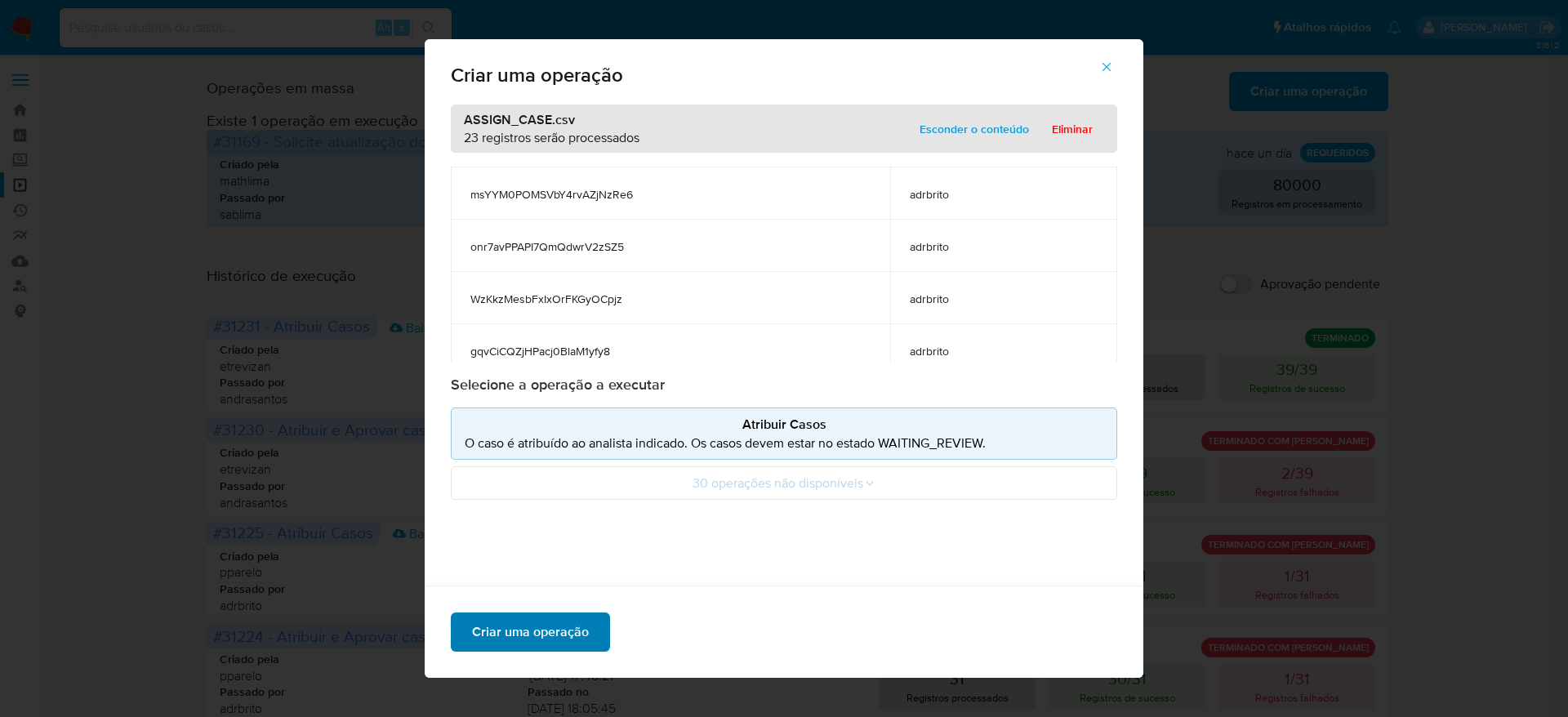
click at [565, 639] on span "Criar uma operação" at bounding box center [531, 632] width 117 height 36
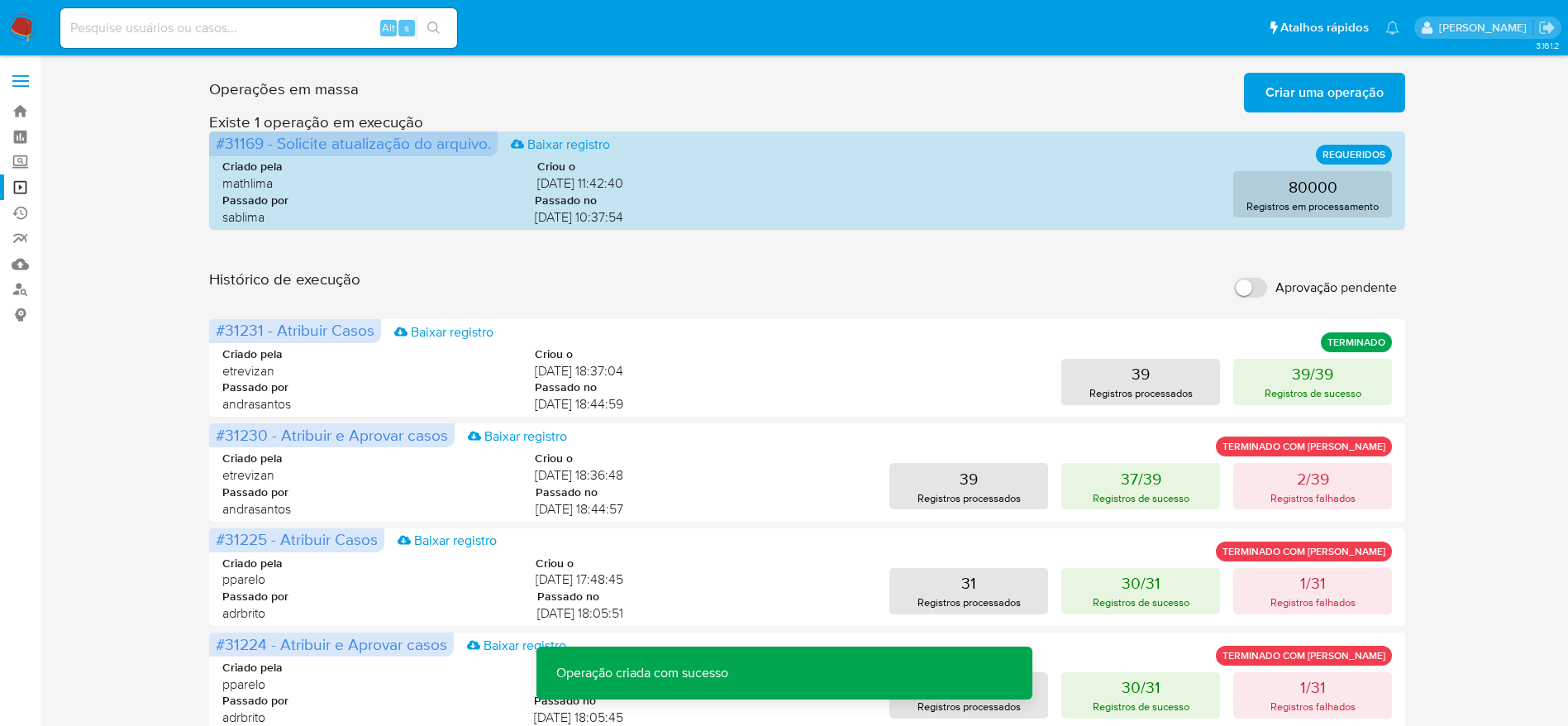
click at [1317, 83] on span "Criar uma operação" at bounding box center [1325, 93] width 119 height 37
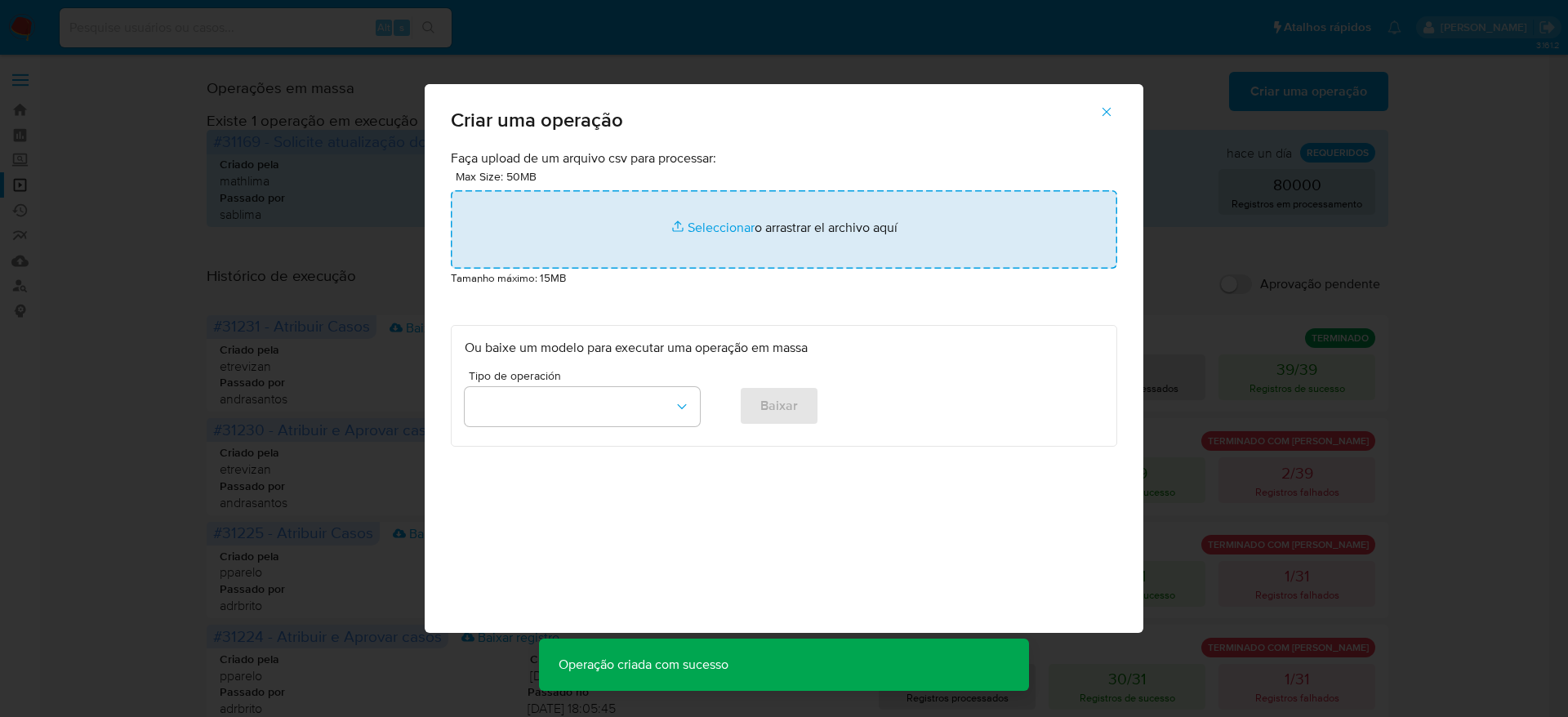
click at [764, 212] on input "file" at bounding box center [784, 229] width 667 height 78
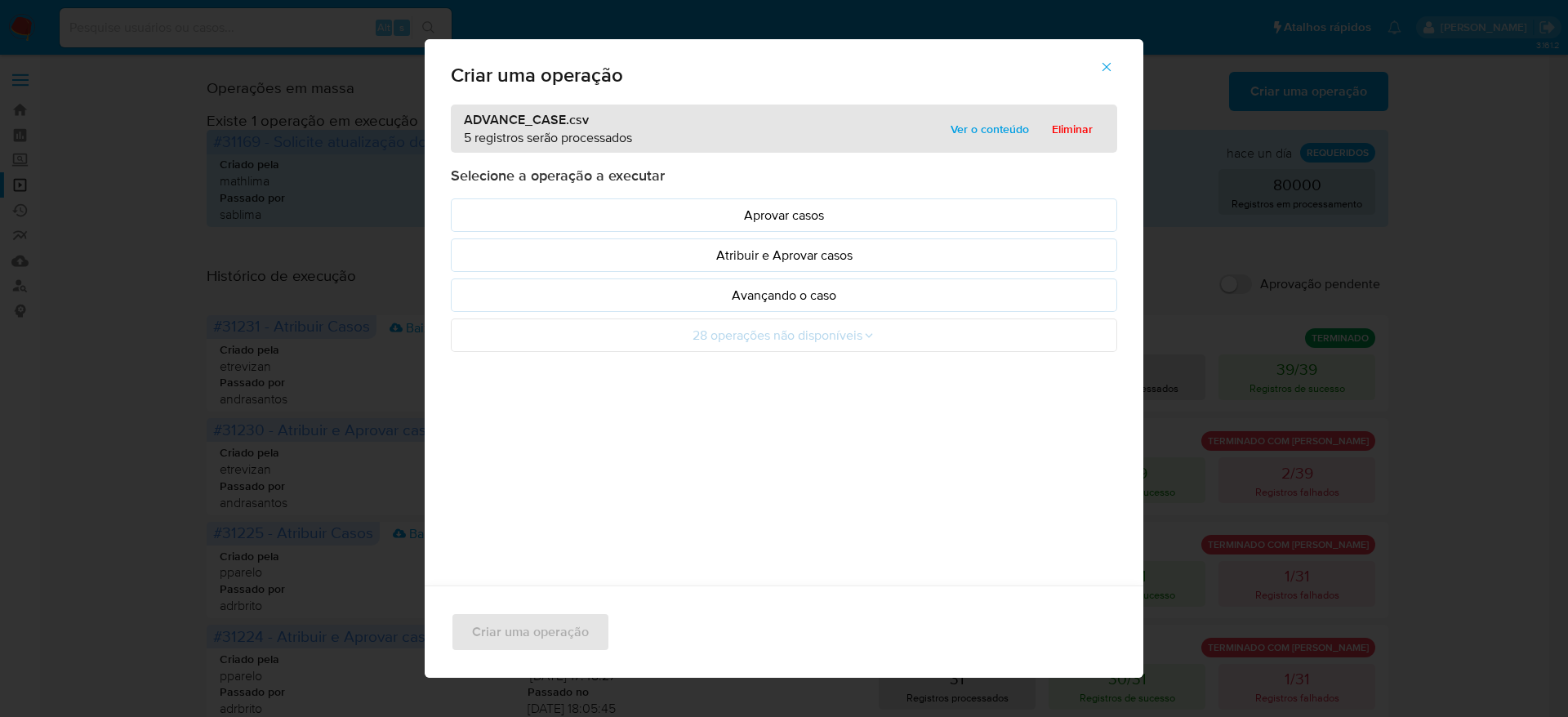
click at [988, 126] on span "Ver o conteúdo" at bounding box center [990, 129] width 78 height 23
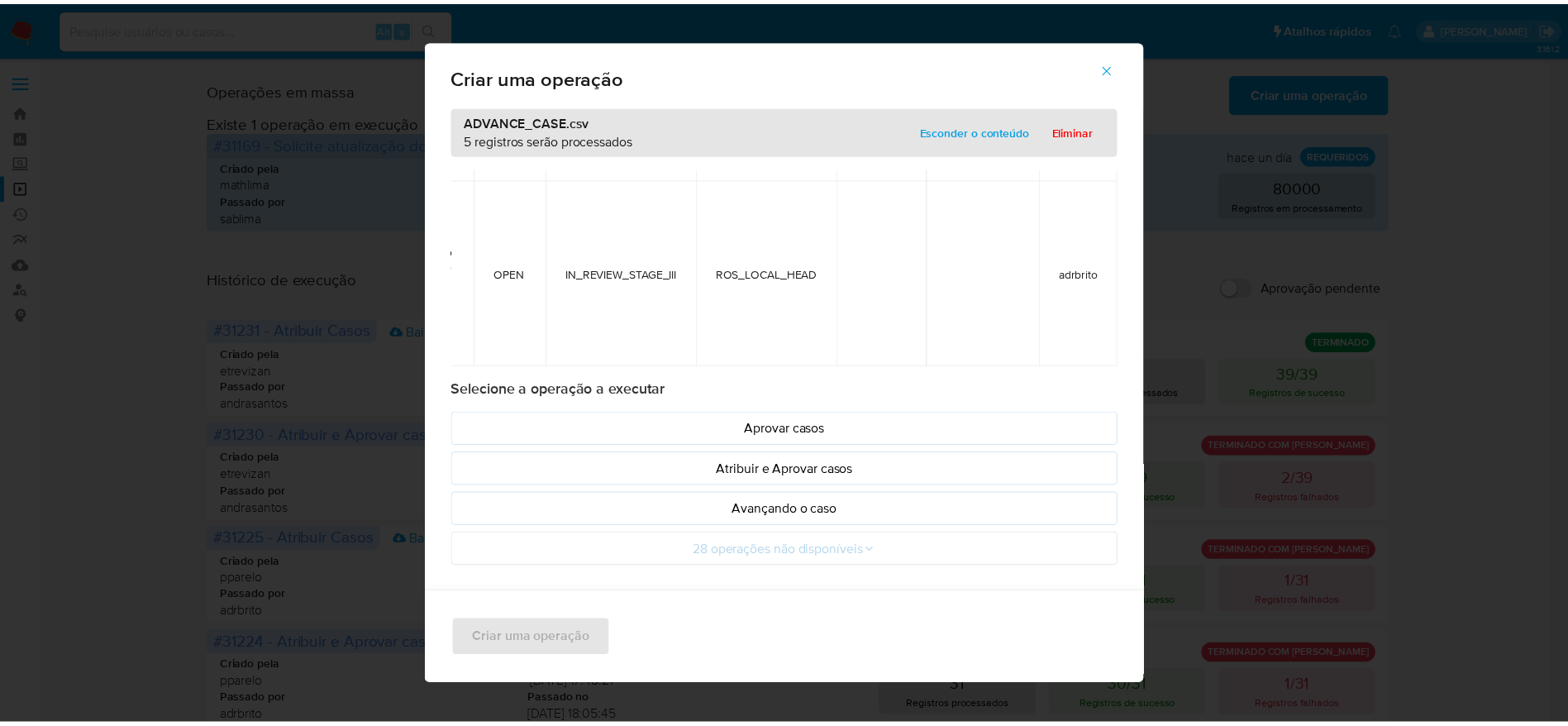
scroll to position [811, 0]
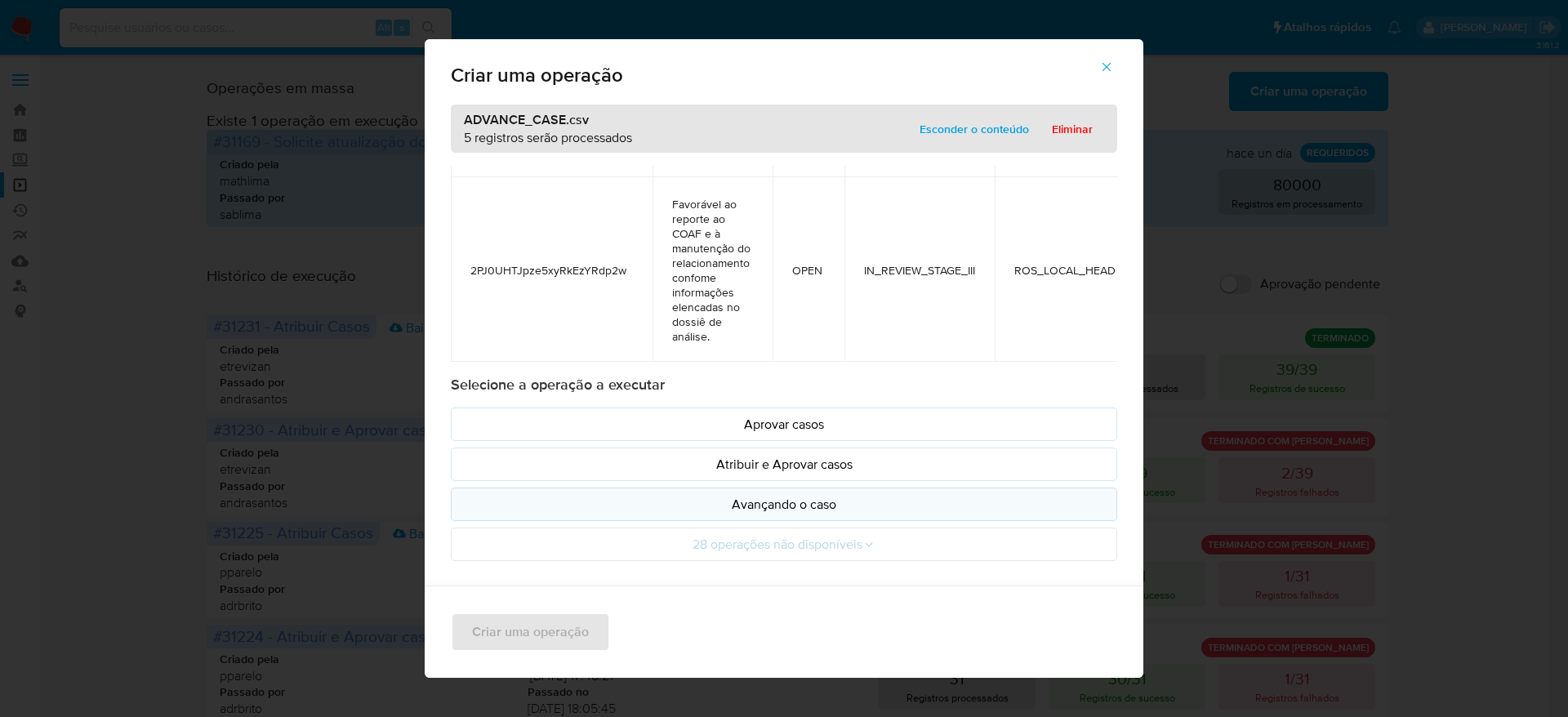
drag, startPoint x: 775, startPoint y: 500, endPoint x: 768, endPoint y: 495, distance: 8.6
click at [774, 500] on p "Avançando o caso" at bounding box center [784, 505] width 638 height 19
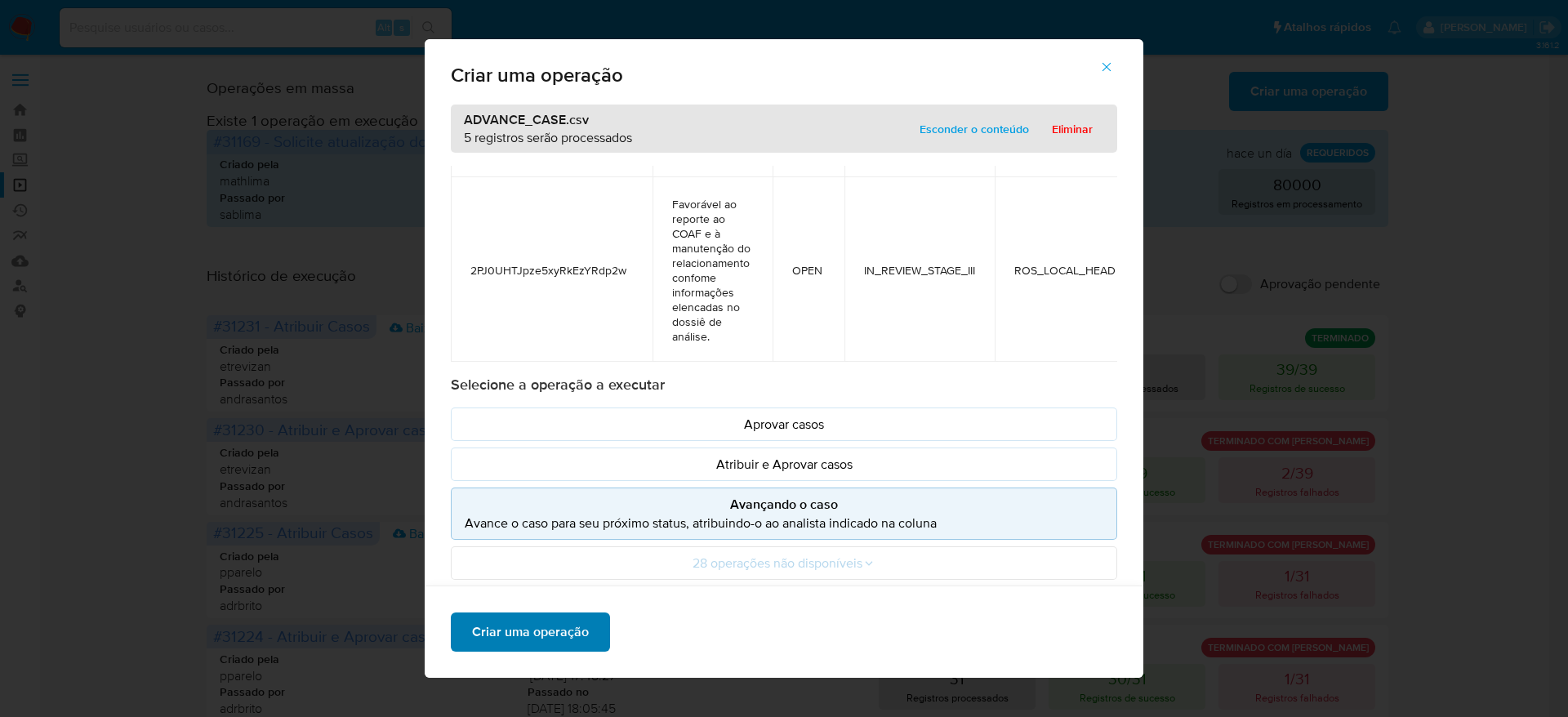
click at [558, 622] on span "Criar uma operação" at bounding box center [531, 632] width 117 height 36
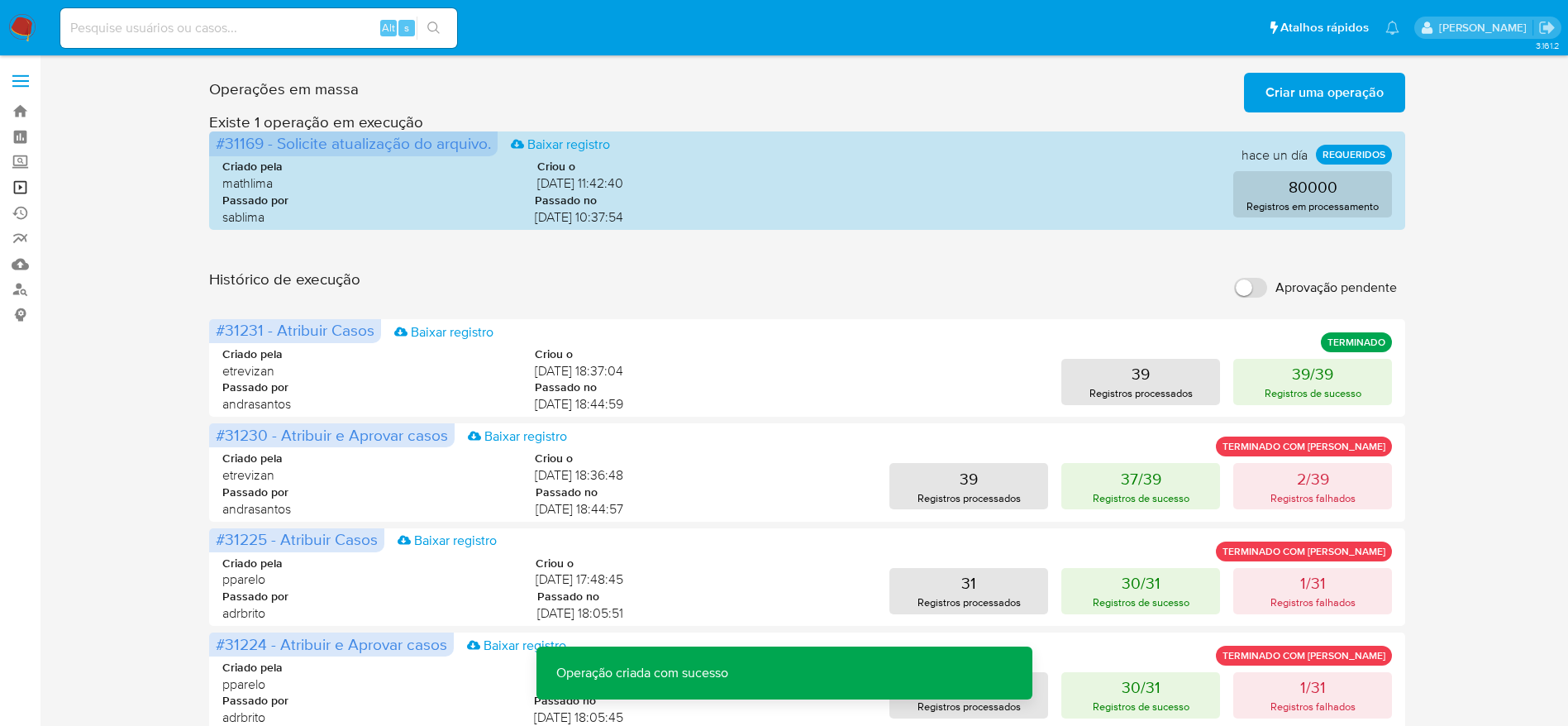
click at [20, 188] on link "Operações em massa" at bounding box center [98, 187] width 197 height 26
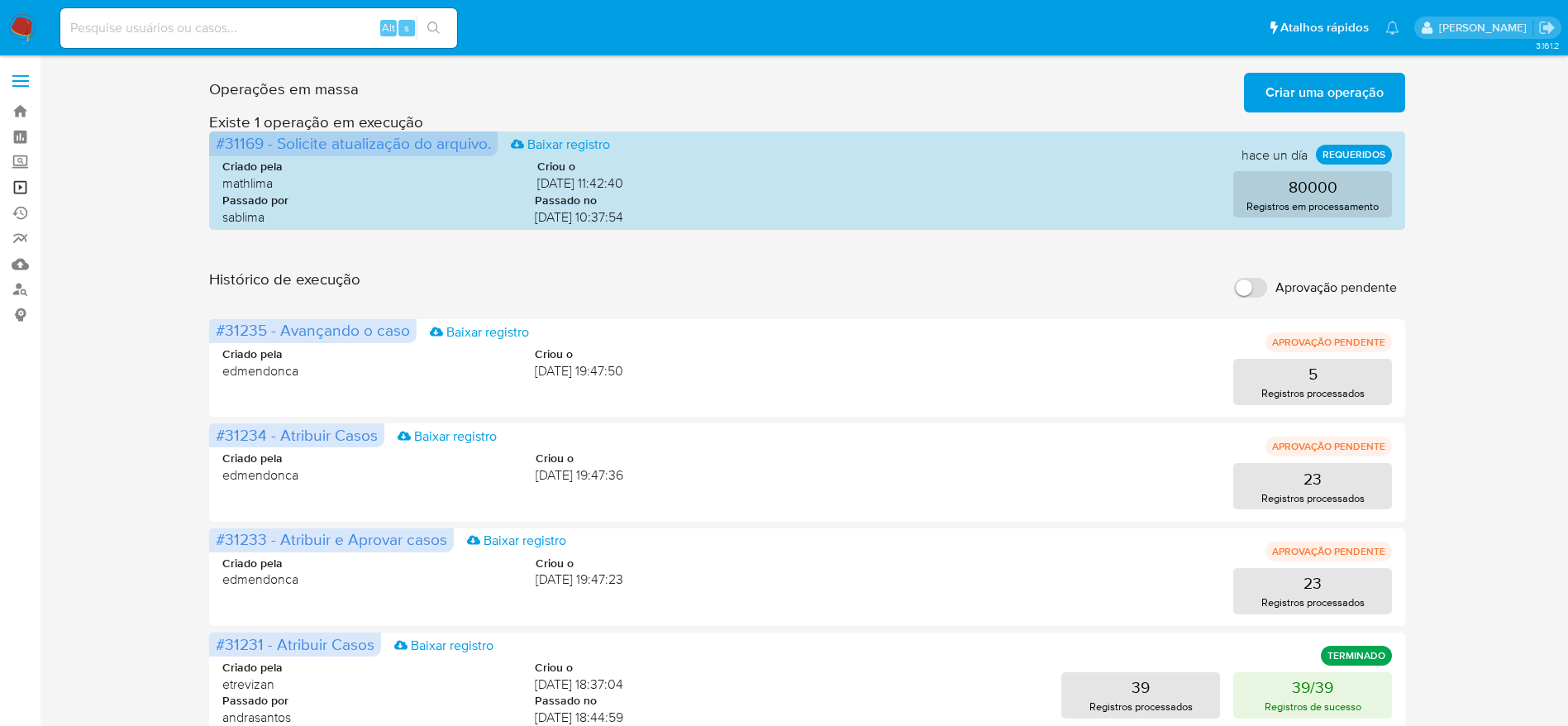
drag, startPoint x: 20, startPoint y: 186, endPoint x: 65, endPoint y: 176, distance: 46.1
click at [20, 186] on link "Operações em massa" at bounding box center [98, 187] width 197 height 26
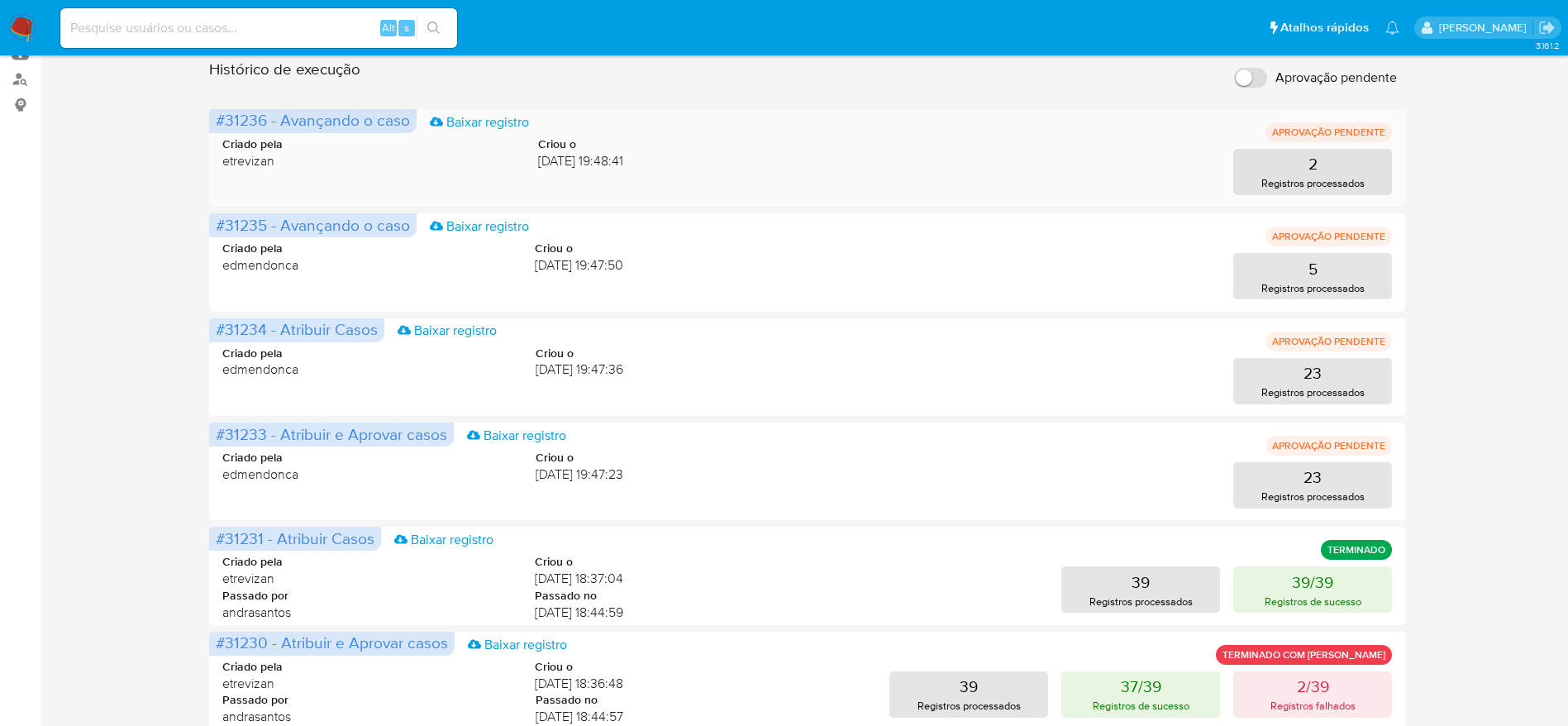
scroll to position [248, 0]
